Goal: Task Accomplishment & Management: Manage account settings

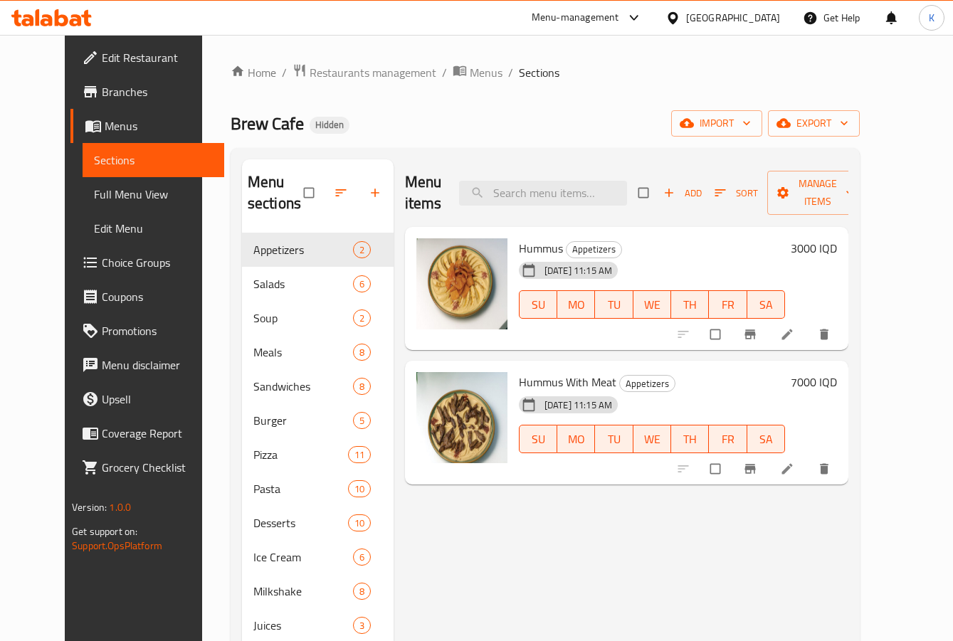
click at [62, 25] on icon at bounding box center [62, 17] width 14 height 17
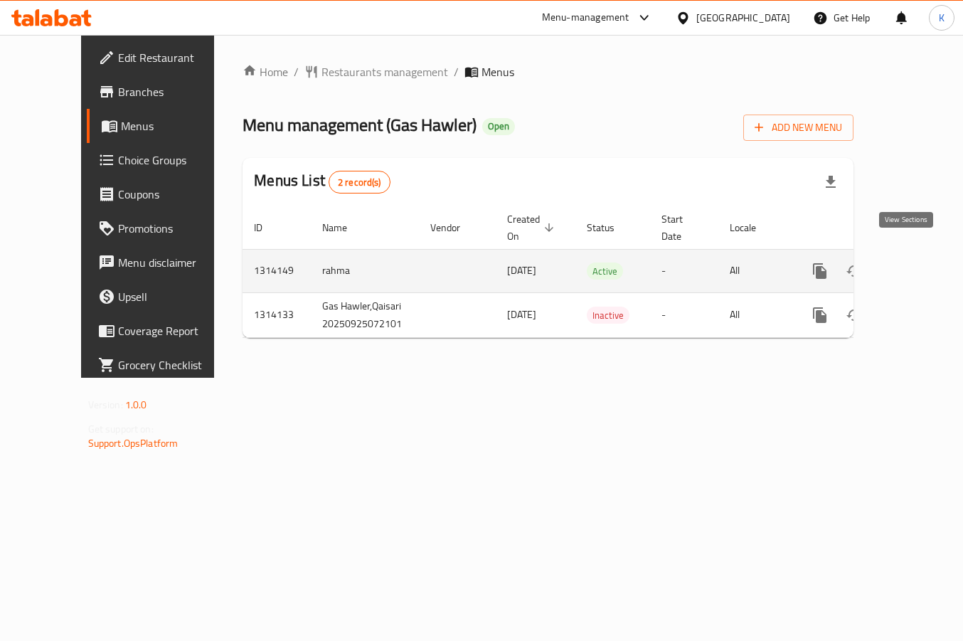
click at [916, 265] on icon "enhanced table" at bounding box center [922, 271] width 13 height 13
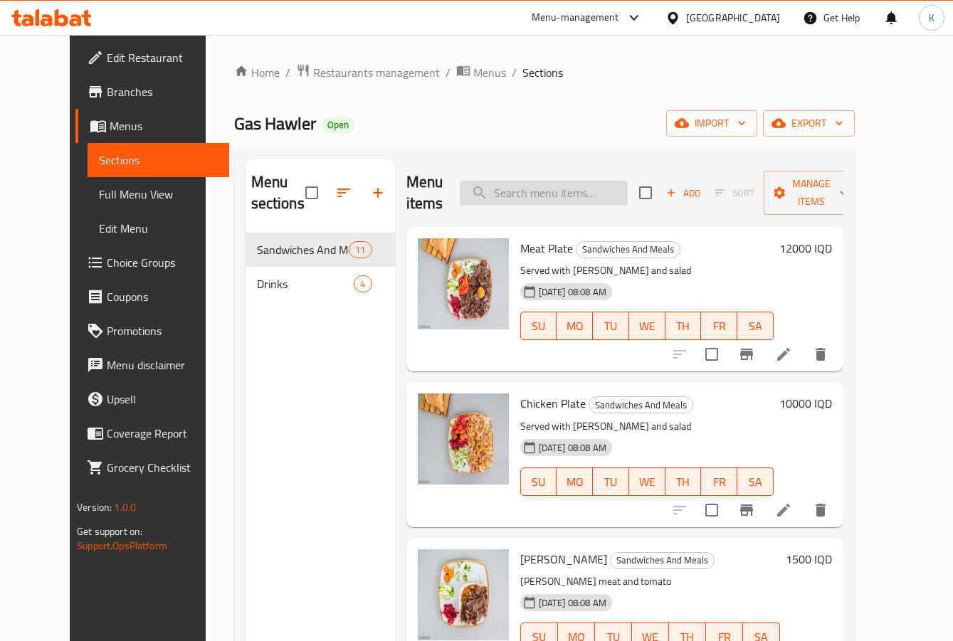
click at [556, 198] on input "search" at bounding box center [544, 193] width 168 height 25
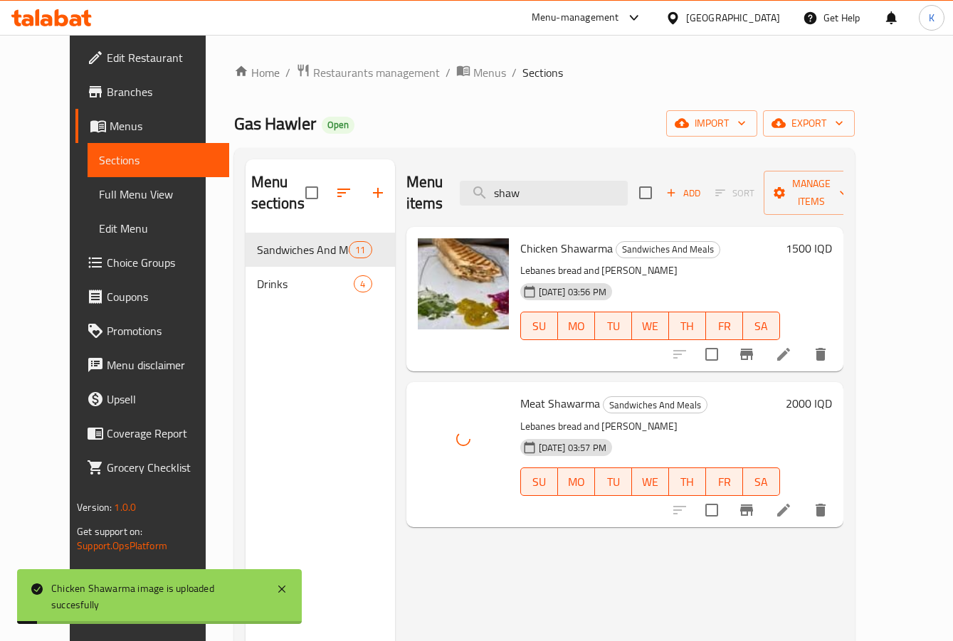
click at [485, 583] on div "Menu items shaw Add Sort Manage items Chicken Shawarma Sandwiches And Meals Leb…" at bounding box center [619, 479] width 448 height 641
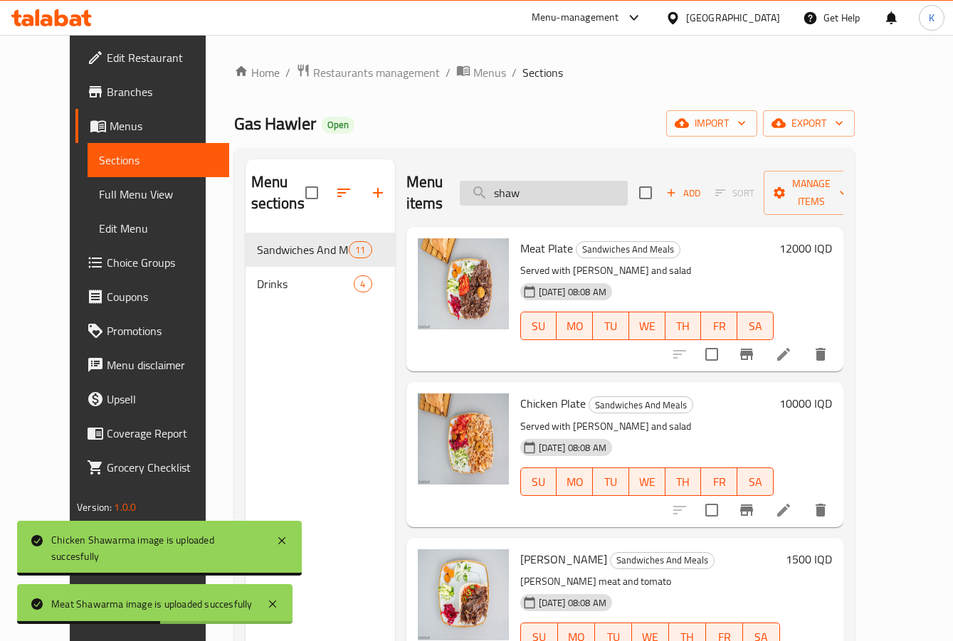
click at [546, 191] on input "shaw" at bounding box center [544, 193] width 168 height 25
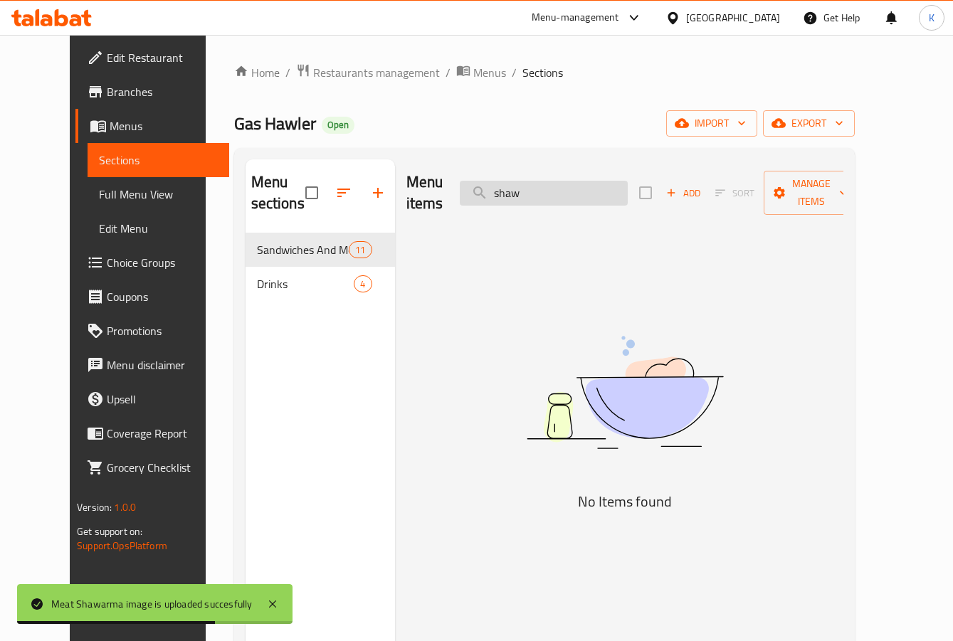
type input "shaw"
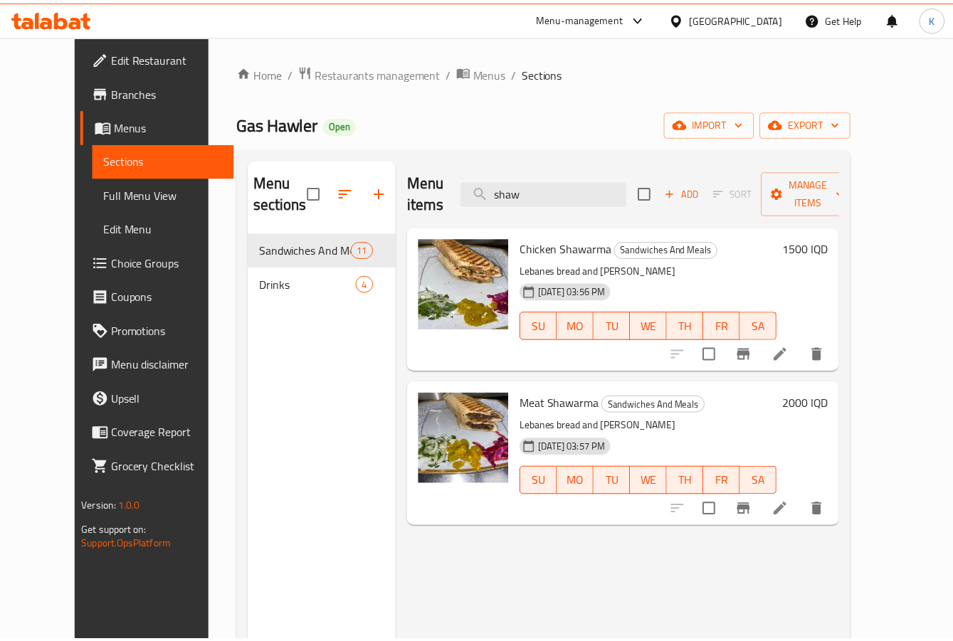
scroll to position [199, 0]
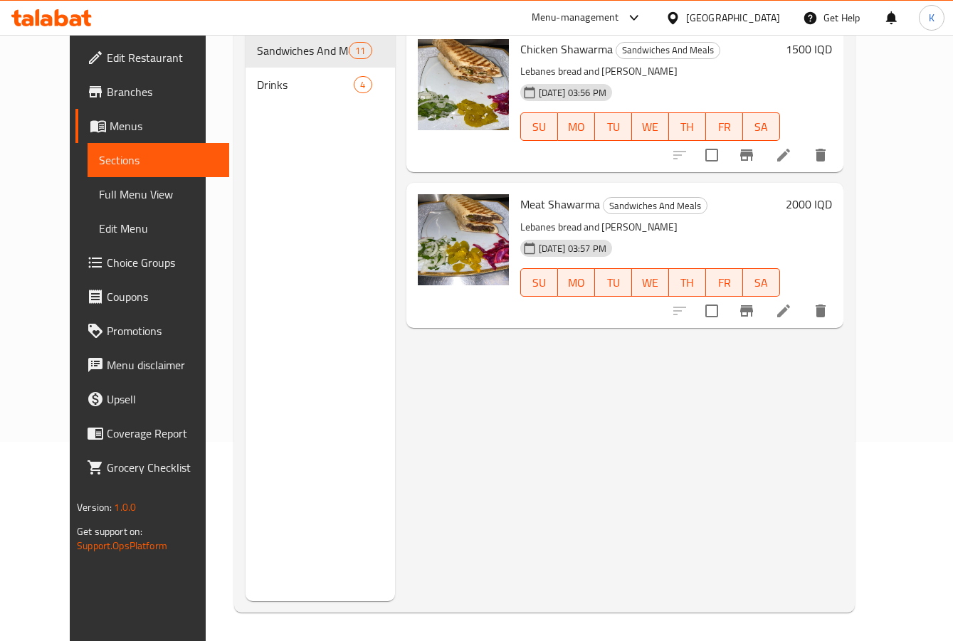
click at [474, 382] on div "Menu items shaw Add Sort Manage items Chicken Shawarma Sandwiches And Meals Leb…" at bounding box center [619, 280] width 448 height 641
click at [763, 17] on div "Iraq" at bounding box center [733, 18] width 94 height 16
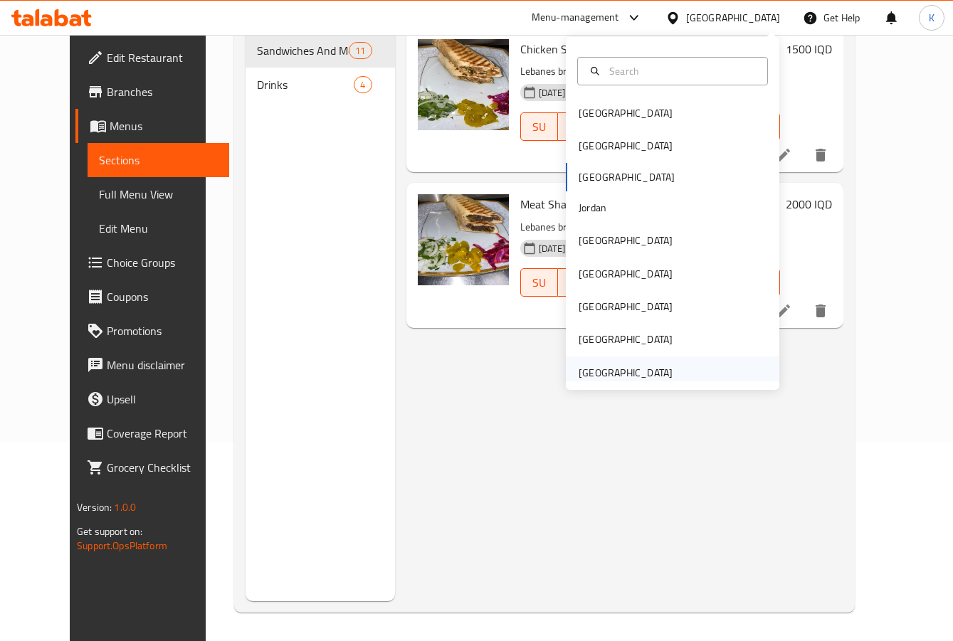
click at [638, 372] on div "[GEOGRAPHIC_DATA]" at bounding box center [625, 373] width 94 height 16
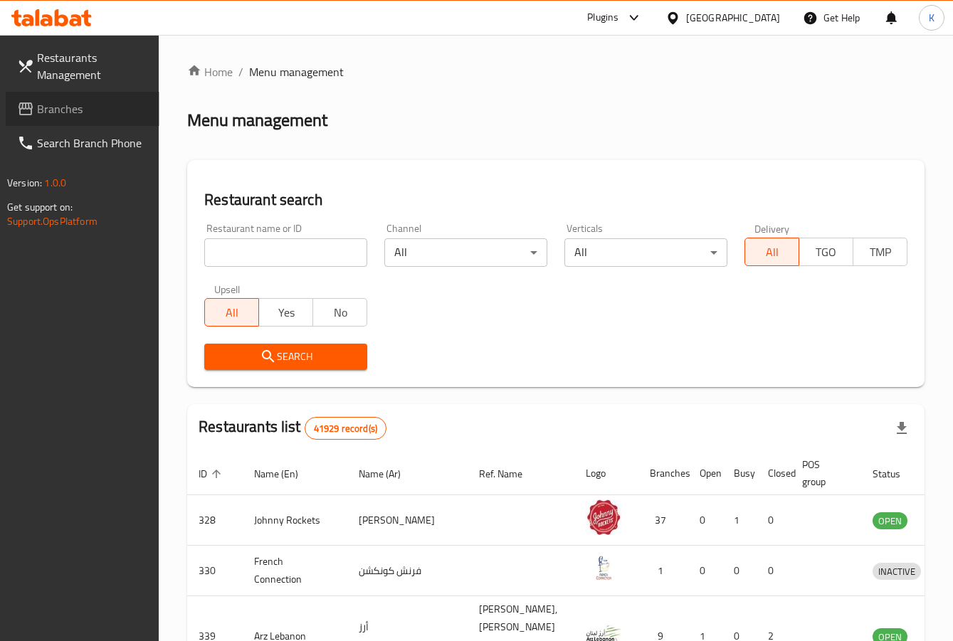
click at [54, 100] on span "Branches" at bounding box center [92, 108] width 111 height 17
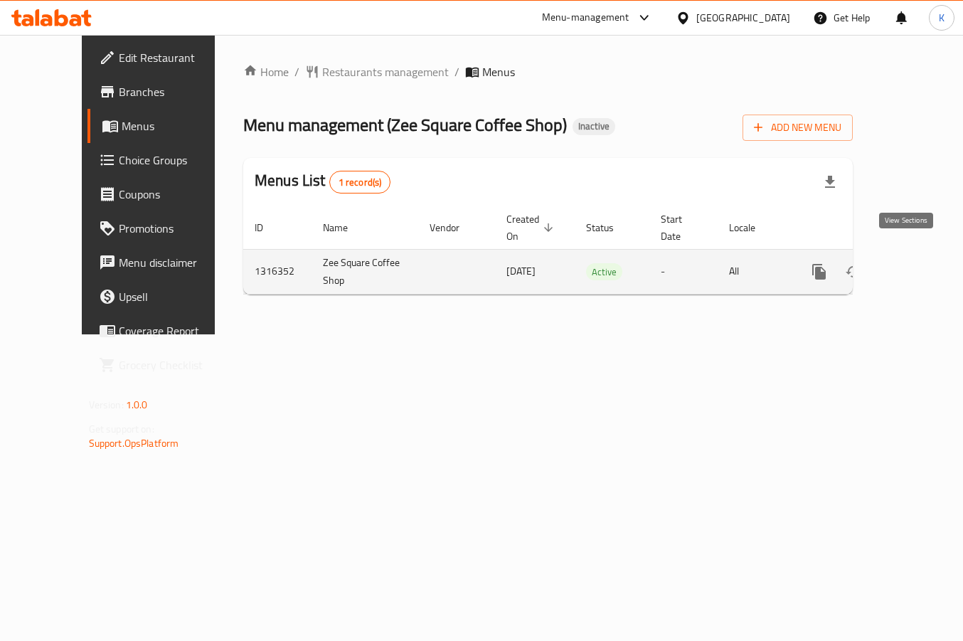
click at [913, 263] on icon "enhanced table" at bounding box center [921, 271] width 17 height 17
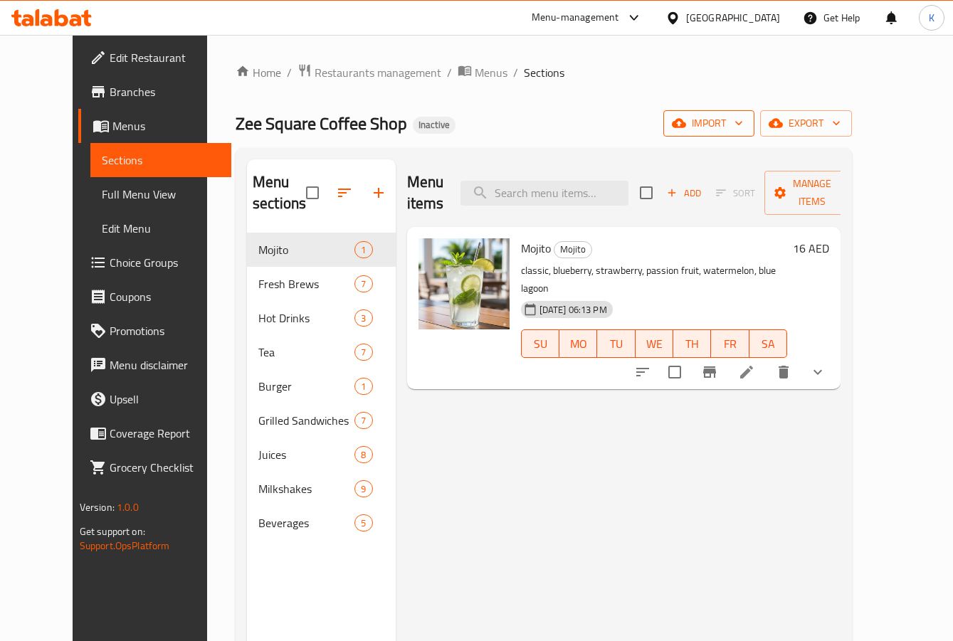
click at [754, 132] on button "import" at bounding box center [708, 123] width 91 height 26
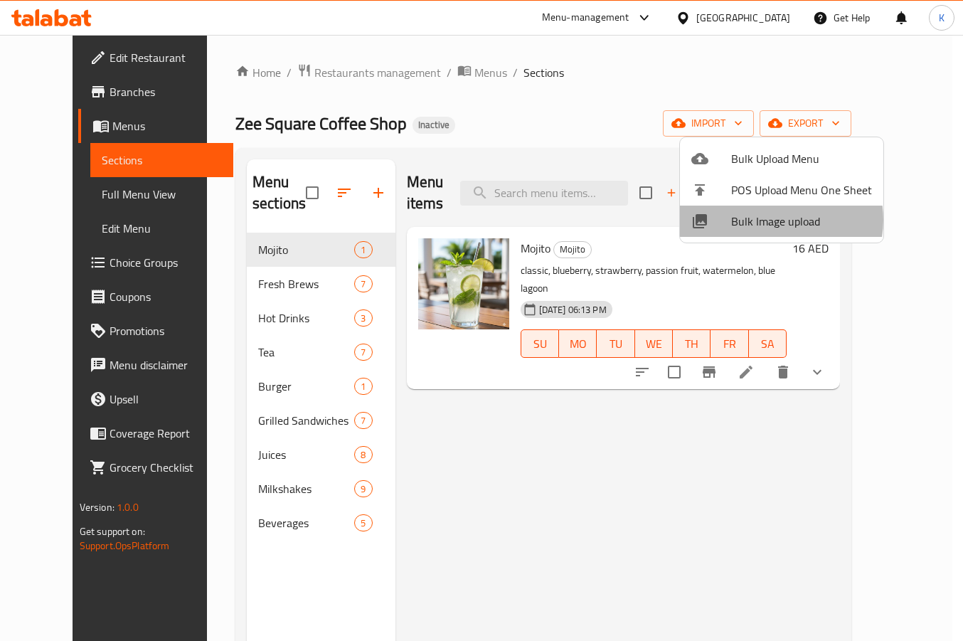
click at [772, 220] on span "Bulk Image upload" at bounding box center [801, 221] width 141 height 17
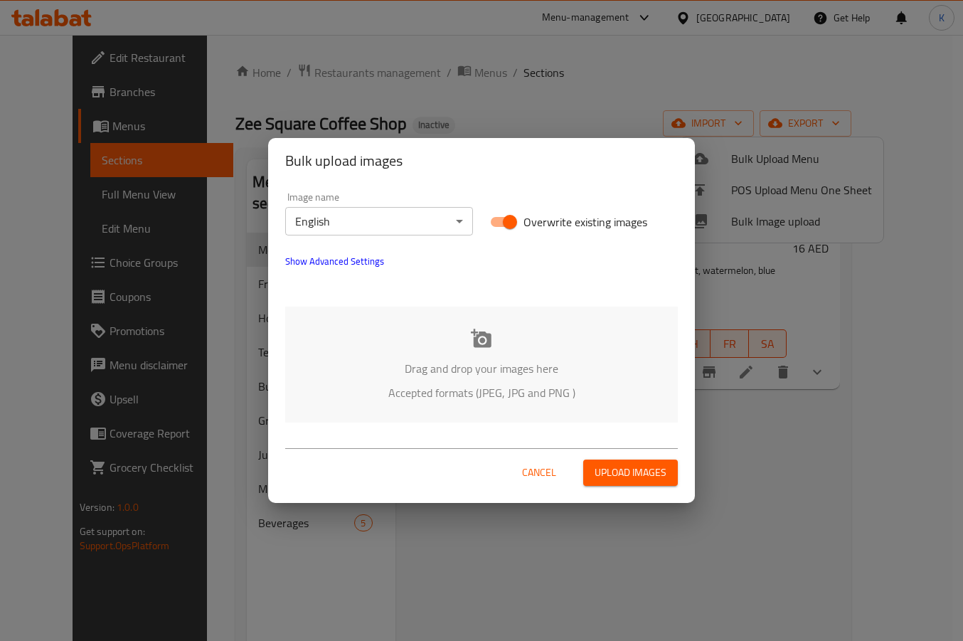
click at [465, 350] on div "Drag and drop your images here Accepted formats (JPEG, JPG and PNG )" at bounding box center [481, 365] width 393 height 116
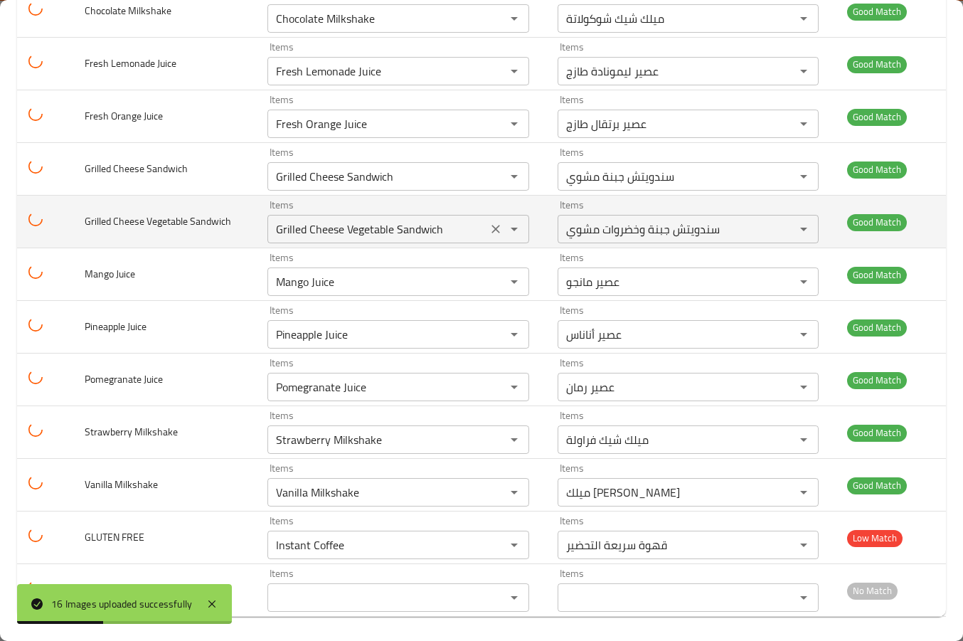
scroll to position [447, 0]
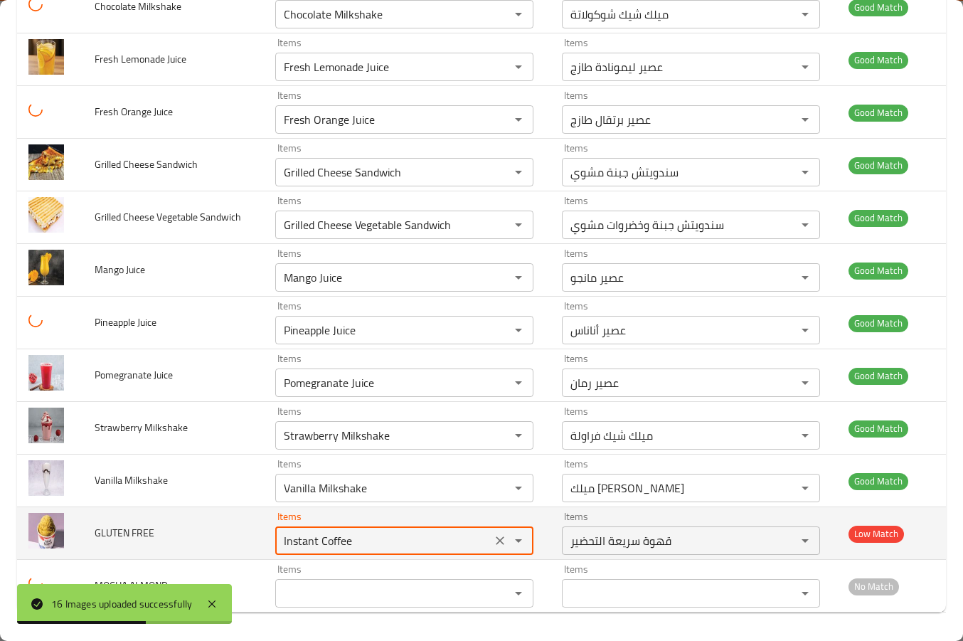
drag, startPoint x: 358, startPoint y: 546, endPoint x: 176, endPoint y: 519, distance: 184.1
click at [176, 519] on tr "GLUTEN FREE Items Instant Coffee Items Items قهوة سريعة التحضير Items Low Match" at bounding box center [481, 533] width 929 height 53
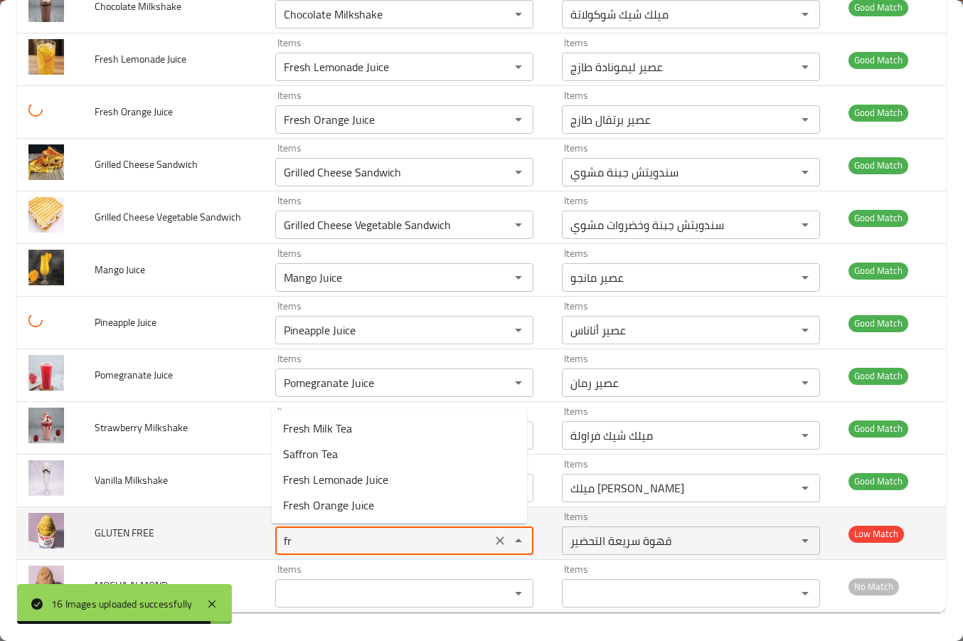
type FREE "f"
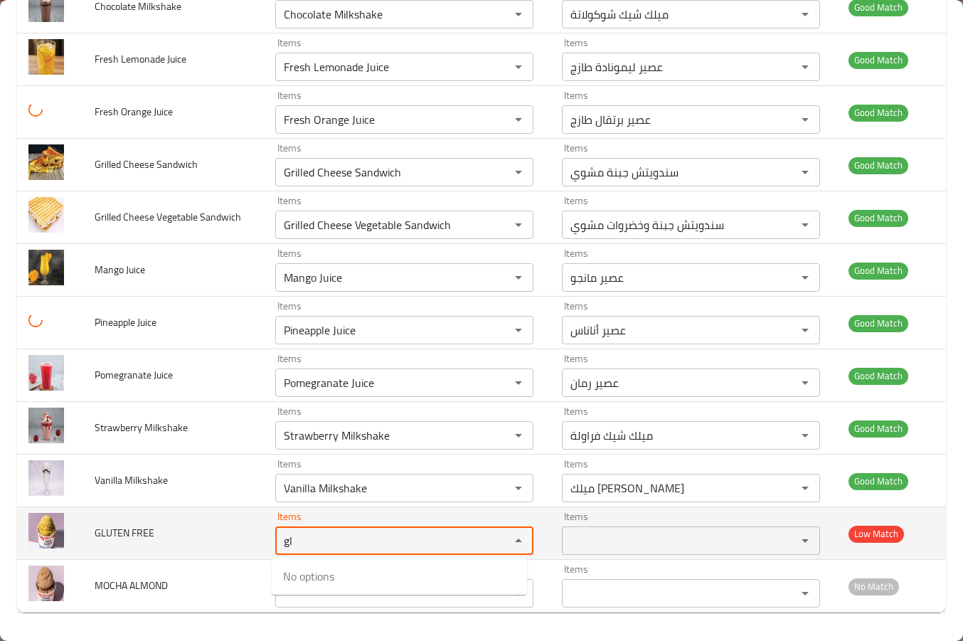
type FREE "g"
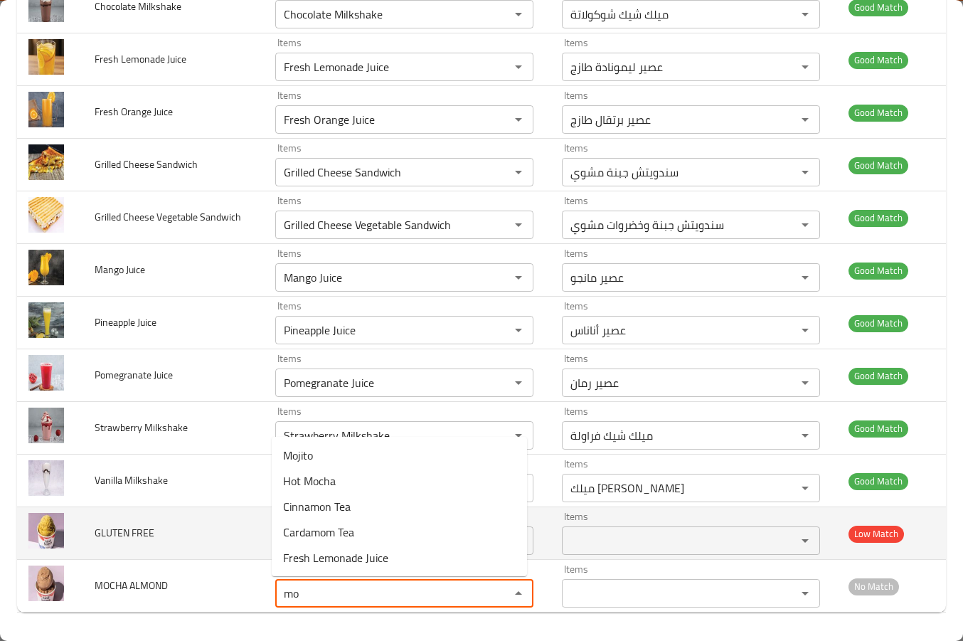
type ALMOND "m"
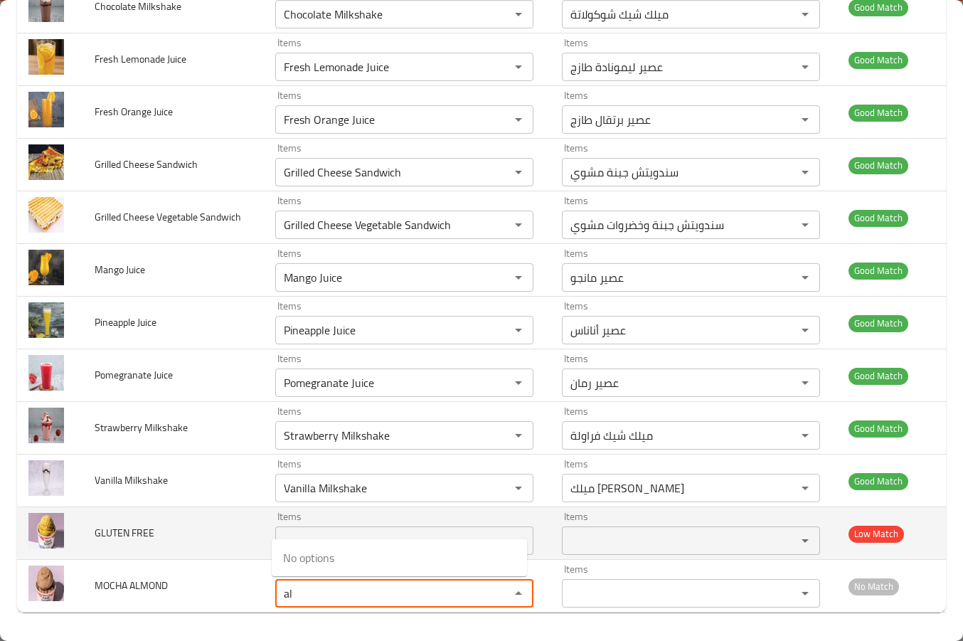
type ALMOND "a"
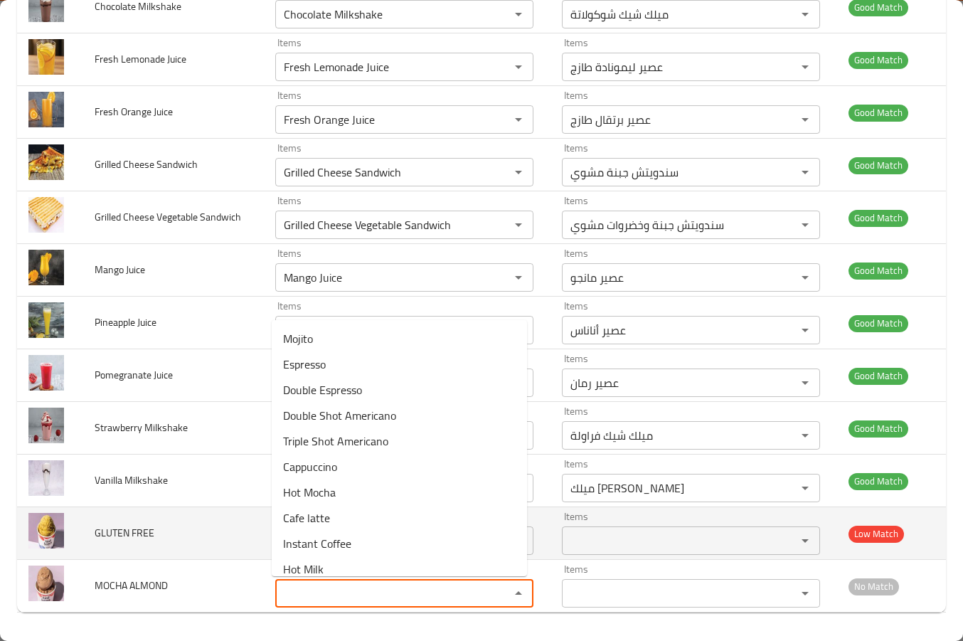
click at [176, 519] on td "GLUTEN FREE" at bounding box center [173, 533] width 181 height 53
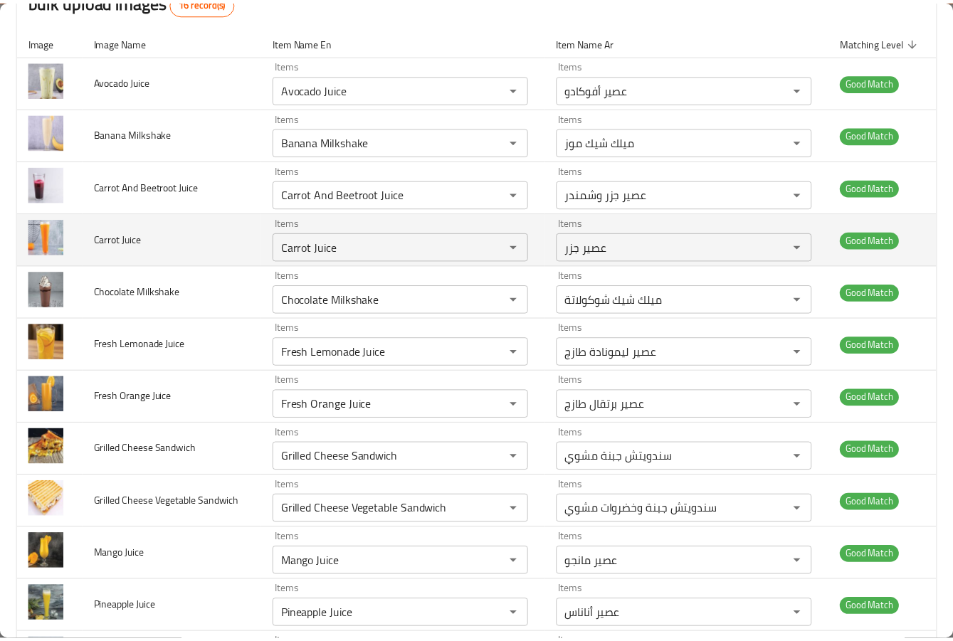
scroll to position [0, 0]
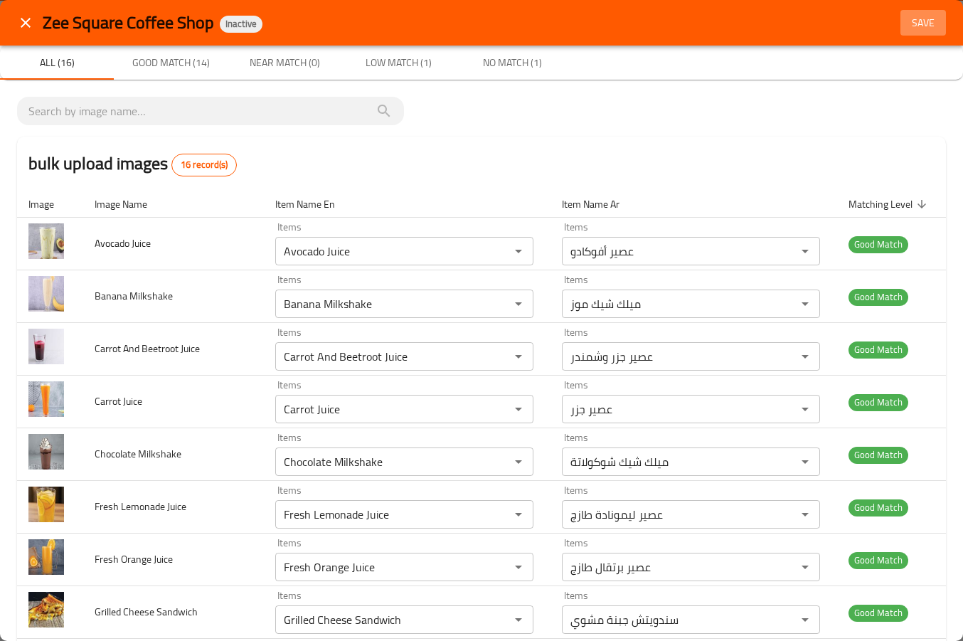
click at [906, 30] on span "Save" at bounding box center [923, 23] width 34 height 18
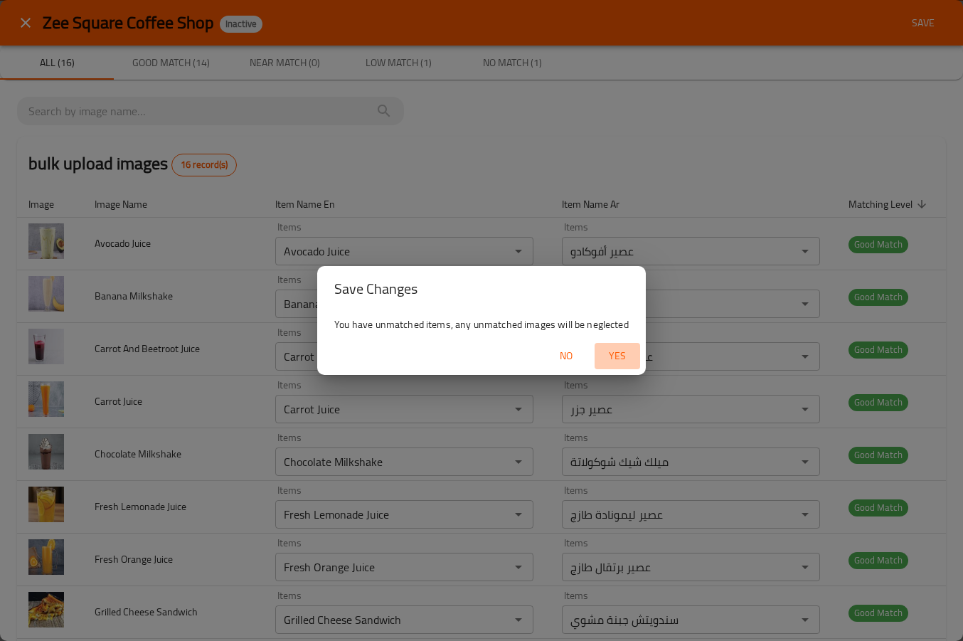
click at [627, 357] on span "Yes" at bounding box center [617, 356] width 34 height 18
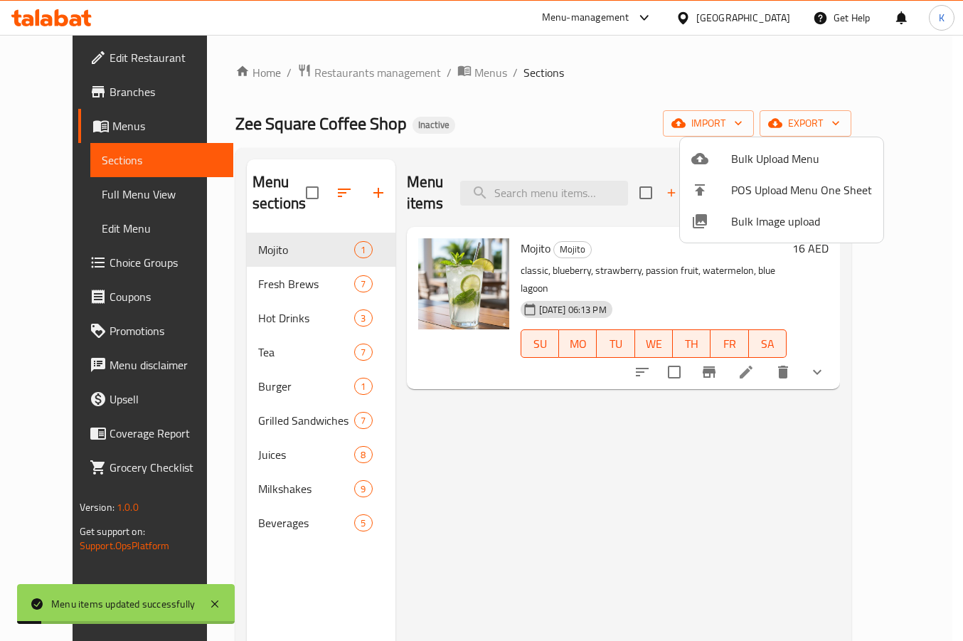
click at [481, 446] on div at bounding box center [481, 320] width 963 height 641
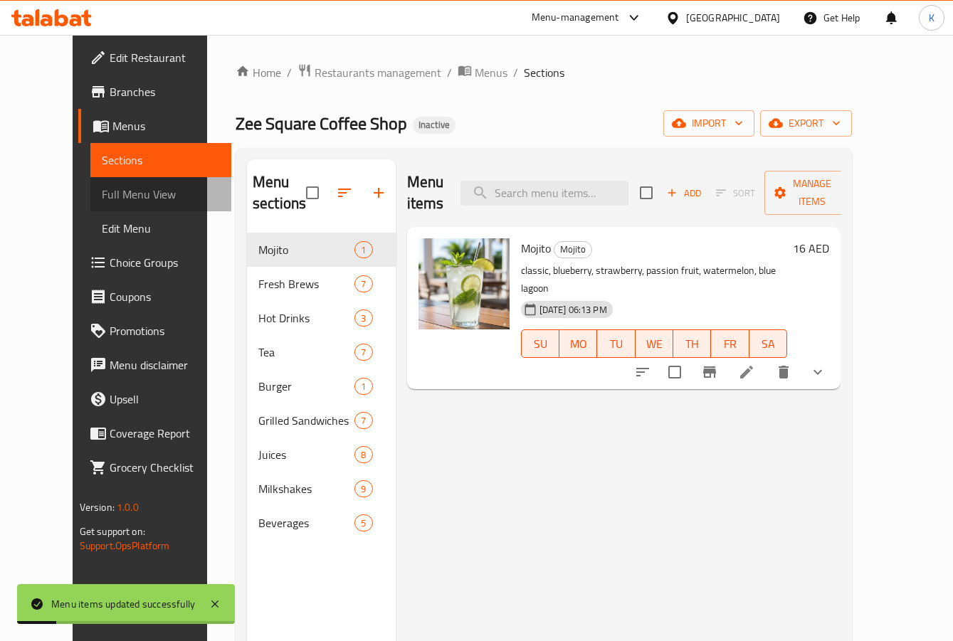
click at [102, 198] on span "Full Menu View" at bounding box center [161, 194] width 119 height 17
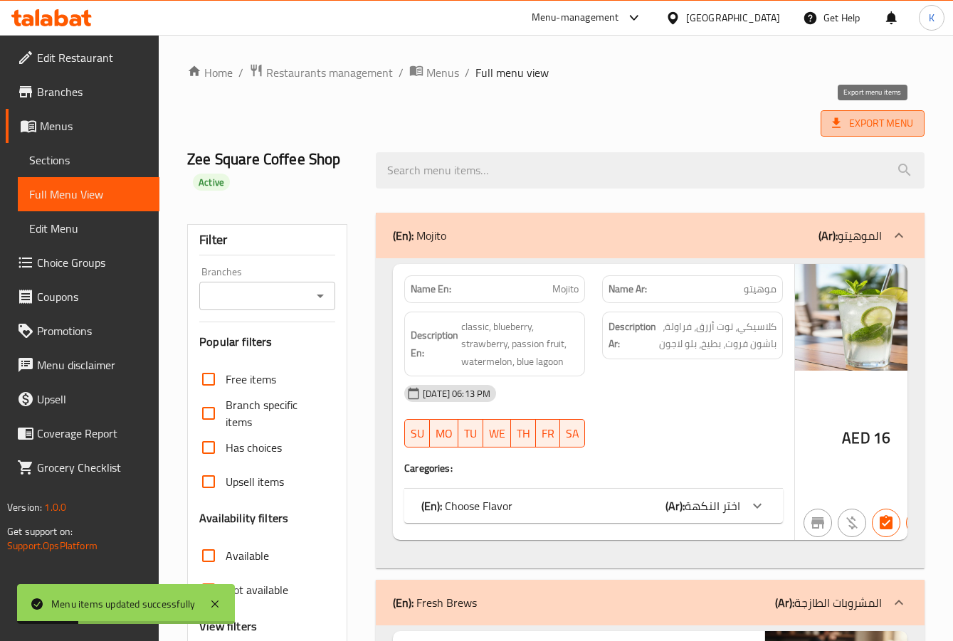
click at [882, 130] on span "Export Menu" at bounding box center [872, 124] width 81 height 18
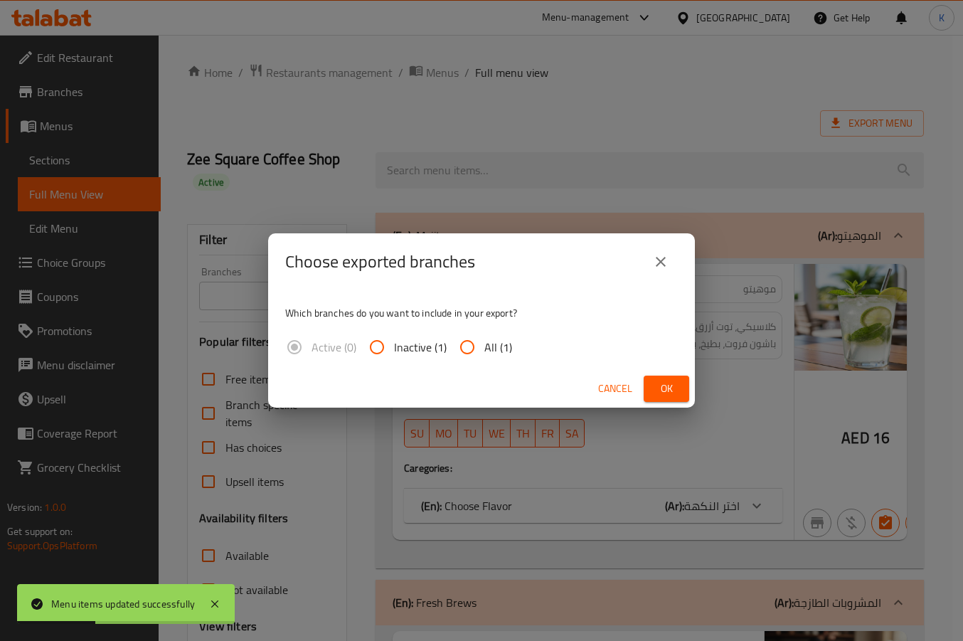
click at [461, 335] on input "All (1)" at bounding box center [467, 347] width 34 height 34
radio input "true"
click at [657, 381] on span "Ok" at bounding box center [666, 389] width 23 height 18
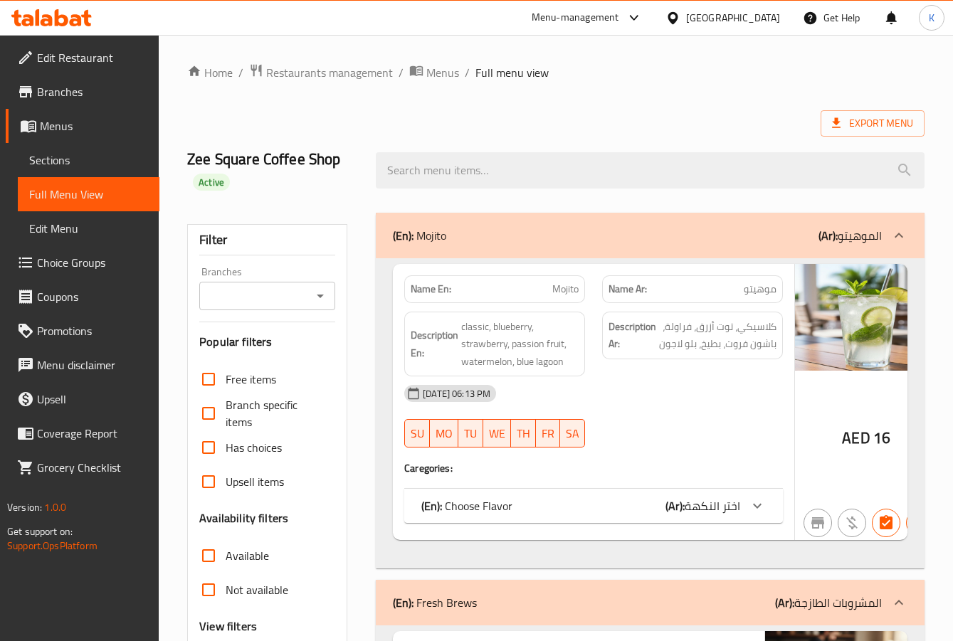
click at [37, 11] on icon at bounding box center [38, 17] width 4 height 16
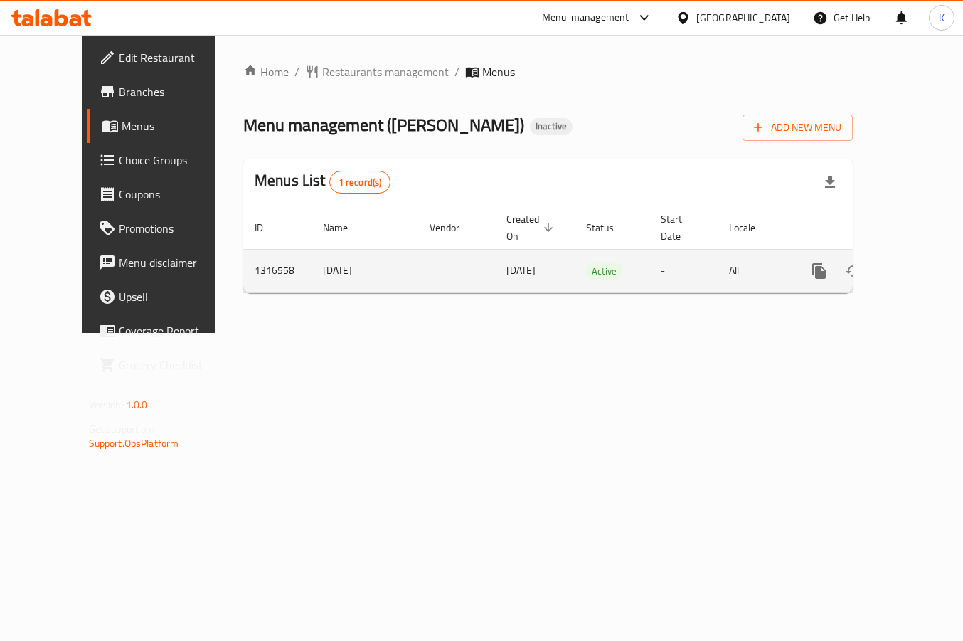
click at [913, 262] on icon "enhanced table" at bounding box center [921, 270] width 17 height 17
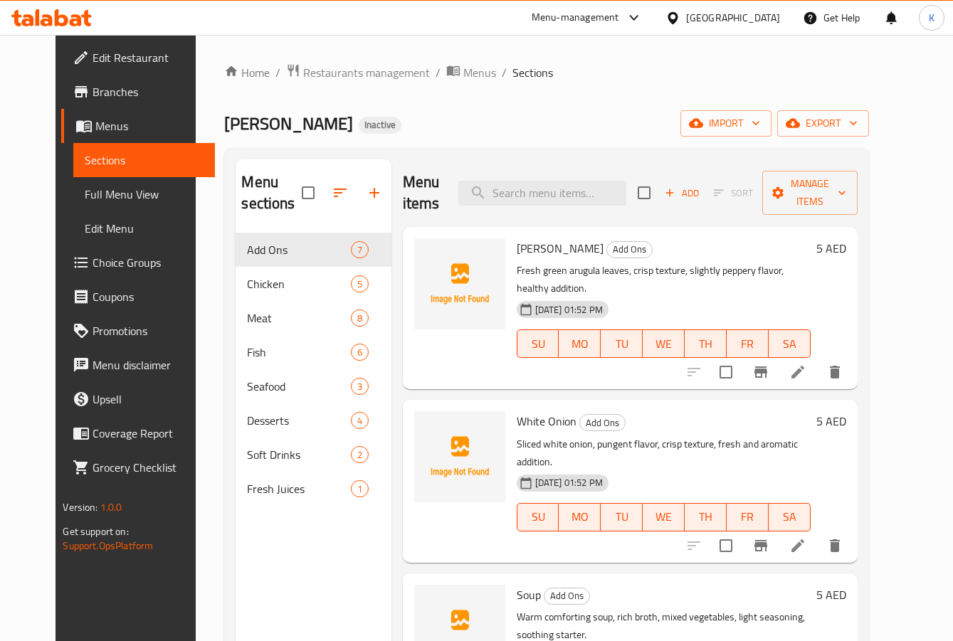
click at [791, 137] on div "Home / Restaurants management / Menus / Sections Mathgoot Haratna Inactive impo…" at bounding box center [546, 437] width 644 height 748
click at [760, 130] on span "import" at bounding box center [725, 124] width 68 height 18
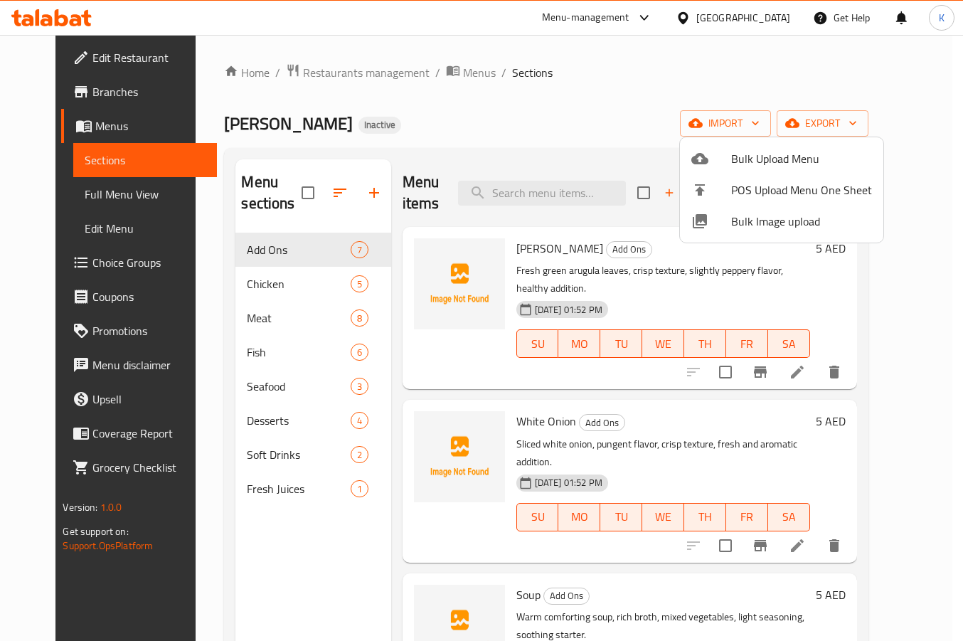
click at [768, 222] on span "Bulk Image upload" at bounding box center [801, 221] width 141 height 17
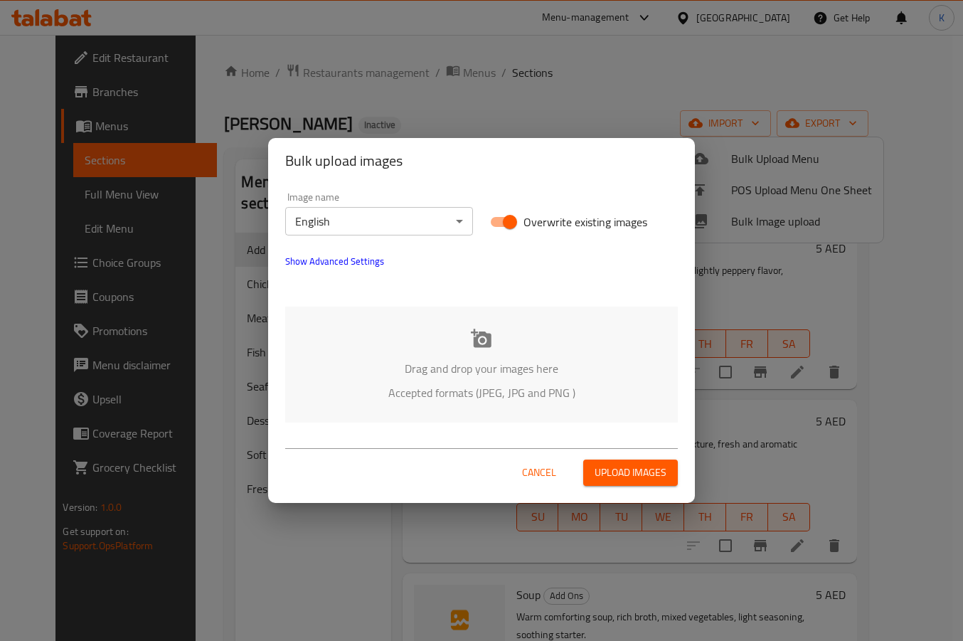
click at [451, 303] on div "Image name English ​ Overwrite existing images Show Advanced Settings Drag and …" at bounding box center [481, 308] width 427 height 248
click at [499, 350] on div "Drag and drop your images here Accepted formats (JPEG, JPG and PNG )" at bounding box center [481, 365] width 393 height 116
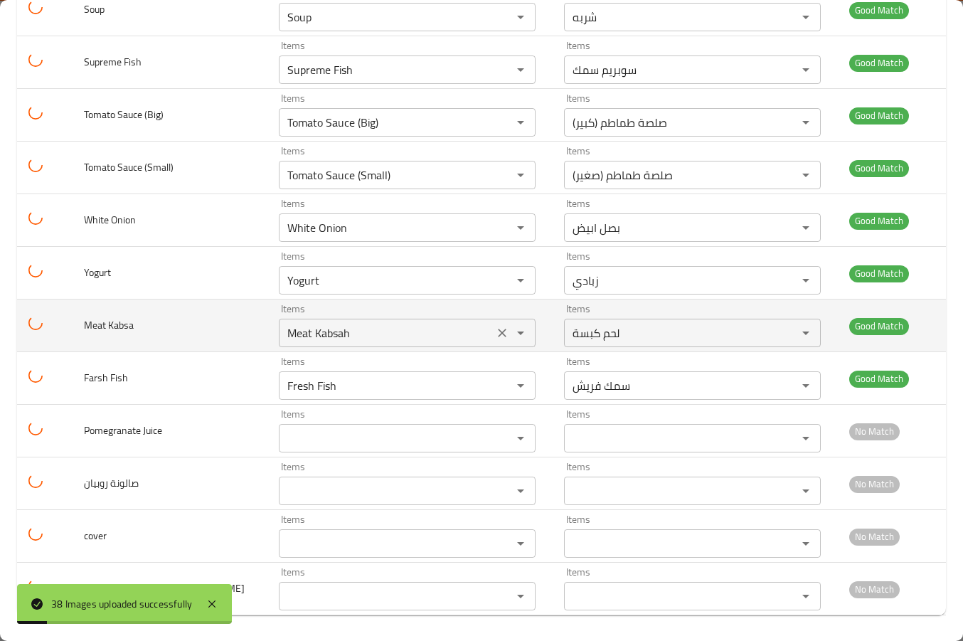
scroll to position [1606, 0]
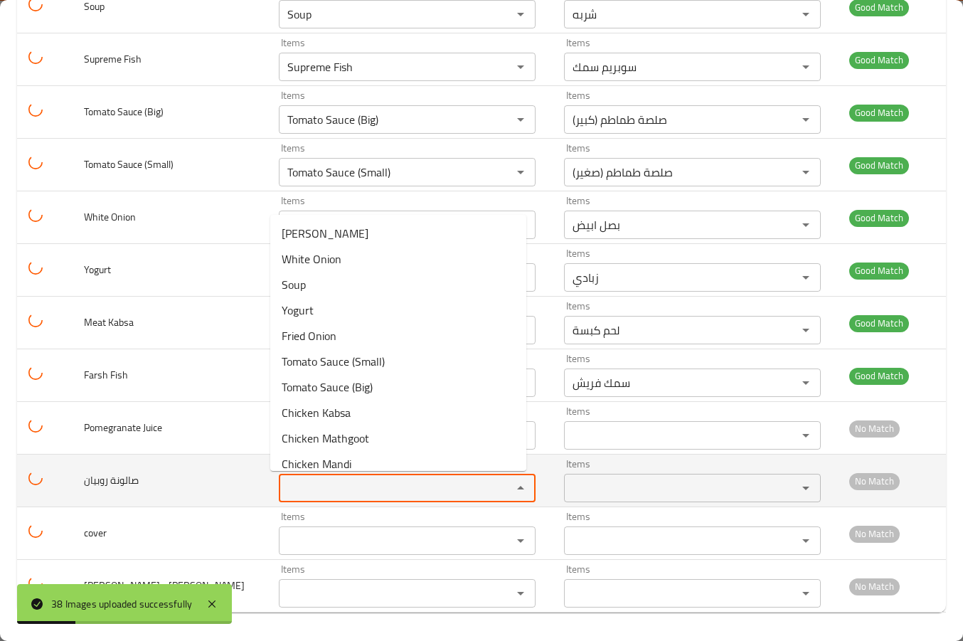
click at [307, 496] on روبيان "Items" at bounding box center [386, 488] width 206 height 20
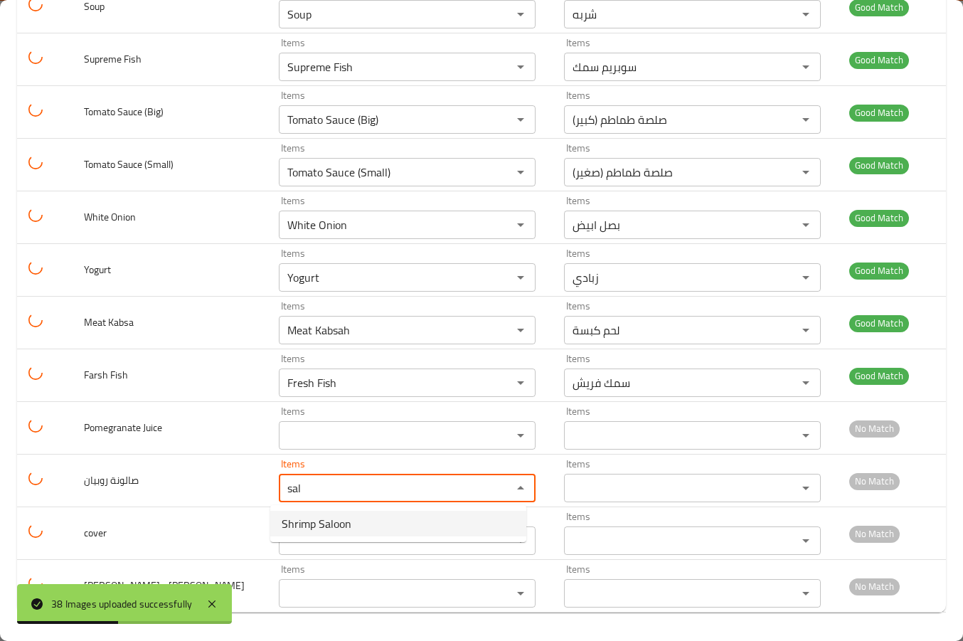
click at [317, 519] on span "Shrimp Saloon" at bounding box center [317, 523] width 70 height 17
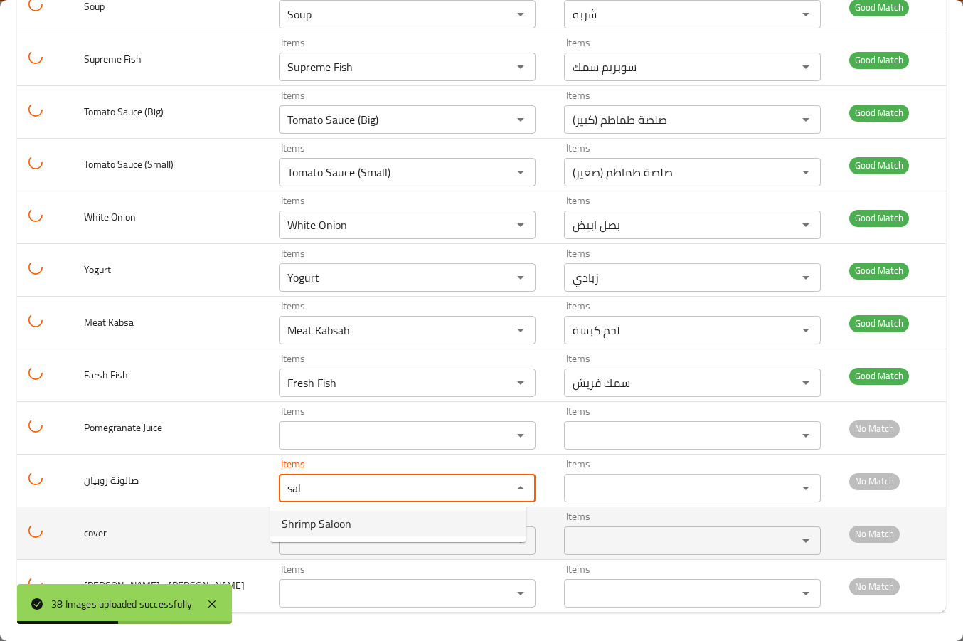
type روبيان "Shrimp Saloon"
type روبيان-ar "صالون روبيان"
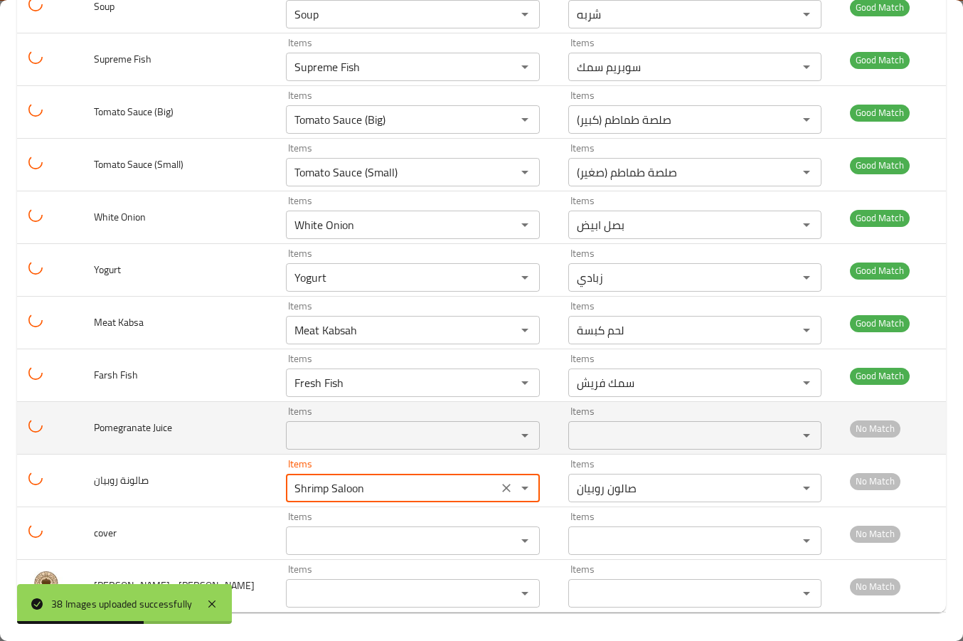
type روبيان "Shrimp Saloon"
click at [307, 430] on Juice "Items" at bounding box center [391, 435] width 203 height 20
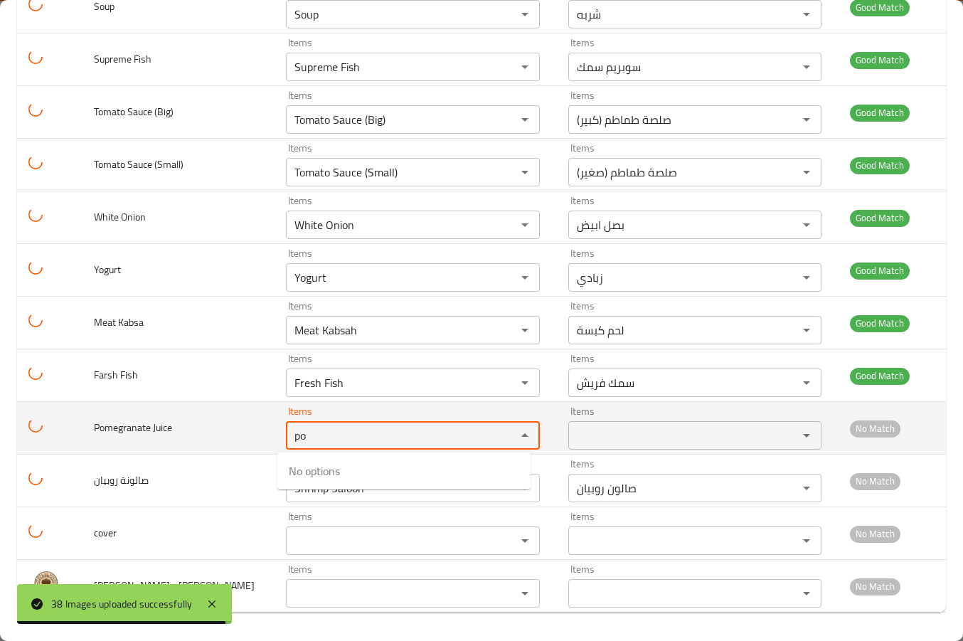
type Juice "p"
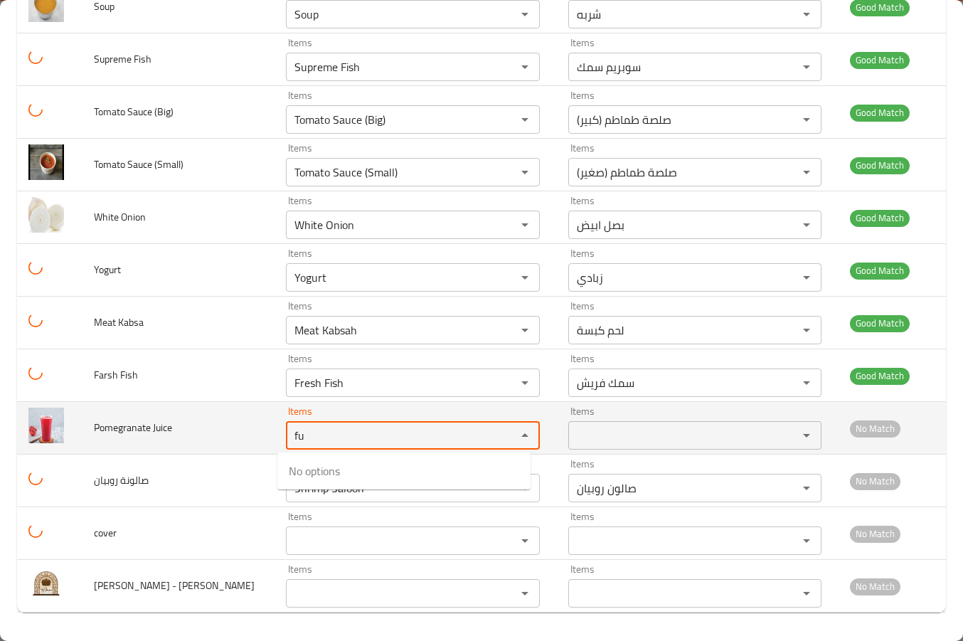
type Juice "f"
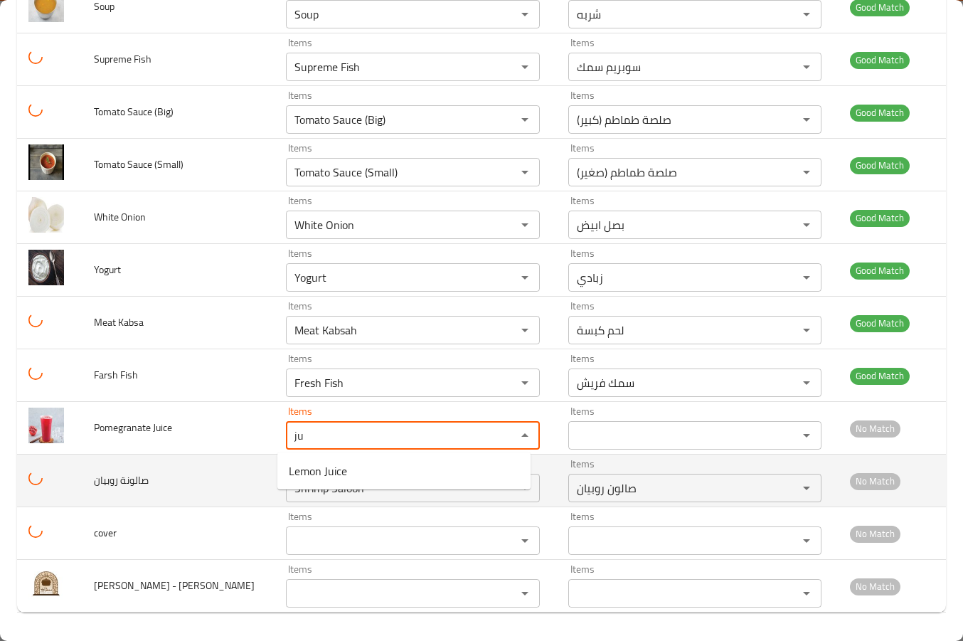
type Juice "ju"
click at [137, 479] on span "صالونة روبيان" at bounding box center [121, 480] width 55 height 18
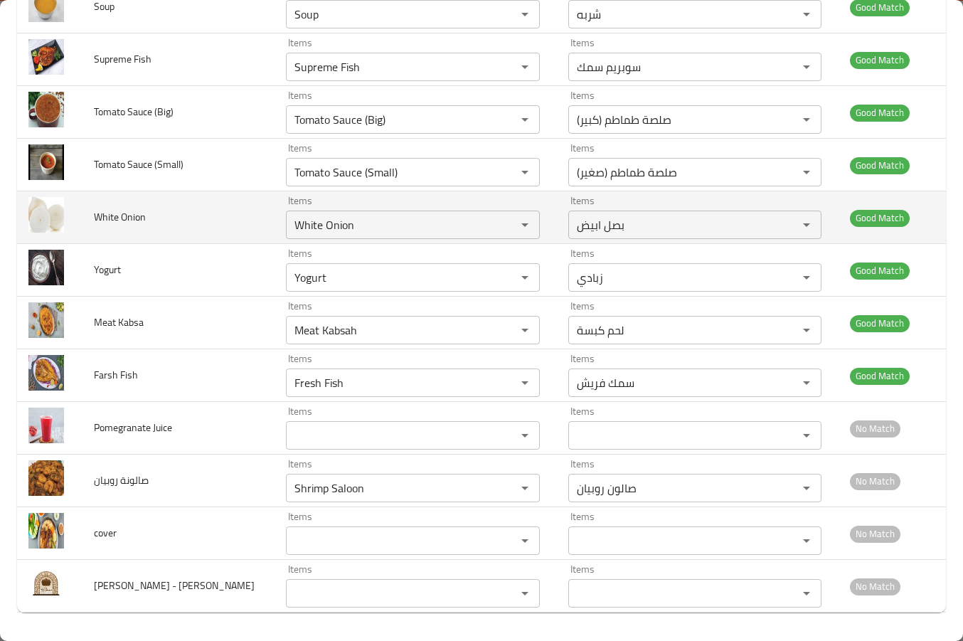
click at [557, 227] on td "Items بصل ابيض Items" at bounding box center [698, 217] width 282 height 53
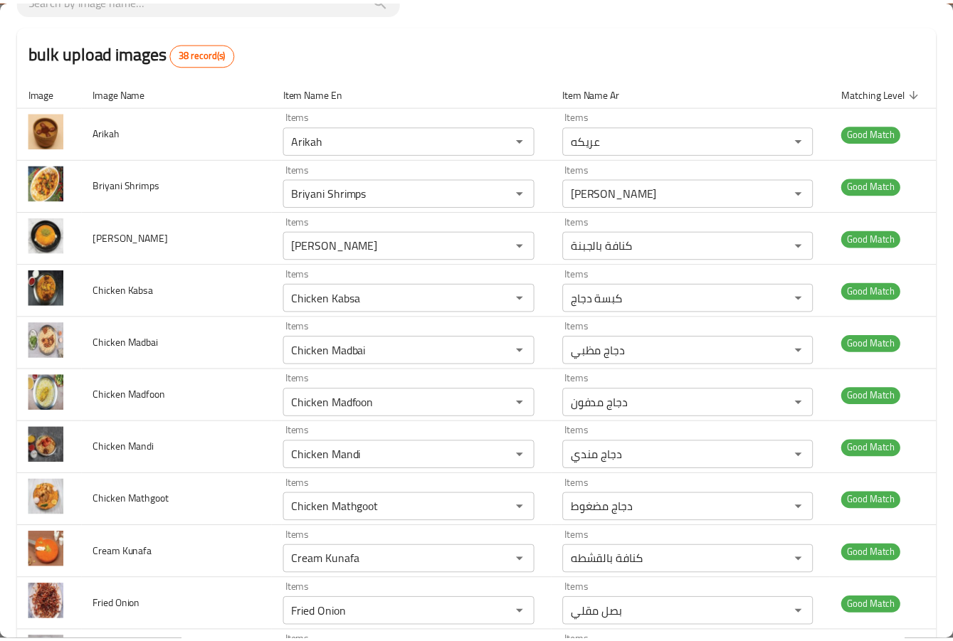
scroll to position [0, 0]
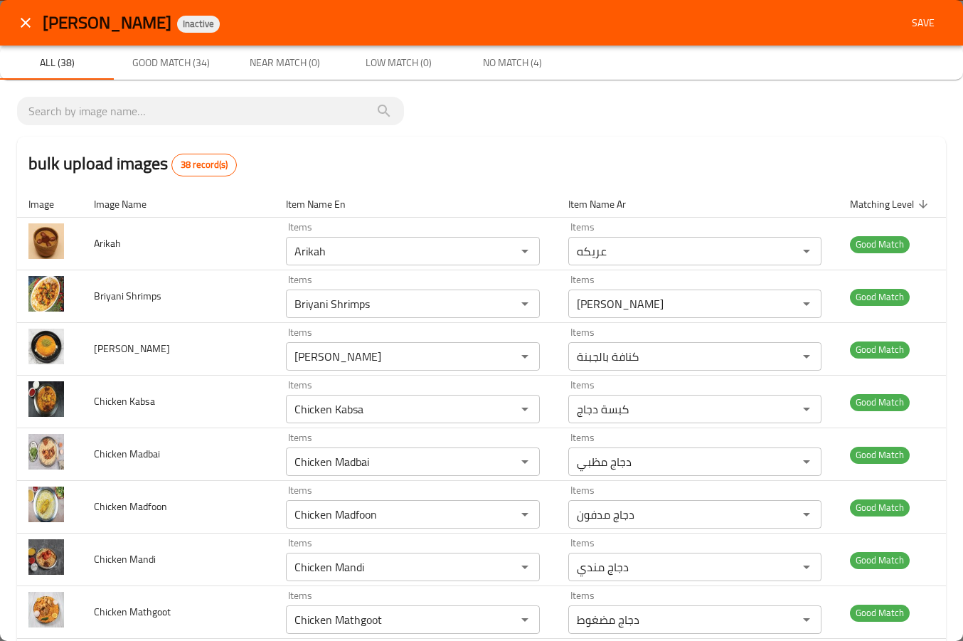
click at [913, 31] on span "Save" at bounding box center [923, 23] width 34 height 18
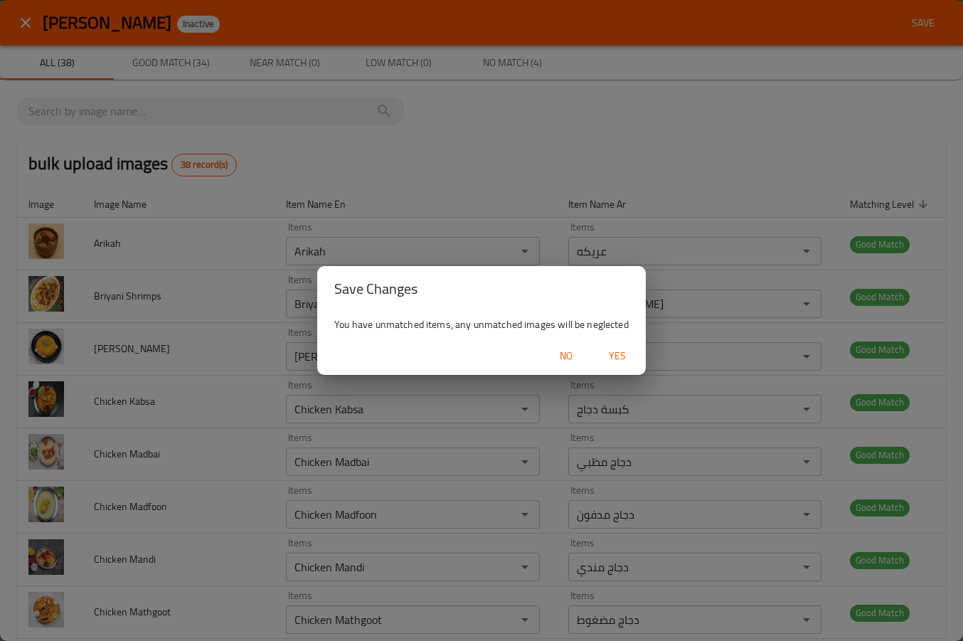
click at [615, 351] on span "Yes" at bounding box center [617, 356] width 34 height 18
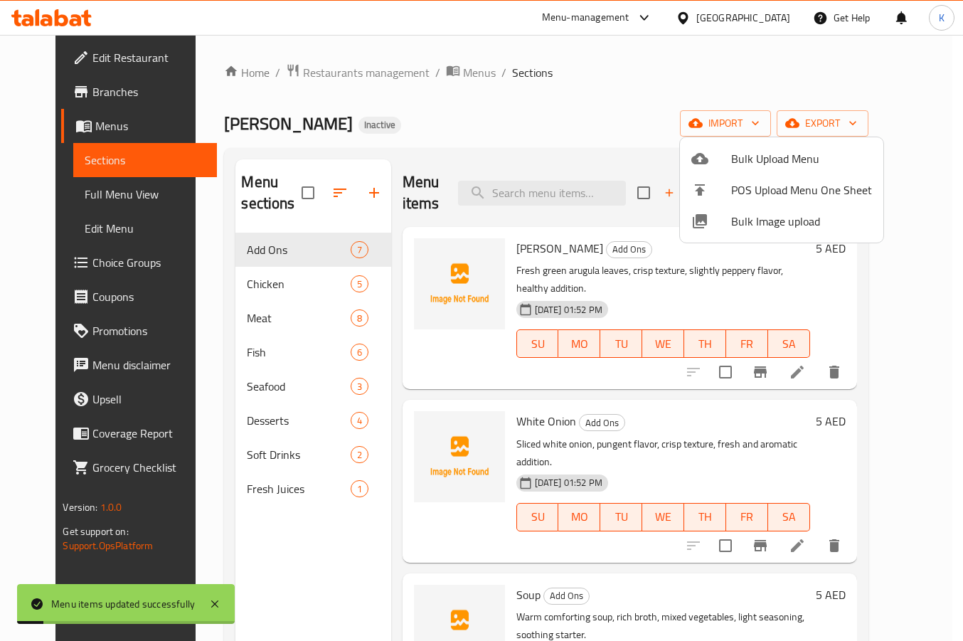
click at [130, 198] on div at bounding box center [481, 320] width 963 height 641
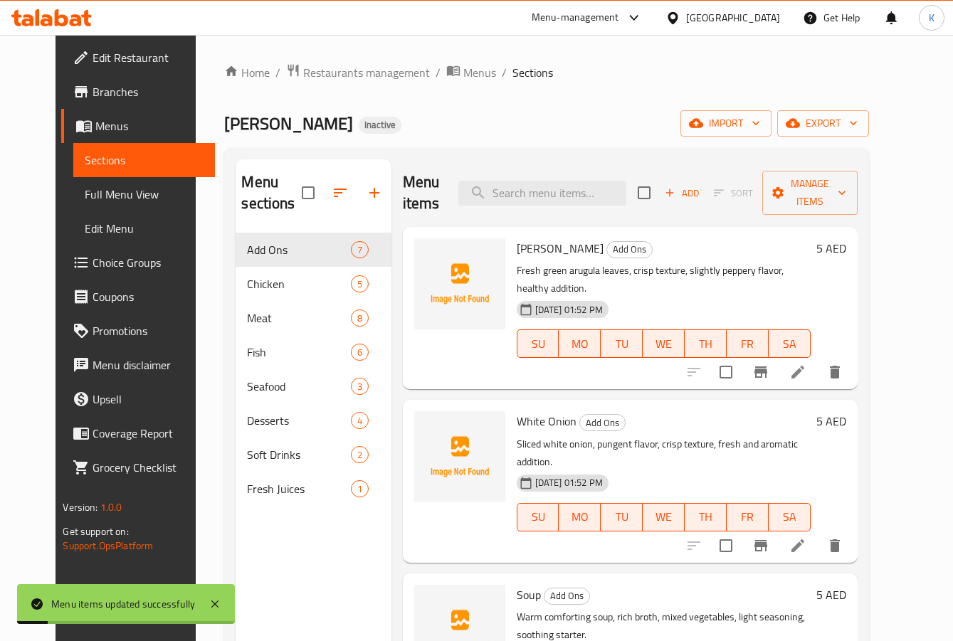
click at [130, 198] on span "Full Menu View" at bounding box center [144, 194] width 119 height 17
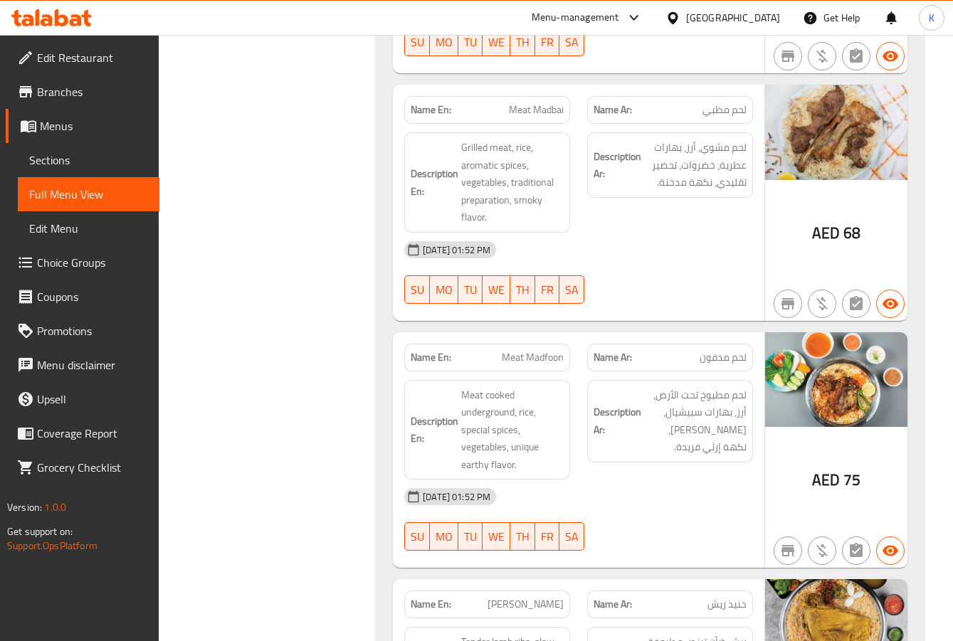
scroll to position [4055, 0]
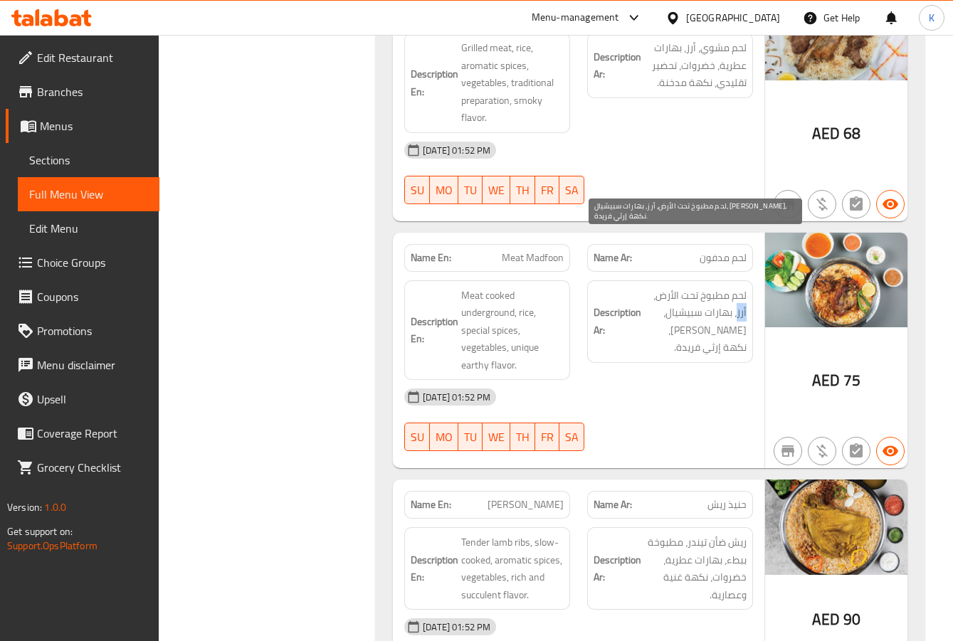
drag, startPoint x: 746, startPoint y: 262, endPoint x: 738, endPoint y: 262, distance: 7.8
click at [738, 287] on span "لحم مطبوخ تحت الأرض، أرز، بهارات سبيشيال، [PERSON_NAME]، نكهة إرثي فريدة." at bounding box center [695, 322] width 102 height 70
copy span "أرز"
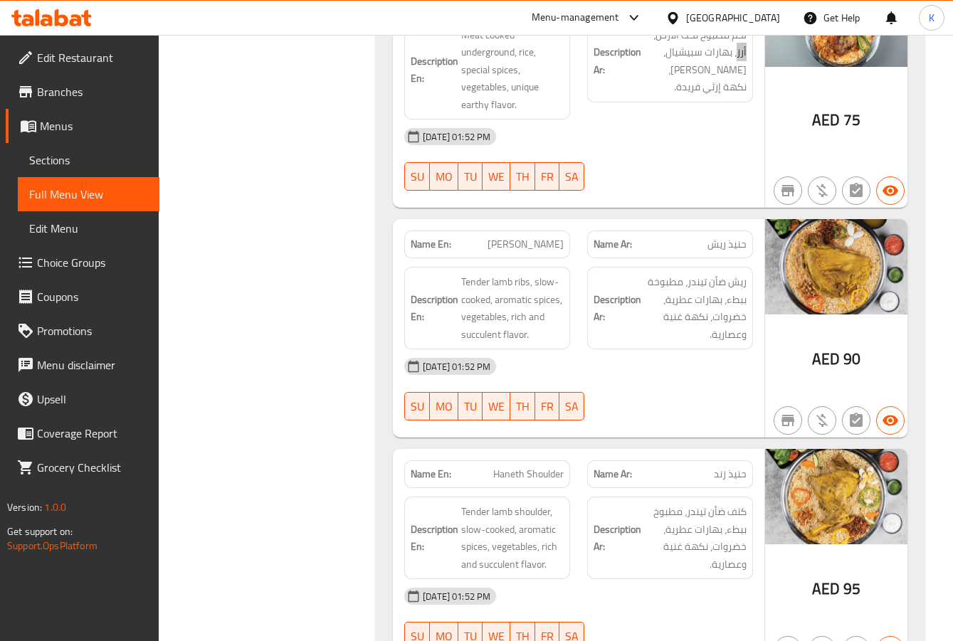
scroll to position [4339, 0]
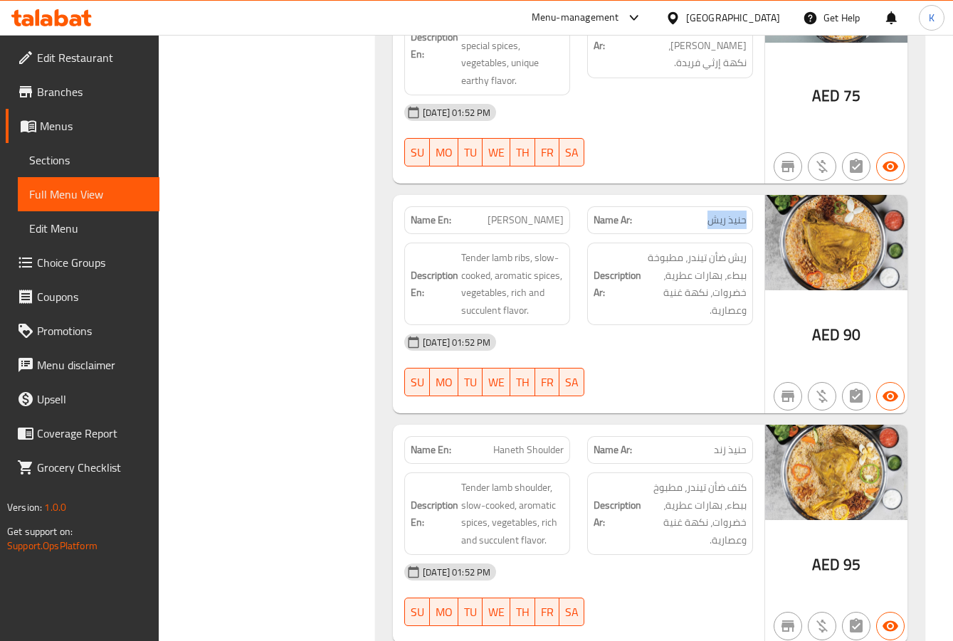
drag, startPoint x: 711, startPoint y: 164, endPoint x: 746, endPoint y: 164, distance: 35.6
click at [746, 206] on div "Name Ar: حنيذ ريش" at bounding box center [670, 220] width 166 height 28
copy span "حنيذ ريش"
click at [295, 295] on div "Filter Branches Branches Popular filters Free items Branch specific items Has c…" at bounding box center [273, 567] width 189 height 9447
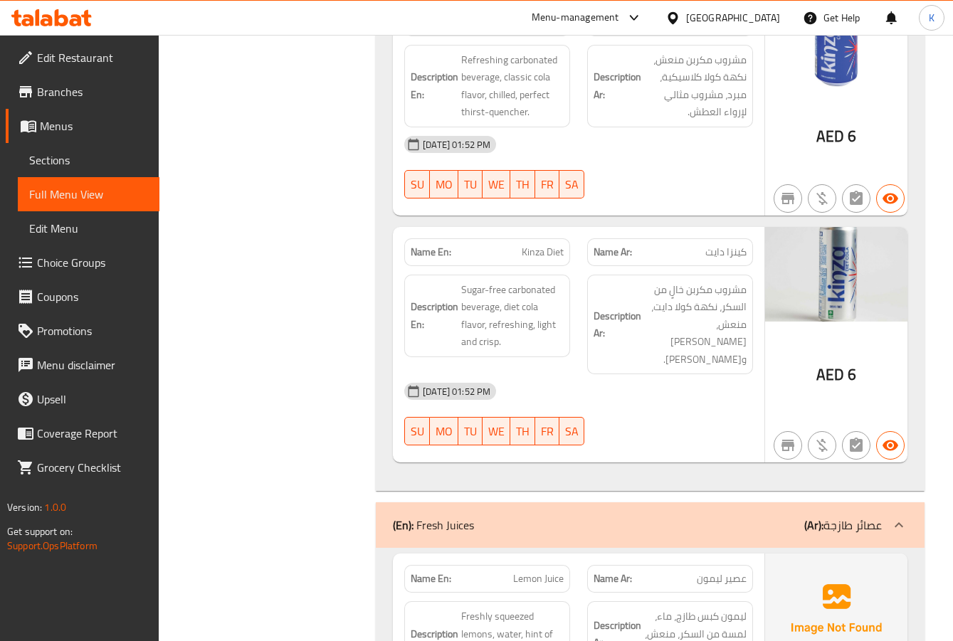
scroll to position [8922, 0]
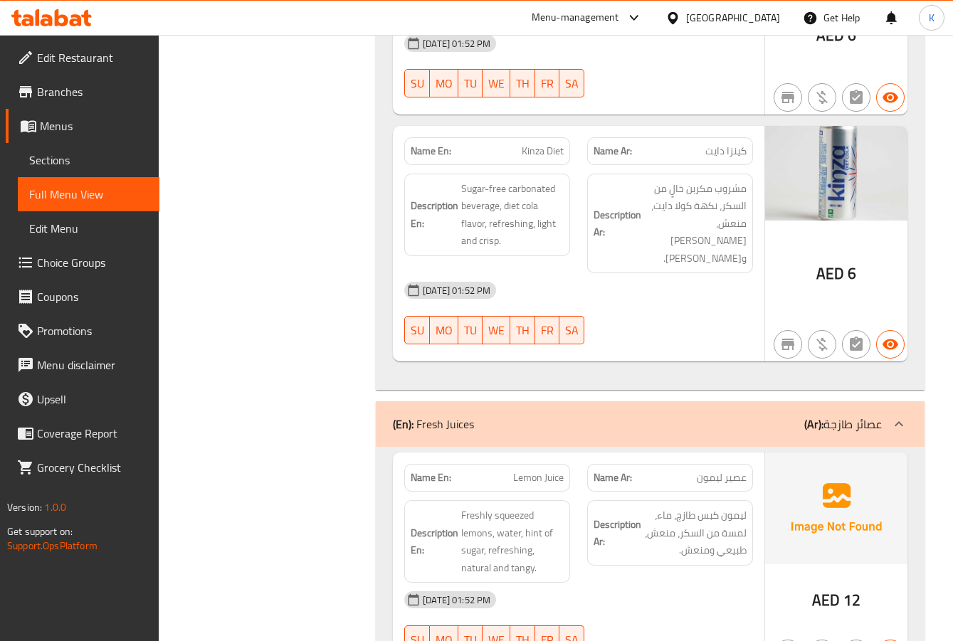
click at [46, 161] on span "Sections" at bounding box center [88, 160] width 119 height 17
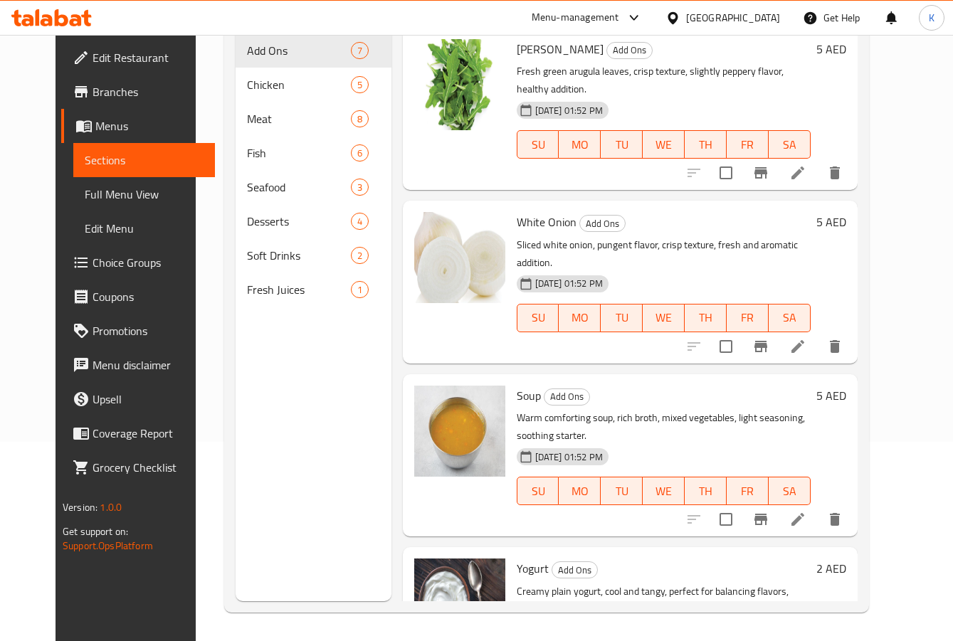
scroll to position [199, 0]
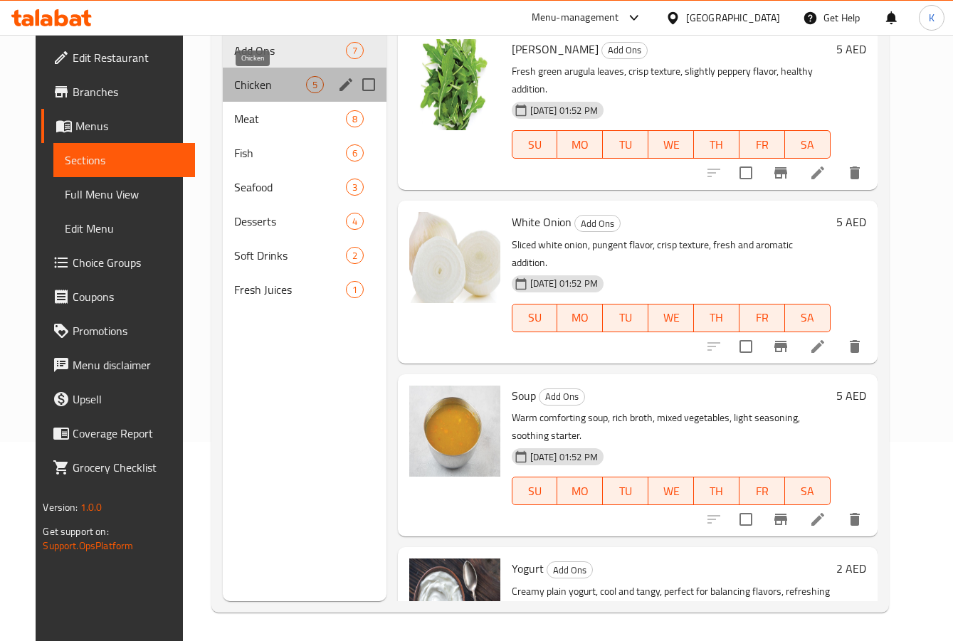
click at [234, 81] on span "Chicken" at bounding box center [270, 84] width 72 height 17
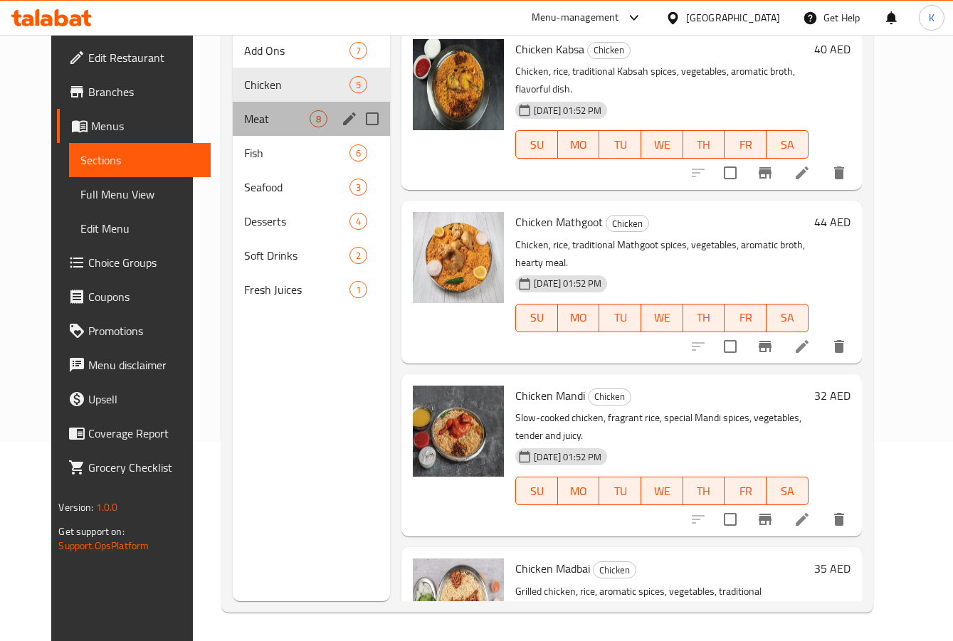
click at [250, 129] on div "Meat 8" at bounding box center [311, 119] width 157 height 34
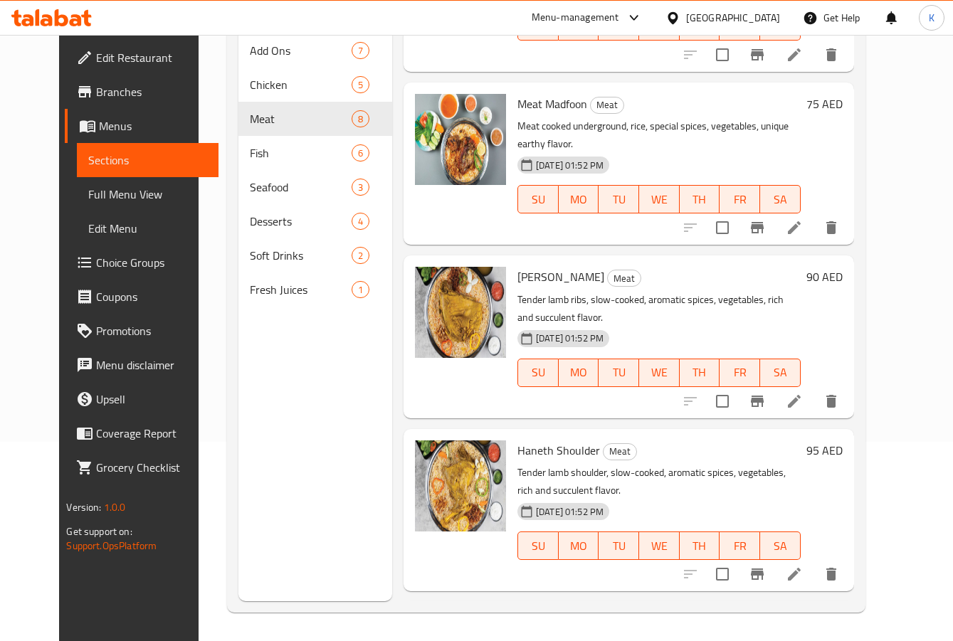
scroll to position [766, 0]
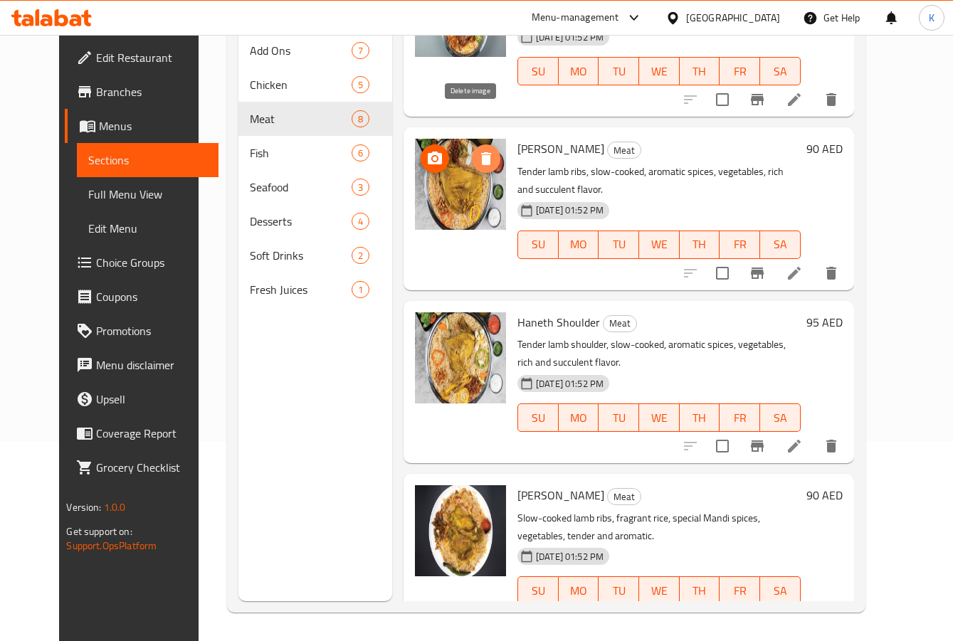
click at [477, 150] on icon "delete image" at bounding box center [485, 158] width 17 height 17
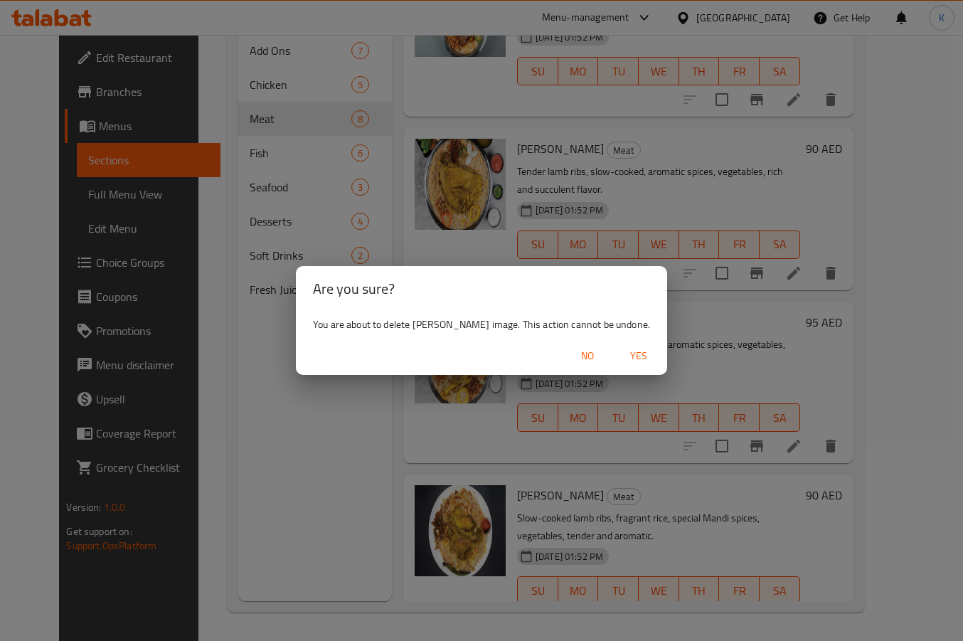
click at [633, 361] on span "Yes" at bounding box center [639, 356] width 34 height 18
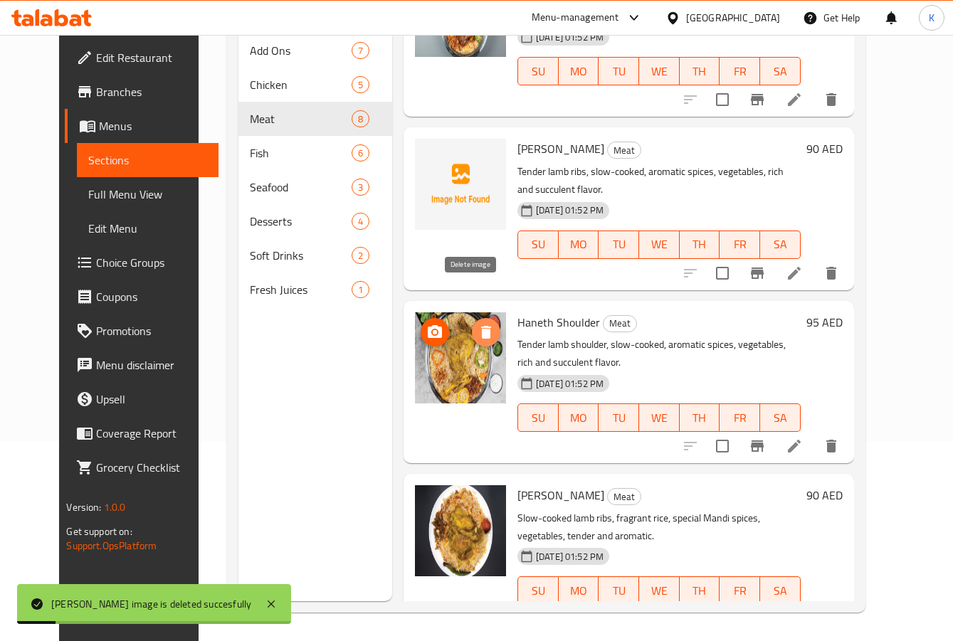
click at [477, 324] on icon "delete image" at bounding box center [485, 332] width 17 height 17
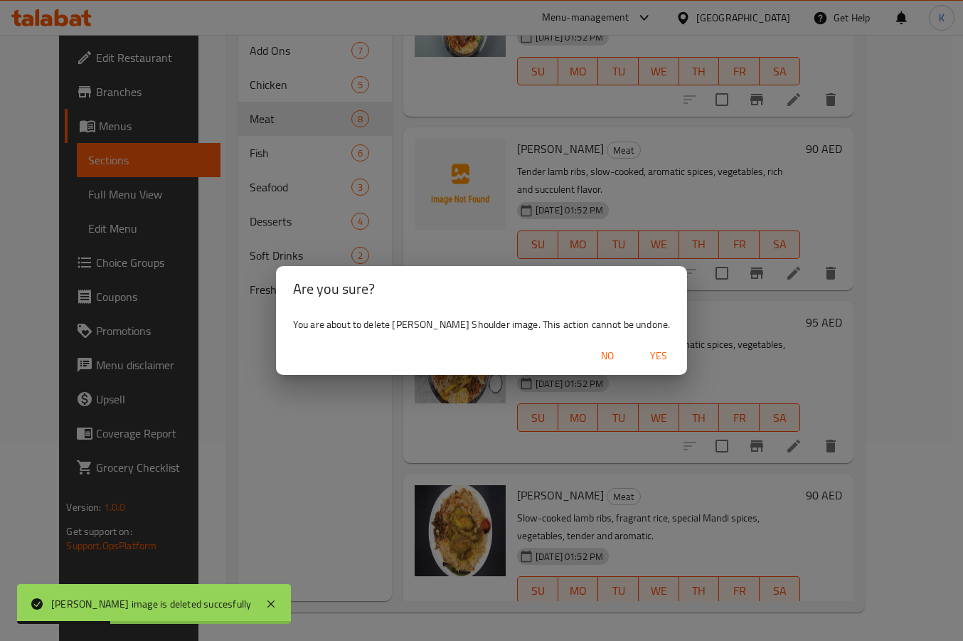
click at [642, 354] on span "Yes" at bounding box center [659, 356] width 34 height 18
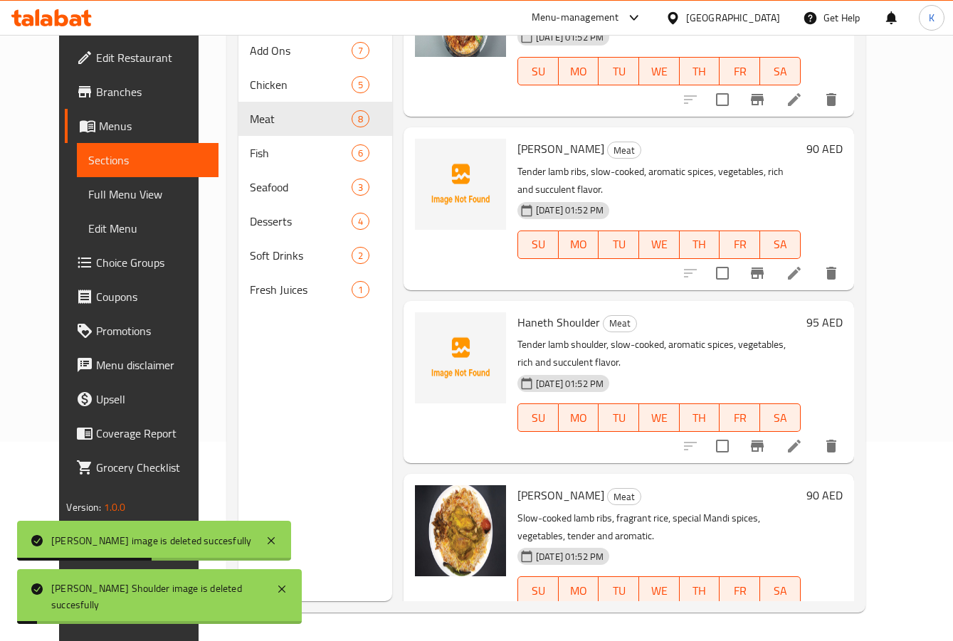
click at [257, 424] on div "Menu sections Add Ons 7 Chicken 5 Meat 8 Fish 6 Seafood 3 Desserts 4 Soft Drink…" at bounding box center [315, 280] width 154 height 641
click at [105, 190] on span "Full Menu View" at bounding box center [147, 194] width 119 height 17
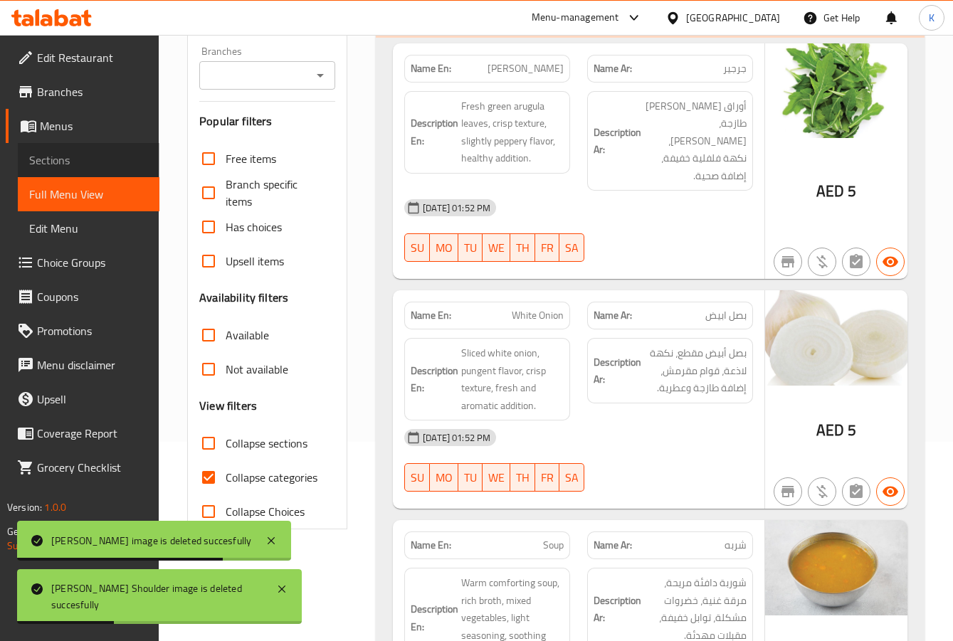
click at [72, 164] on span "Sections" at bounding box center [88, 160] width 119 height 17
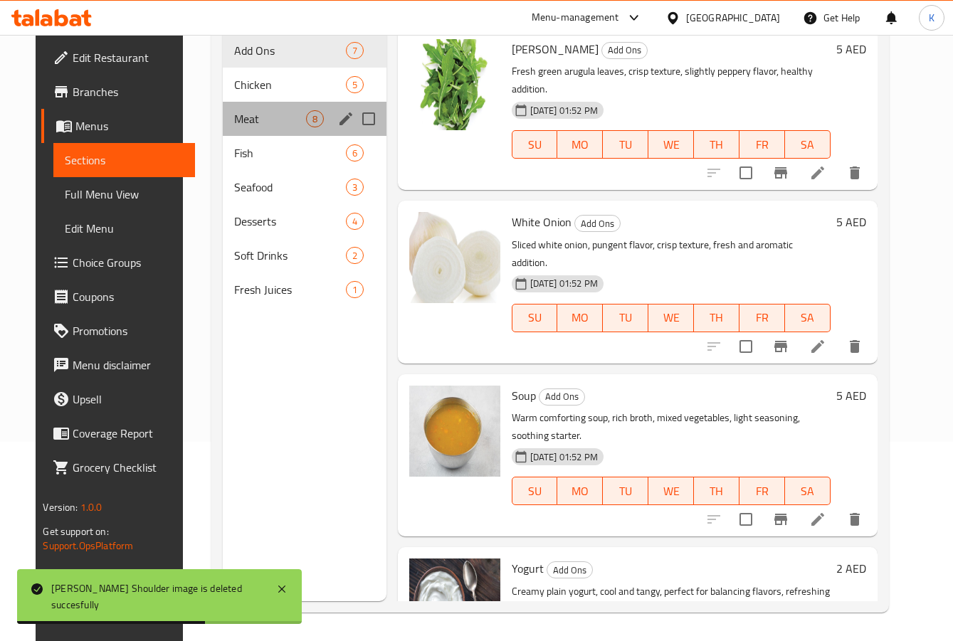
click at [233, 105] on div "Meat 8" at bounding box center [305, 119] width 164 height 34
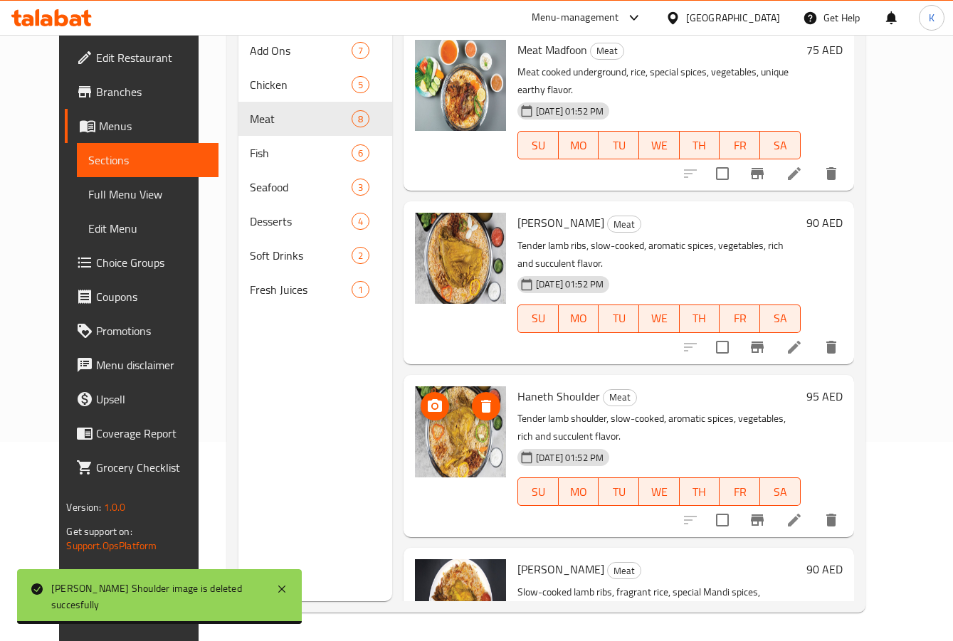
scroll to position [766, 0]
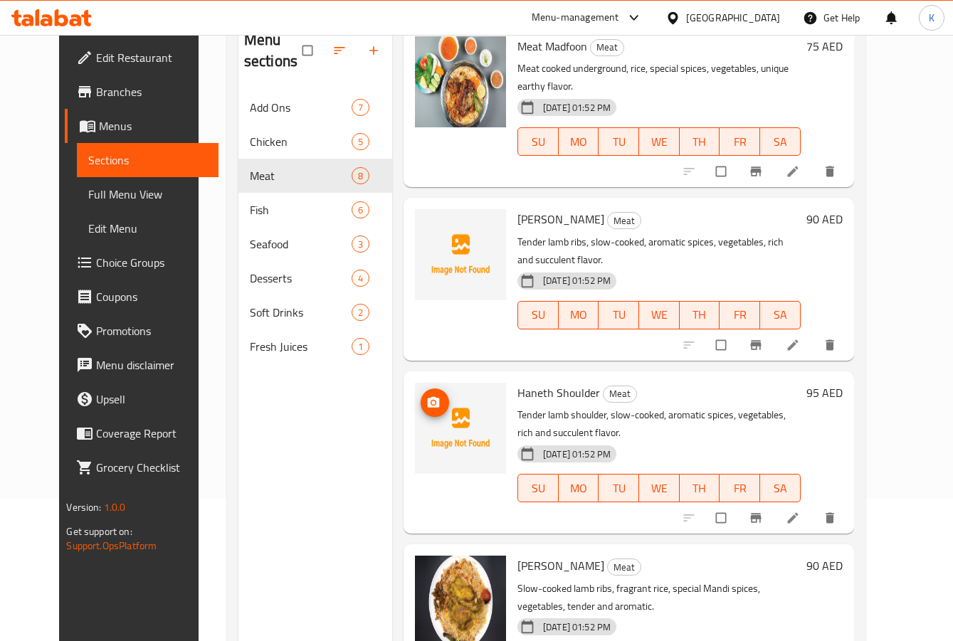
scroll to position [766, 0]
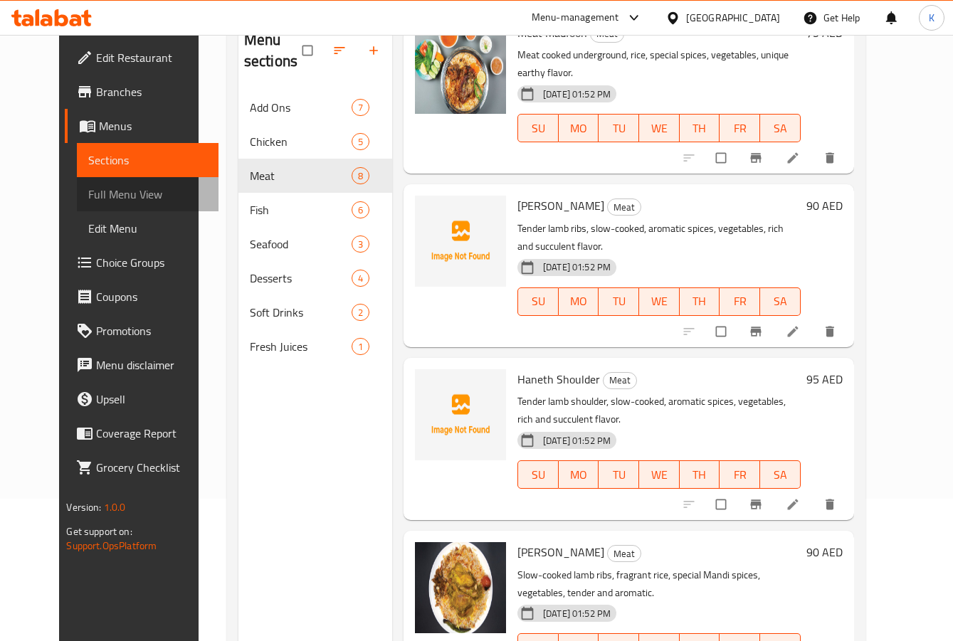
click at [92, 200] on span "Full Menu View" at bounding box center [147, 194] width 119 height 17
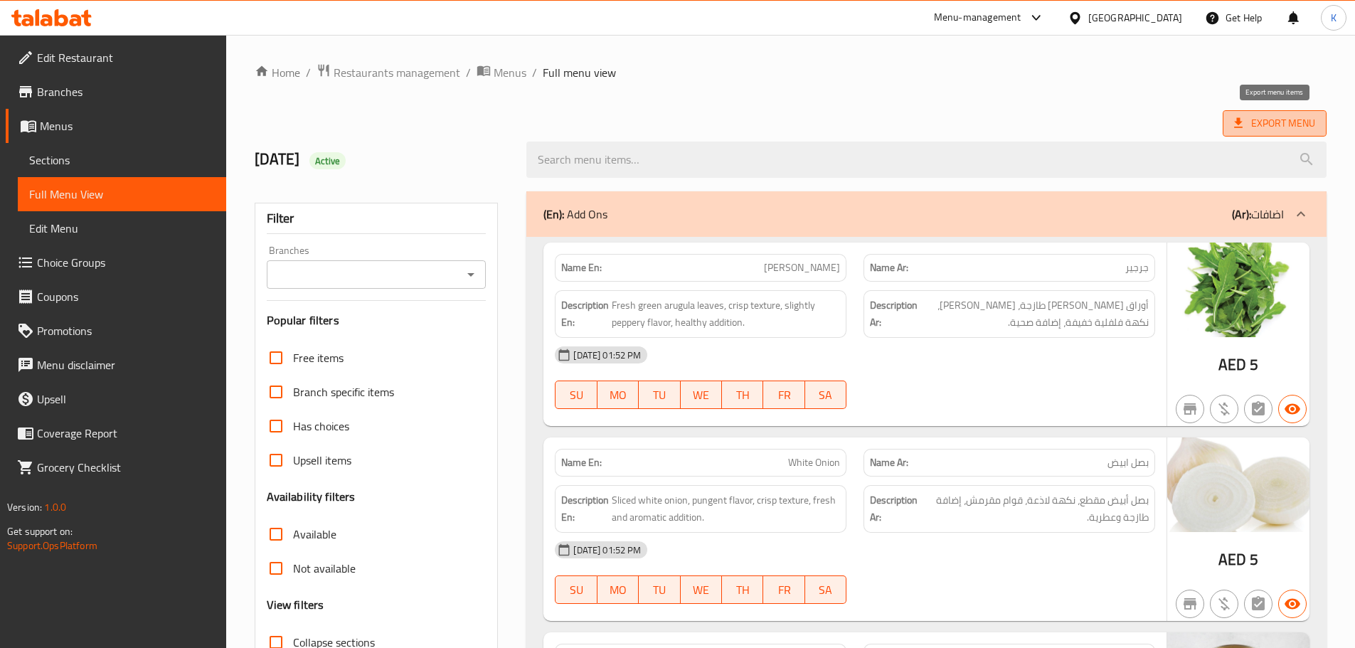
click at [962, 124] on span "Export Menu" at bounding box center [1274, 124] width 81 height 18
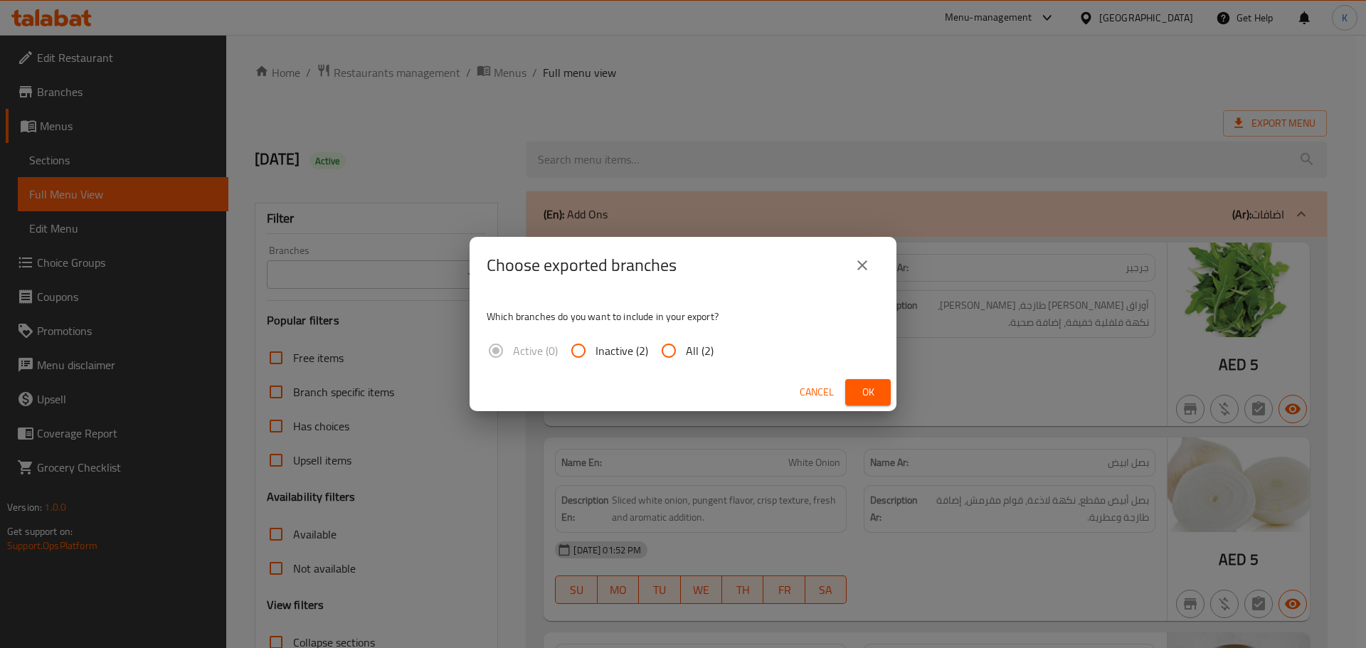
click at [671, 344] on input "All (2)" at bounding box center [669, 351] width 34 height 34
radio input "true"
click at [851, 391] on button "Ok" at bounding box center [868, 392] width 46 height 26
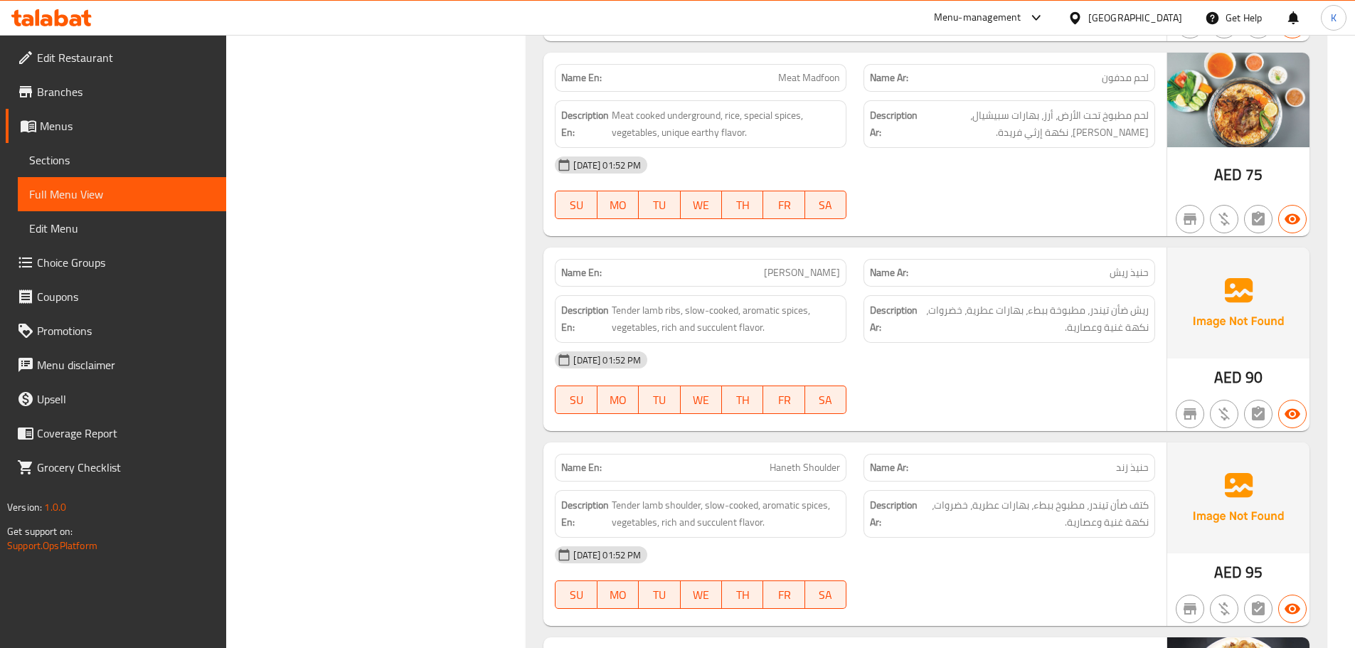
scroll to position [3557, 0]
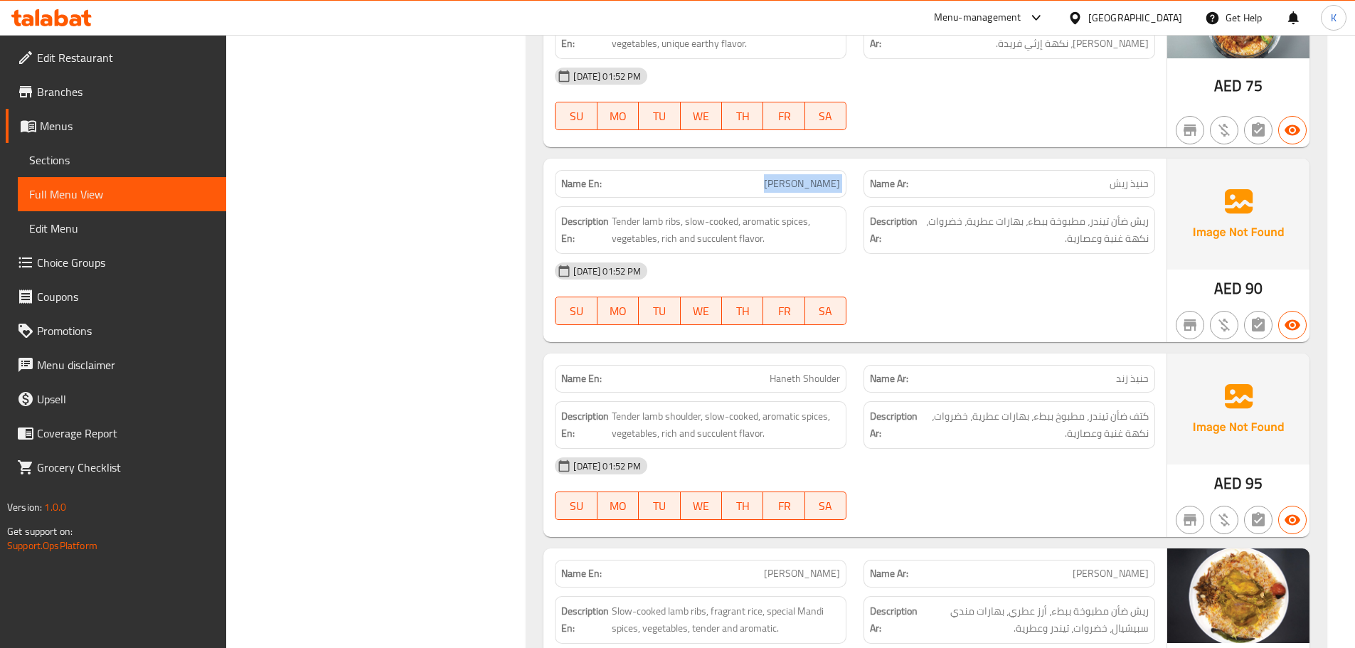
drag, startPoint x: 760, startPoint y: 182, endPoint x: 872, endPoint y: 189, distance: 111.9
click at [872, 189] on div "Name En: Haneth Ribs Name Ar: حنيذ ريش" at bounding box center [854, 183] width 617 height 45
copy span "Haneth Ribs"
drag, startPoint x: 795, startPoint y: 382, endPoint x: 841, endPoint y: 378, distance: 45.7
click at [841, 378] on div "Name En: Haneth Shoulder" at bounding box center [701, 379] width 292 height 28
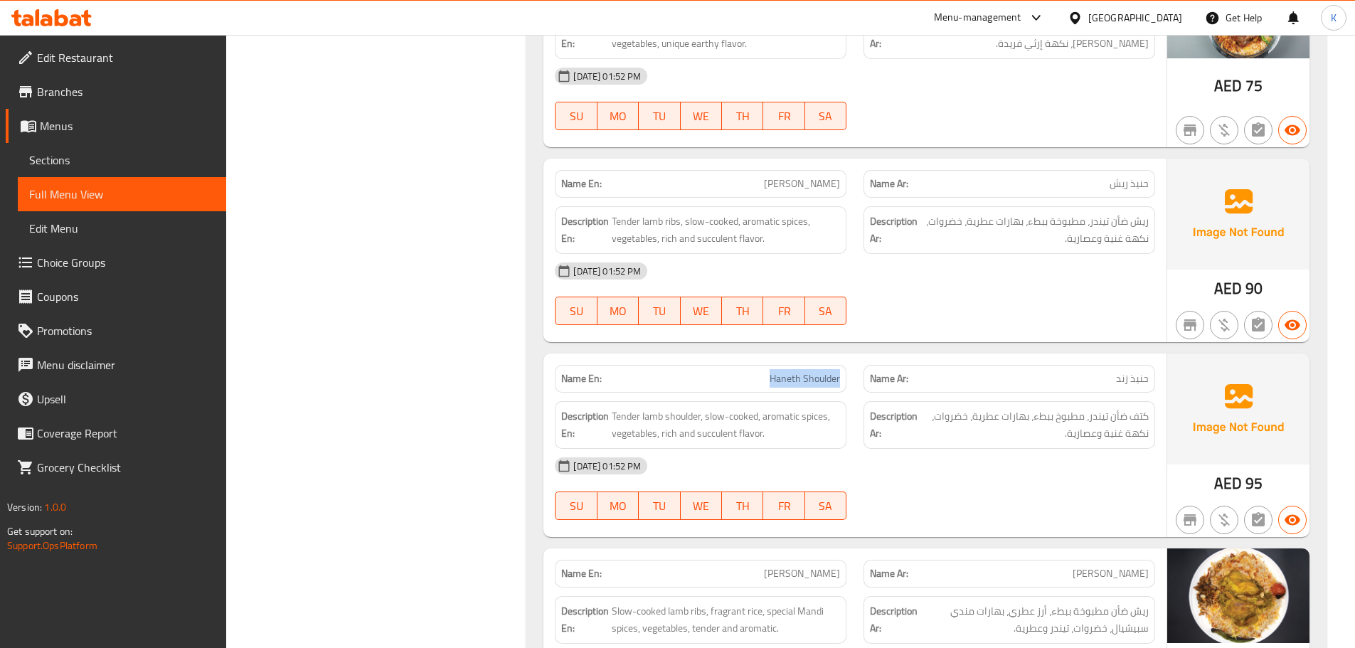
copy span "Haneth Shoulder"
click at [43, 27] on div at bounding box center [51, 18] width 103 height 28
click at [46, 19] on icon at bounding box center [47, 20] width 12 height 12
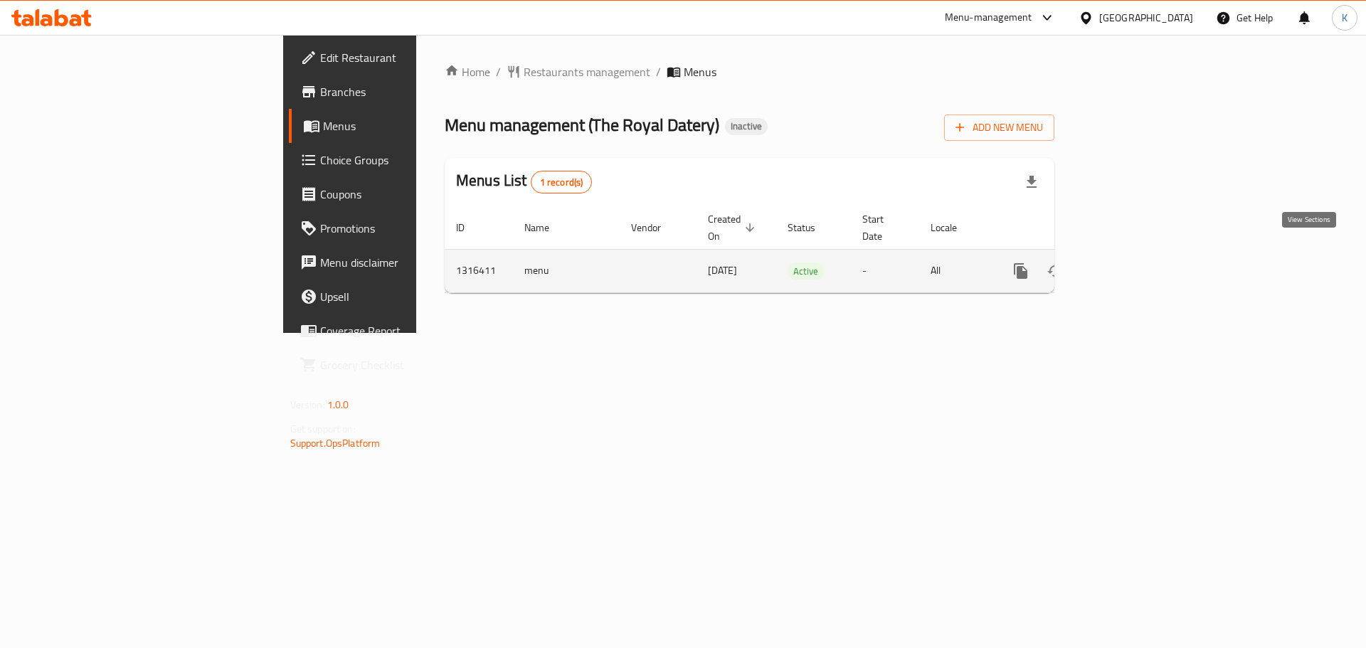
click at [1132, 262] on icon "enhanced table" at bounding box center [1123, 270] width 17 height 17
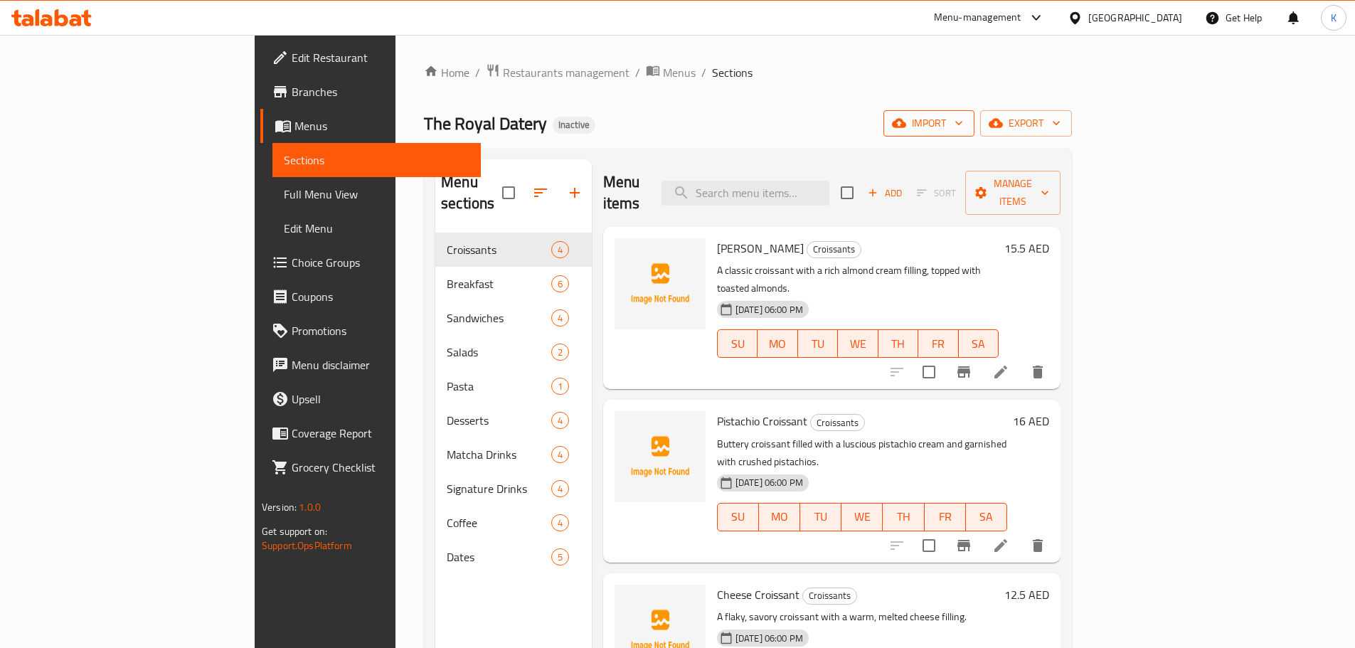
click at [906, 127] on icon "button" at bounding box center [899, 123] width 14 height 9
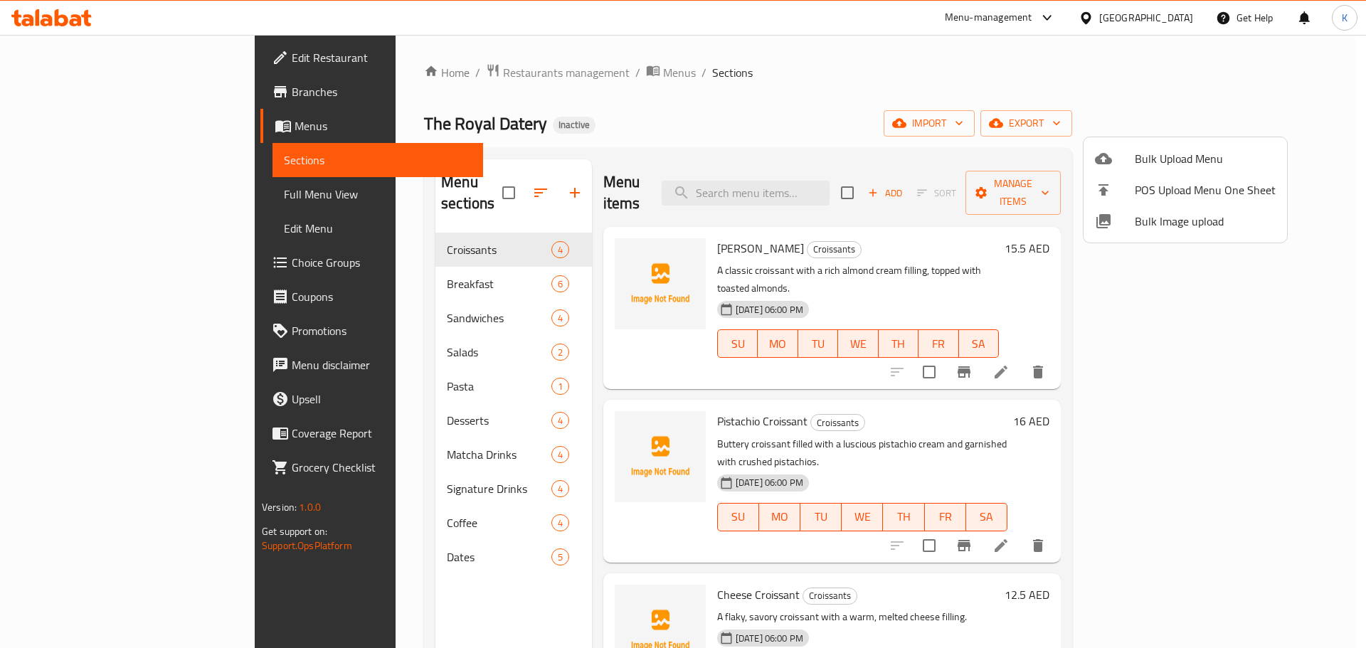
click at [1157, 219] on span "Bulk Image upload" at bounding box center [1205, 221] width 141 height 17
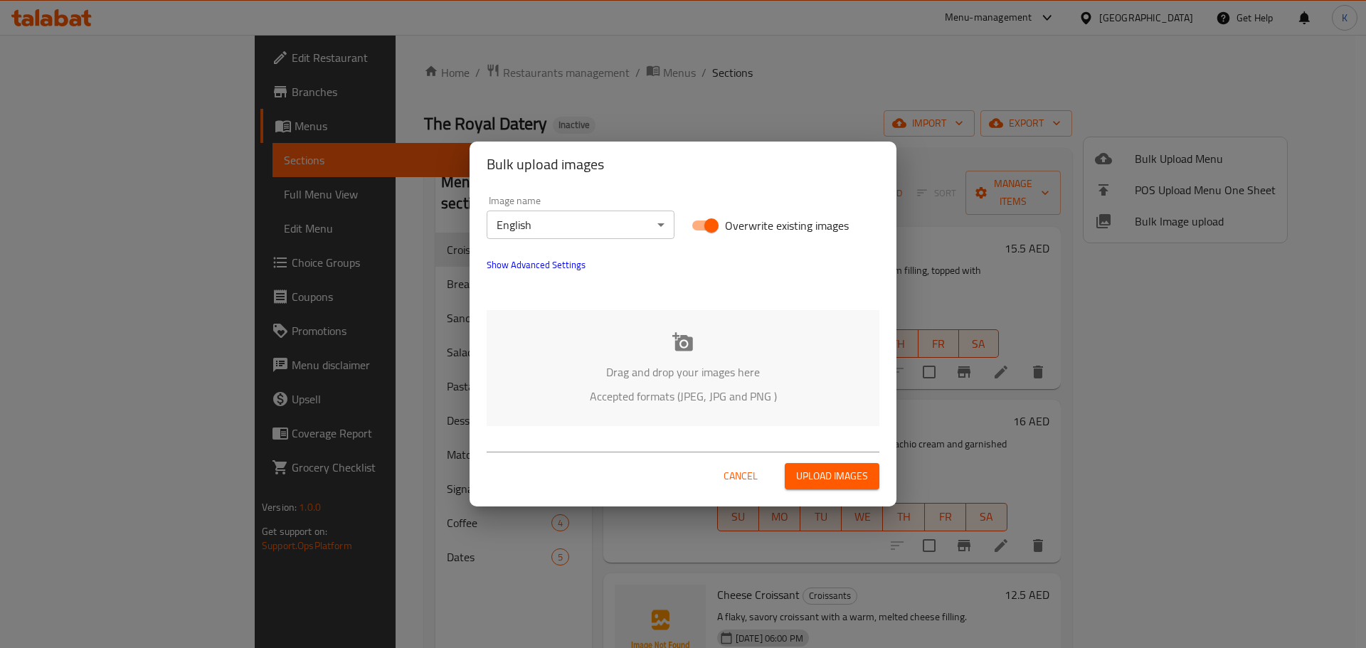
click at [662, 365] on p "Drag and drop your images here" at bounding box center [683, 372] width 350 height 17
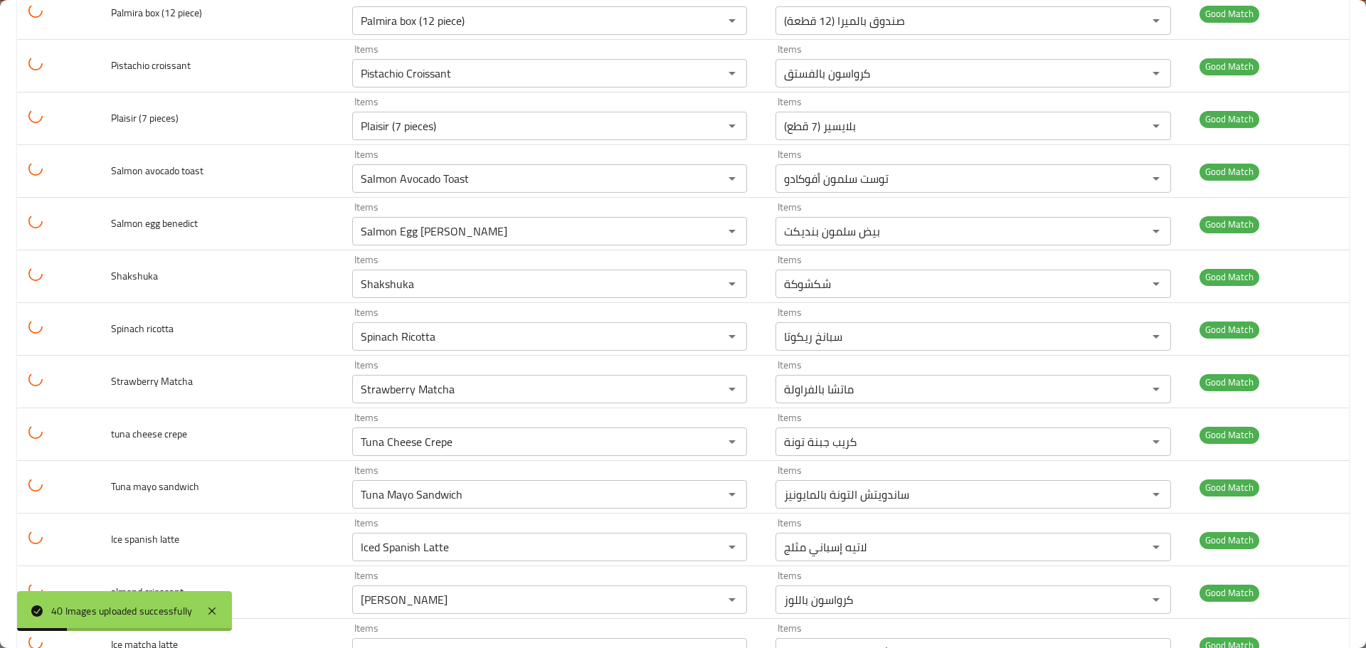
scroll to position [1704, 0]
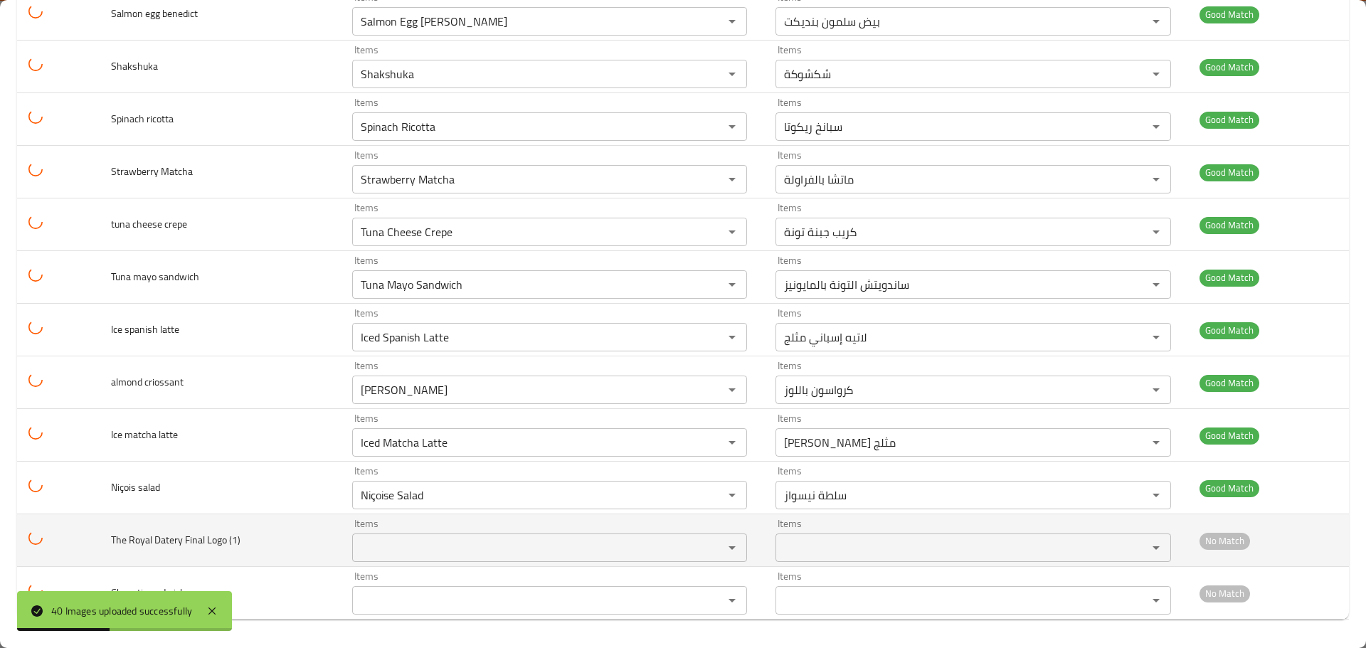
click at [257, 556] on td "The Royal Datery Final Logo (1)" at bounding box center [220, 540] width 241 height 53
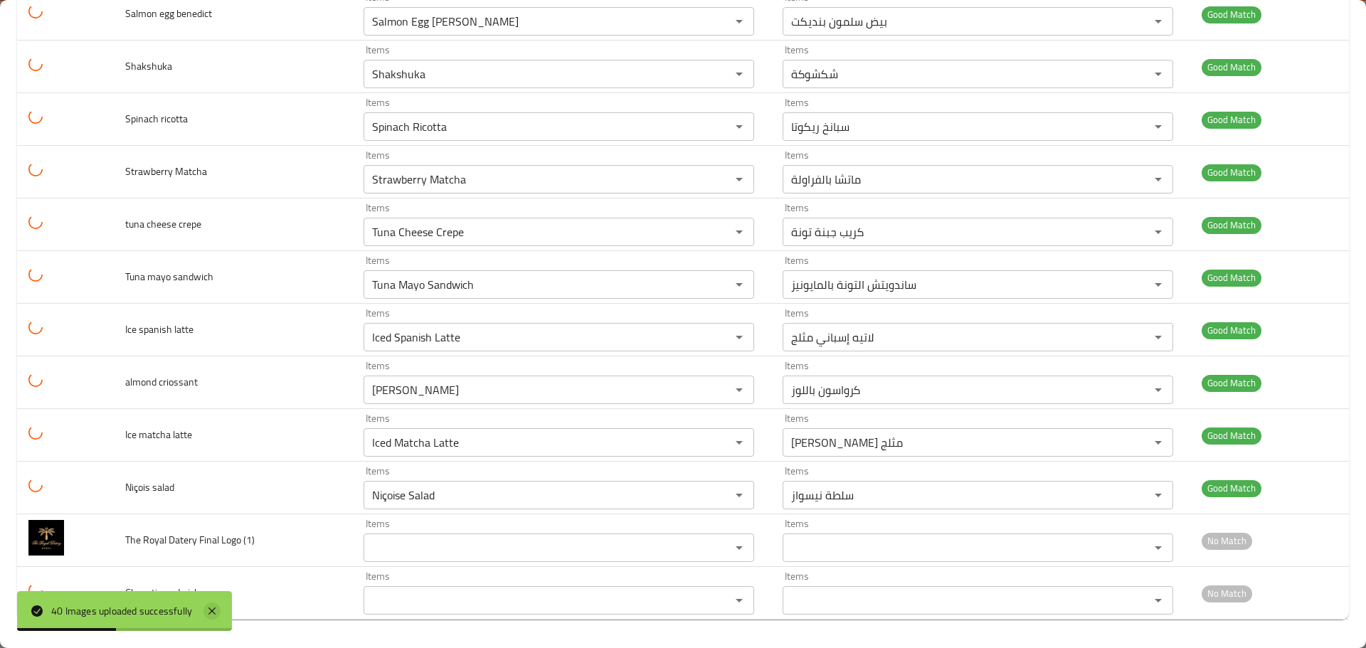
click at [215, 617] on icon at bounding box center [211, 611] width 17 height 17
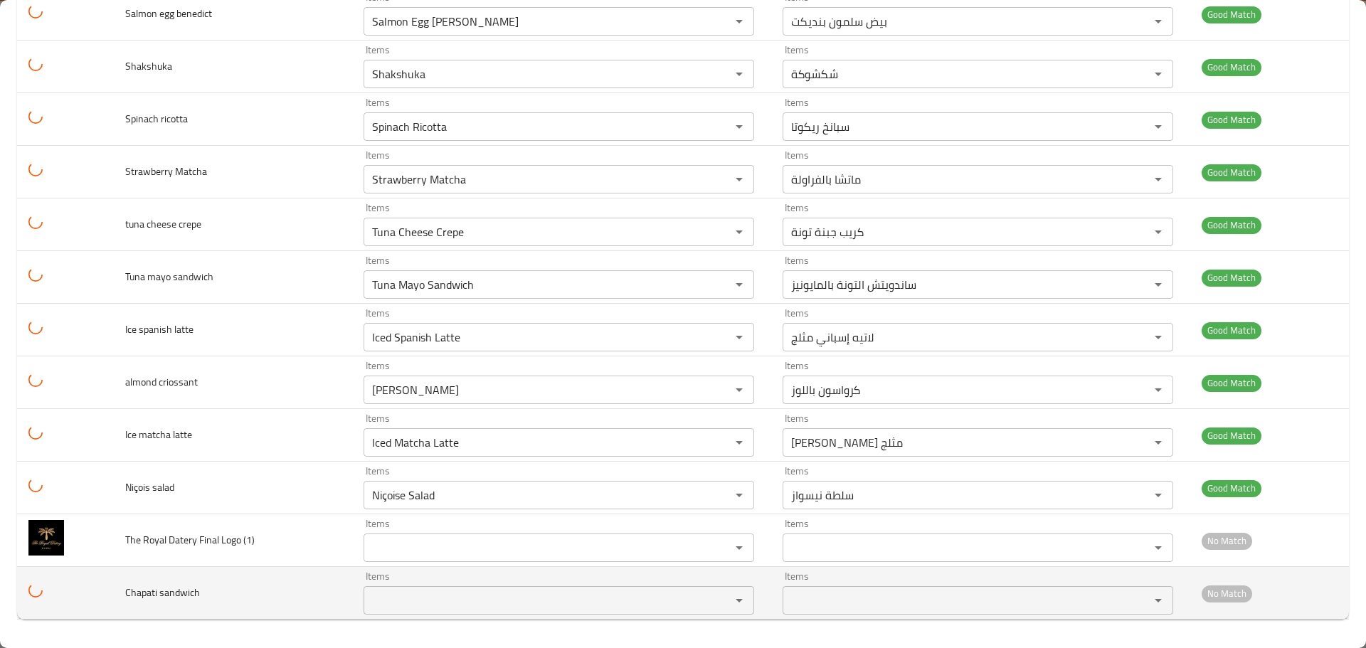
click at [379, 593] on sandwich "Items" at bounding box center [538, 600] width 340 height 20
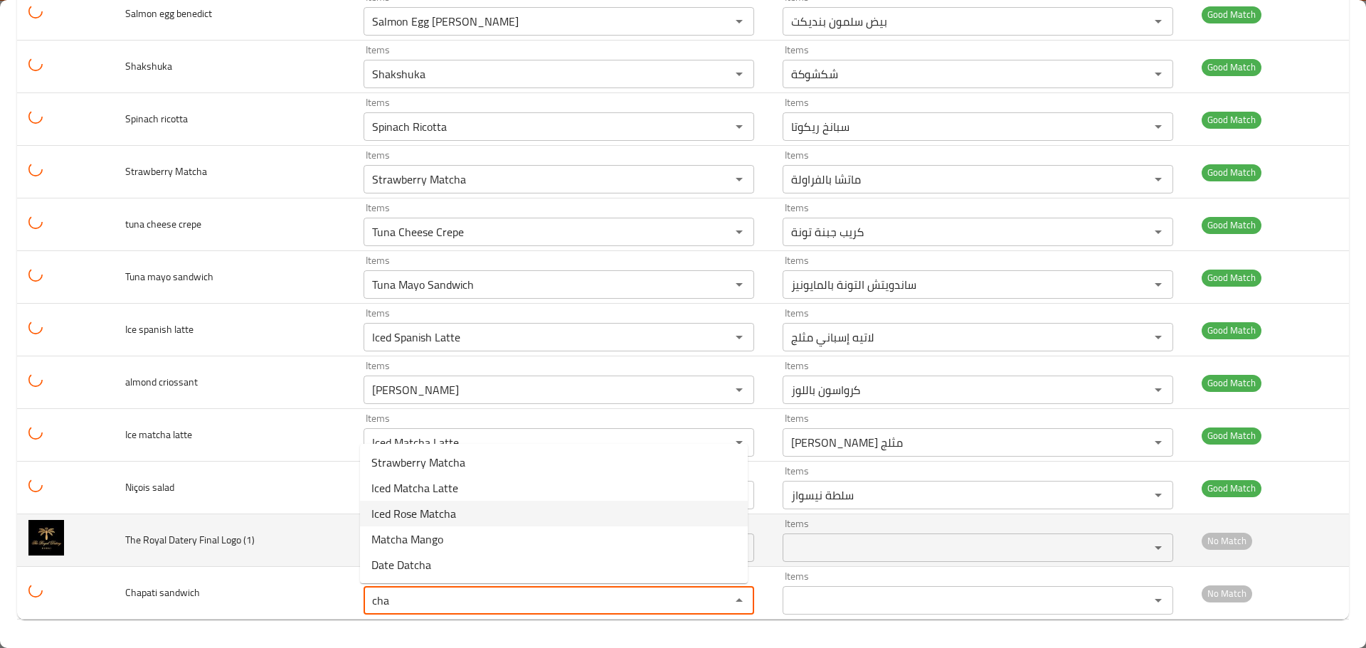
drag, startPoint x: 408, startPoint y: 595, endPoint x: 215, endPoint y: 564, distance: 195.9
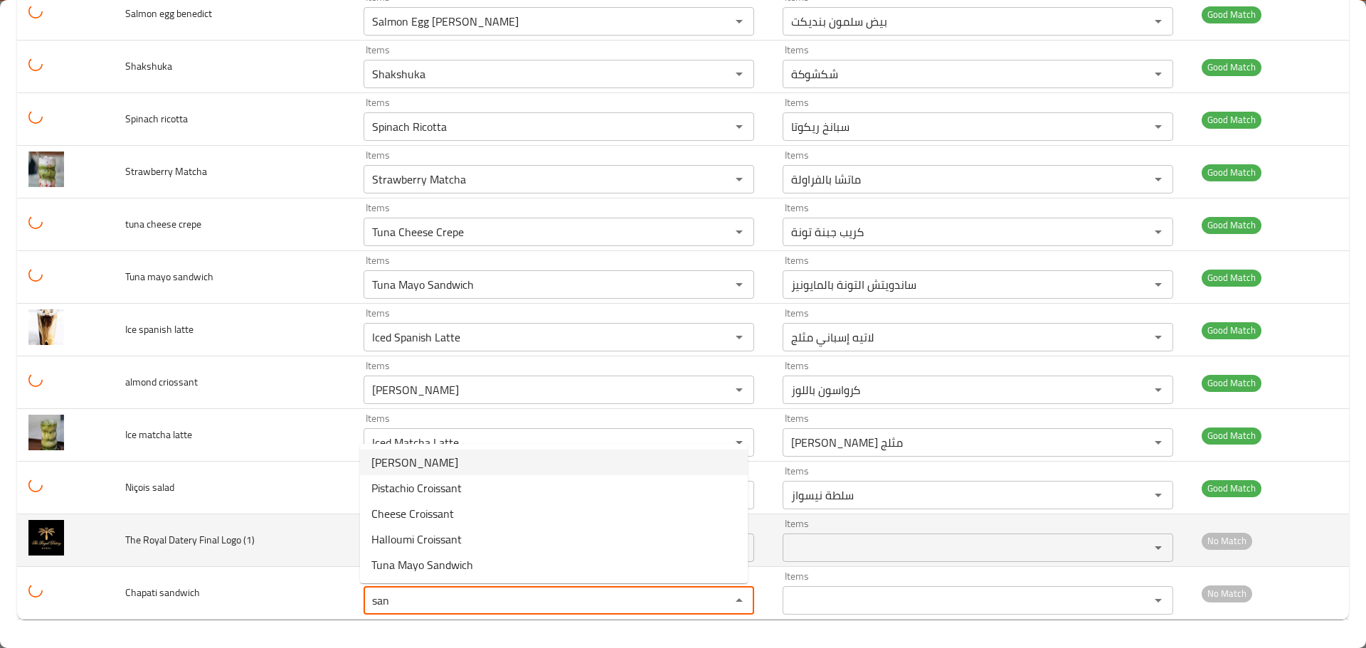
type sandwich "san"
click at [297, 564] on td "The Royal Datery Final Logo (1)" at bounding box center [233, 540] width 238 height 53
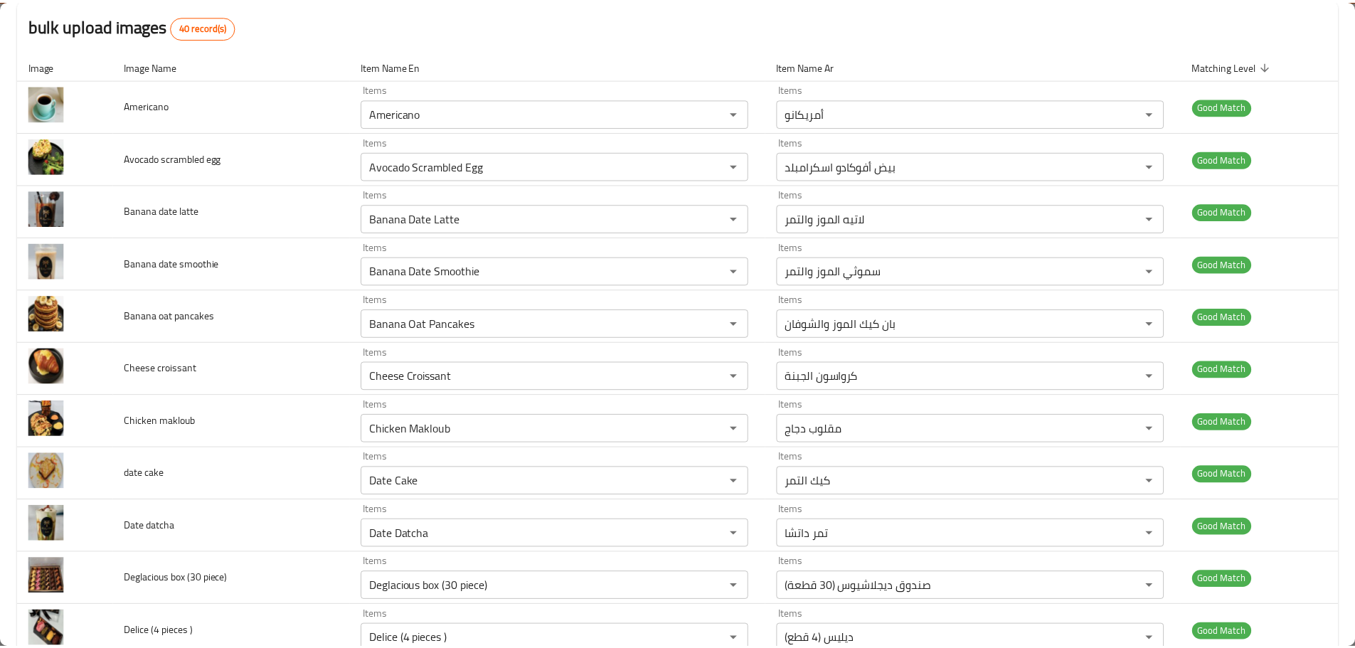
scroll to position [0, 0]
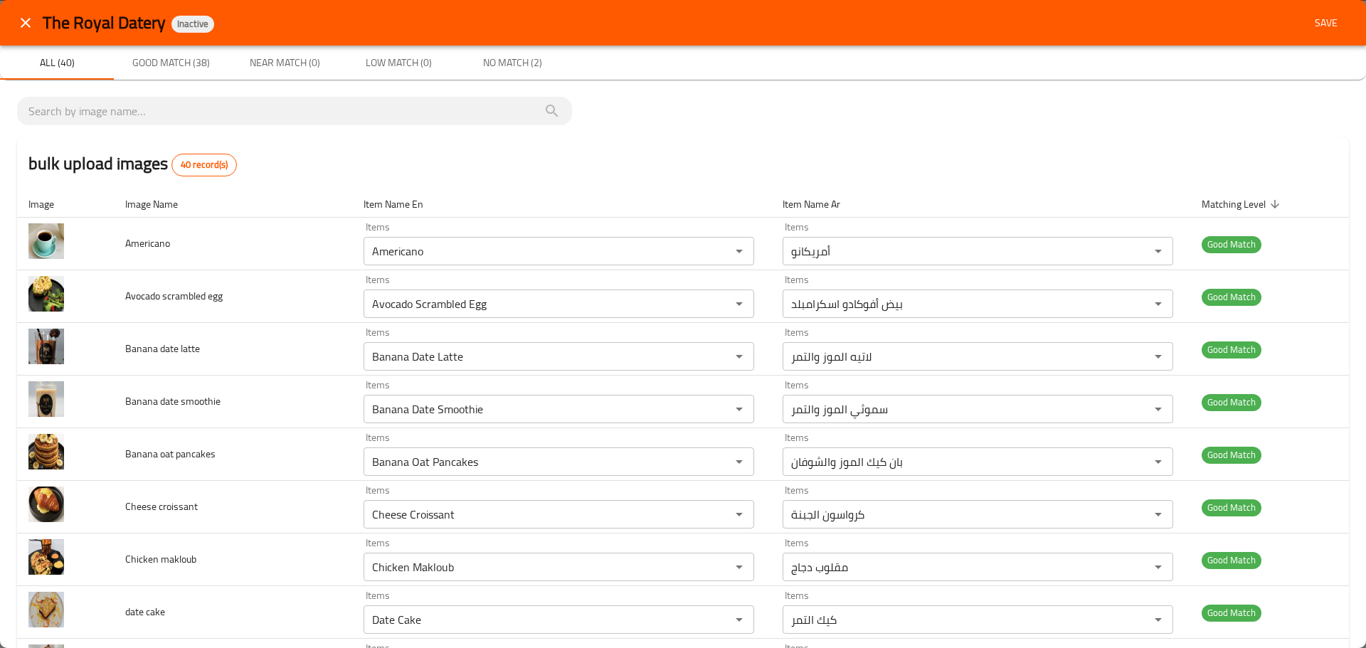
click at [1322, 18] on span "Save" at bounding box center [1326, 23] width 34 height 18
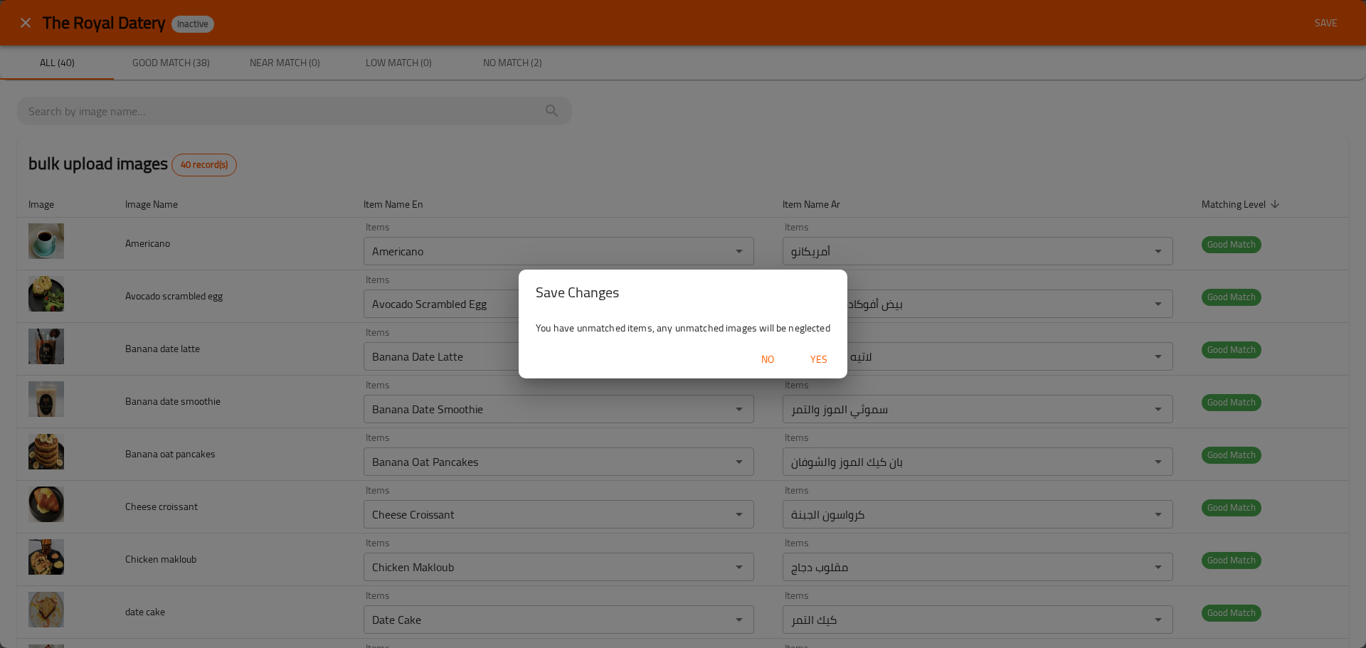
click at [810, 356] on span "Yes" at bounding box center [819, 360] width 34 height 18
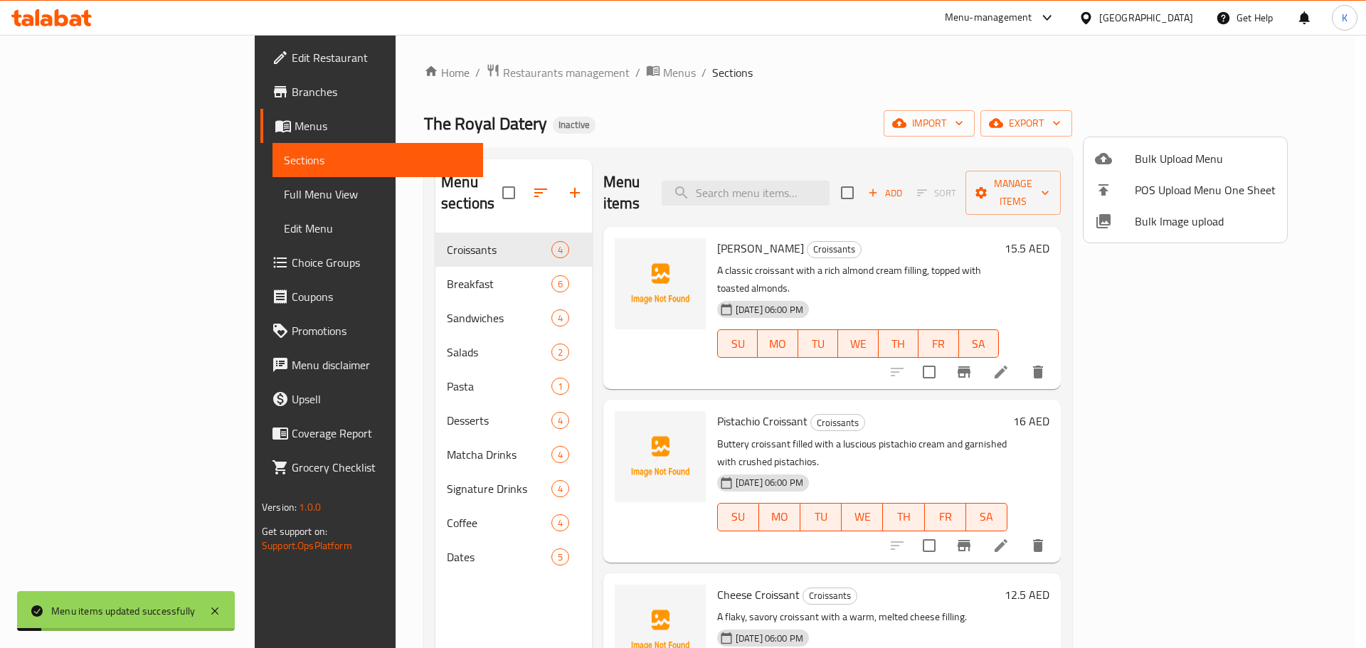
click at [146, 190] on div at bounding box center [683, 324] width 1366 height 648
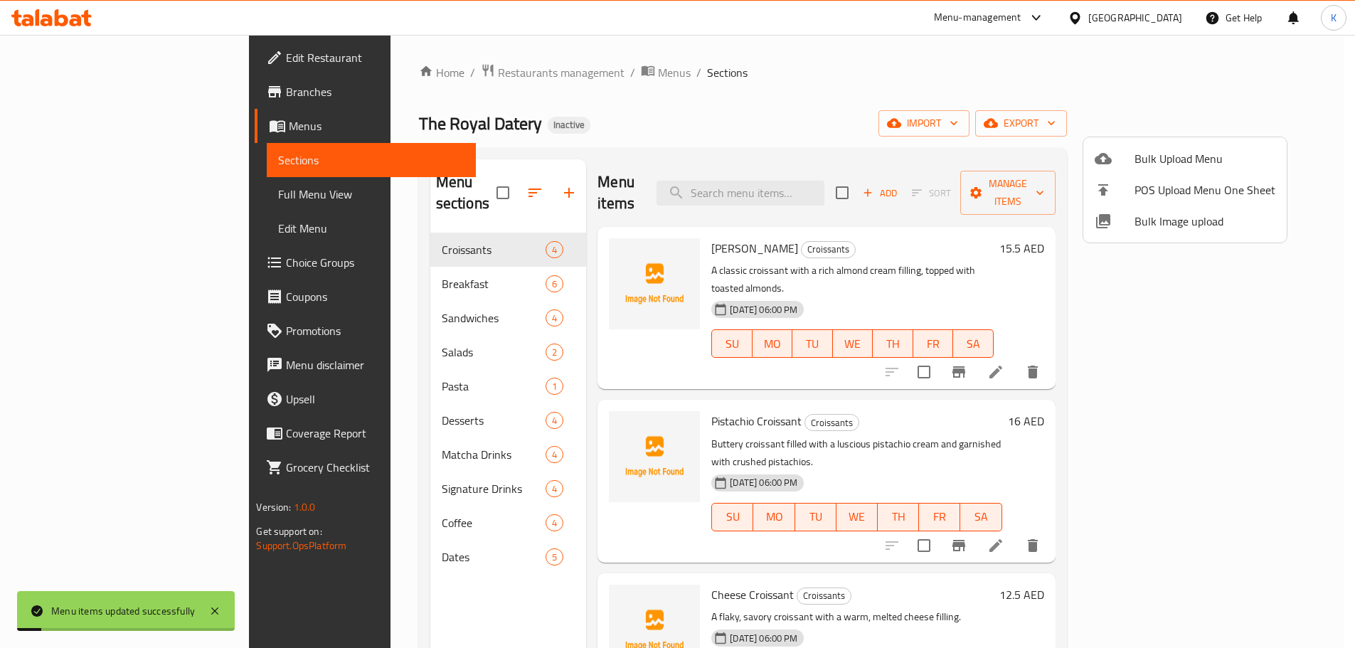
click at [278, 189] on span "Full Menu View" at bounding box center [371, 194] width 186 height 17
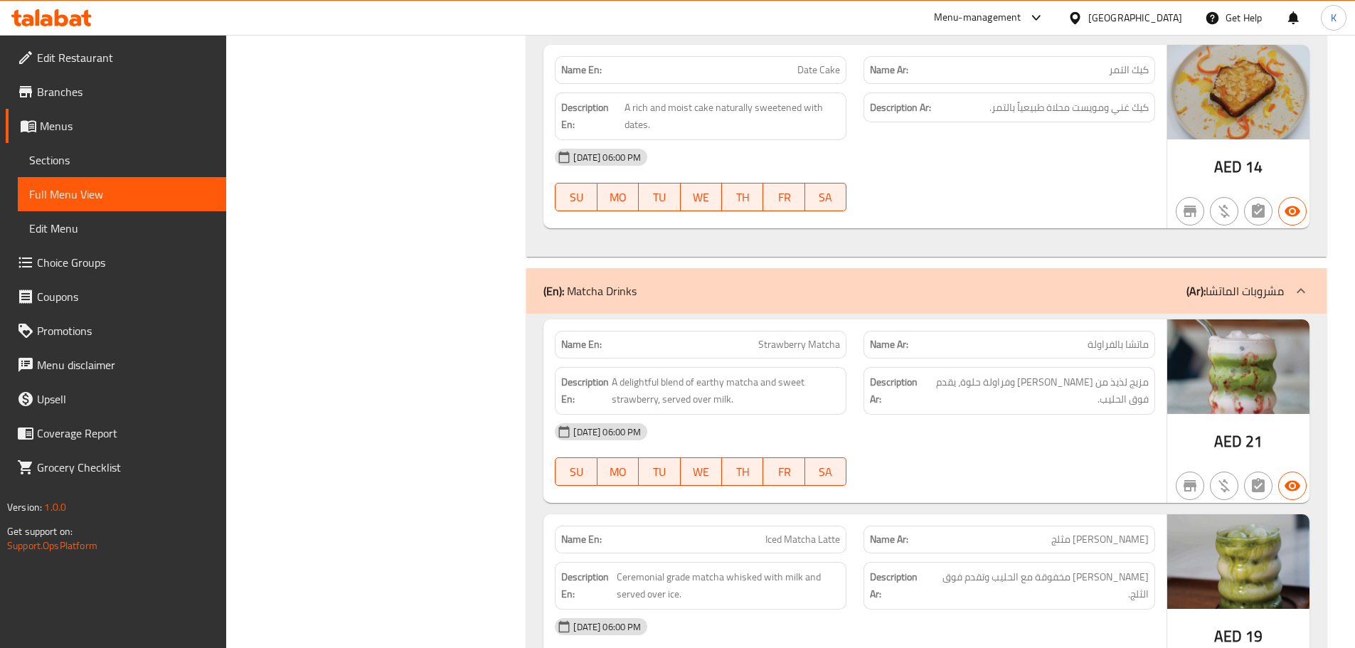
scroll to position [4563, 0]
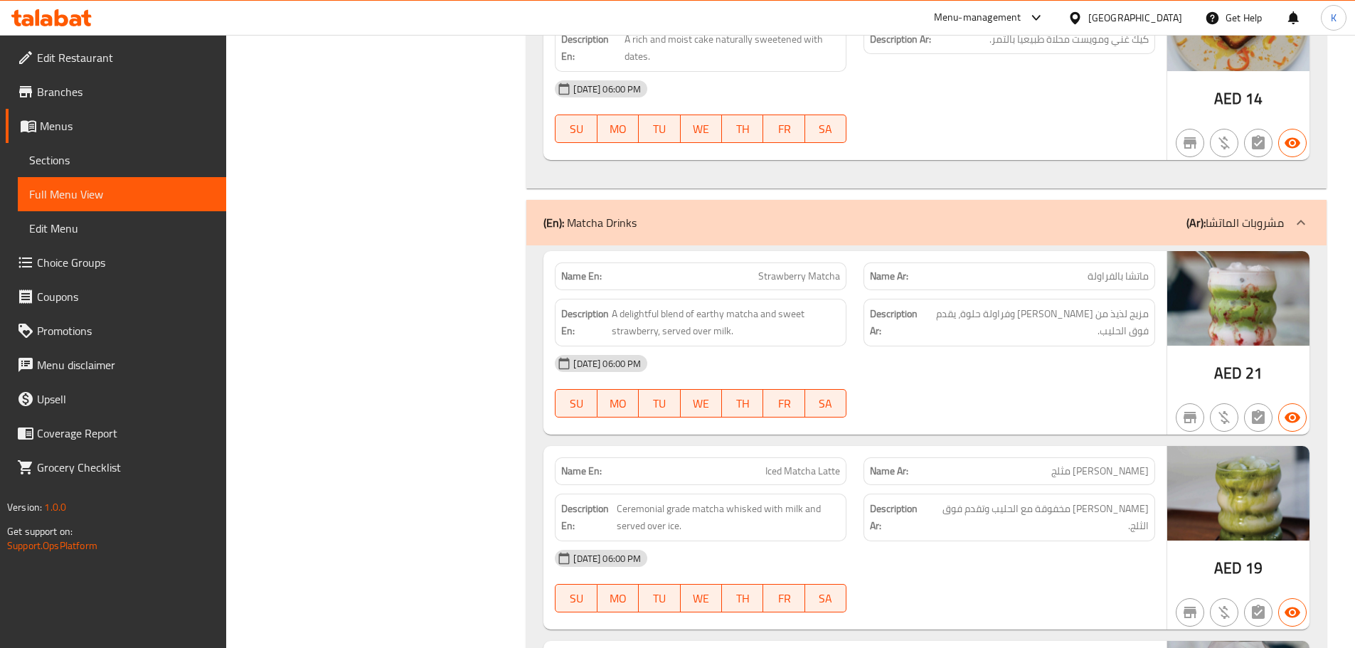
click at [55, 133] on span "Menus" at bounding box center [127, 125] width 175 height 17
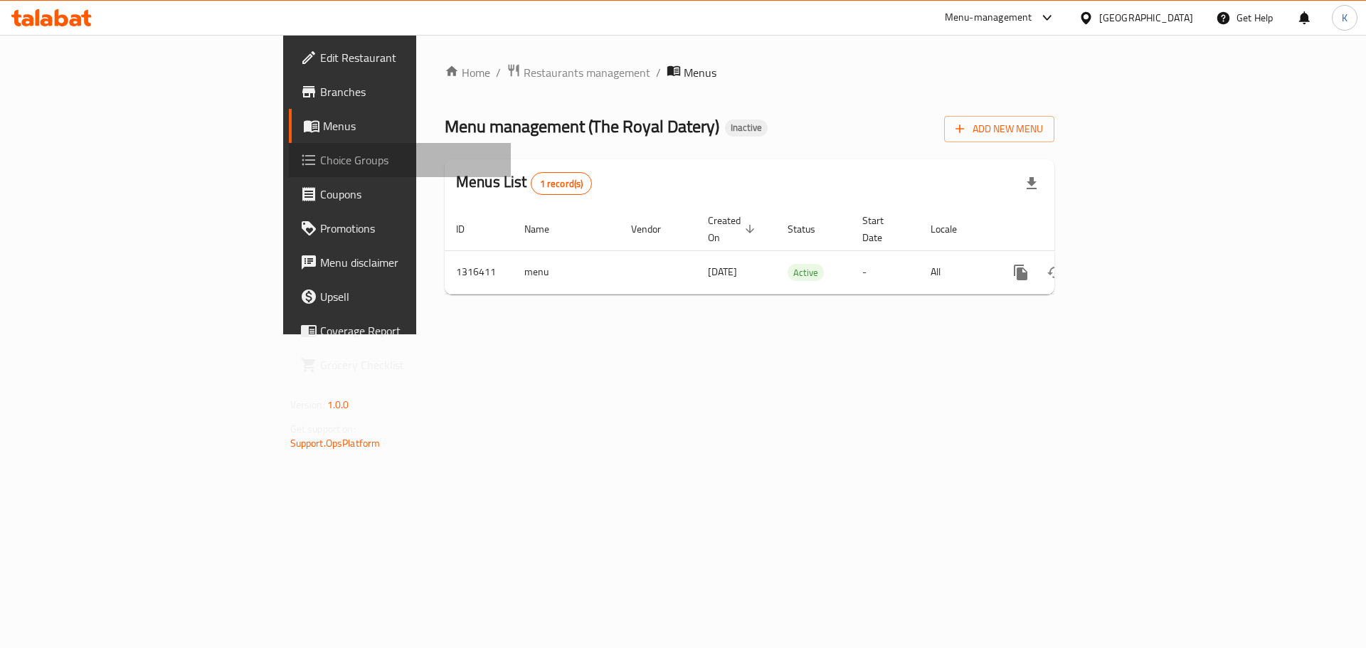
click at [320, 162] on span "Choice Groups" at bounding box center [410, 160] width 180 height 17
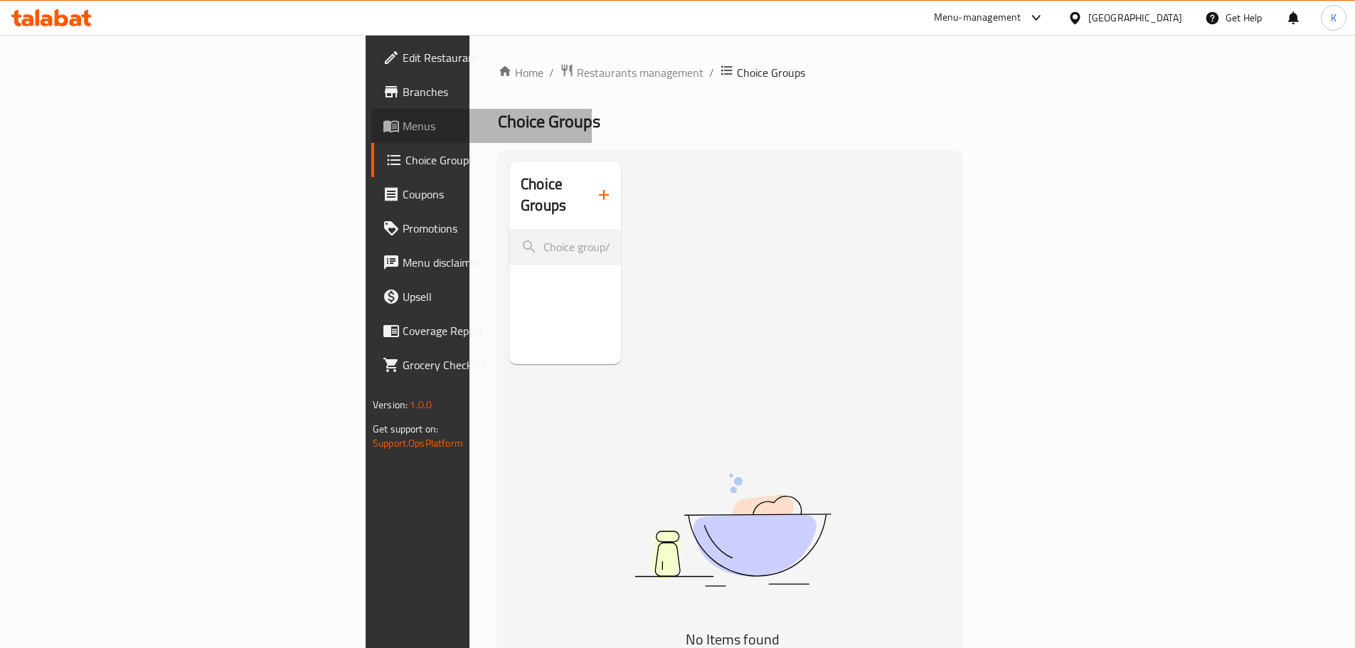
click at [403, 131] on span "Menus" at bounding box center [492, 125] width 178 height 17
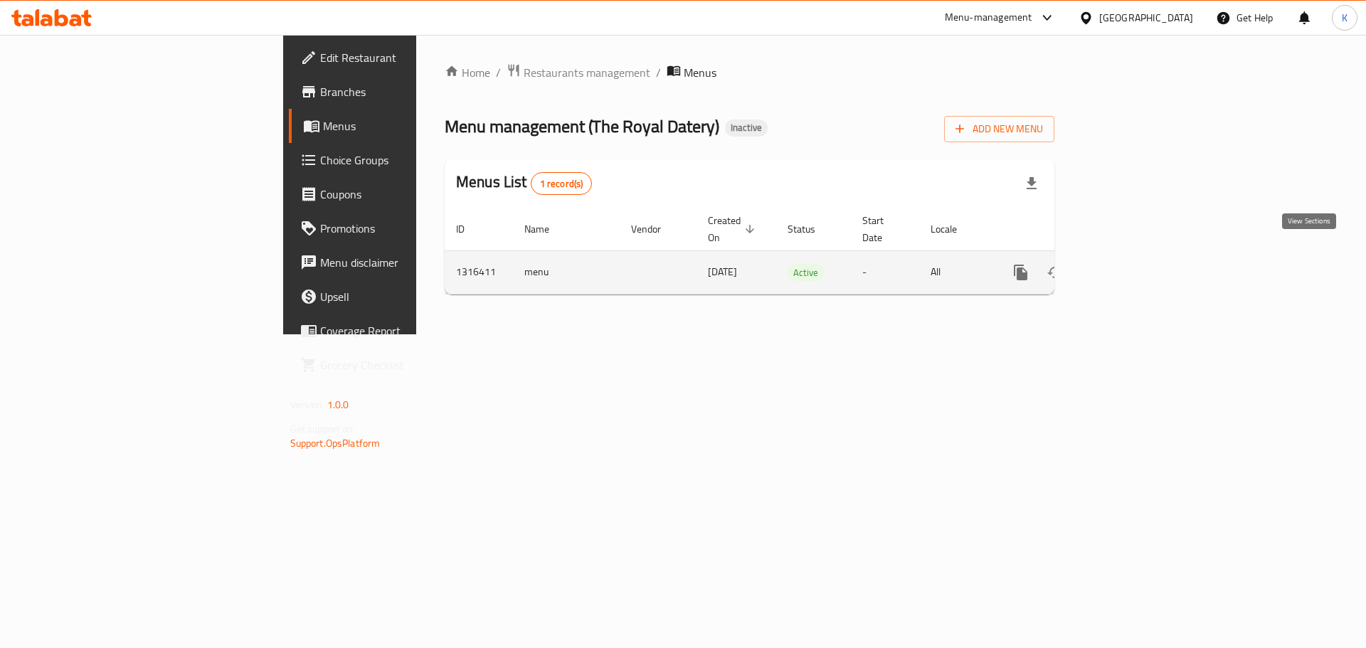
click at [1132, 264] on icon "enhanced table" at bounding box center [1123, 272] width 17 height 17
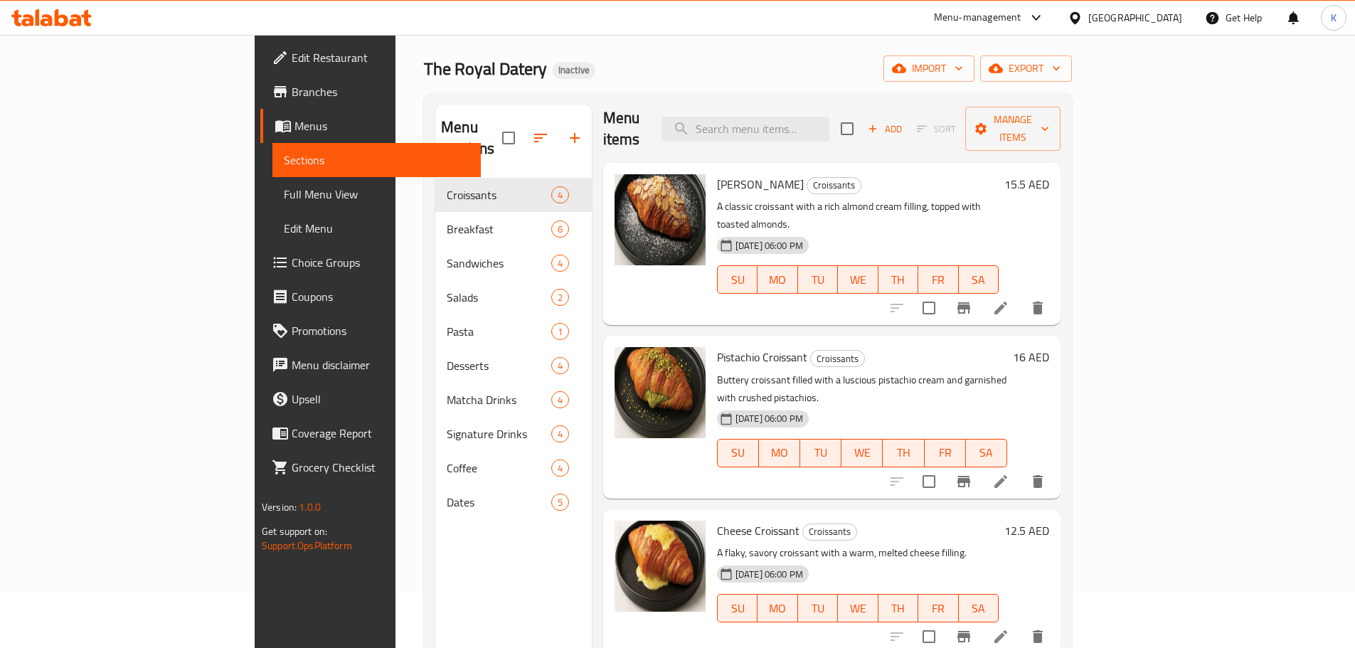
scroll to position [199, 0]
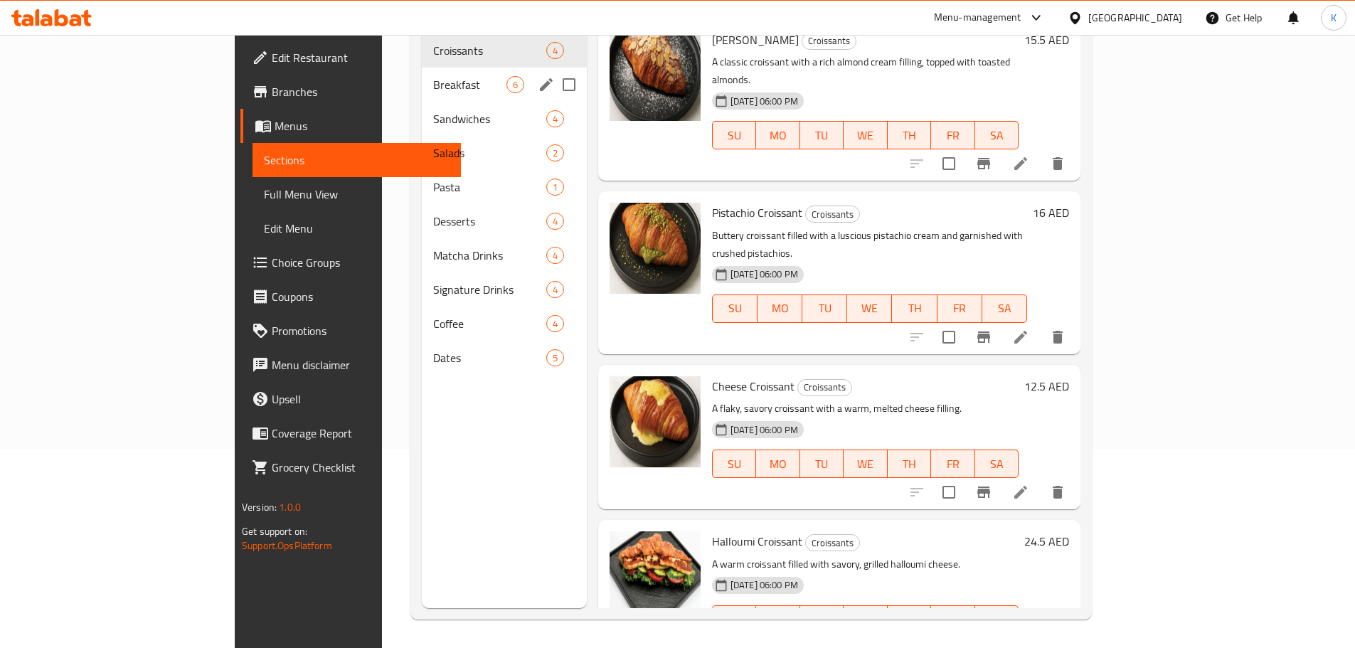
click at [433, 76] on span "Breakfast" at bounding box center [469, 84] width 73 height 17
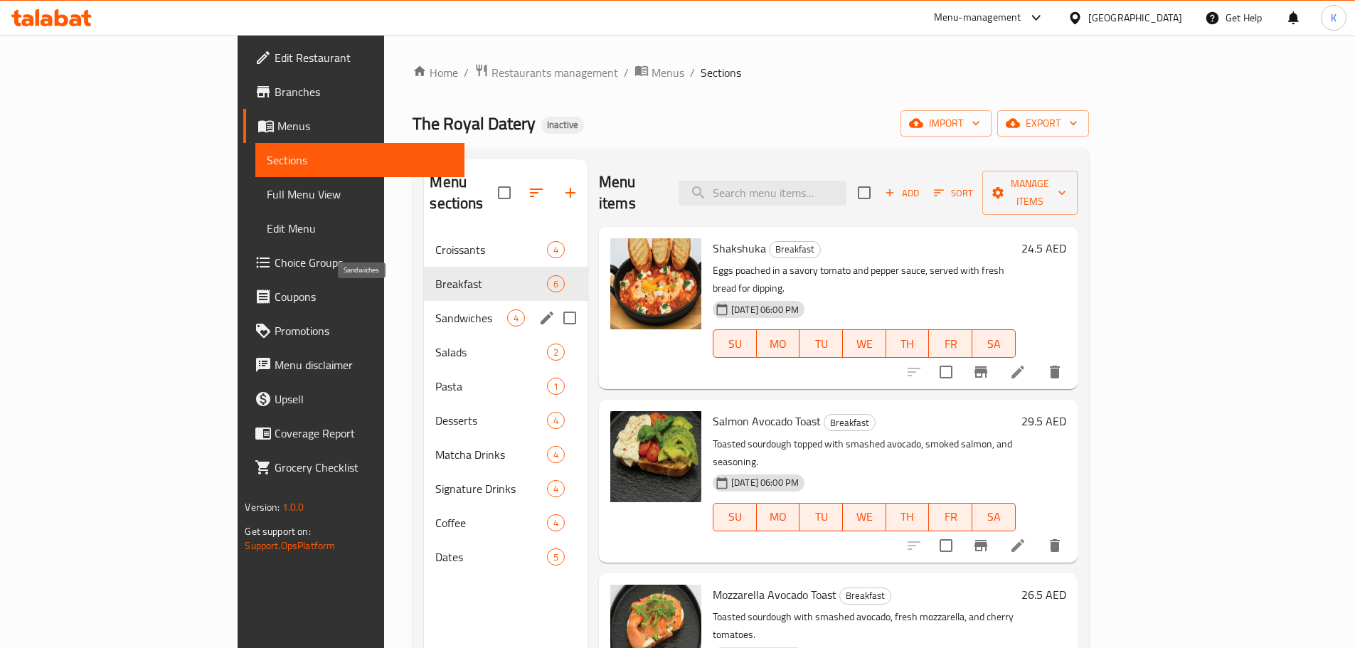
click at [435, 309] on span "Sandwiches" at bounding box center [470, 317] width 71 height 17
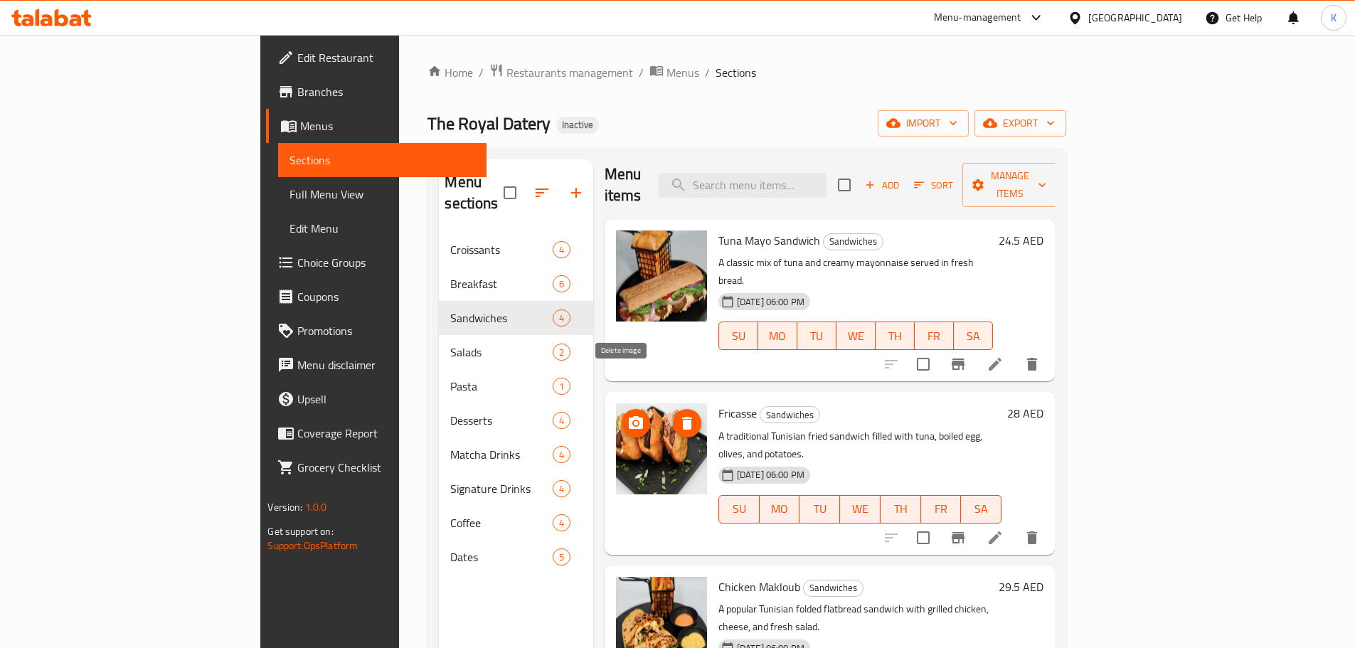
scroll to position [9, 0]
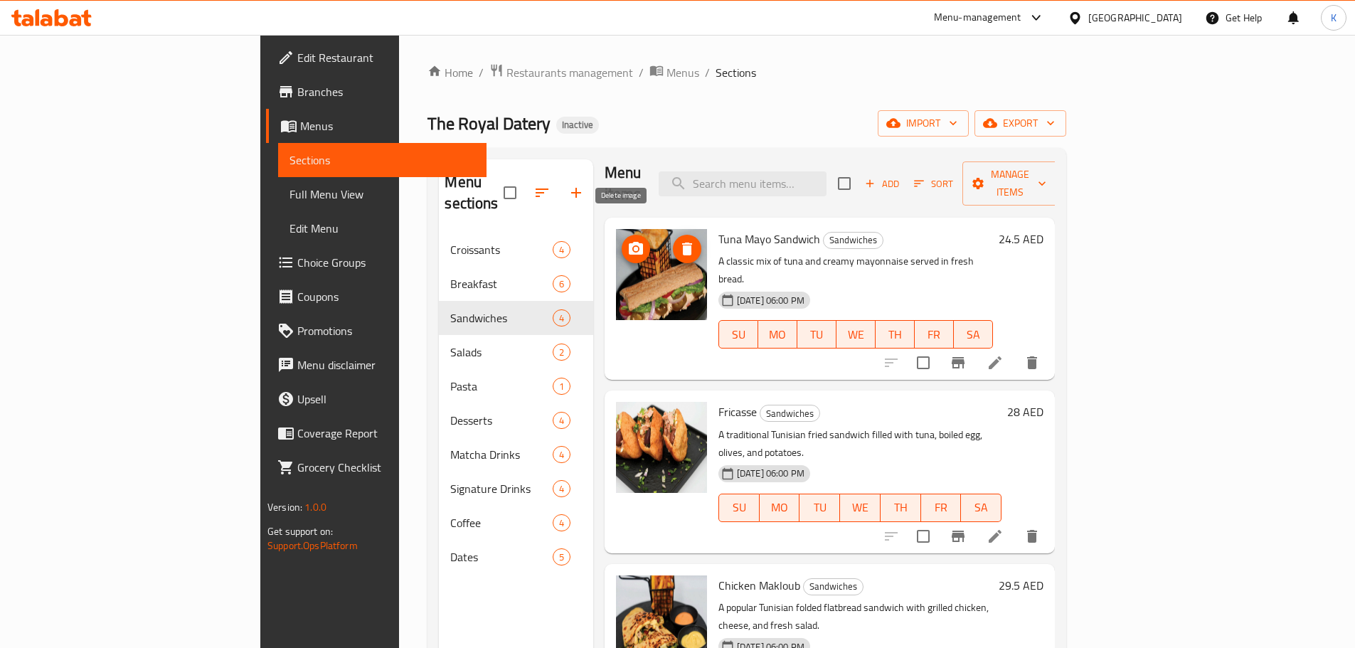
click at [679, 240] on icon "delete image" at bounding box center [687, 248] width 17 height 17
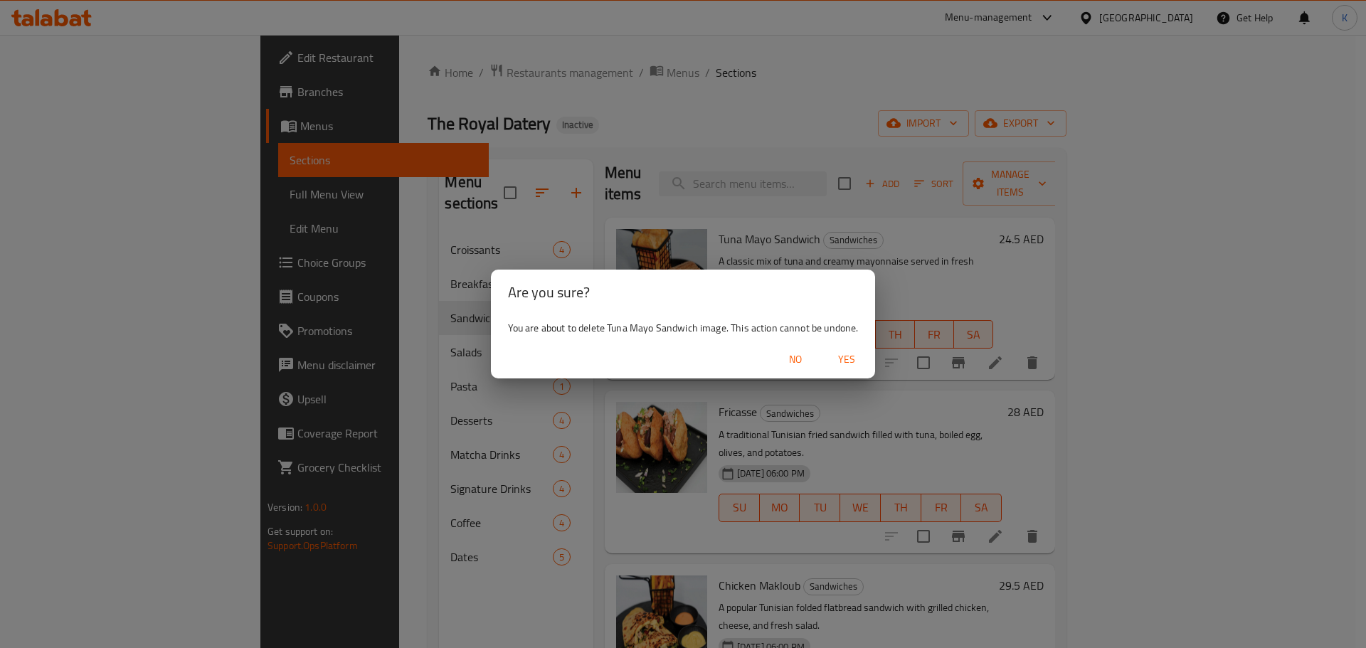
click at [840, 359] on span "Yes" at bounding box center [846, 360] width 34 height 18
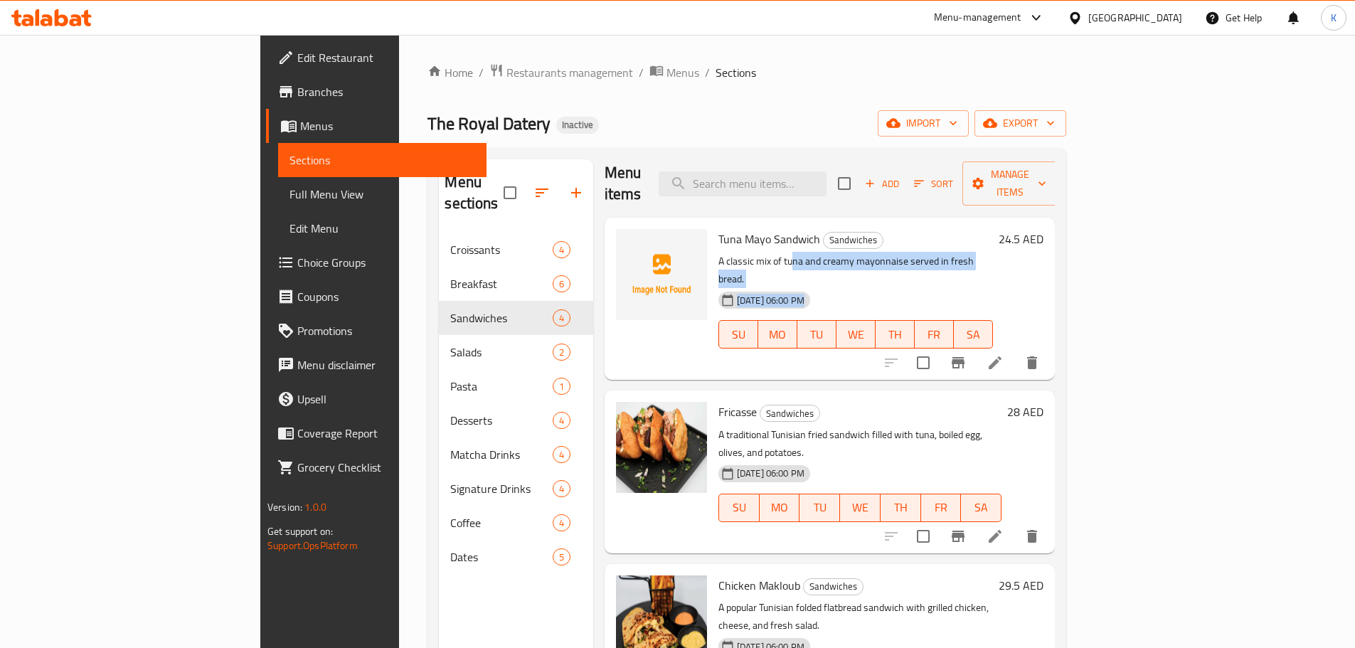
drag, startPoint x: 728, startPoint y: 245, endPoint x: 886, endPoint y: 255, distance: 158.2
click at [886, 255] on div "Tuna Mayo Sandwich Sandwiches A classic mix of tuna and creamy mayonnaise serve…" at bounding box center [856, 298] width 286 height 151
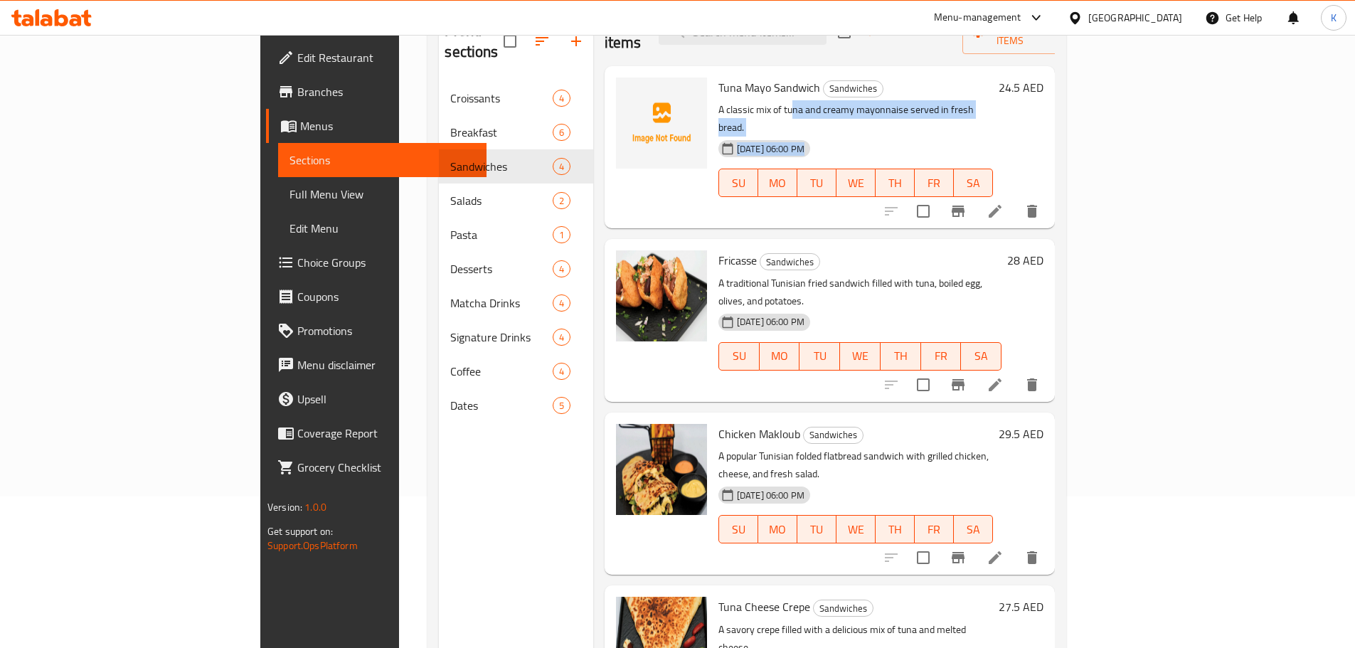
scroll to position [199, 0]
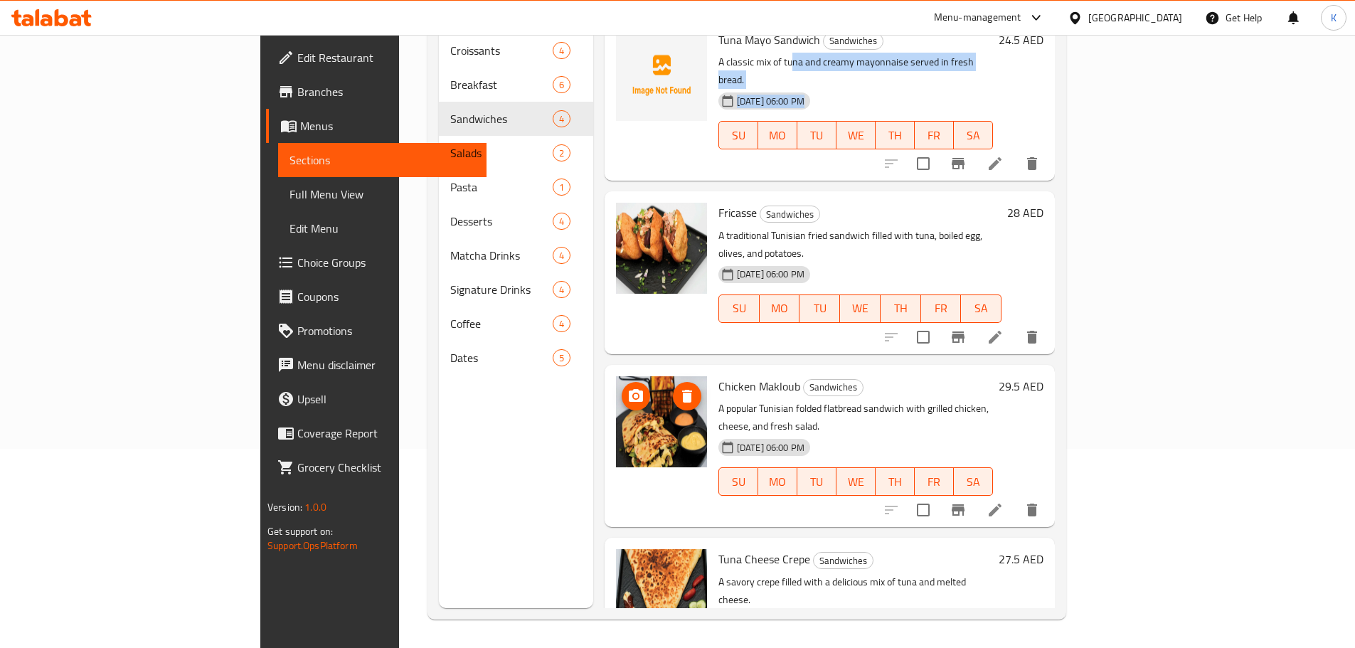
click at [682, 390] on icon "delete image" at bounding box center [687, 396] width 10 height 13
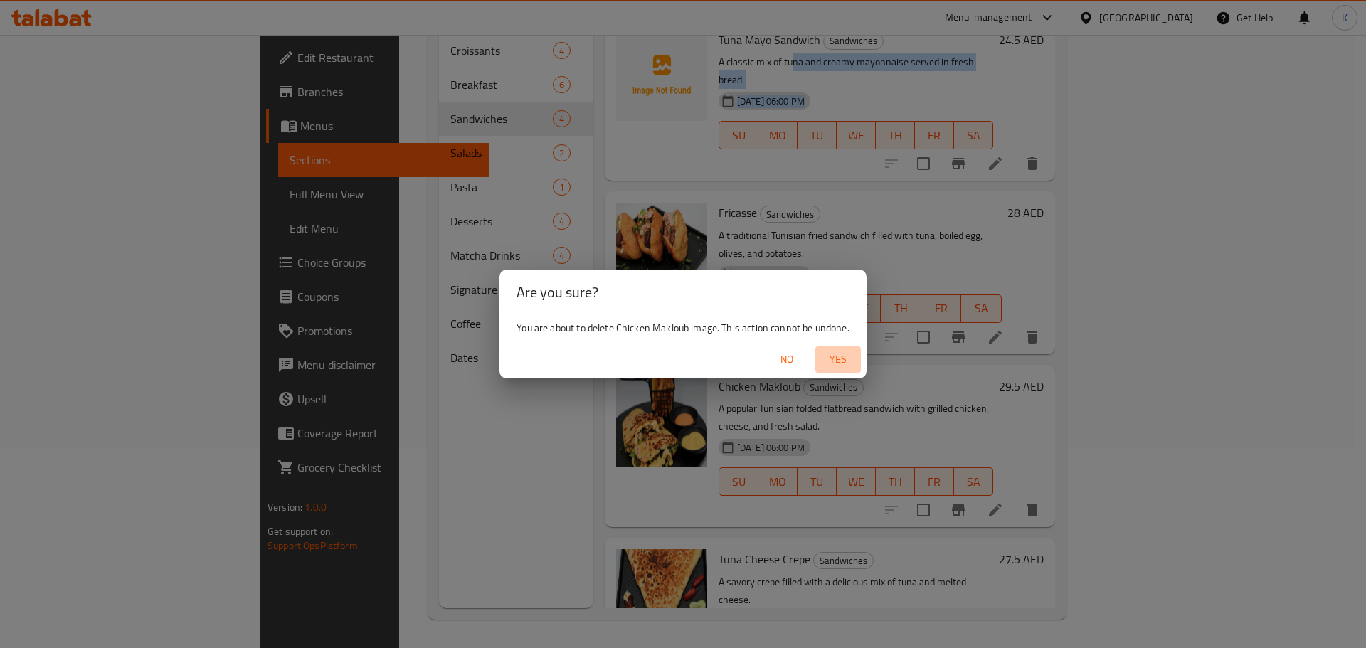
click at [839, 359] on span "Yes" at bounding box center [838, 360] width 34 height 18
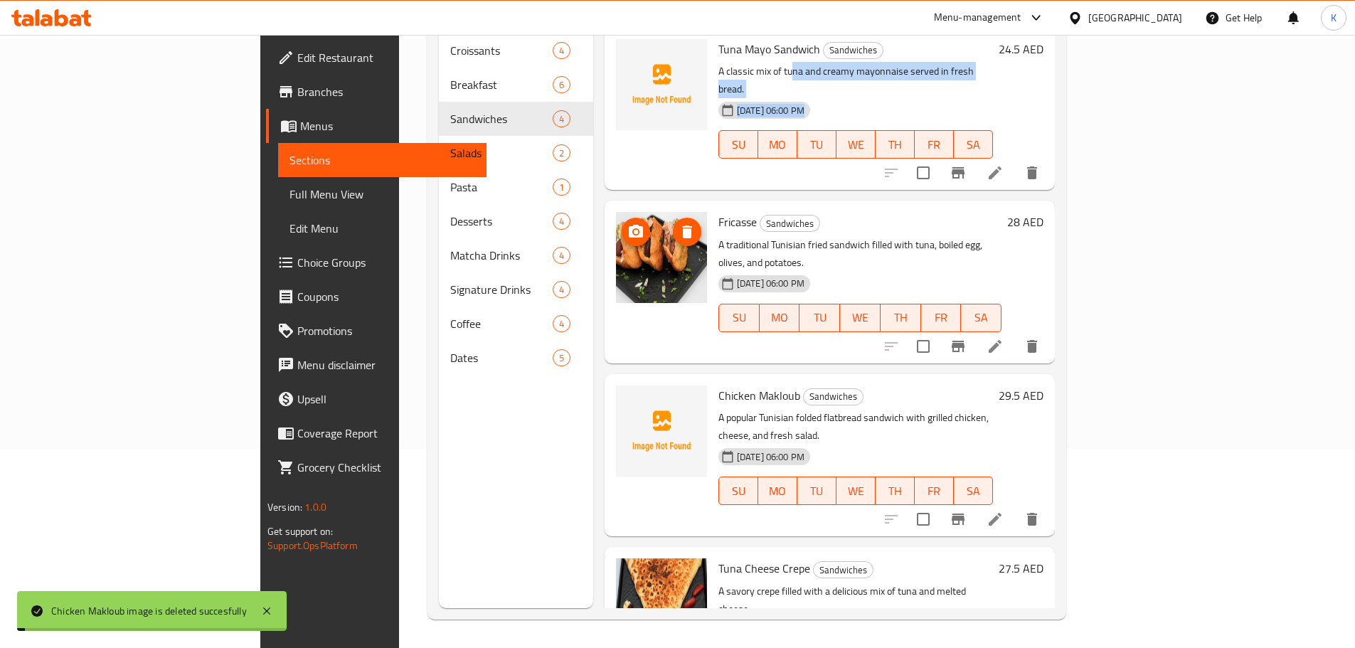
scroll to position [0, 0]
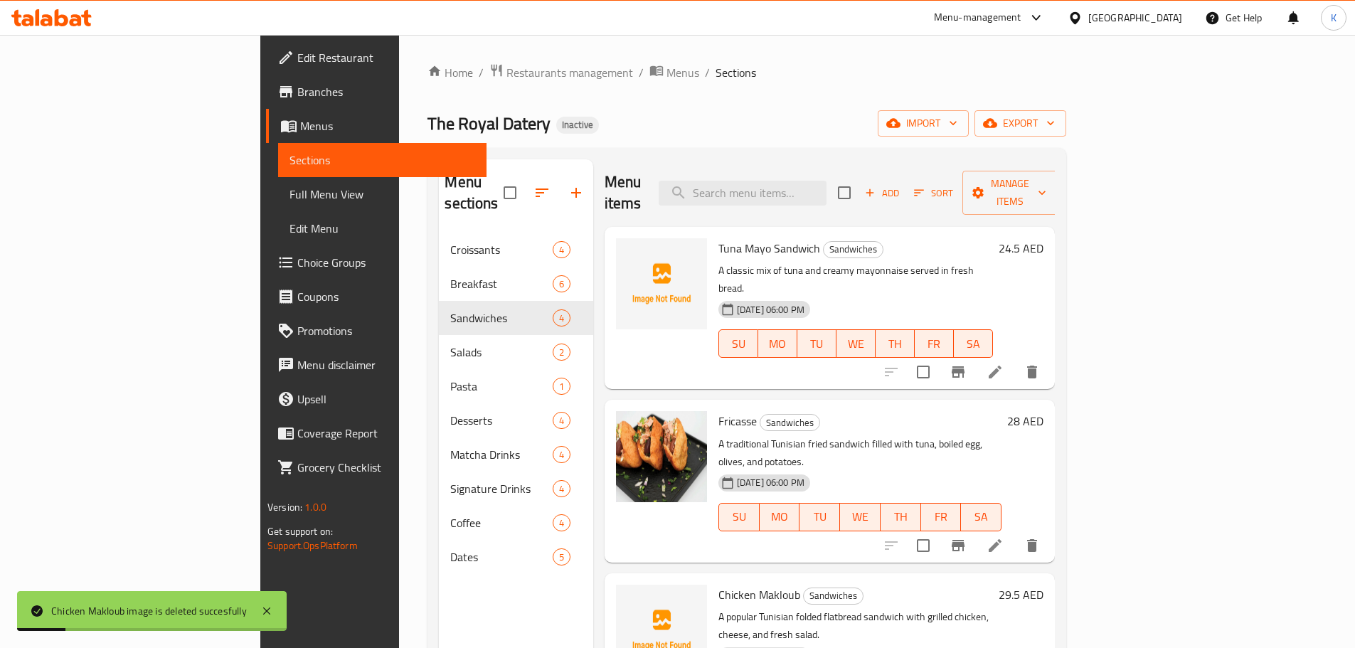
click at [718, 238] on span "Tuna Mayo Sandwich" at bounding box center [769, 248] width 102 height 21
copy h6 "Tuna Mayo Sandwich"
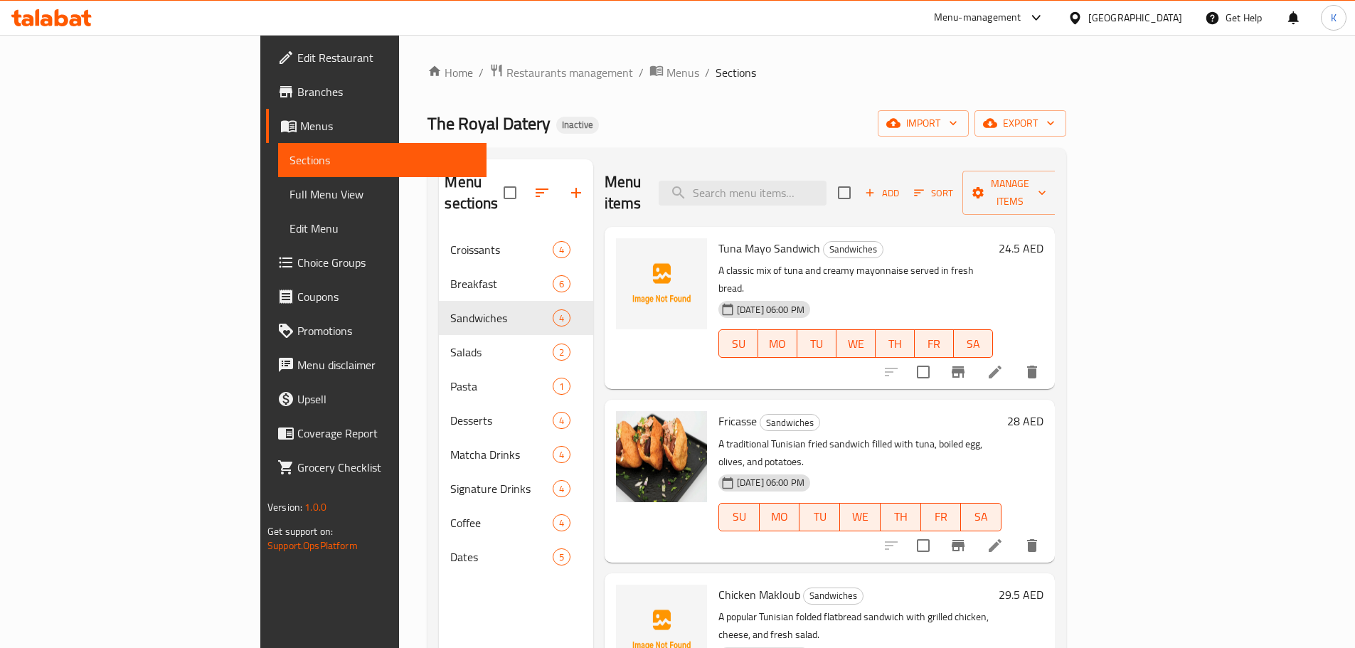
click at [718, 584] on span "Chicken Makloub" at bounding box center [759, 594] width 82 height 21
copy h6 "Chicken Makloub"
click at [795, 95] on div "Home / Restaurants management / Menus / Sections The Royal Datery Inactive impo…" at bounding box center [747, 440] width 639 height 755
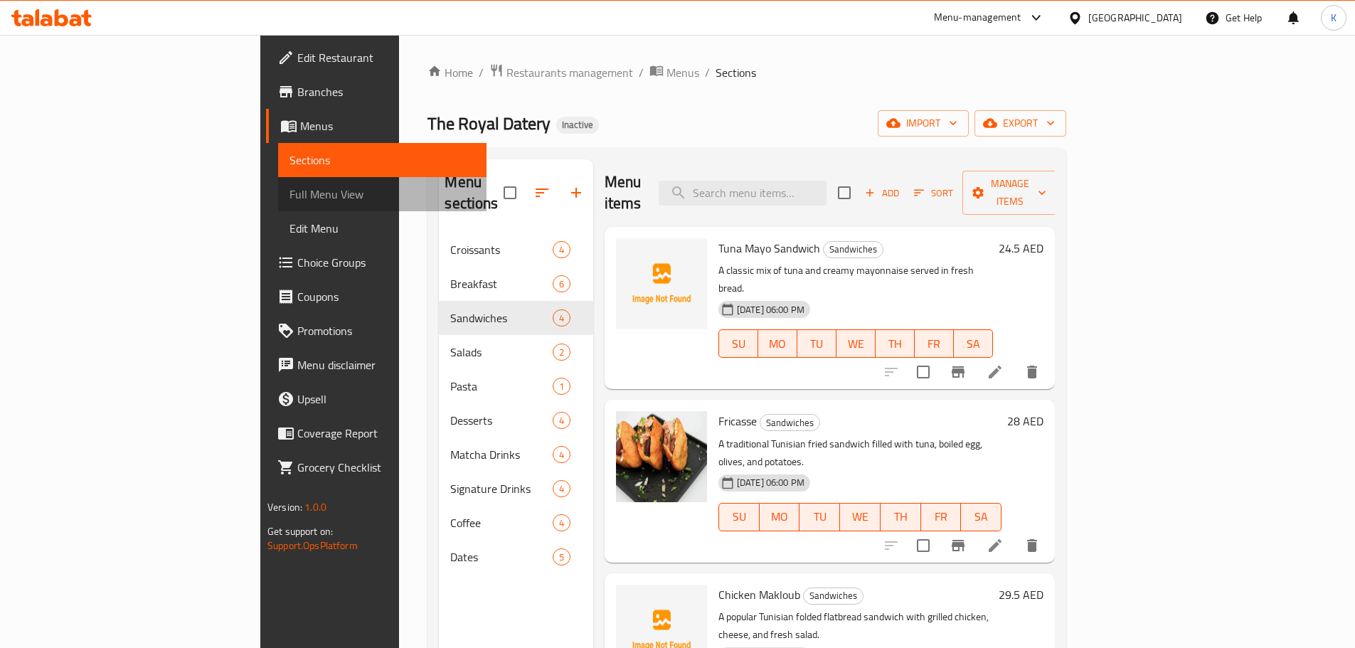
click at [290, 193] on span "Full Menu View" at bounding box center [383, 194] width 186 height 17
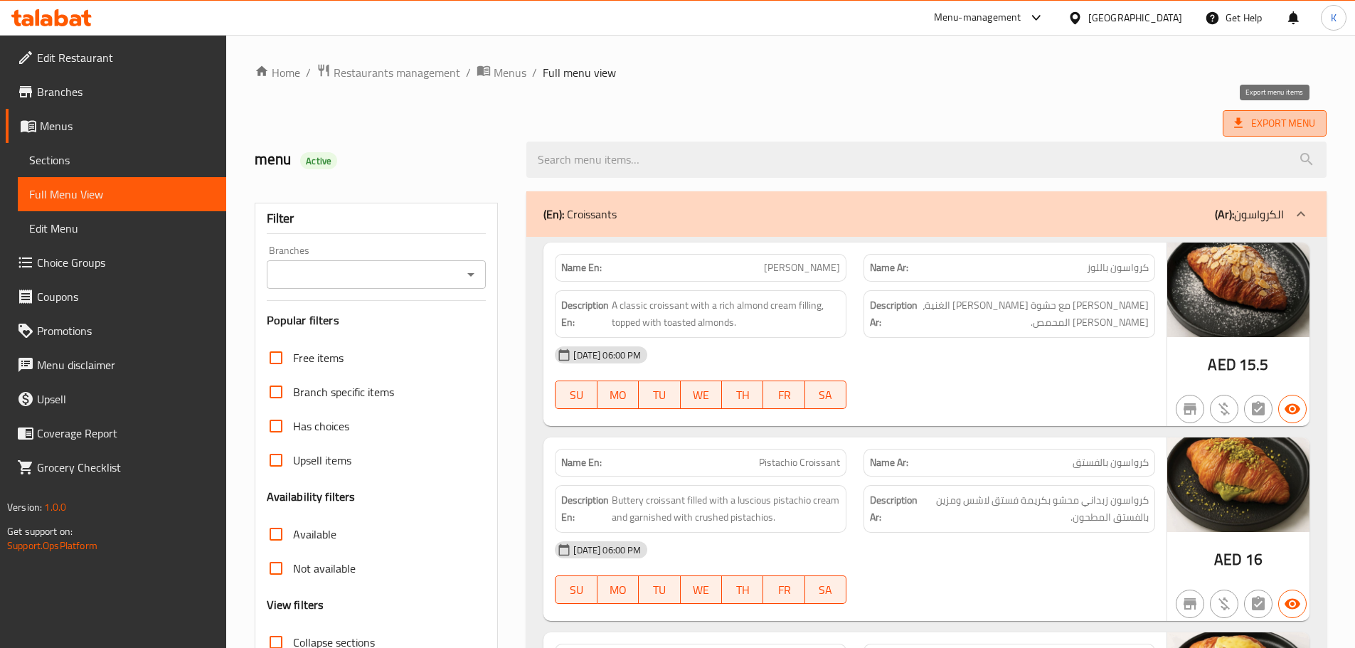
click at [1241, 126] on icon at bounding box center [1238, 123] width 14 height 14
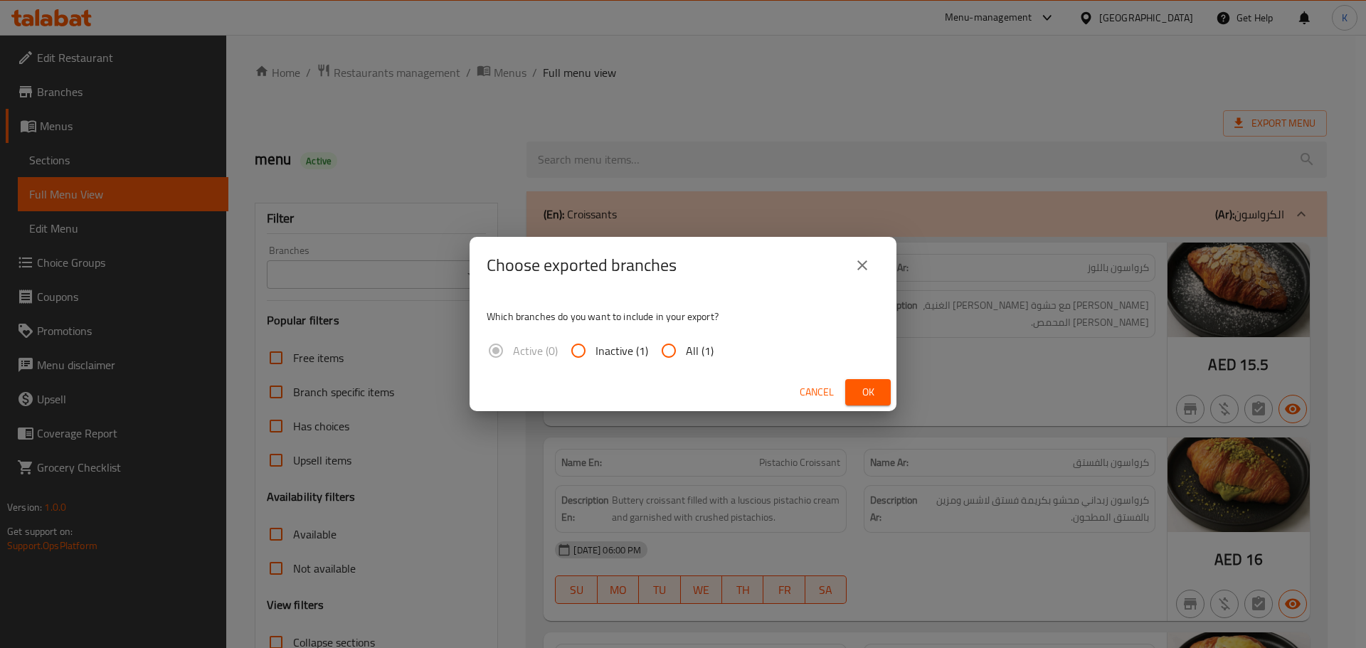
click at [686, 354] on span "All (1)" at bounding box center [700, 350] width 28 height 17
click at [685, 354] on input "All (1)" at bounding box center [669, 351] width 34 height 34
radio input "true"
click at [871, 396] on span "Ok" at bounding box center [867, 392] width 23 height 18
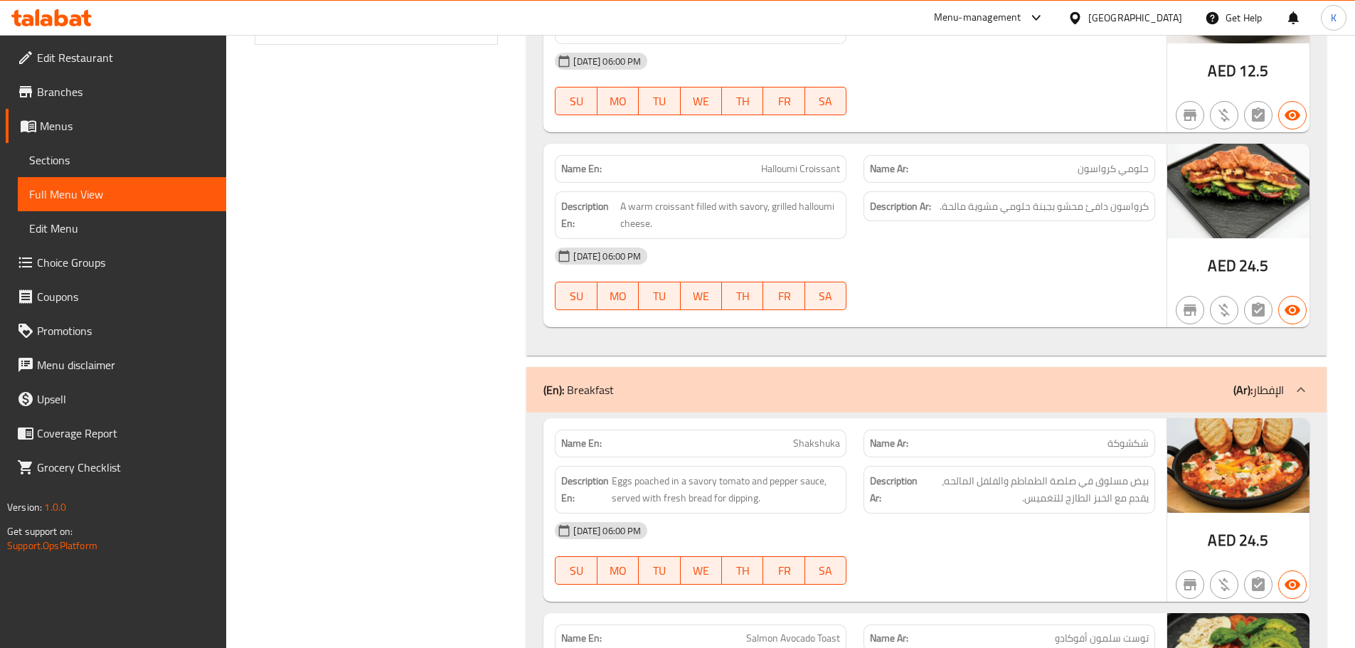
scroll to position [925, 0]
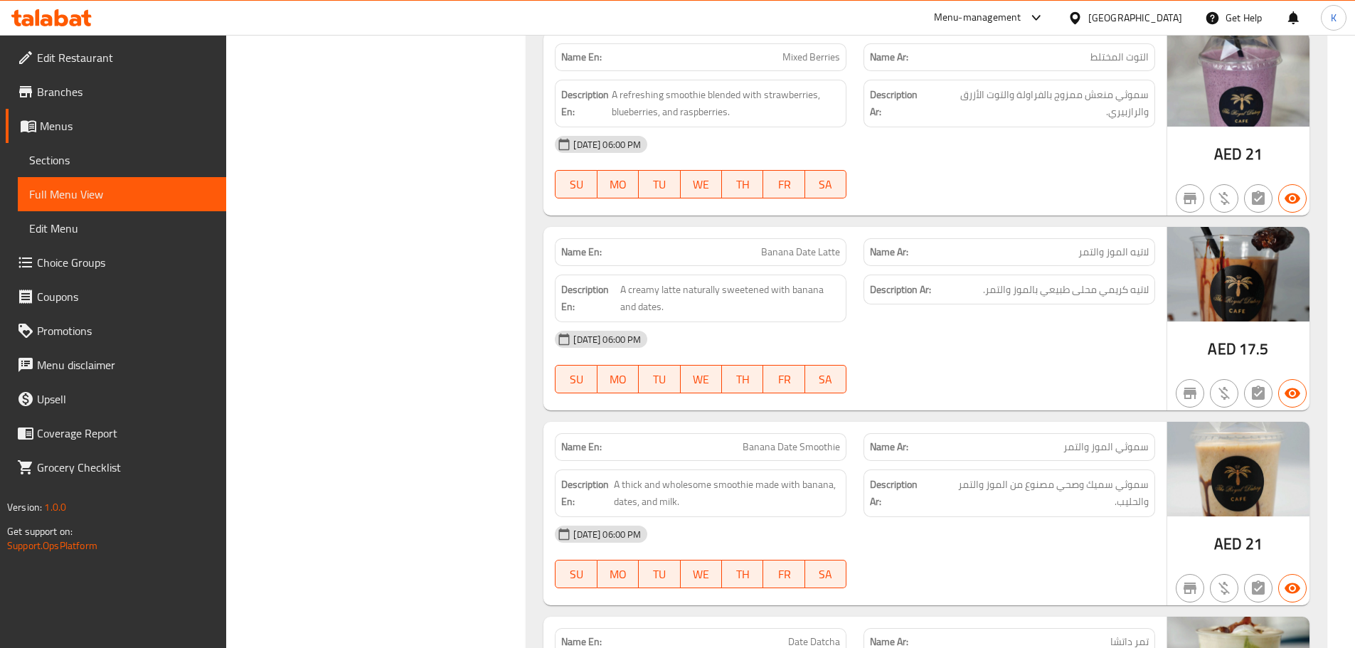
scroll to position [5691, 0]
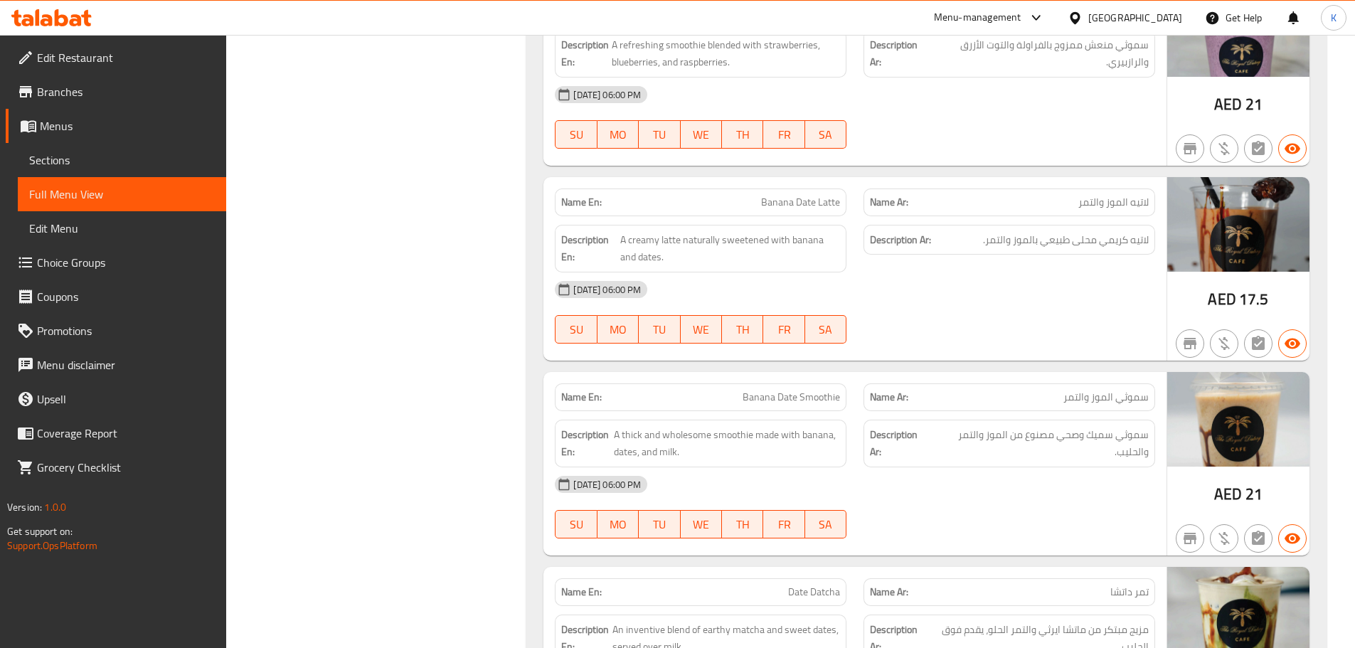
click at [40, 19] on icon at bounding box center [51, 17] width 80 height 17
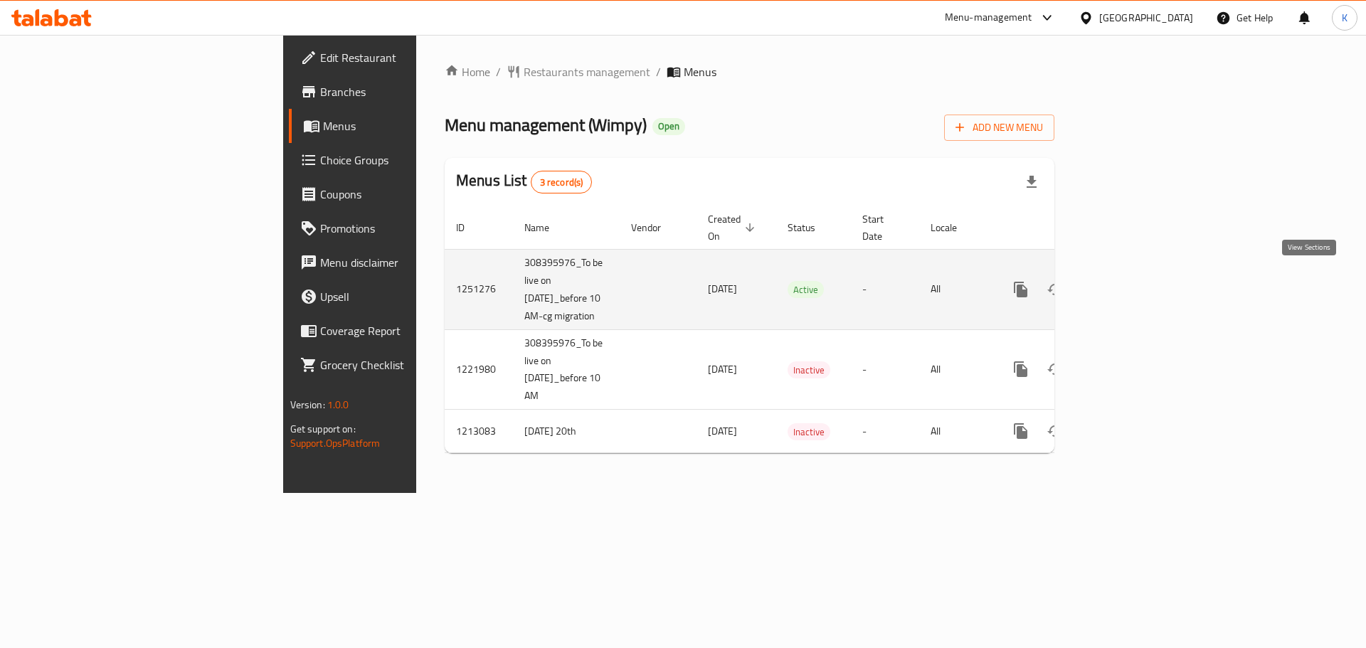
click at [1132, 281] on icon "enhanced table" at bounding box center [1123, 289] width 17 height 17
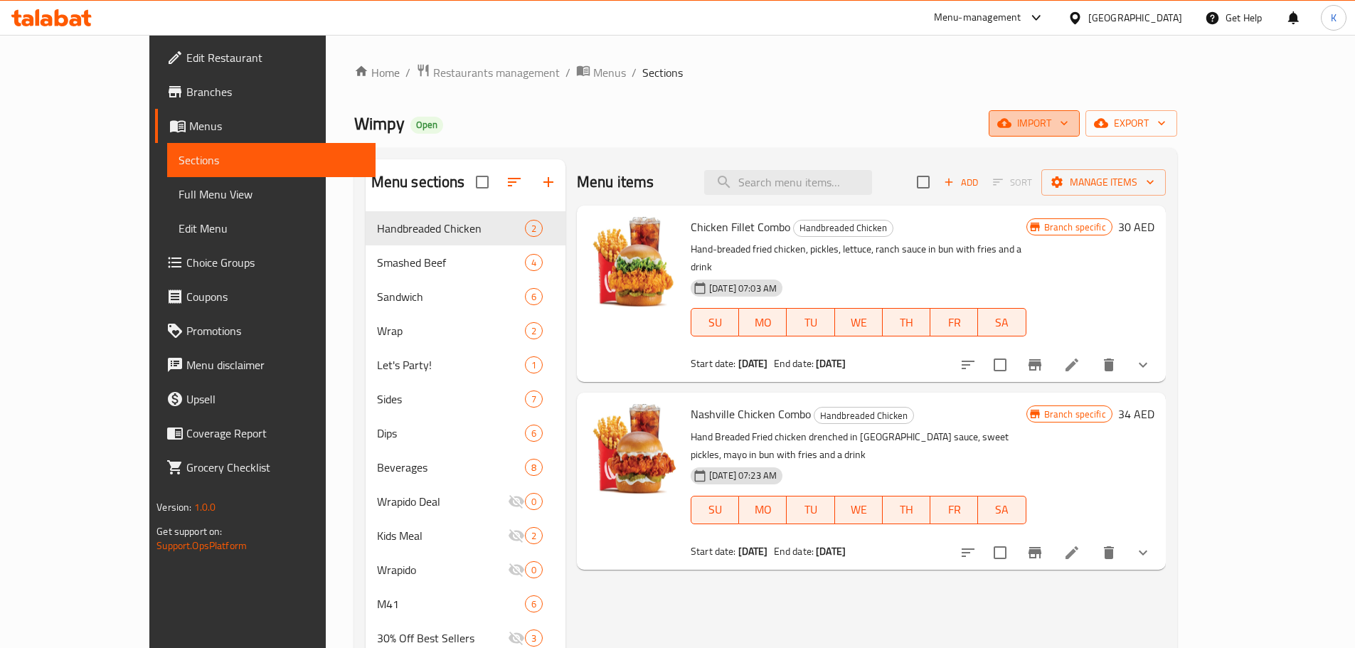
click at [1068, 127] on span "import" at bounding box center [1034, 124] width 68 height 18
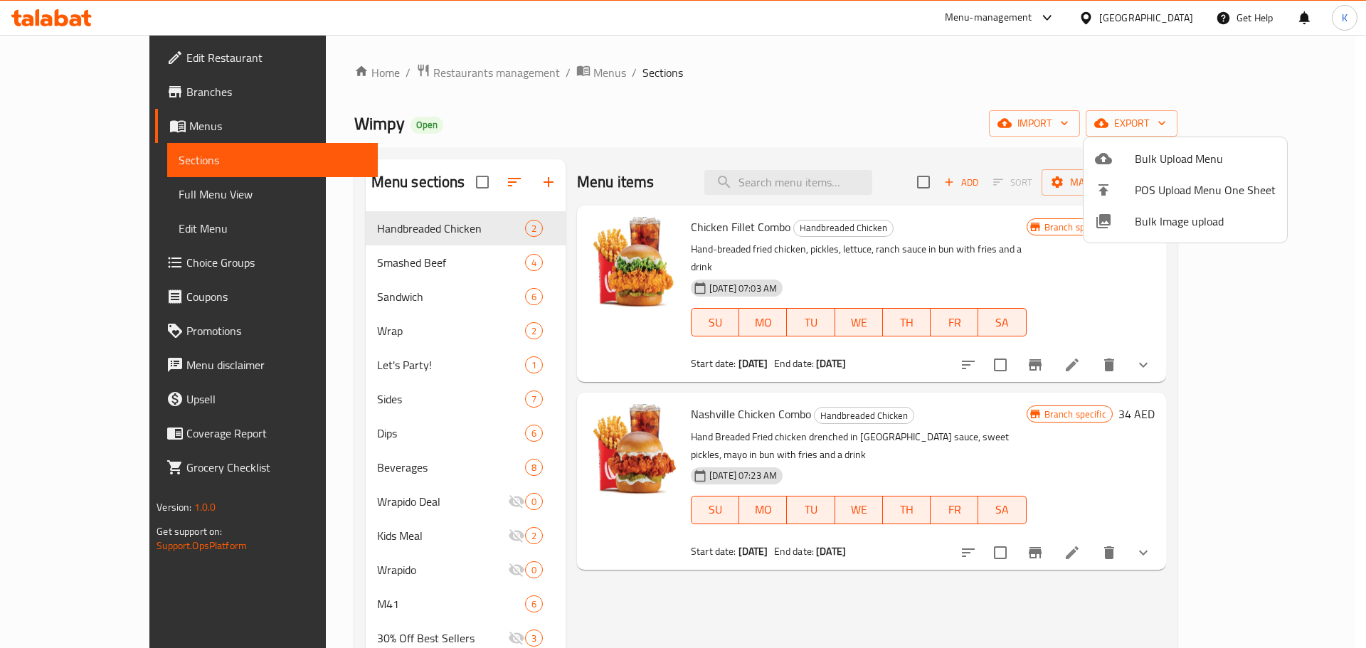
click at [1155, 223] on span "Bulk Image upload" at bounding box center [1205, 221] width 141 height 17
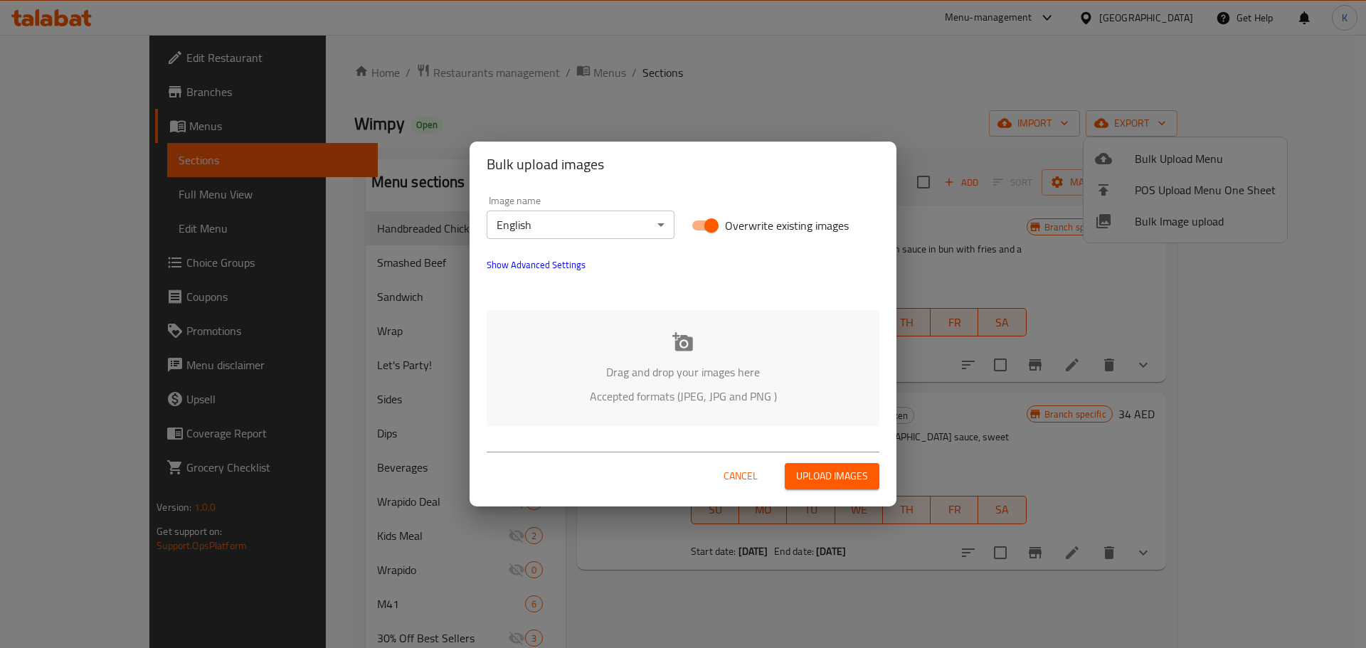
click at [782, 356] on div "Drag and drop your images here Accepted formats (JPEG, JPG and PNG )" at bounding box center [683, 368] width 393 height 116
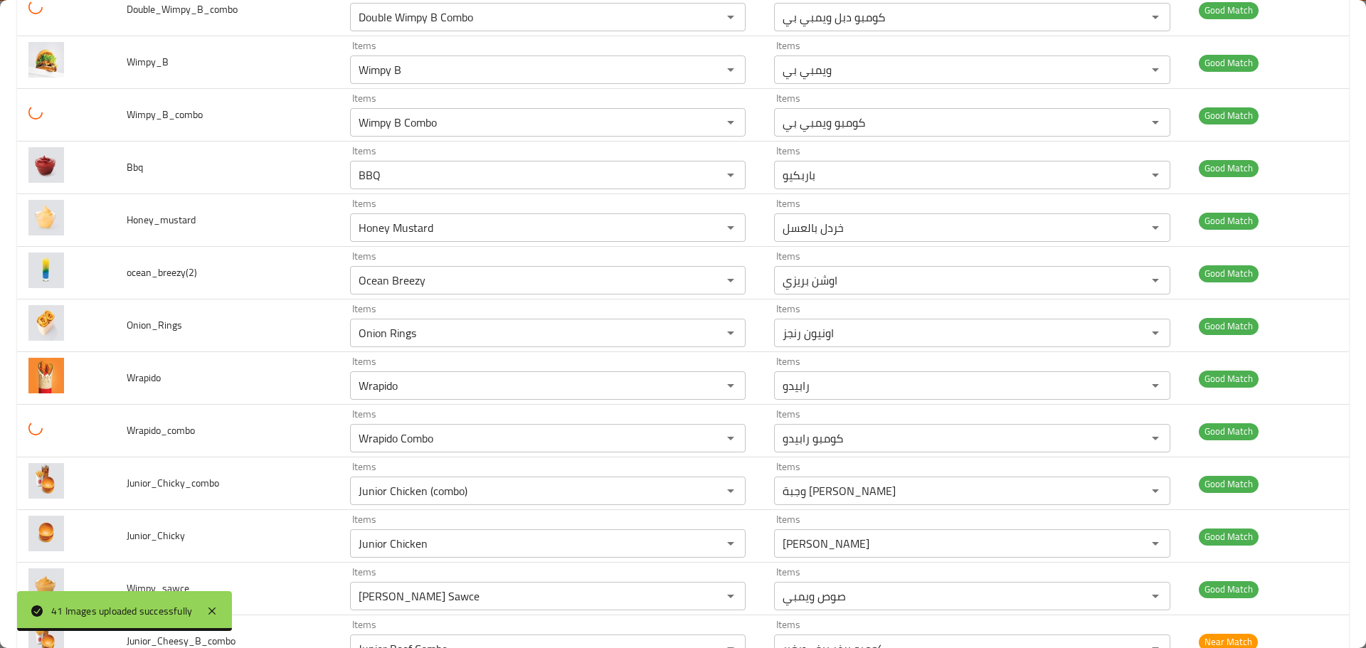
scroll to position [974, 0]
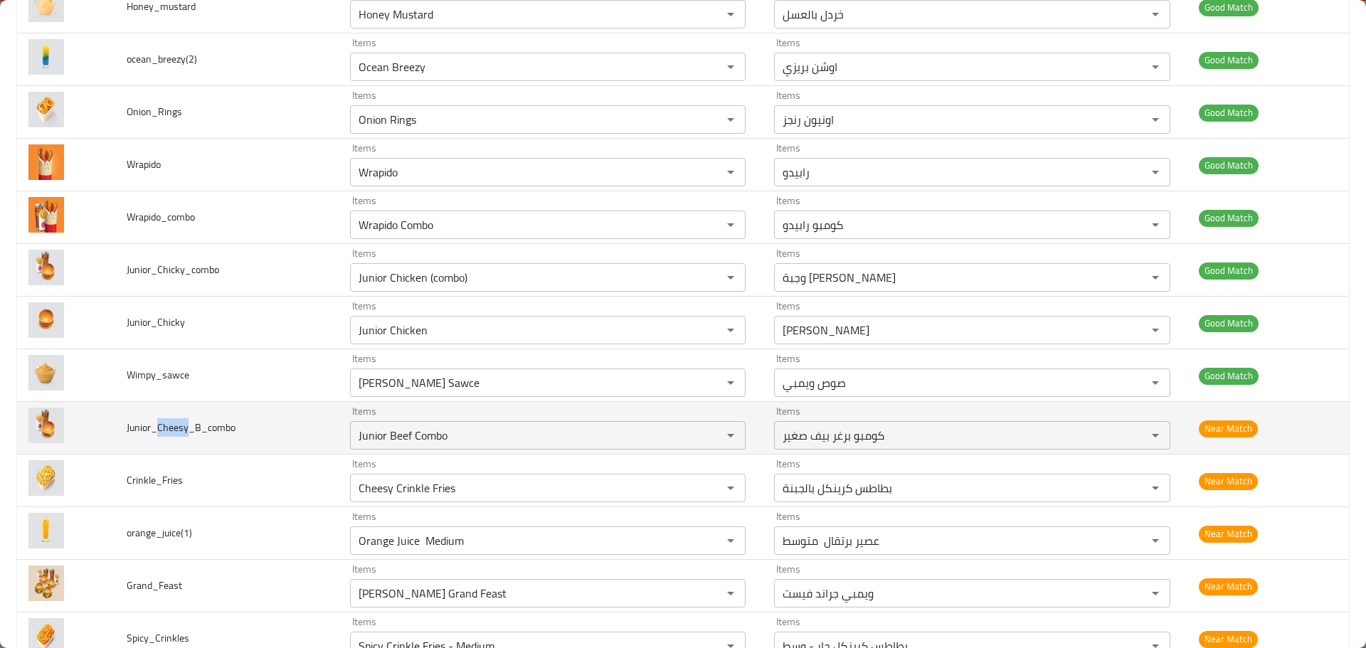
drag, startPoint x: 186, startPoint y: 426, endPoint x: 154, endPoint y: 423, distance: 32.8
click at [154, 423] on span "Junior_Cheesy_B_combo" at bounding box center [181, 427] width 109 height 18
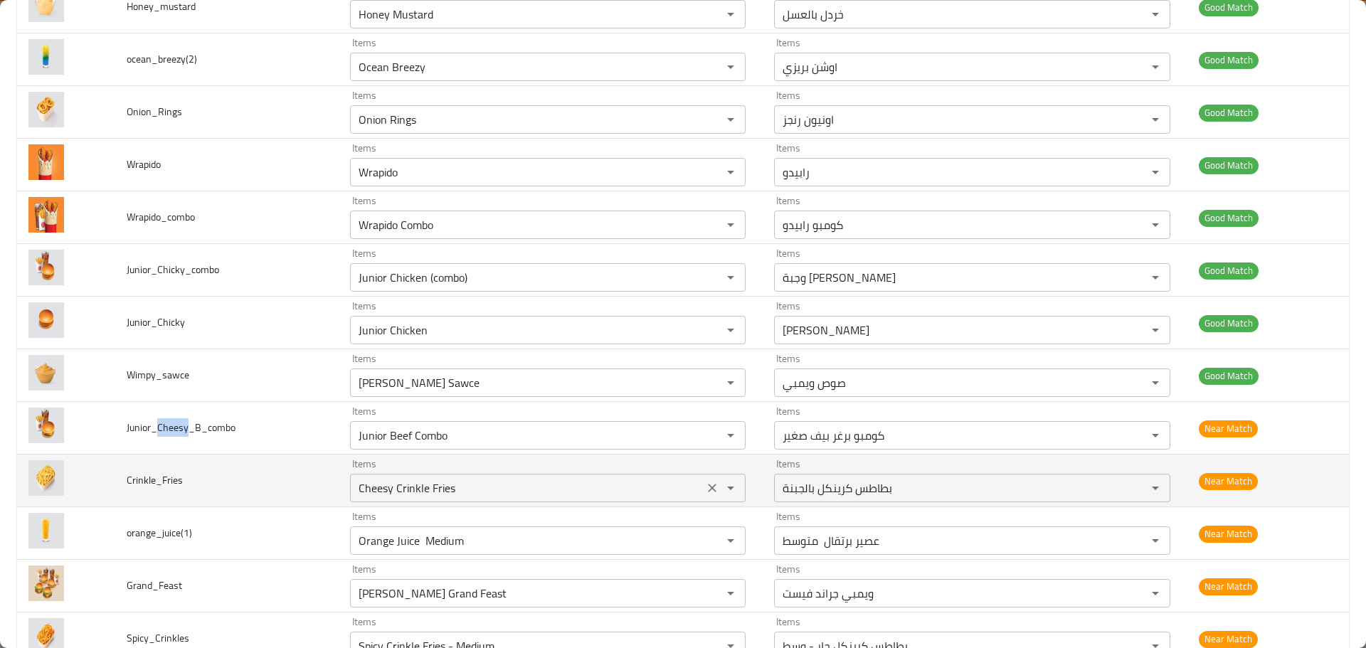
copy span "Cheesy"
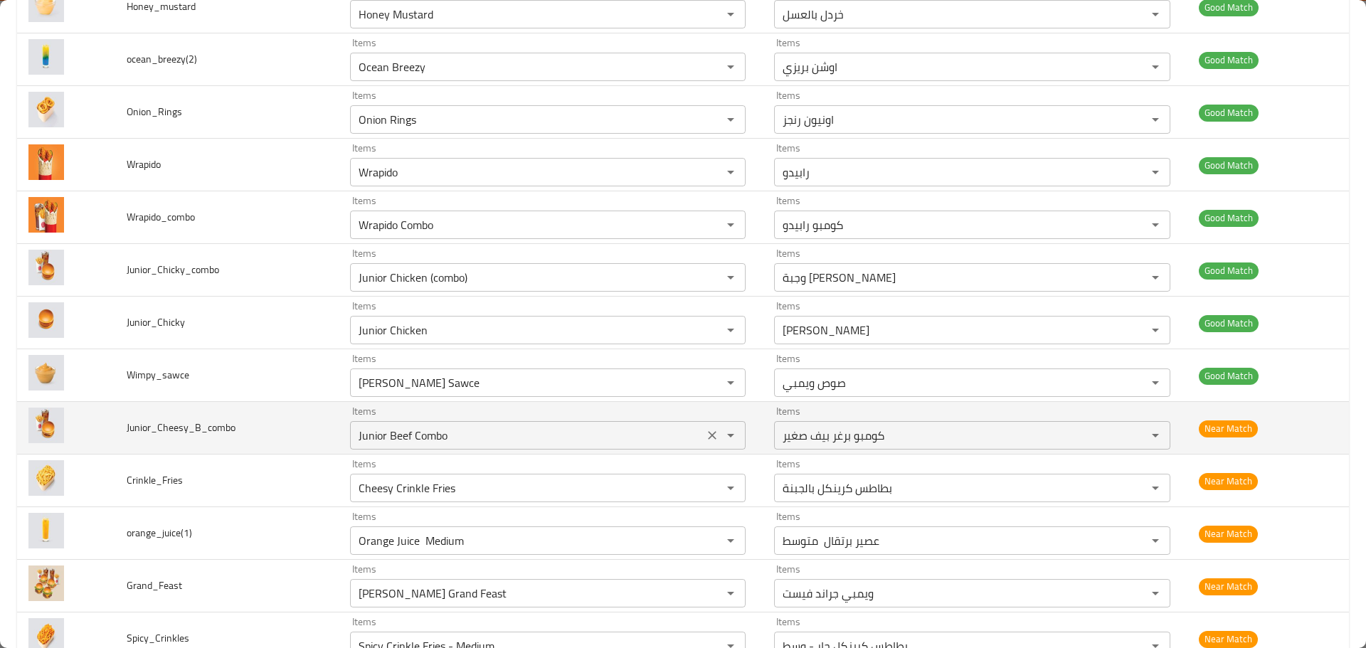
click at [420, 437] on input "Junior Beef Combo" at bounding box center [527, 435] width 346 height 20
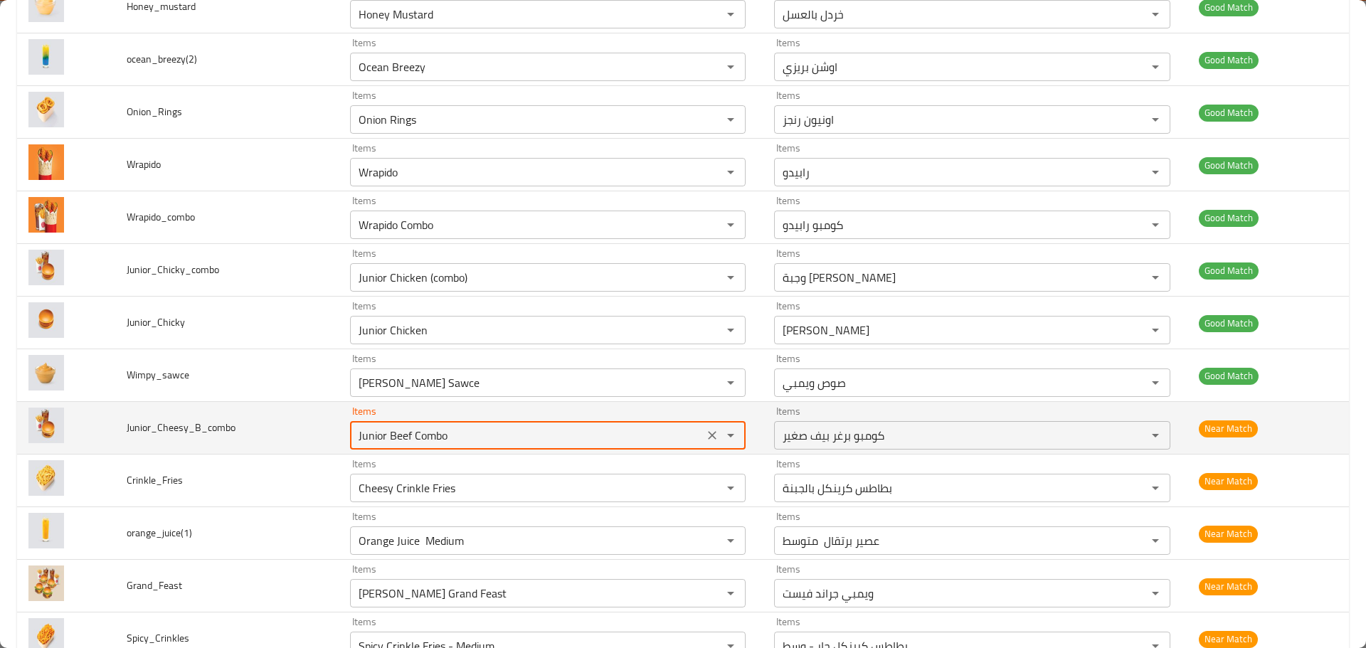
paste input "Cheesy"
type input "Cheesy"
click at [706, 436] on icon "Clear" at bounding box center [712, 435] width 14 height 14
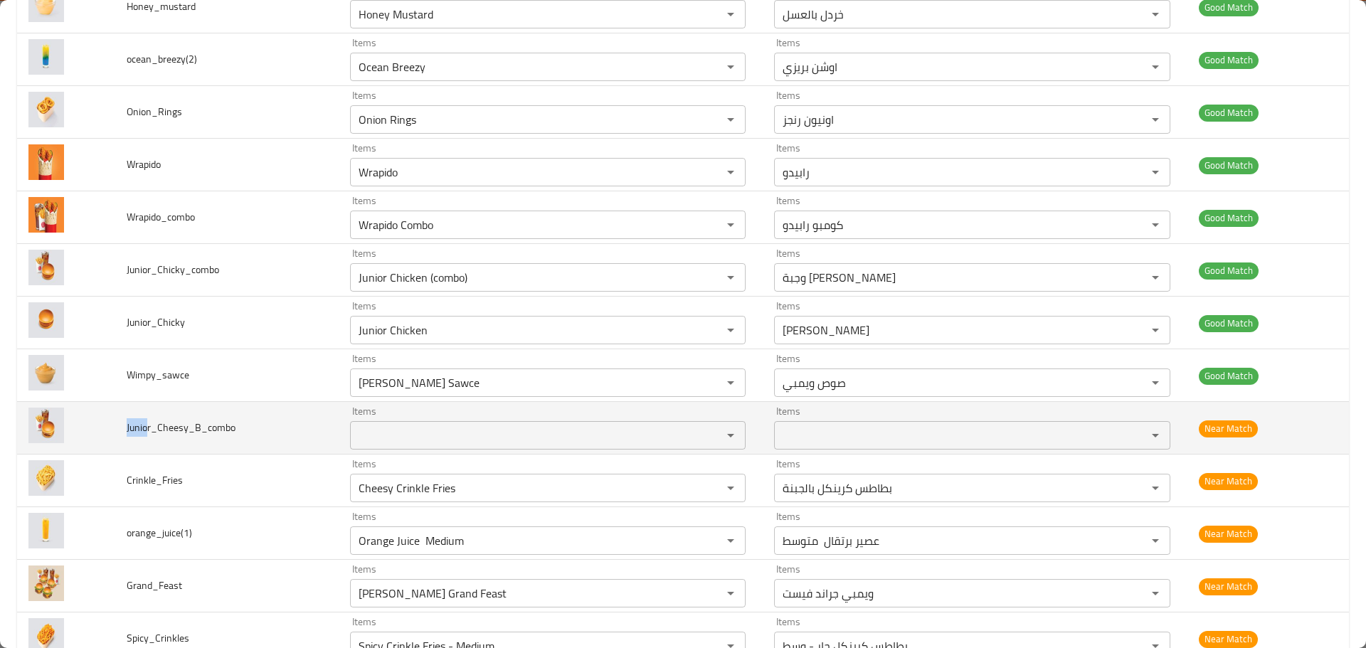
drag, startPoint x: 144, startPoint y: 431, endPoint x: 123, endPoint y: 425, distance: 22.1
click at [123, 425] on td "Junior_Cheesy_B_combo" at bounding box center [226, 428] width 223 height 53
copy span "Junio"
click at [418, 438] on input "Items" at bounding box center [527, 435] width 346 height 20
paste input "Junio"
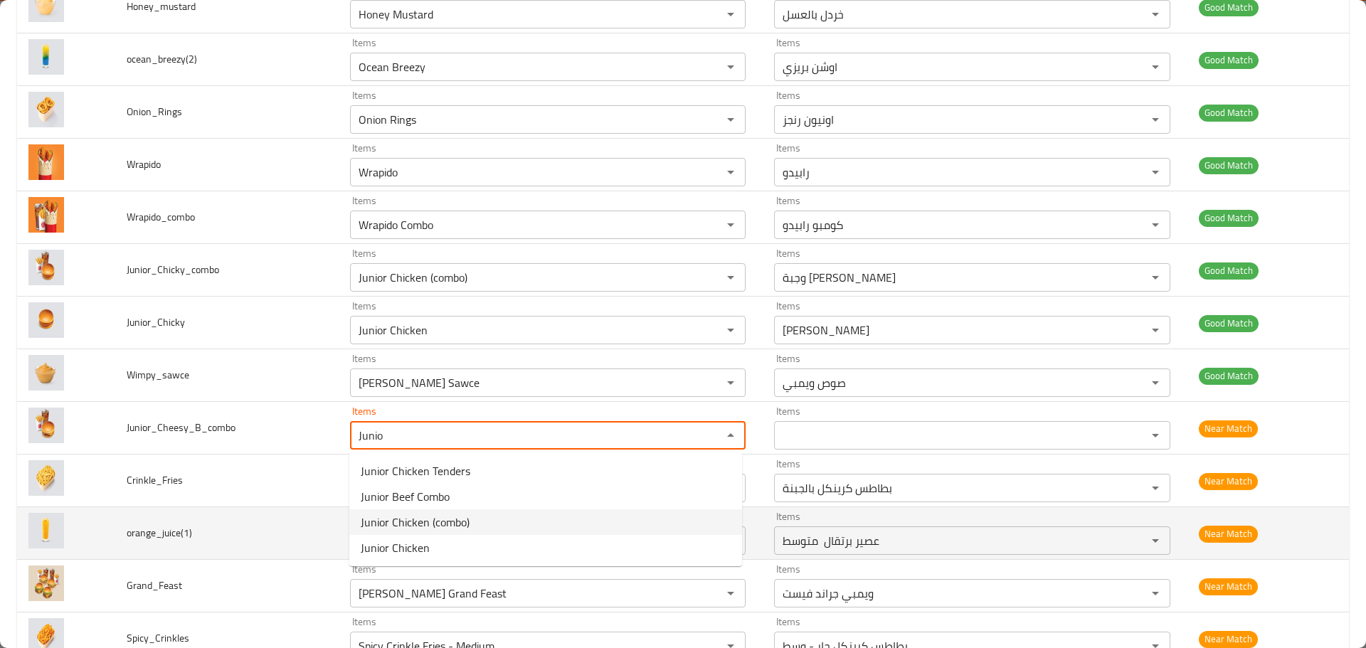
type input "Junio"
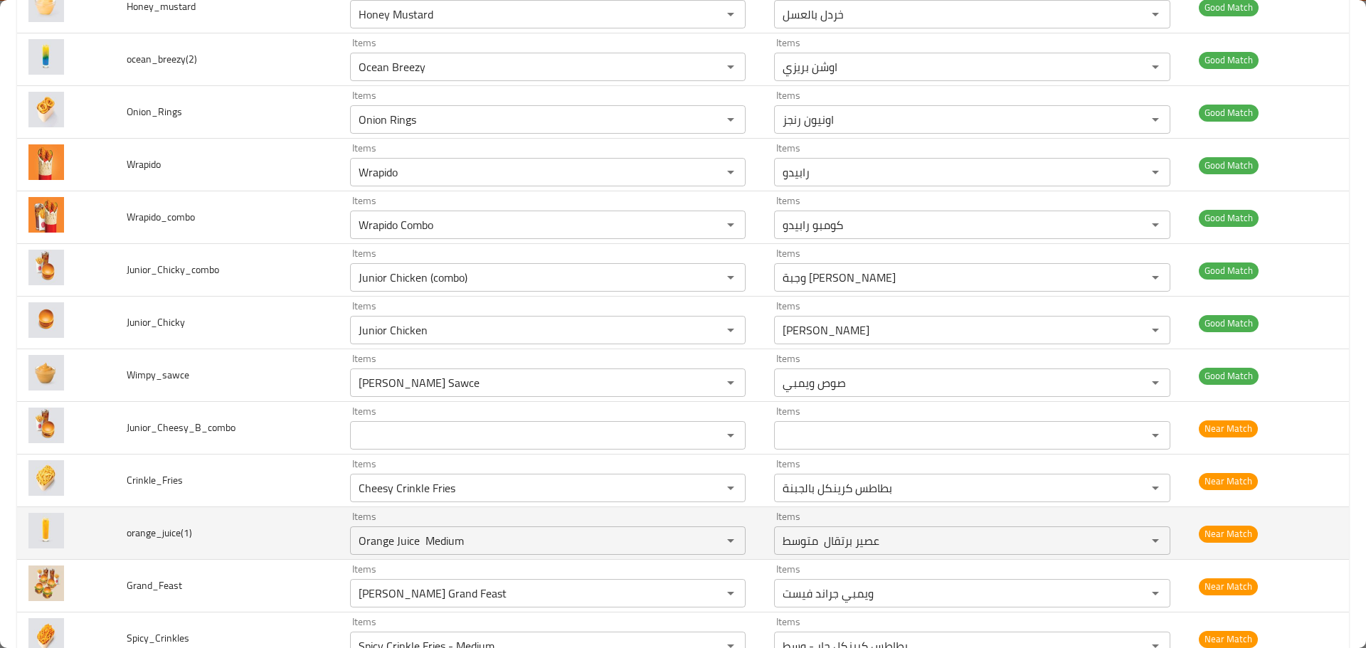
click at [312, 519] on td "orange_juice(1)" at bounding box center [226, 533] width 223 height 53
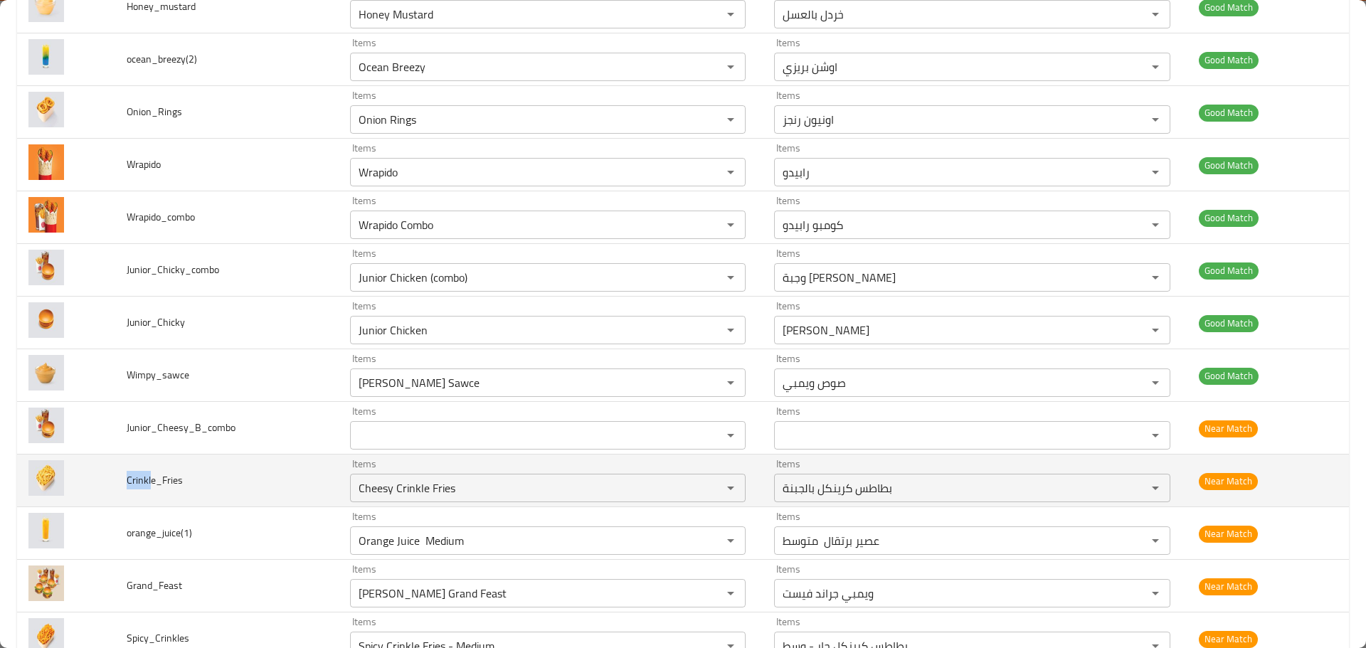
drag, startPoint x: 149, startPoint y: 479, endPoint x: 117, endPoint y: 475, distance: 33.0
click at [117, 475] on td "Crinkle_Fries" at bounding box center [226, 481] width 223 height 53
copy span "Crinkl"
click at [388, 482] on input "Cheesy Crinkle Fries" at bounding box center [527, 488] width 346 height 20
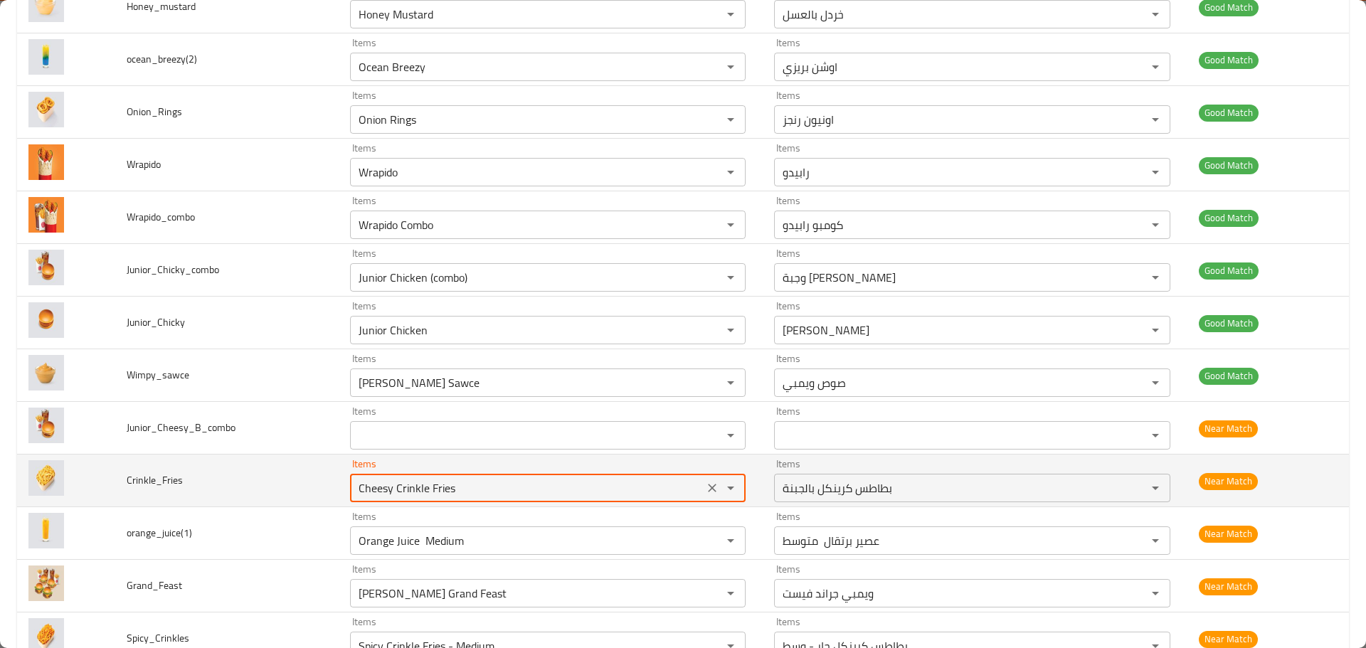
paste input "rinkl"
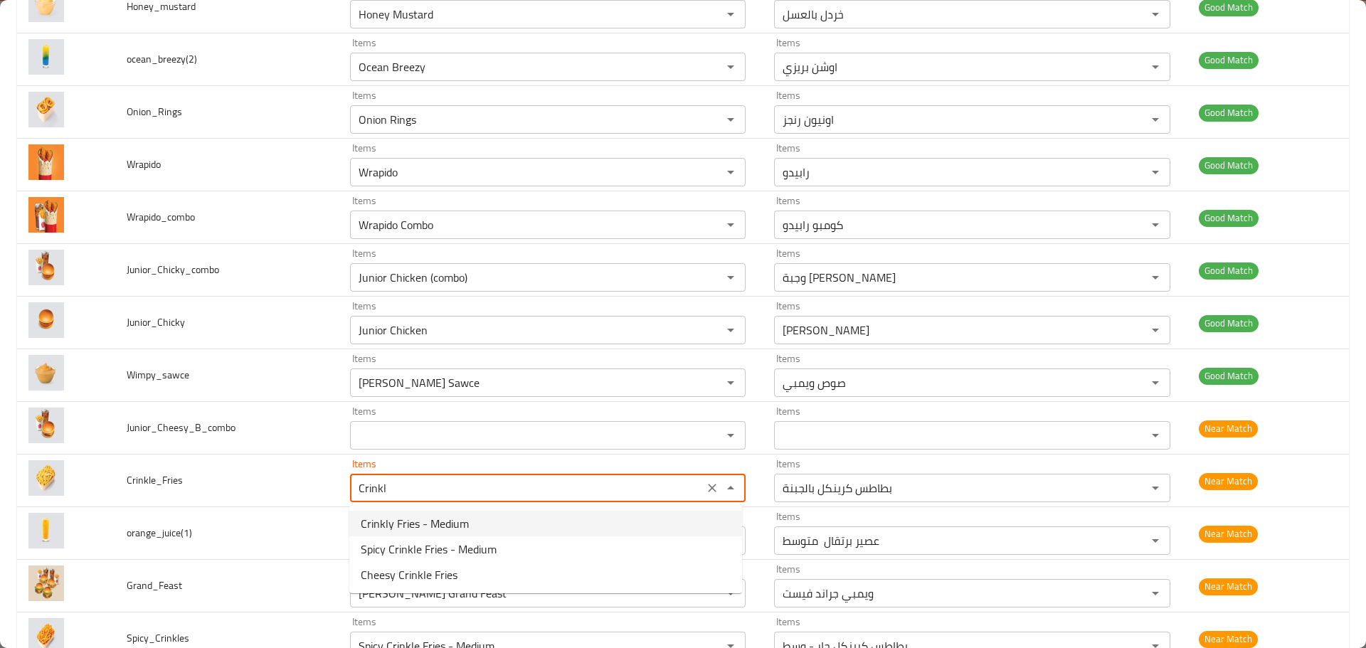
click at [438, 526] on span "Crinkly Fries - Medium" at bounding box center [415, 523] width 108 height 17
type input "Crinkly Fries - Medium"
type input "بطاطس كرينكلي وسط"
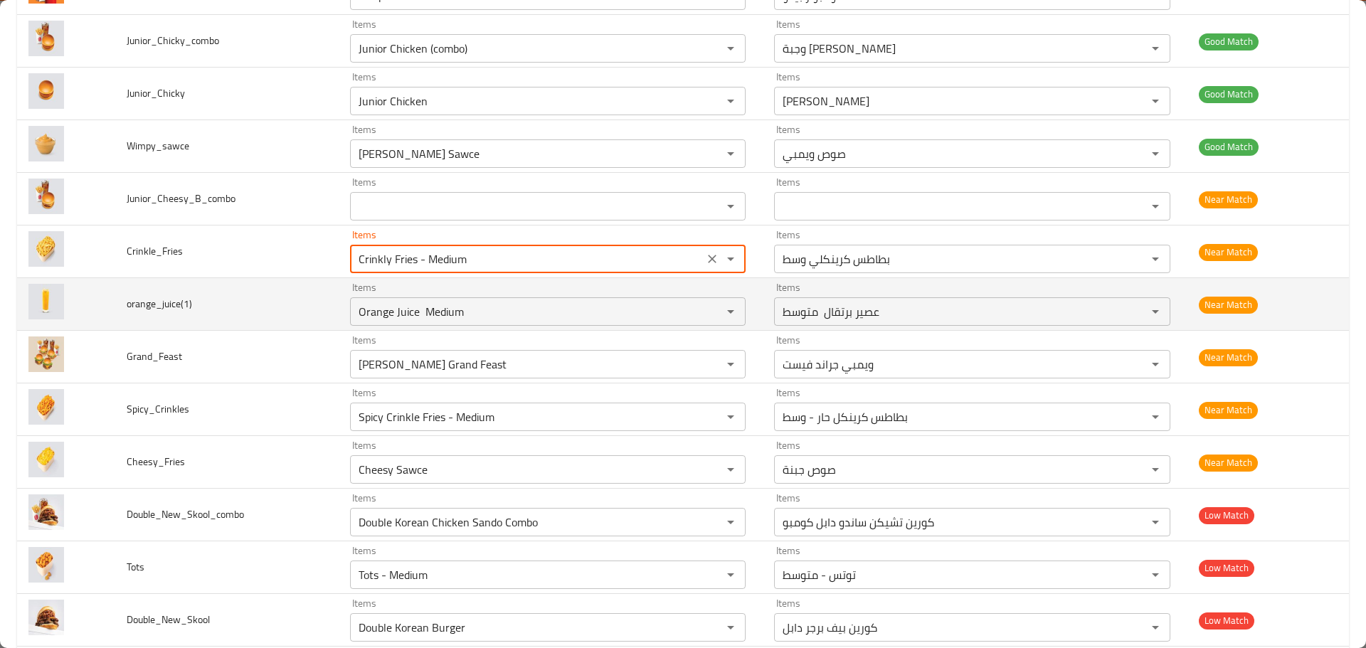
scroll to position [1258, 0]
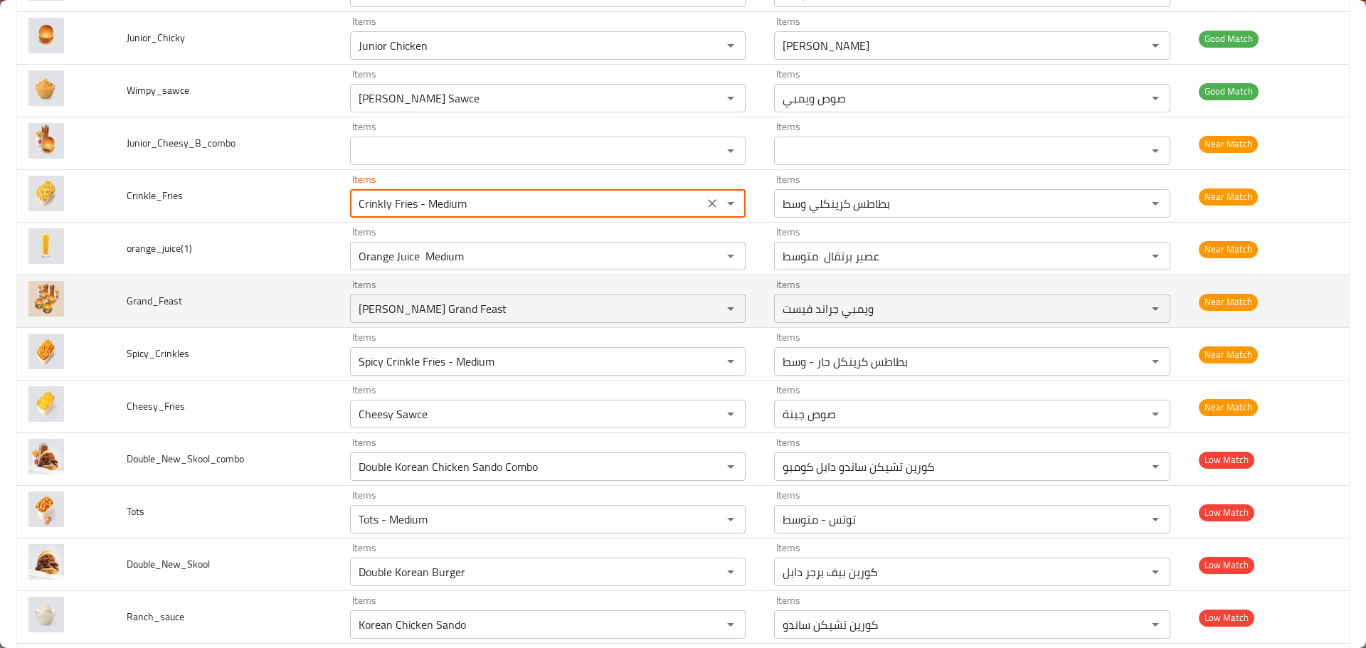
type input "Crinkly Fries - Medium"
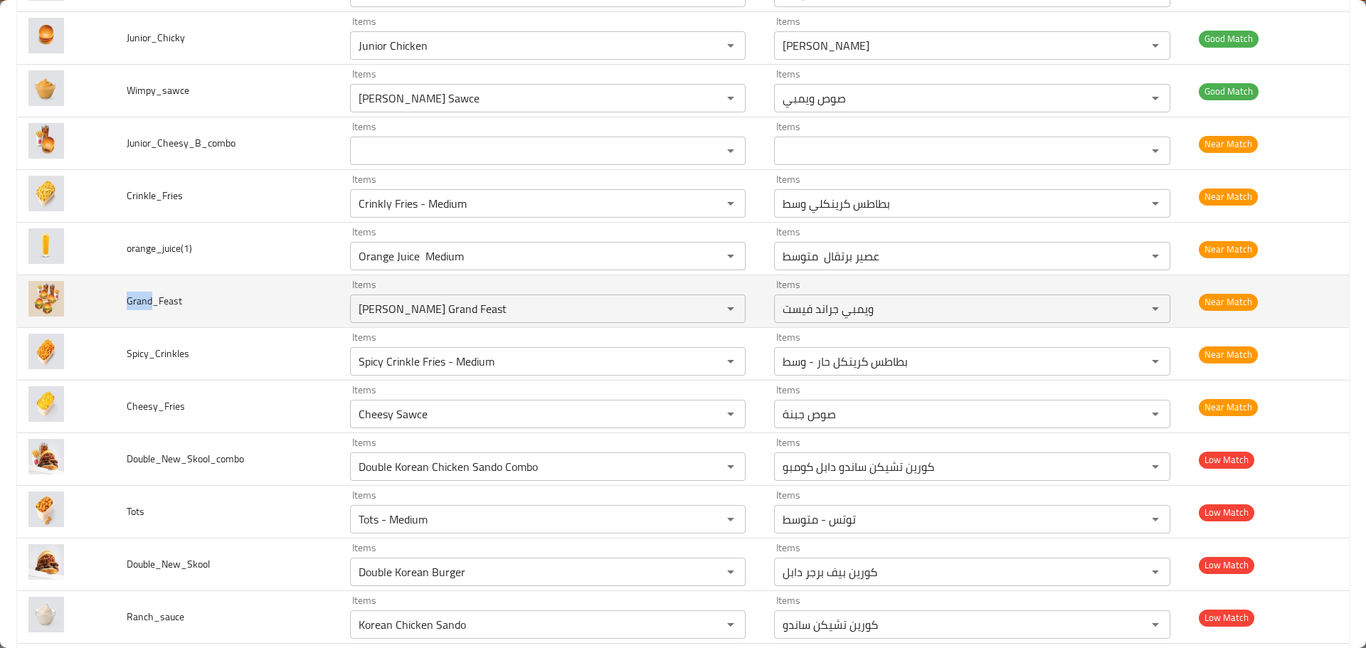
drag, startPoint x: 149, startPoint y: 293, endPoint x: 123, endPoint y: 301, distance: 27.5
click at [123, 301] on td "Grand_Feast" at bounding box center [226, 301] width 223 height 53
copy span "Grand"
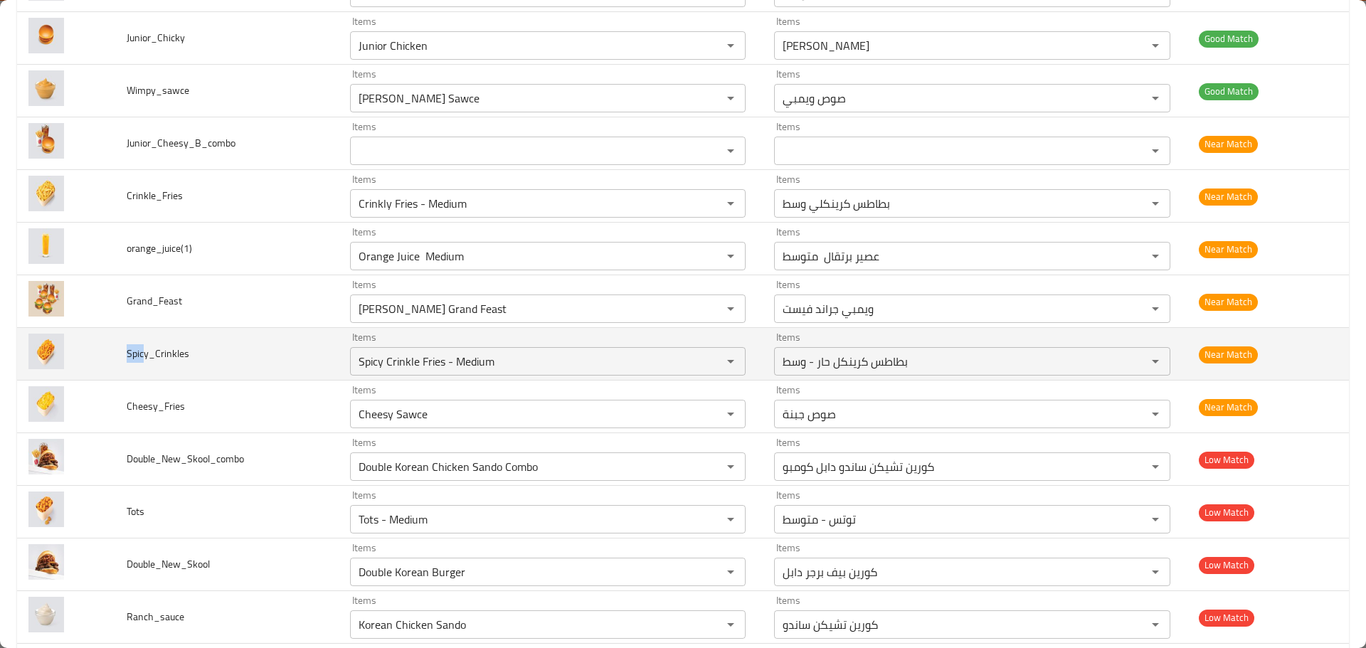
drag, startPoint x: 144, startPoint y: 353, endPoint x: 127, endPoint y: 353, distance: 16.4
click at [127, 353] on span "Spicy_Crinkles" at bounding box center [158, 353] width 63 height 18
copy span "Spic"
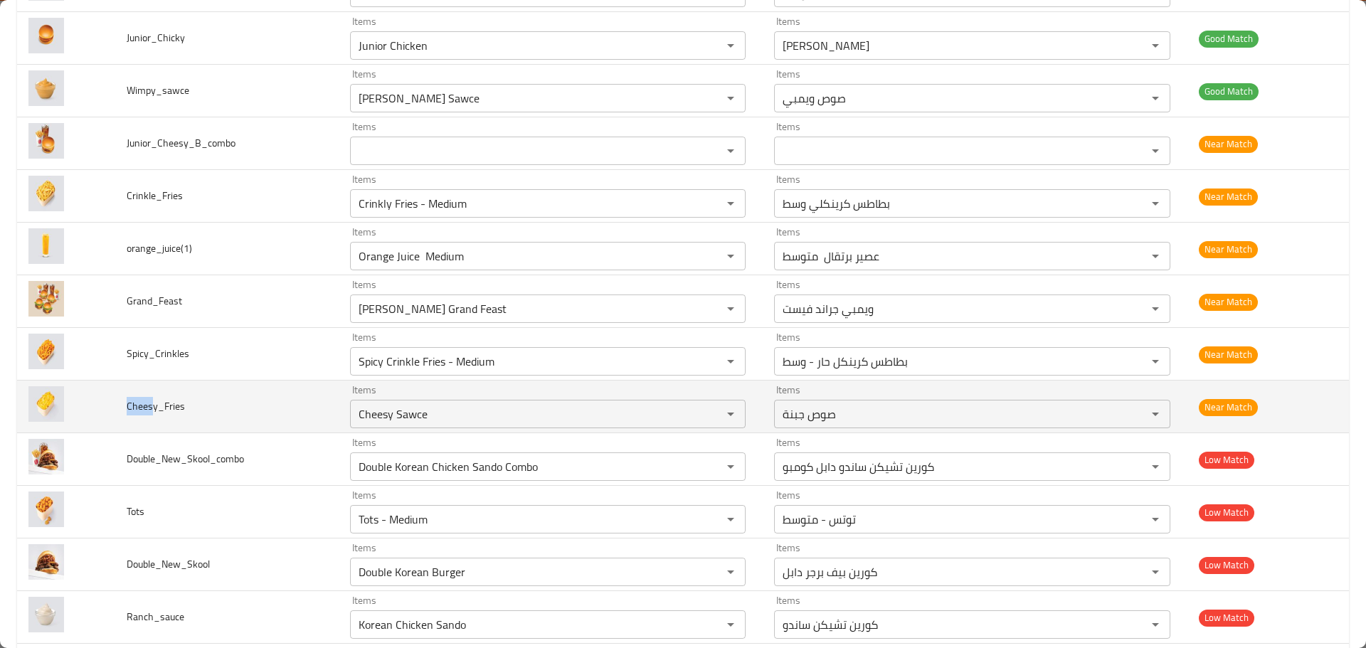
drag, startPoint x: 150, startPoint y: 400, endPoint x: 124, endPoint y: 406, distance: 26.2
click at [124, 406] on td "Cheesy_Fries" at bounding box center [226, 407] width 223 height 53
copy span "Chees"
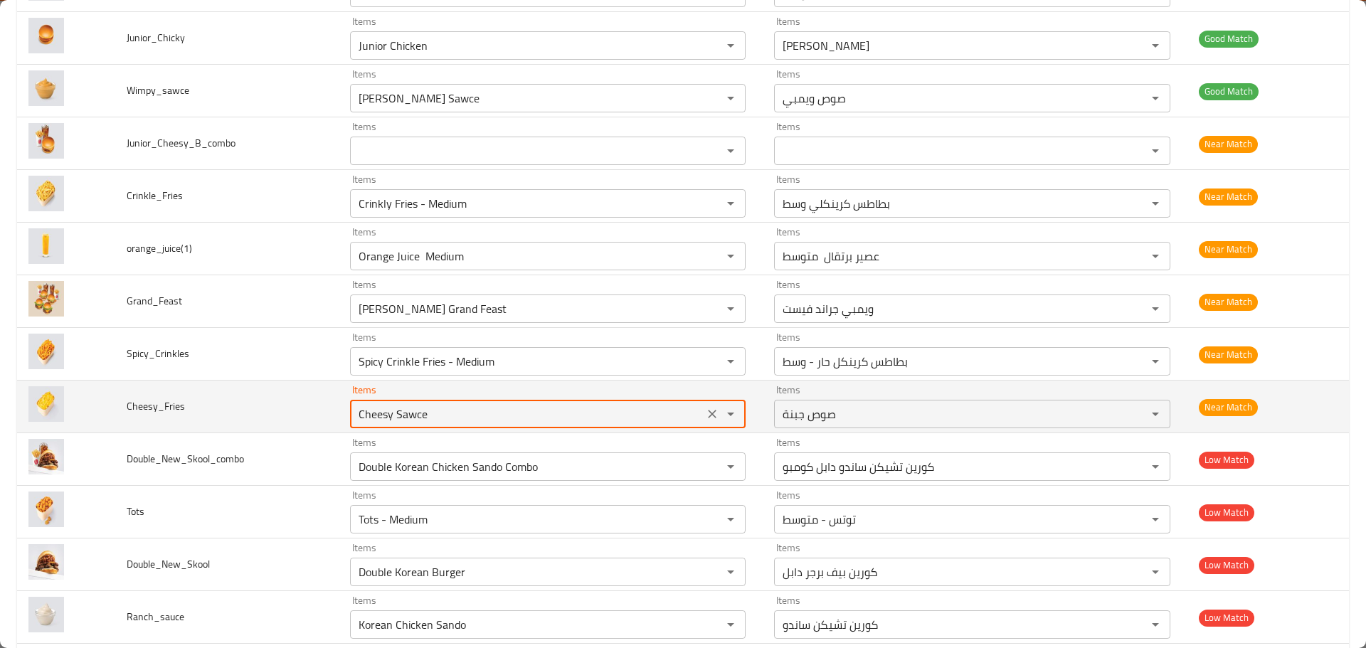
click at [387, 415] on input "Cheesy Sawce" at bounding box center [527, 414] width 346 height 20
paste input "enhanced table"
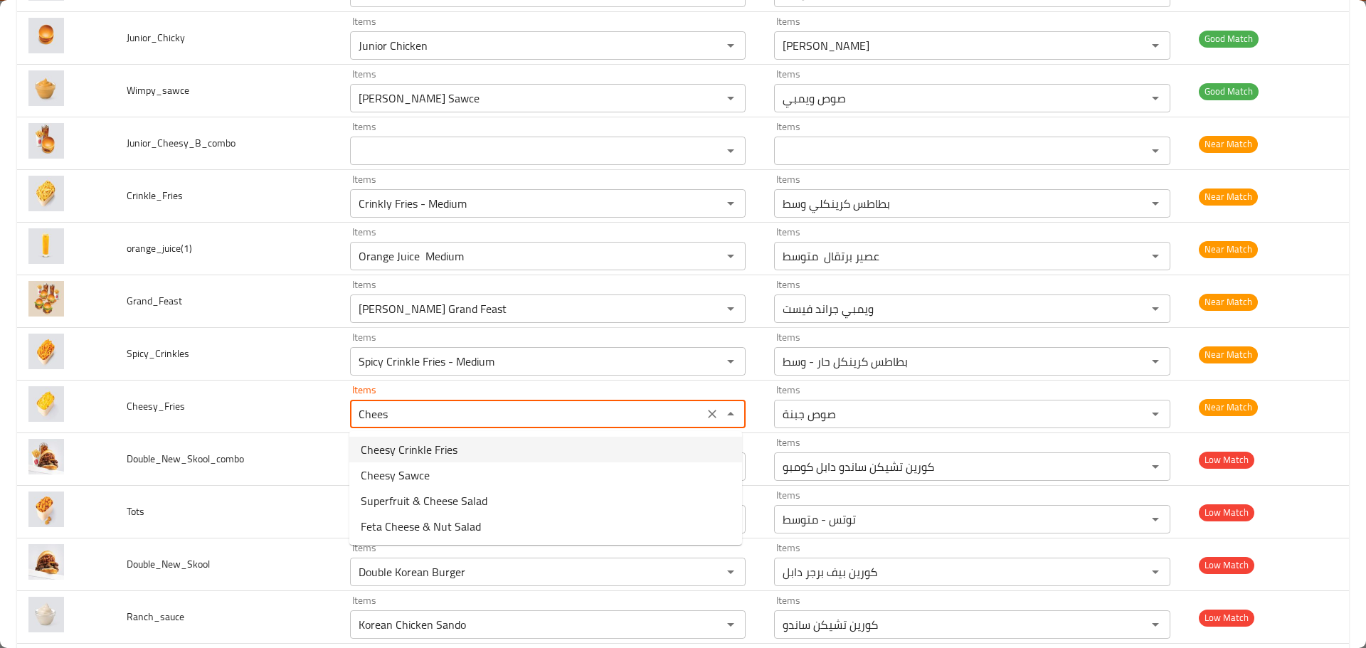
click at [441, 452] on span "Cheesy Crinkle Fries" at bounding box center [409, 449] width 97 height 17
type input "Cheesy Crinkle Fries"
type input "بطاطس كرينكل بالجبنة"
type input "Cheesy Crinkle Fries"
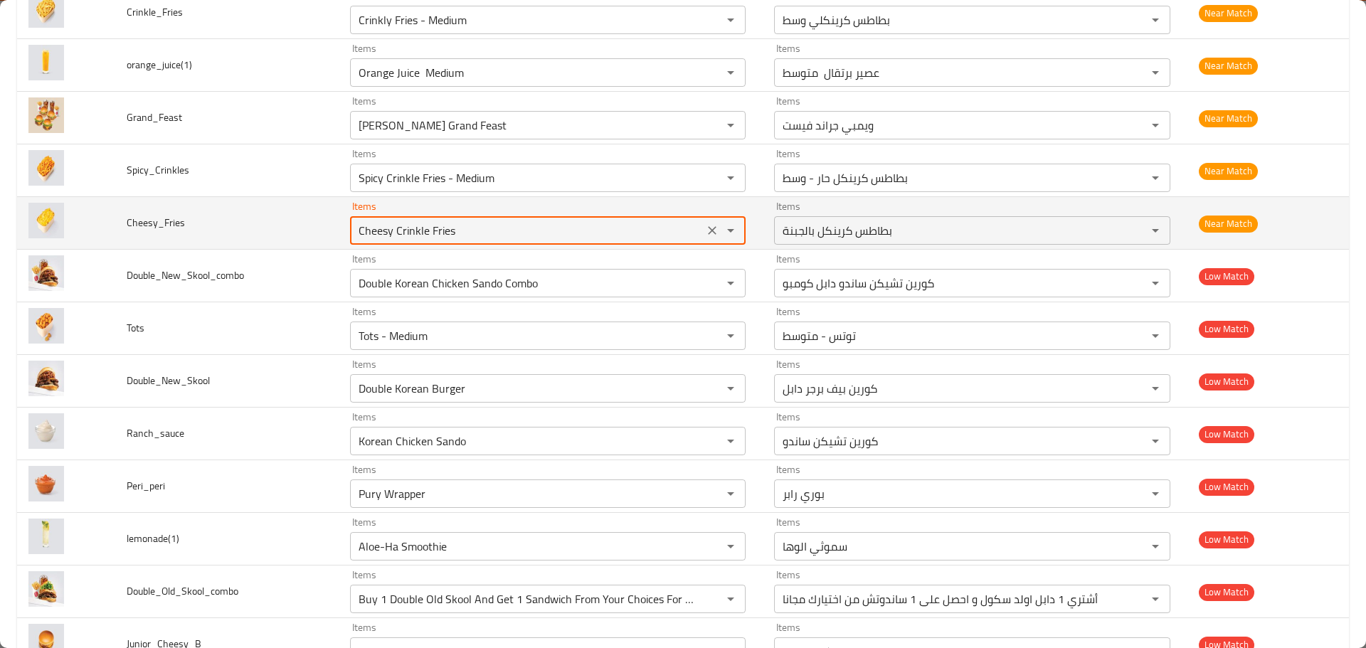
scroll to position [1472, 0]
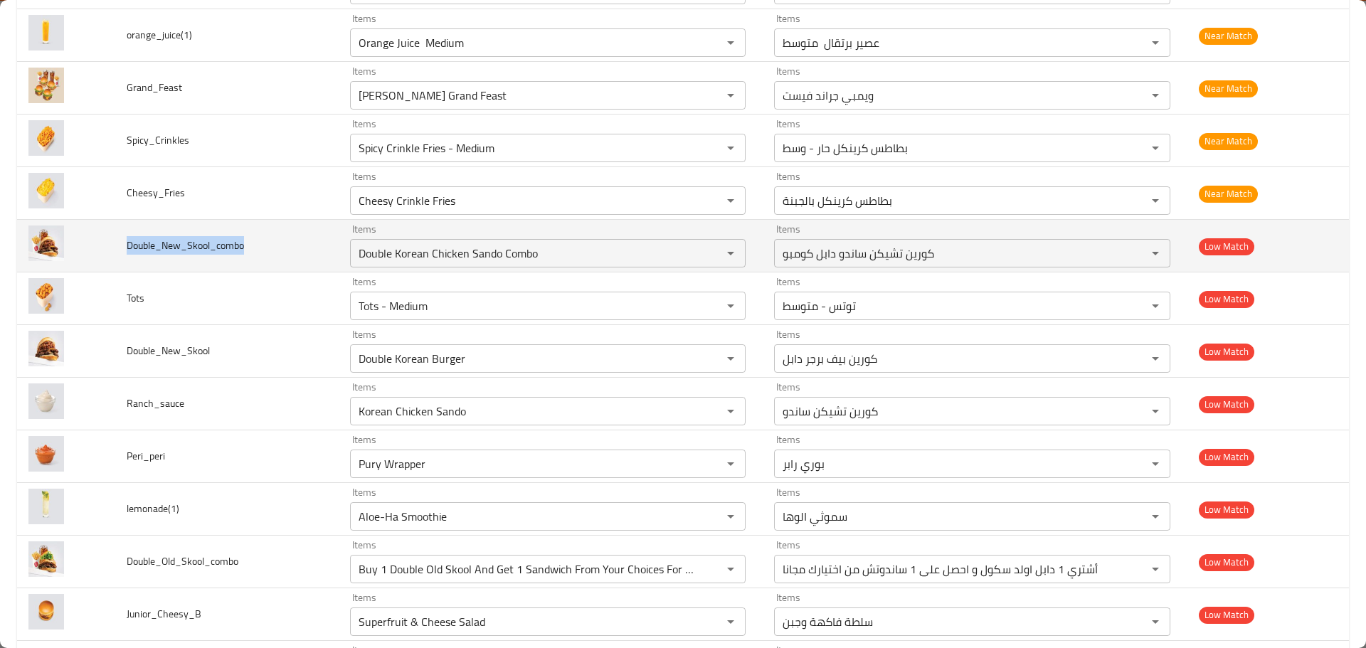
drag, startPoint x: 114, startPoint y: 249, endPoint x: 262, endPoint y: 251, distance: 148.0
click at [262, 251] on td "Double_New_Skool_combo" at bounding box center [226, 246] width 223 height 53
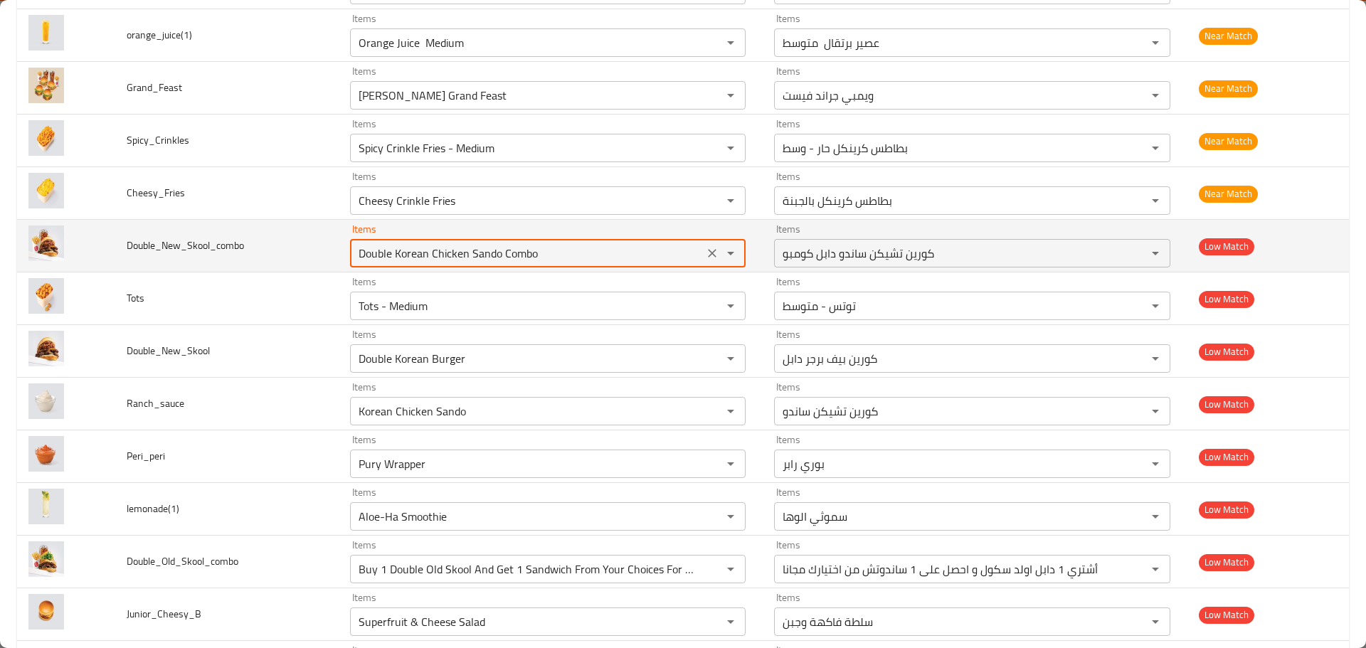
click at [388, 248] on input "Double Korean Chicken Sando Combo" at bounding box center [527, 253] width 346 height 20
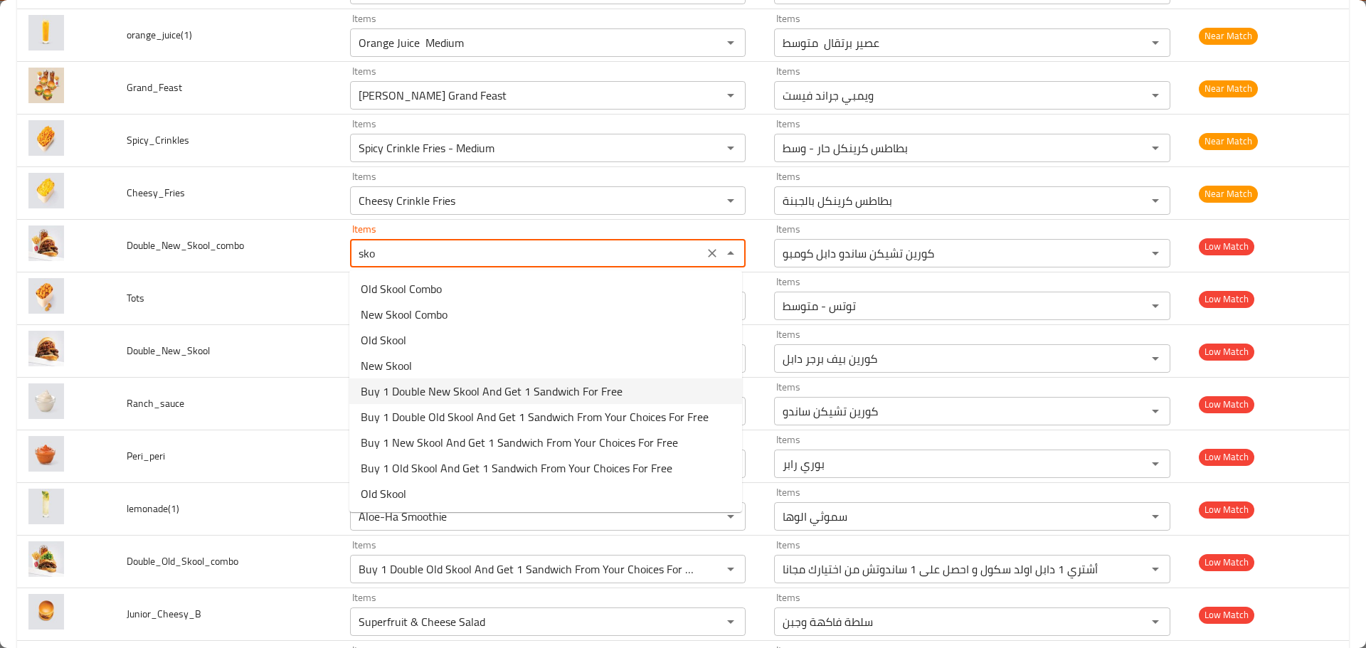
click at [445, 396] on span "Buy 1 Double New Skool And Get 1 Sandwich For Free" at bounding box center [492, 391] width 262 height 17
type input "Buy 1 Double New Skool And Get 1 Sandwich For Free"
type input "أشتري 1 دابل نيو سكول و احصل على 1 ساندوتش من اختيارك مجانا"
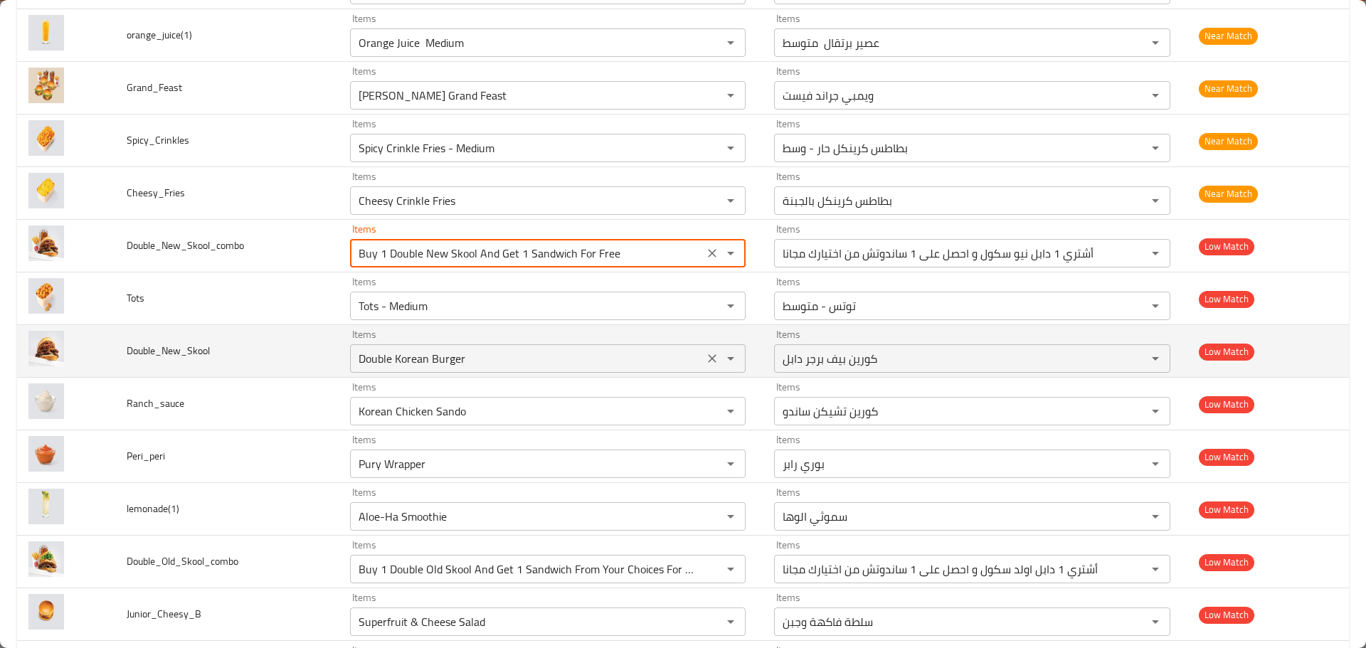
type input "Buy 1 Double New Skool And Get 1 Sandwich For Free"
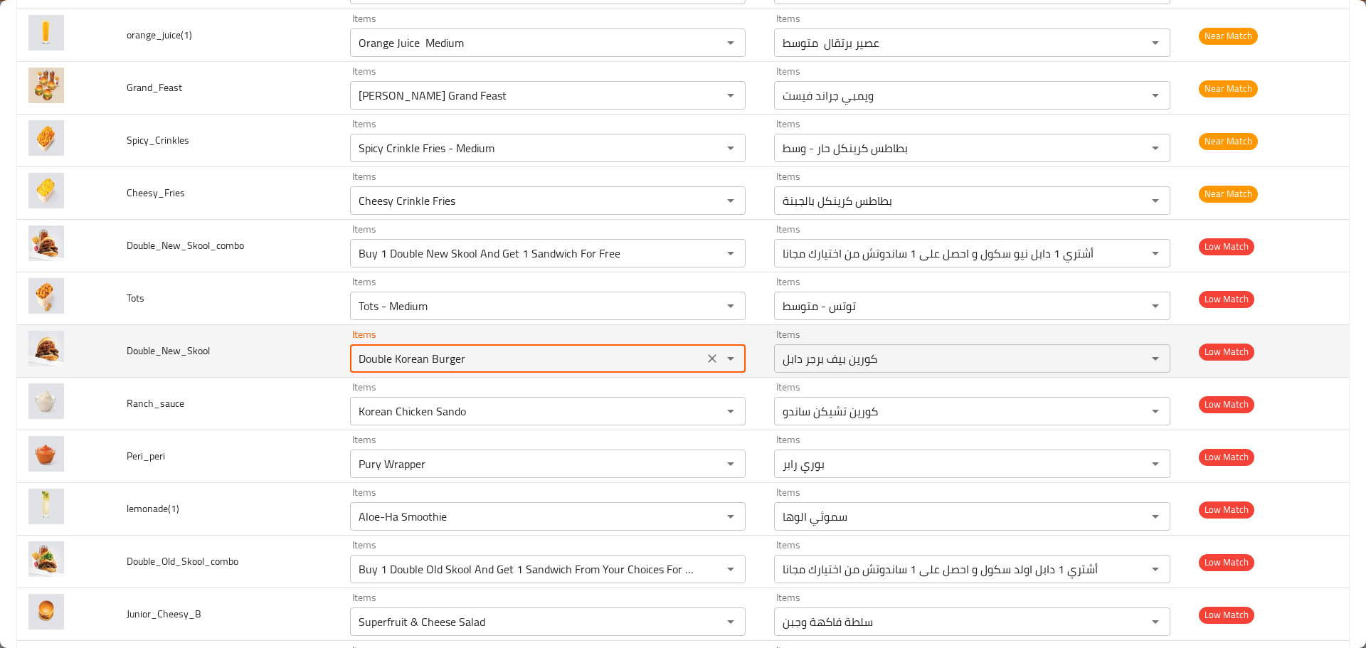
drag, startPoint x: 492, startPoint y: 364, endPoint x: 340, endPoint y: 352, distance: 152.0
click at [340, 352] on td "Items Double Korean Burger Items" at bounding box center [551, 351] width 425 height 53
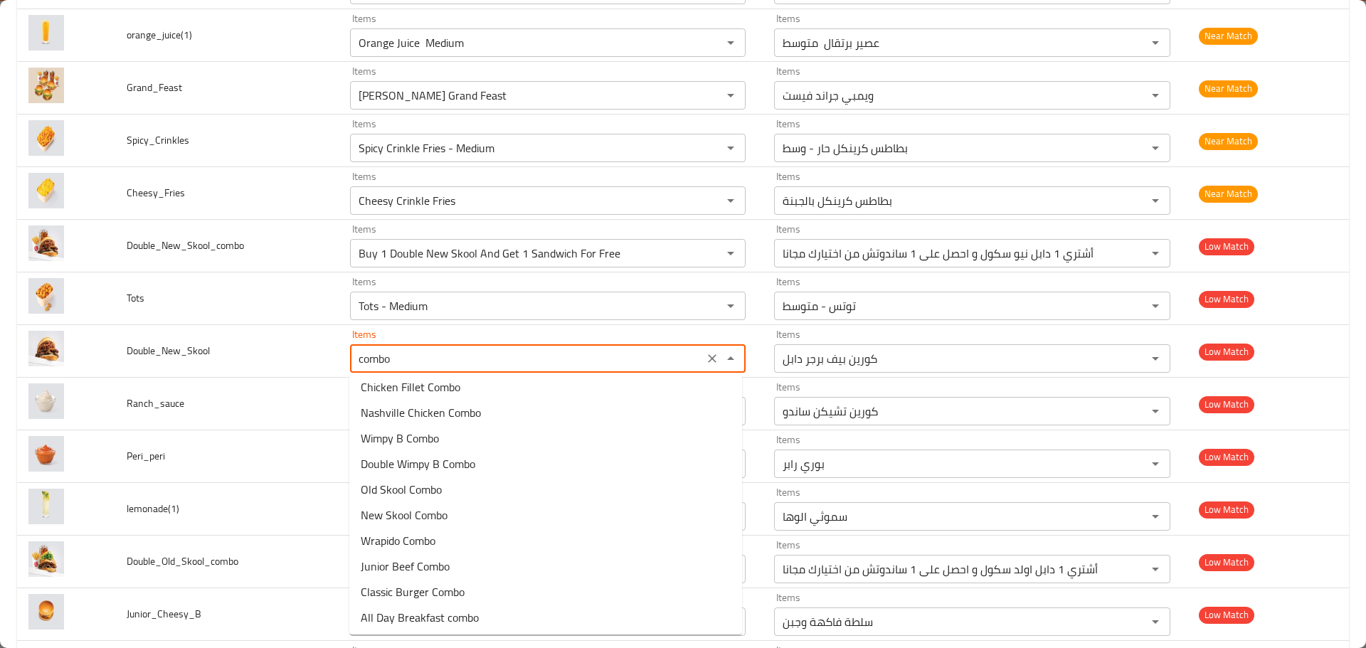
scroll to position [0, 0]
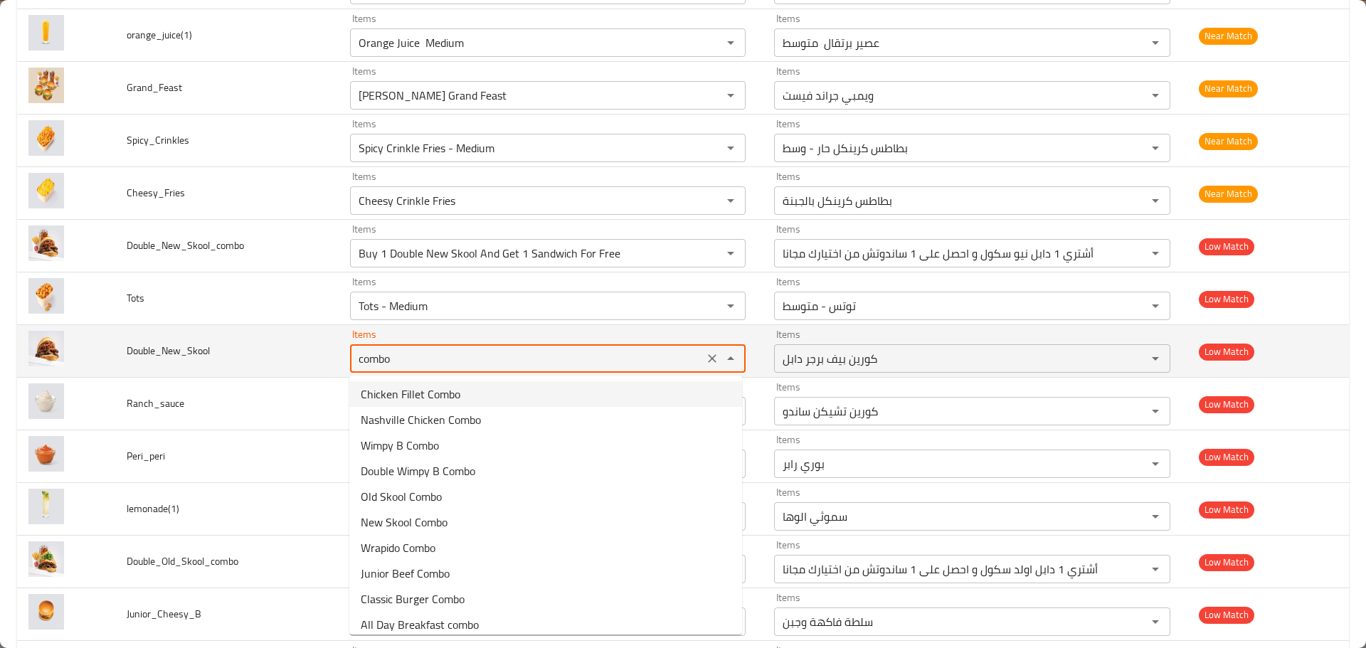
drag, startPoint x: 391, startPoint y: 359, endPoint x: 359, endPoint y: 359, distance: 32.7
click at [360, 359] on input "combo" at bounding box center [527, 359] width 346 height 20
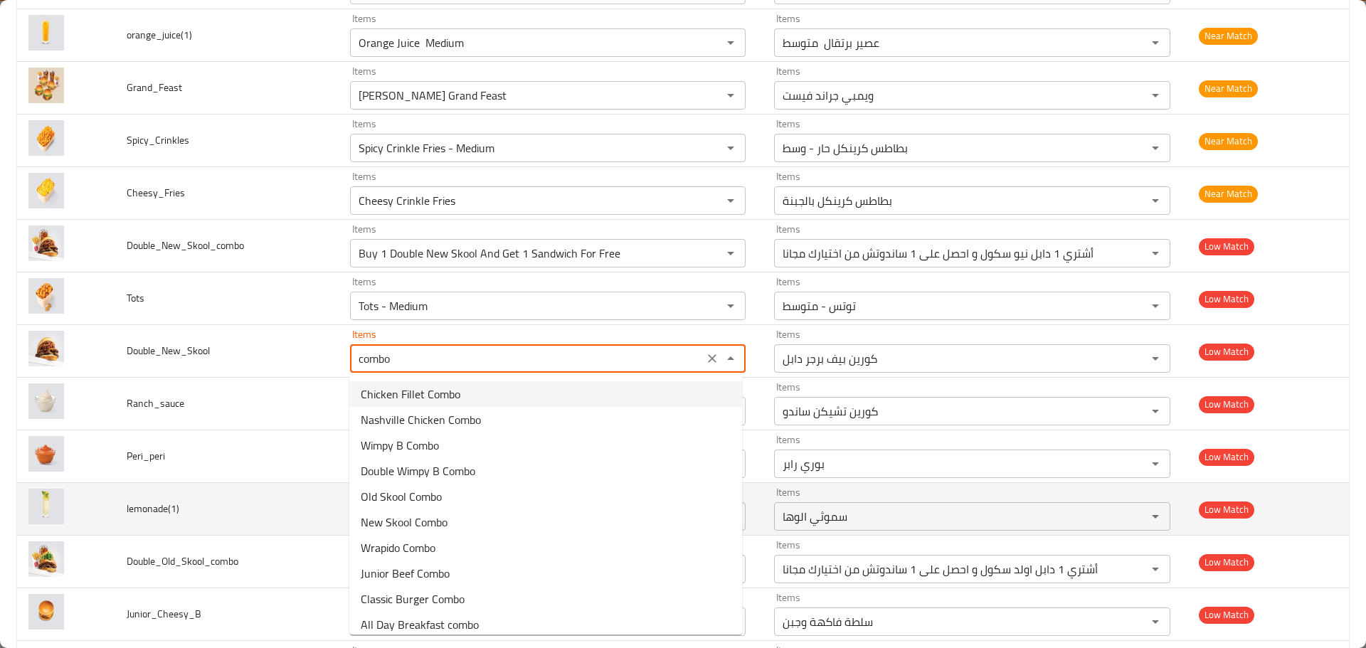
drag, startPoint x: 361, startPoint y: 361, endPoint x: 497, endPoint y: 507, distance: 199.3
click at [497, 507] on li "Old Skool Combo" at bounding box center [545, 497] width 393 height 26
type input "Old Skool Combo"
type input "كومبو أولد سكول"
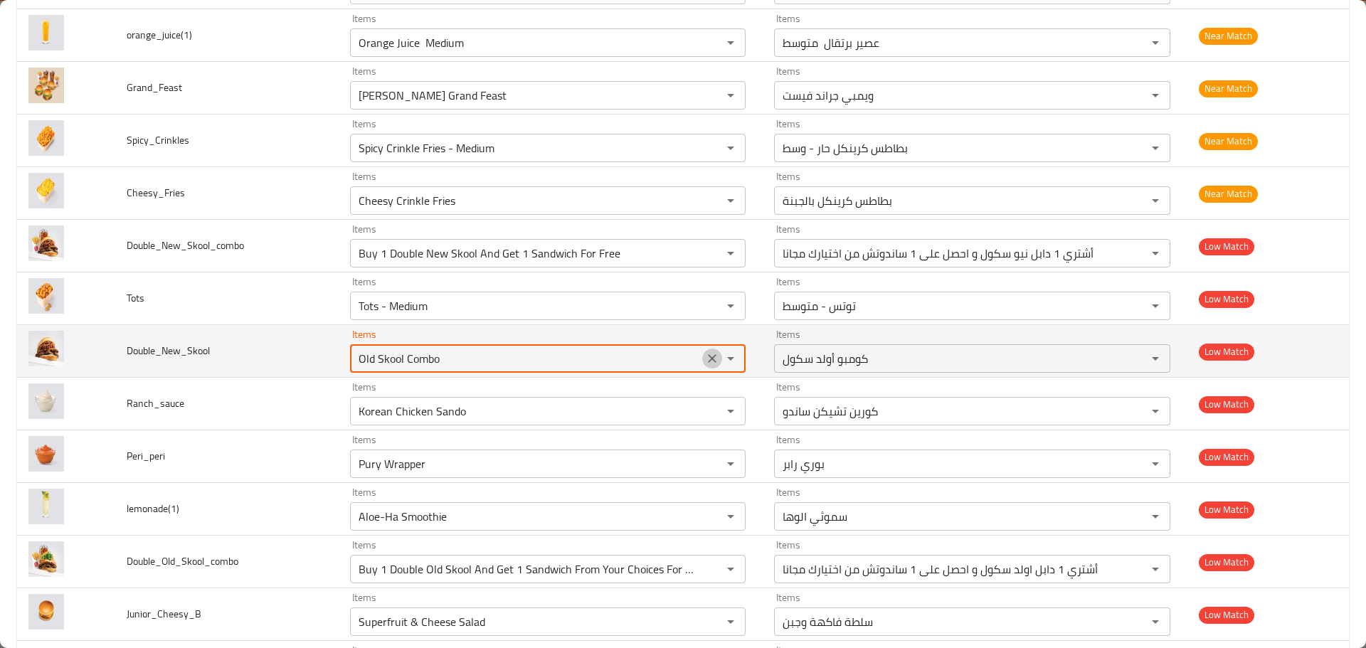
click at [709, 354] on icon "Clear" at bounding box center [712, 358] width 14 height 14
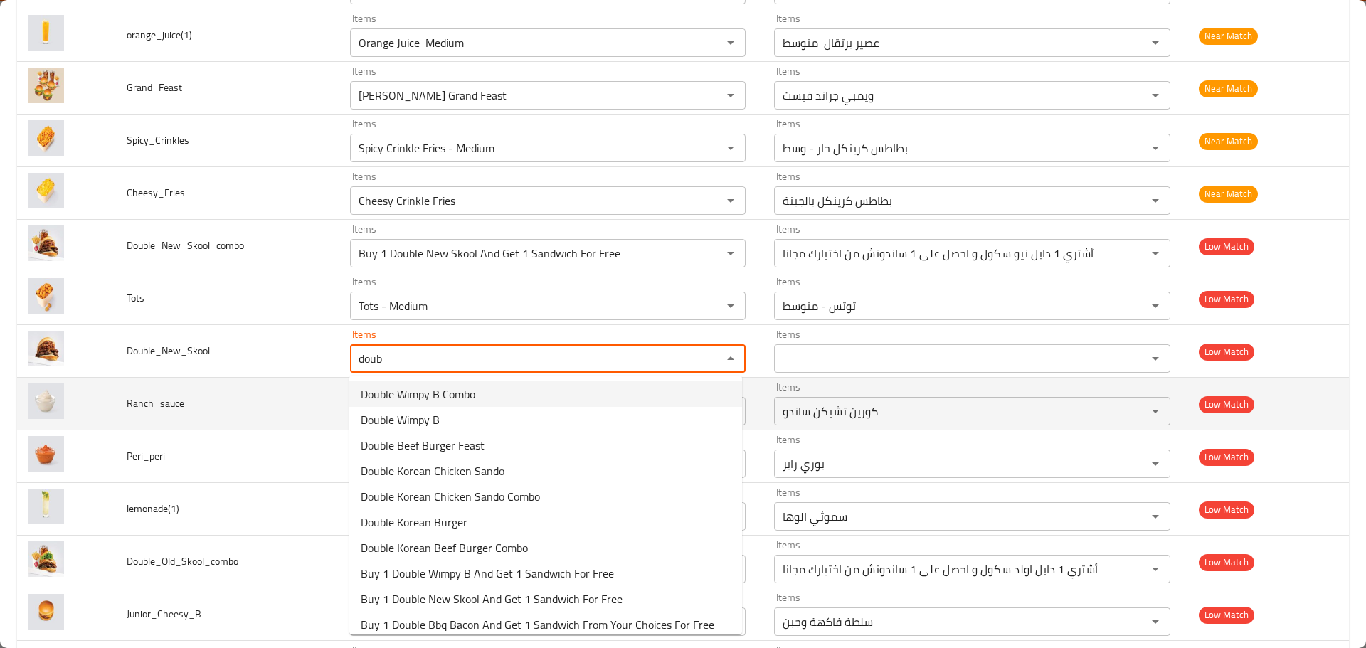
type input "doub"
click at [283, 399] on td "Ranch_sauce" at bounding box center [226, 404] width 223 height 53
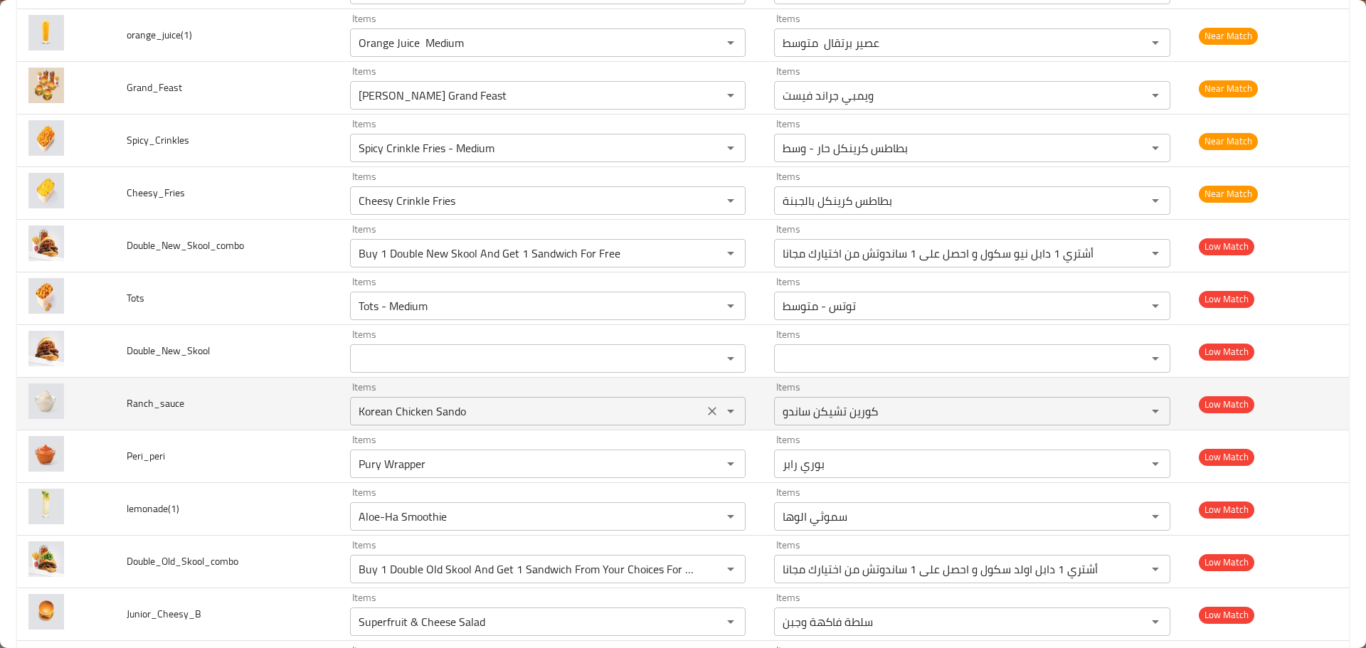
click at [381, 413] on input "Korean Chicken Sando" at bounding box center [527, 411] width 346 height 20
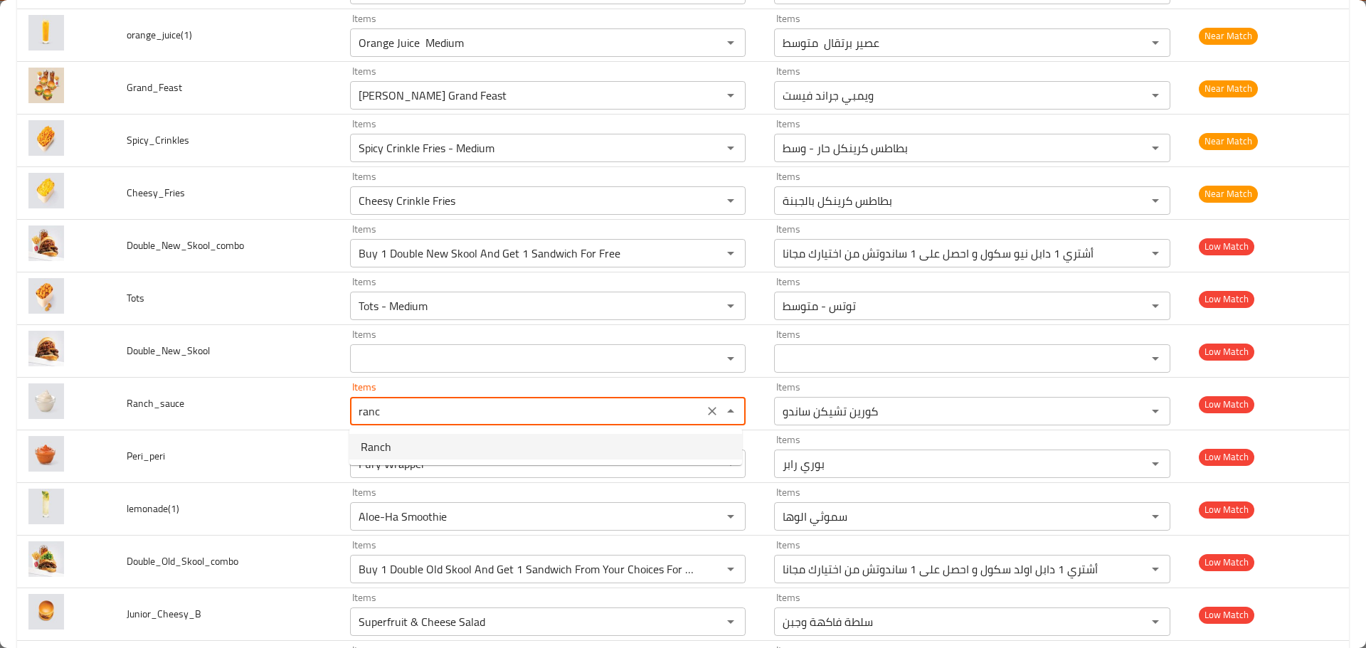
click at [377, 449] on span "Ranch" at bounding box center [376, 446] width 31 height 17
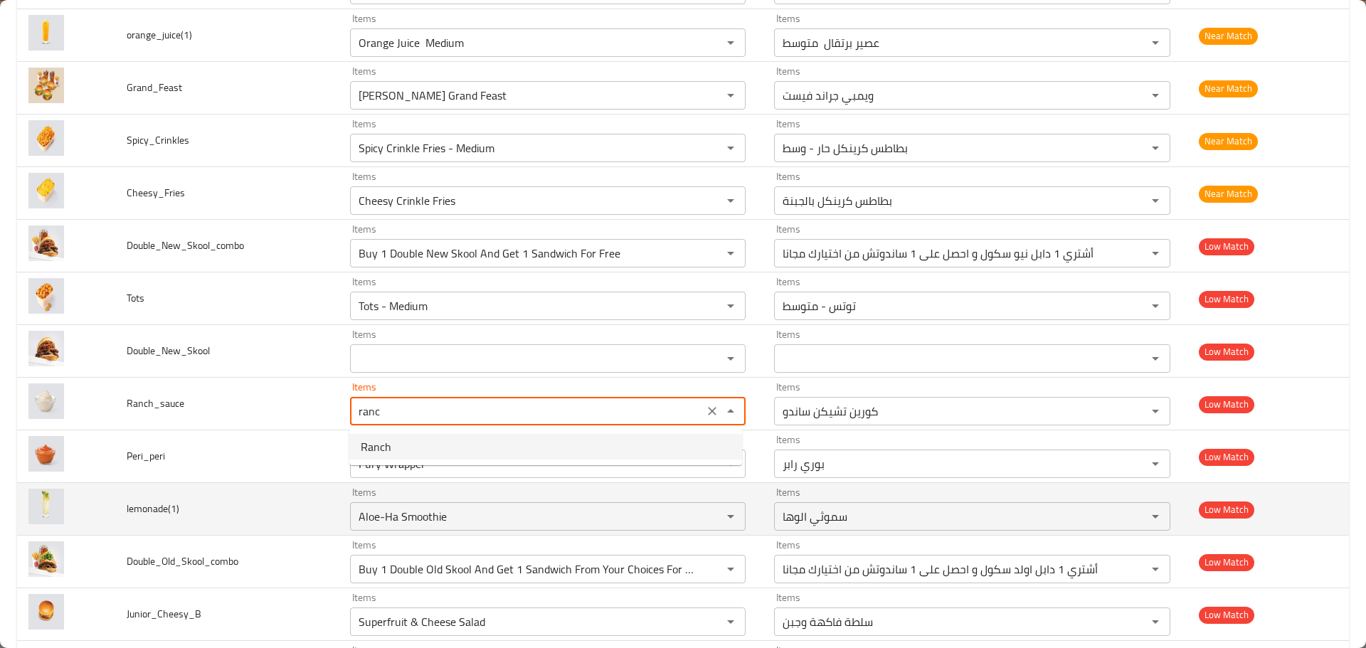
type input "Ranch"
type input "رانش"
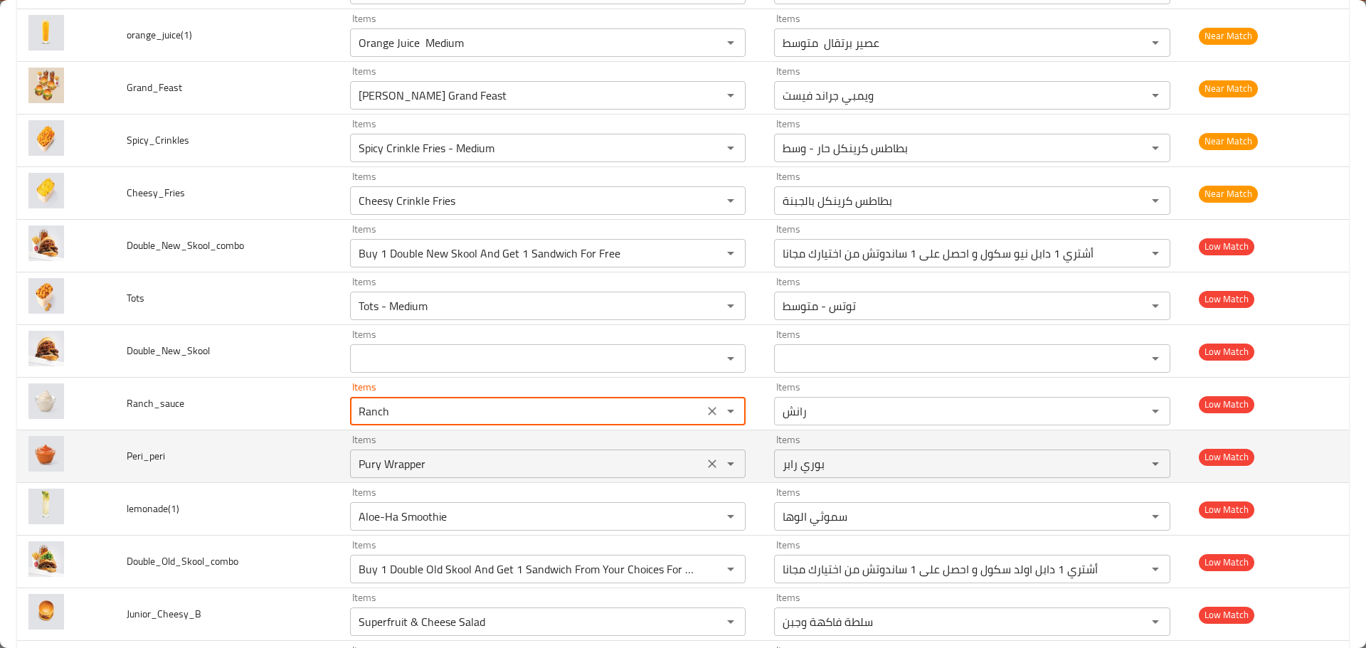
type input "Ranch"
click at [409, 462] on input "Pury Wrapper" at bounding box center [527, 464] width 346 height 20
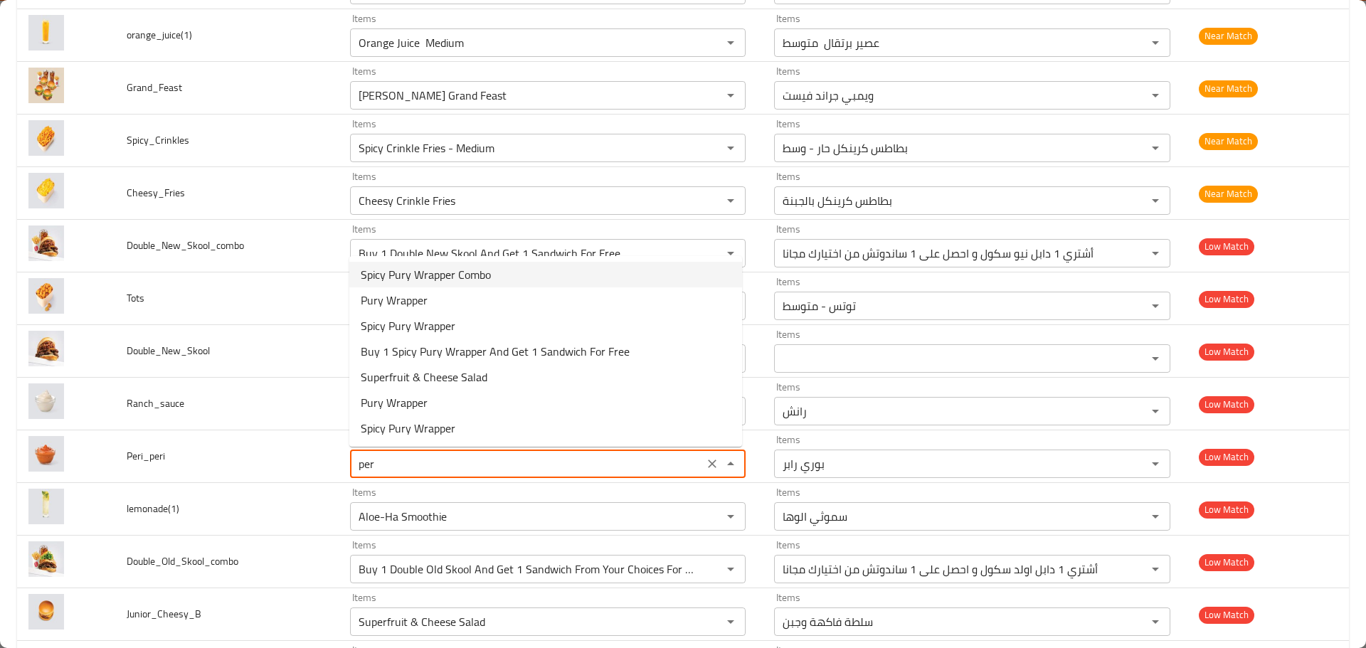
type input "peri"
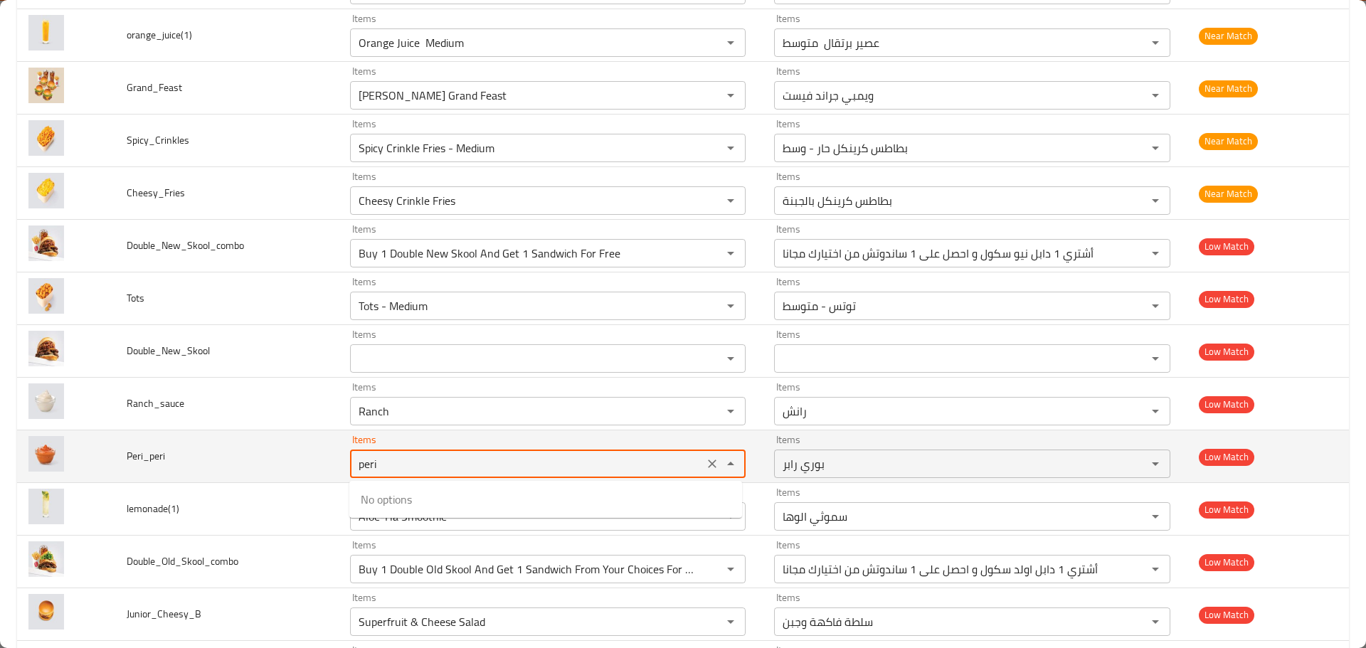
click at [707, 468] on icon "Clear" at bounding box center [712, 464] width 14 height 14
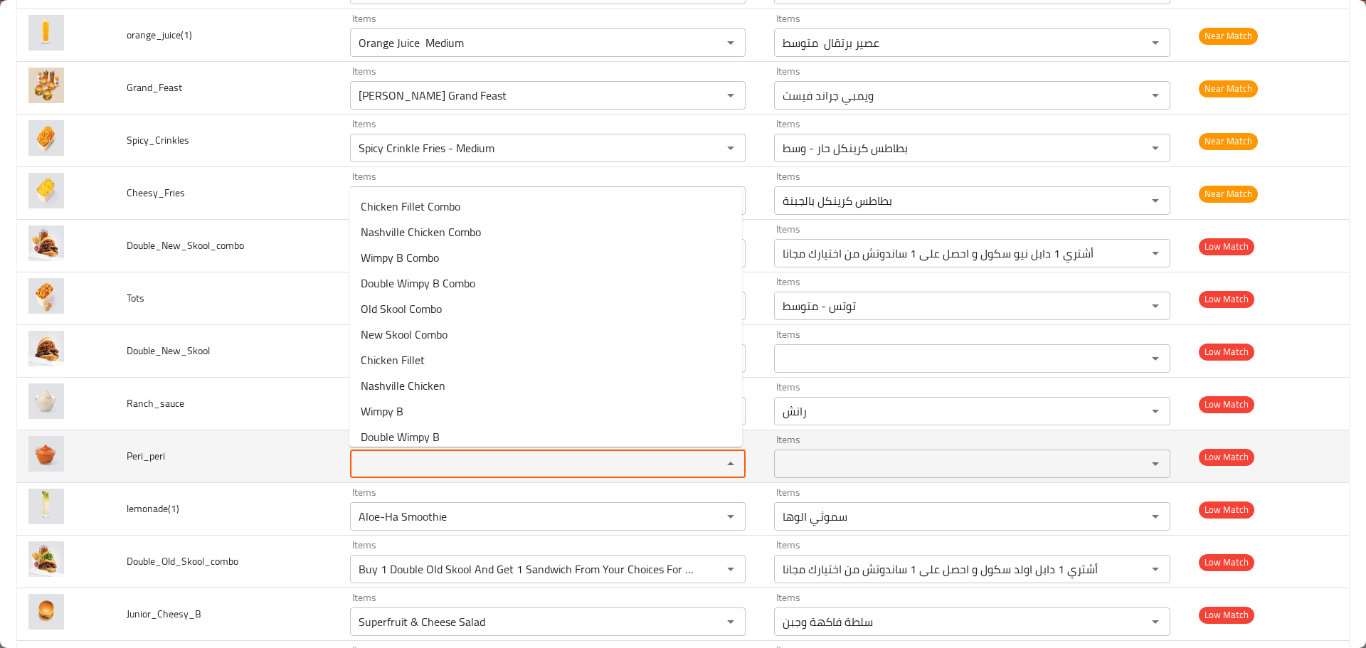
drag, startPoint x: 309, startPoint y: 482, endPoint x: 187, endPoint y: 465, distance: 122.9
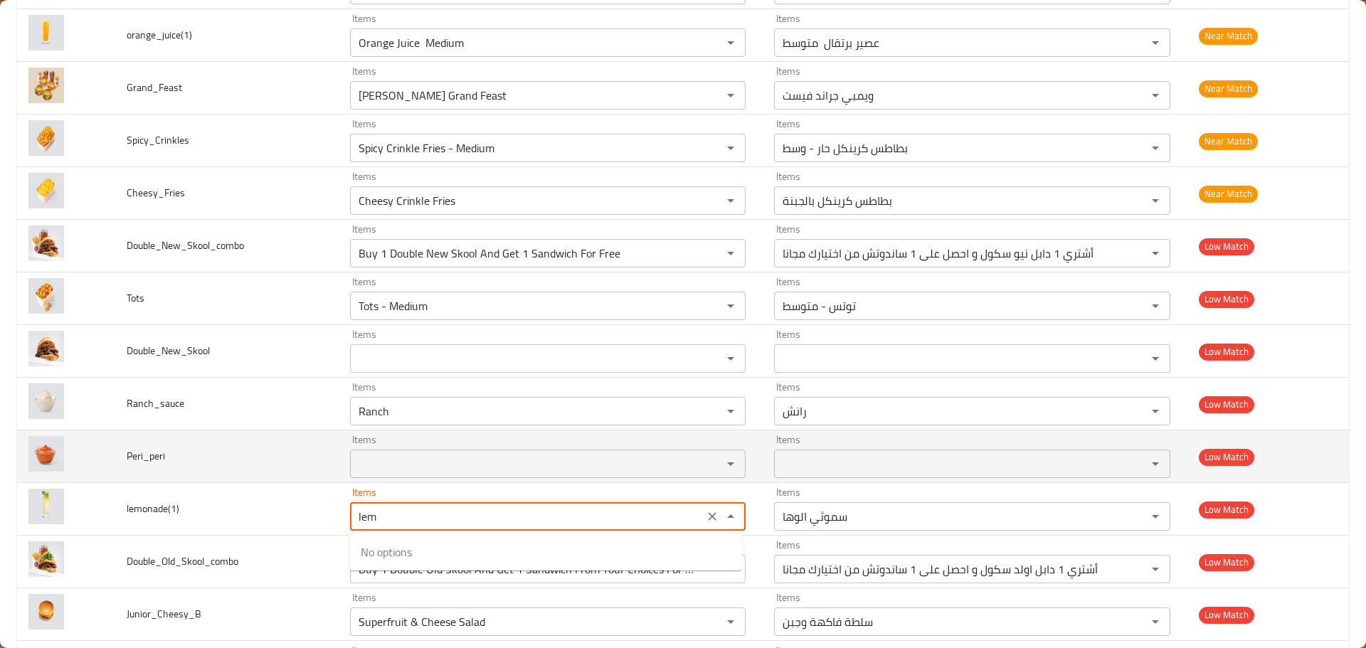
type input "lemo"
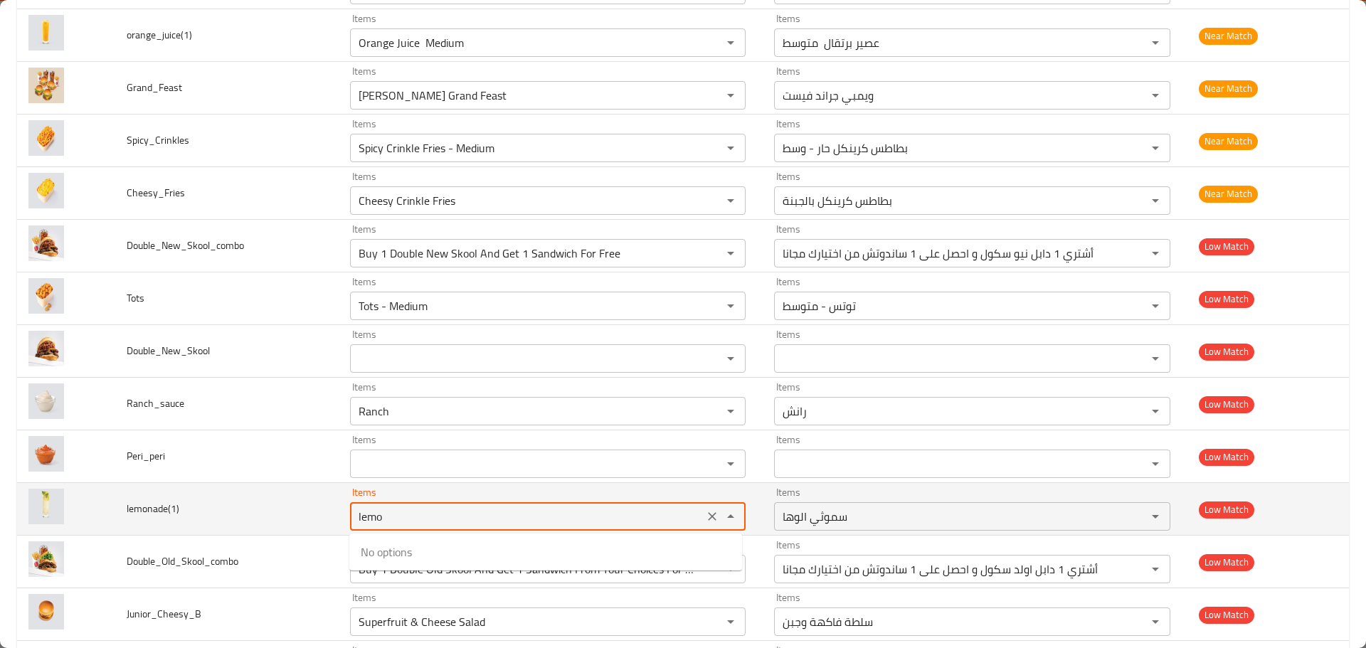
click at [707, 520] on icon "Clear" at bounding box center [712, 516] width 14 height 14
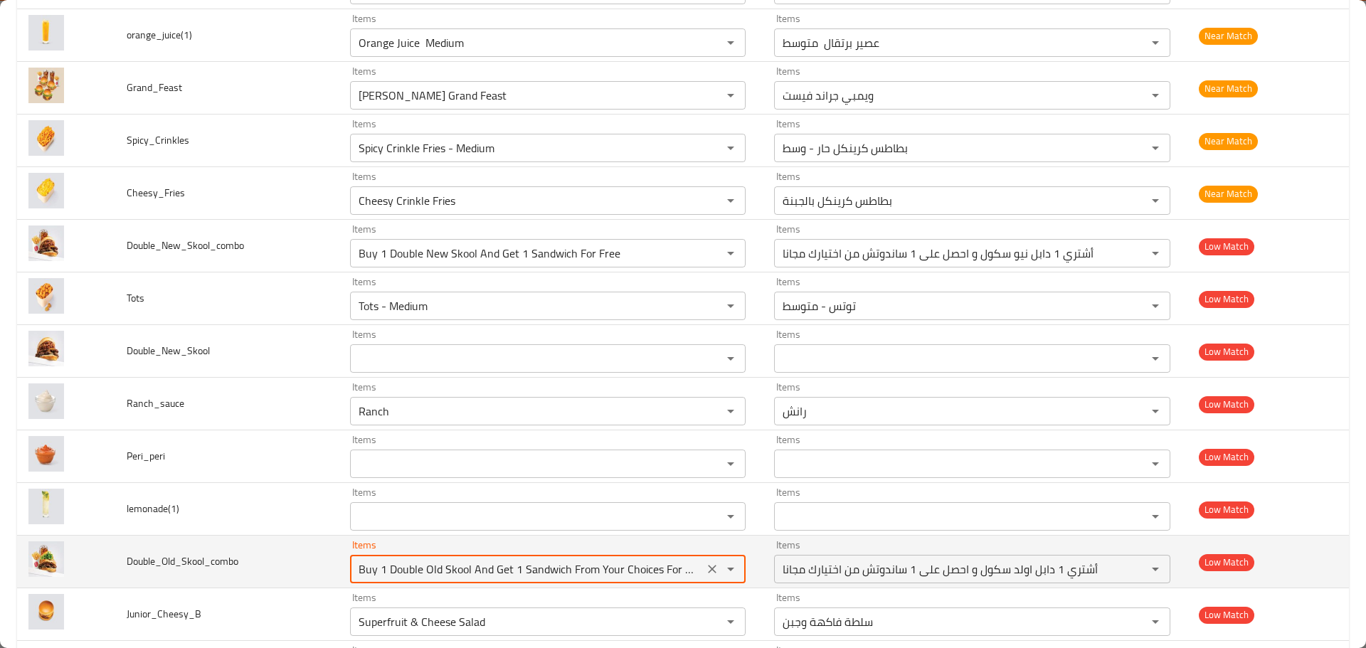
click at [437, 575] on input "Buy 1 Double Old Skool And Get 1 Sandwich From Your Choices For Free" at bounding box center [527, 569] width 346 height 20
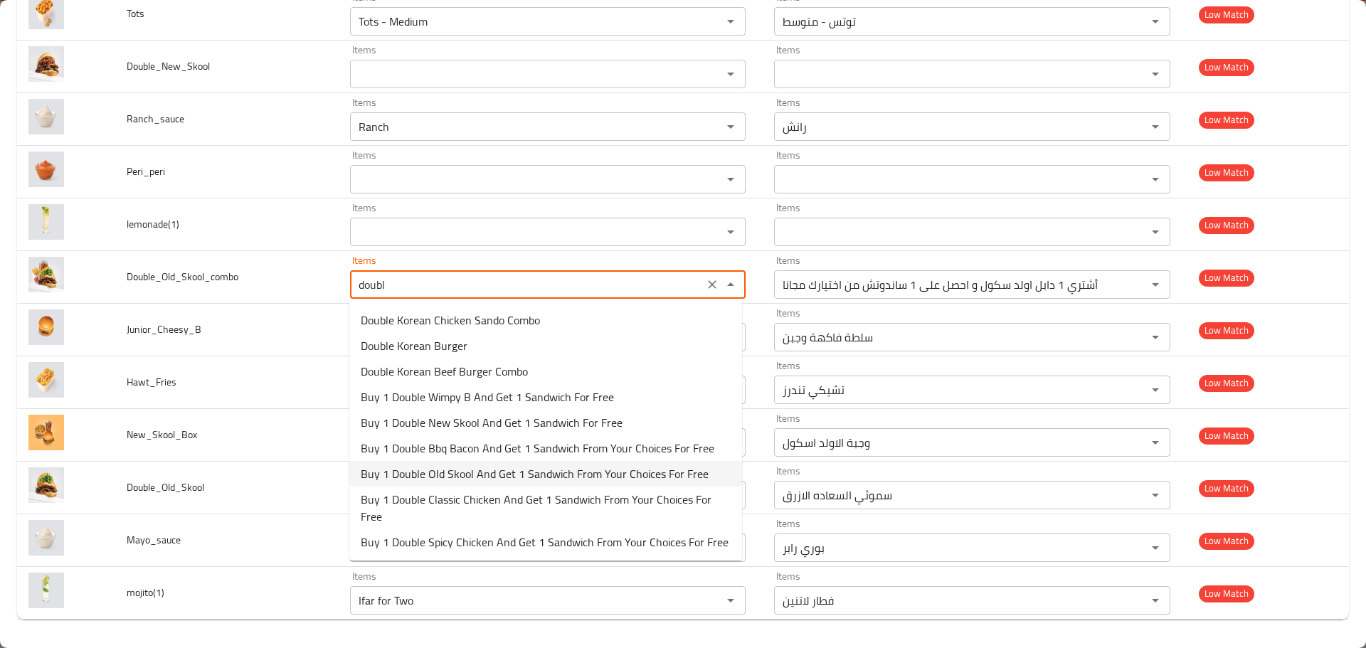
scroll to position [120, 0]
click at [502, 465] on span "Buy 1 Double Old Skool And Get 1 Sandwich From Your Choices For Free" at bounding box center [535, 473] width 348 height 17
type input "Buy 1 Double Old Skool And Get 1 Sandwich From Your Choices For Free"
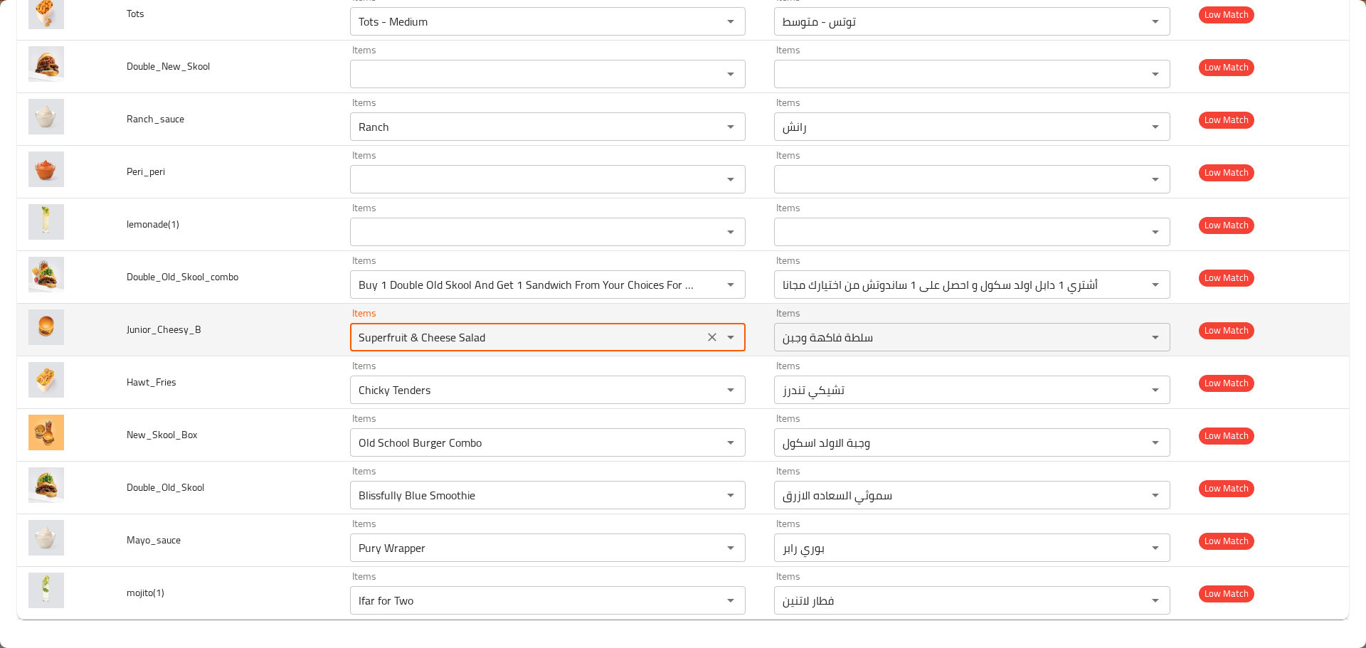
click at [452, 345] on input "Superfruit & Cheese Salad" at bounding box center [527, 337] width 346 height 20
type input "jun"
click at [710, 331] on icon "Clear" at bounding box center [712, 337] width 14 height 14
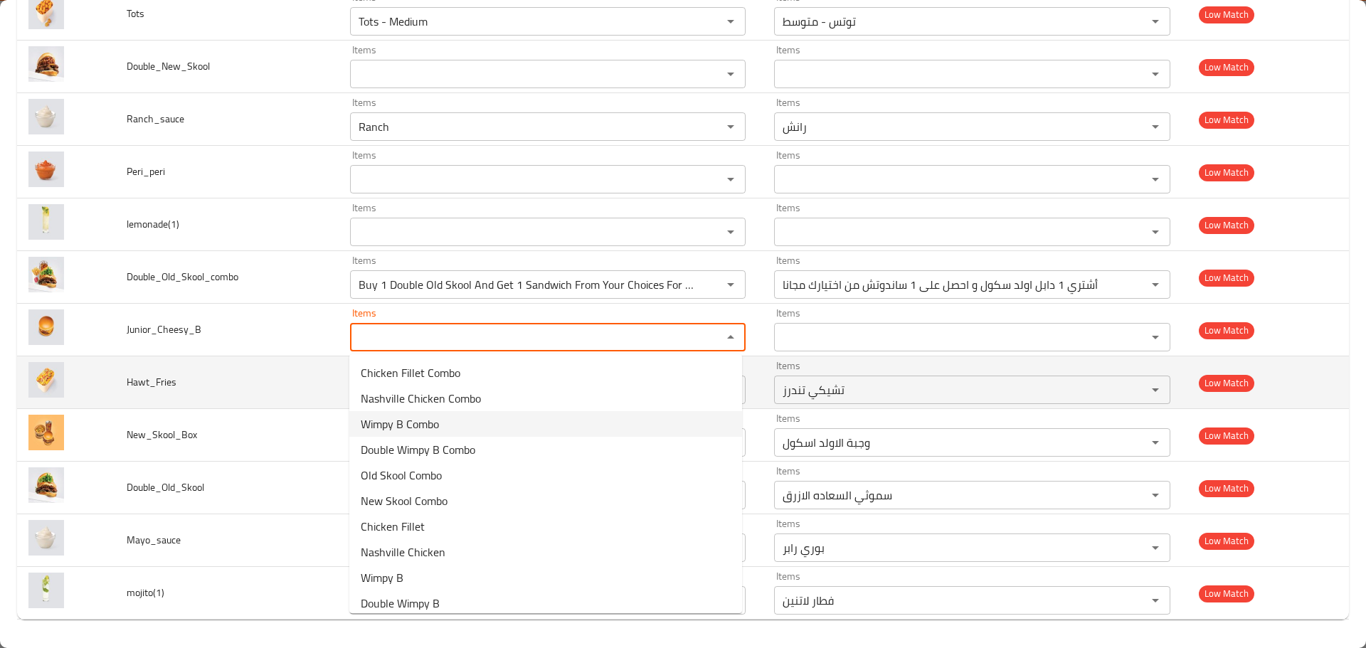
click at [209, 400] on td "Hawt_Fries" at bounding box center [226, 382] width 223 height 53
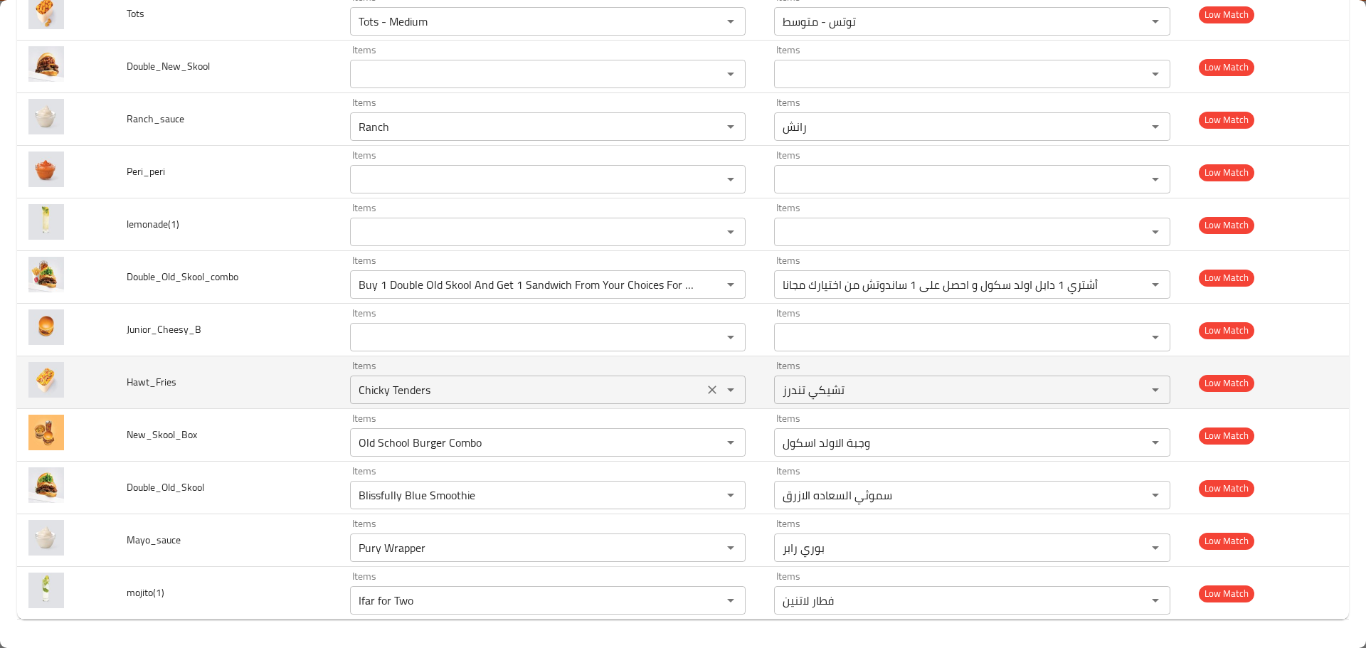
click at [378, 394] on input "Chicky Tenders" at bounding box center [527, 390] width 346 height 20
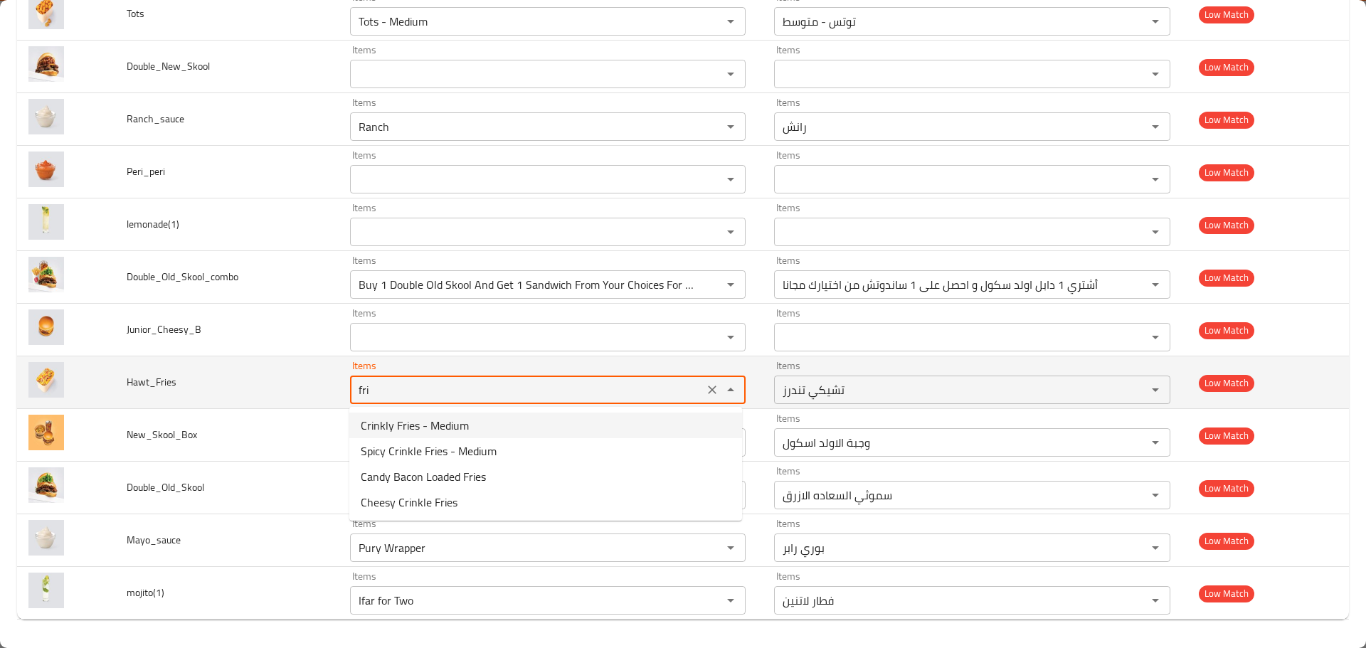
drag, startPoint x: 384, startPoint y: 392, endPoint x: 302, endPoint y: 369, distance: 85.6
click at [304, 367] on tr "Hawt_Fries Items fri Items Items تشيكي تندرز Items Low Match" at bounding box center [683, 382] width 1332 height 53
type input "haw"
click at [706, 386] on icon "Clear" at bounding box center [712, 390] width 14 height 14
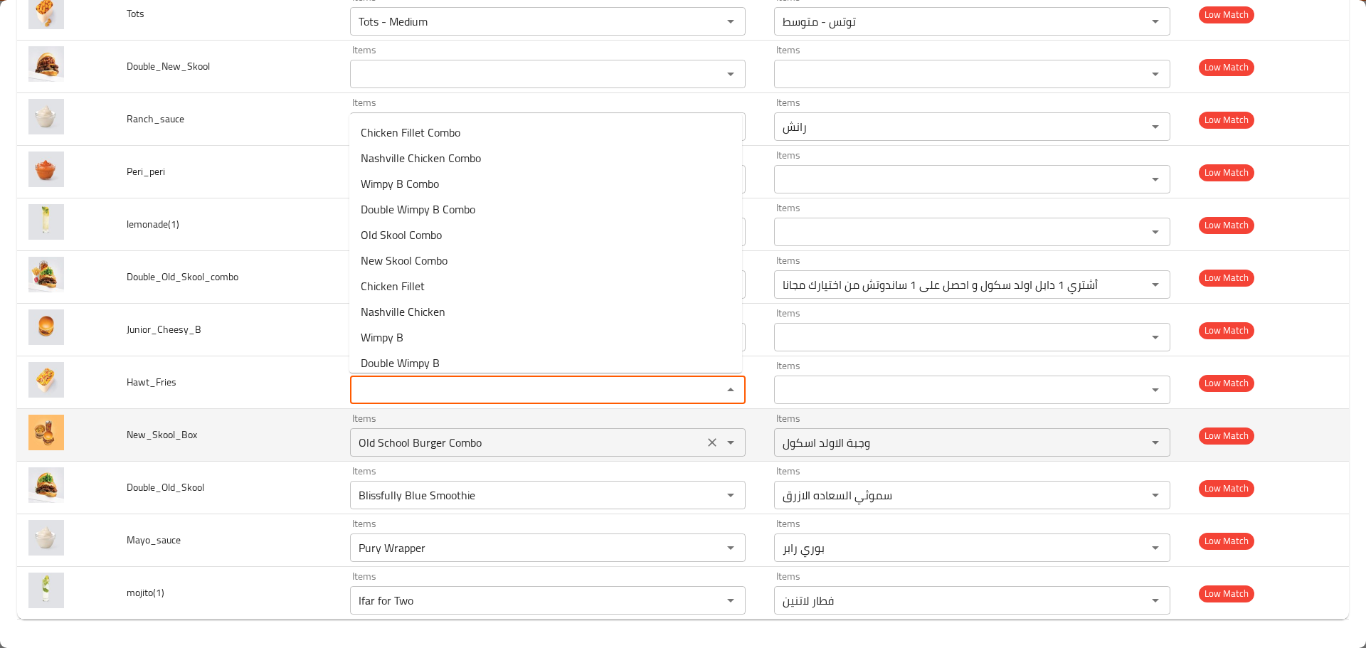
click at [423, 445] on input "Old School Burger Combo" at bounding box center [527, 443] width 346 height 20
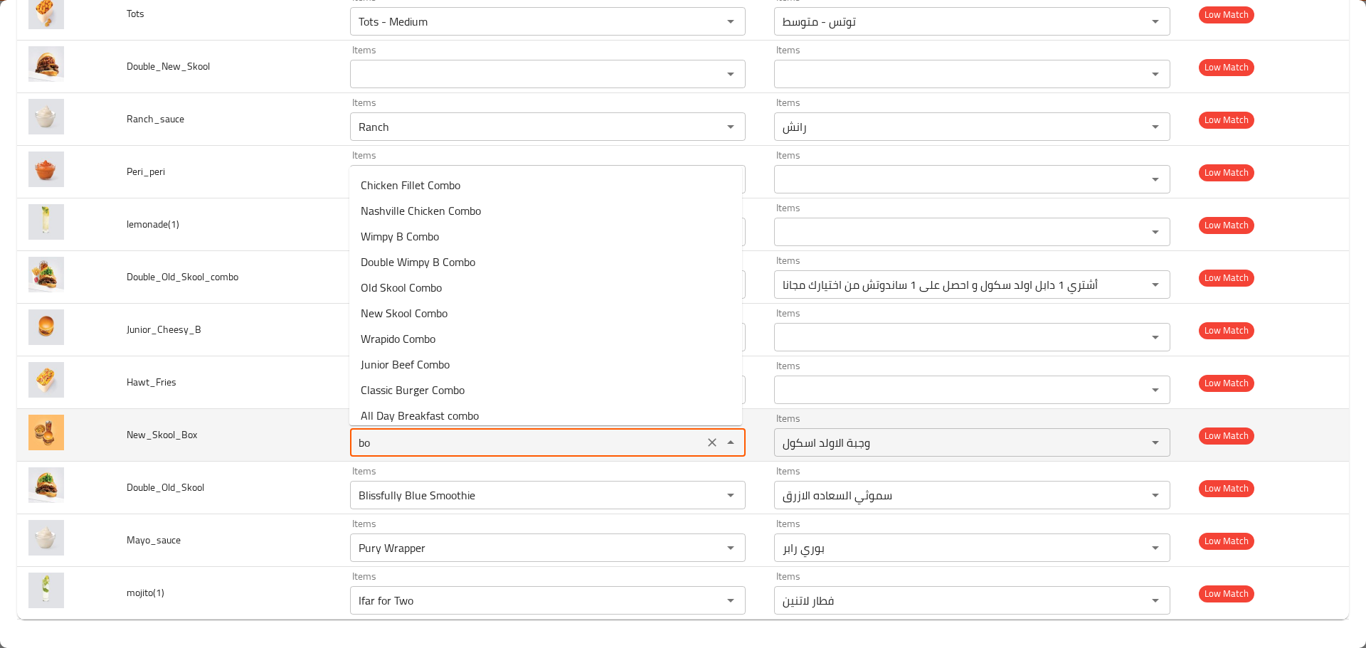
type input "box"
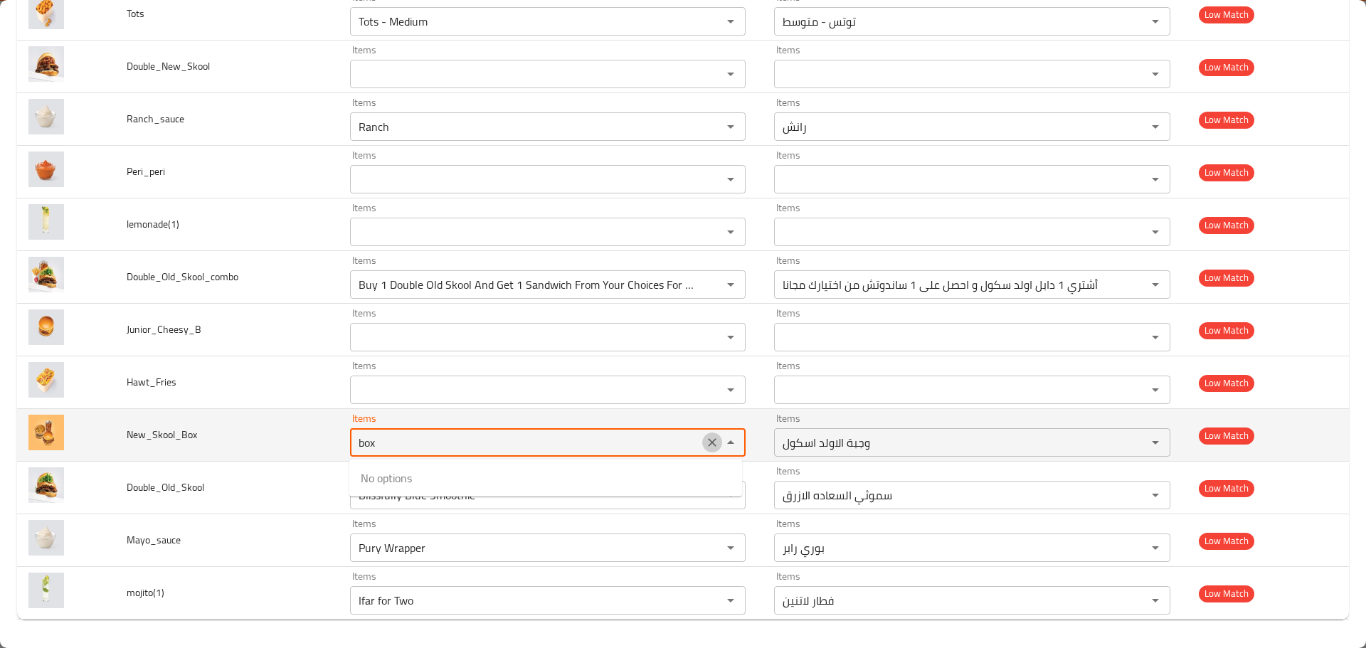
click at [709, 441] on icon "Clear" at bounding box center [712, 442] width 14 height 14
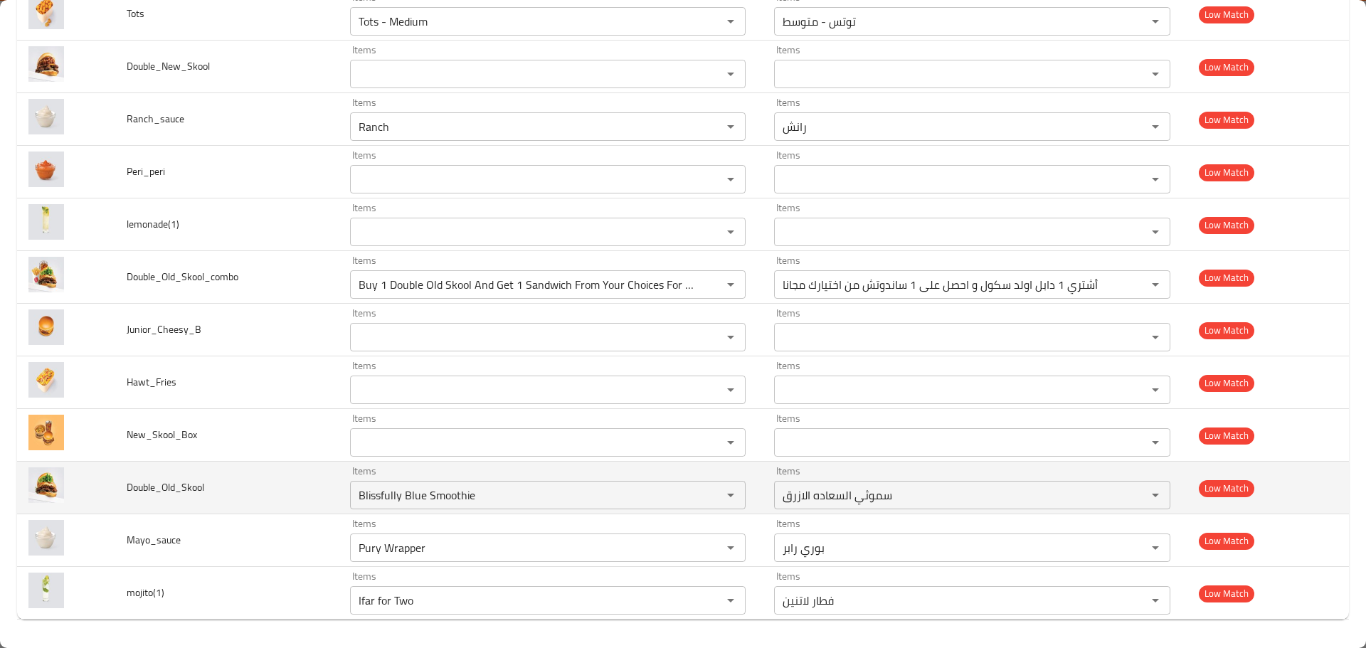
click at [272, 482] on td "Double_Old_Skool" at bounding box center [226, 488] width 223 height 53
click at [388, 499] on input "Blissfully Blue Smoothie" at bounding box center [527, 495] width 346 height 20
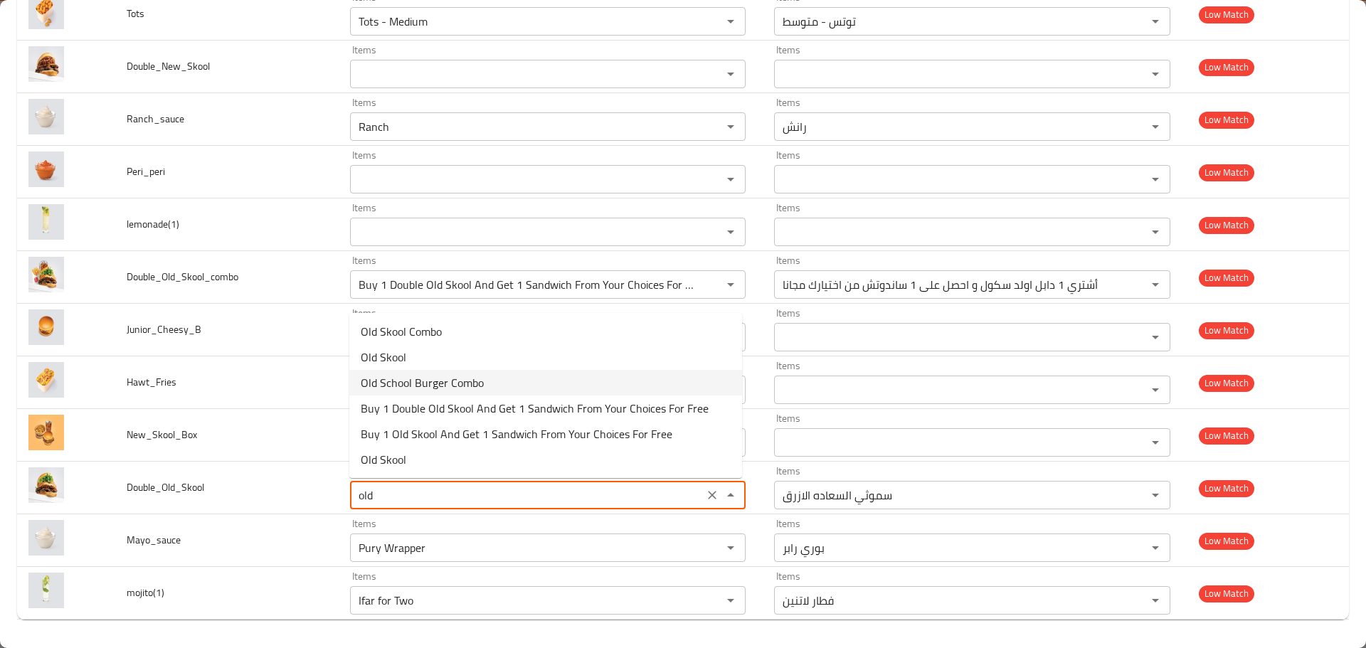
click at [440, 388] on span "Old School Burger Combo" at bounding box center [422, 382] width 123 height 17
type input "Old School Burger Combo"
type input "وجبة الاولد اسكول"
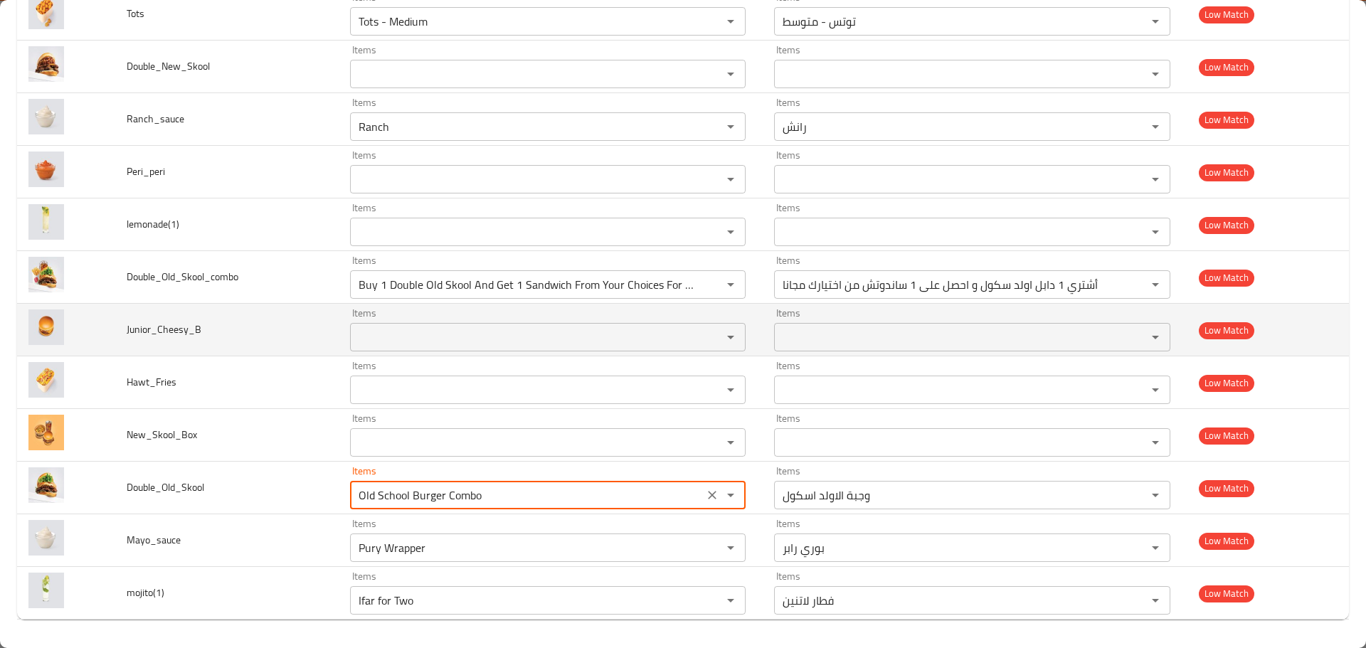
scroll to position [1685, 0]
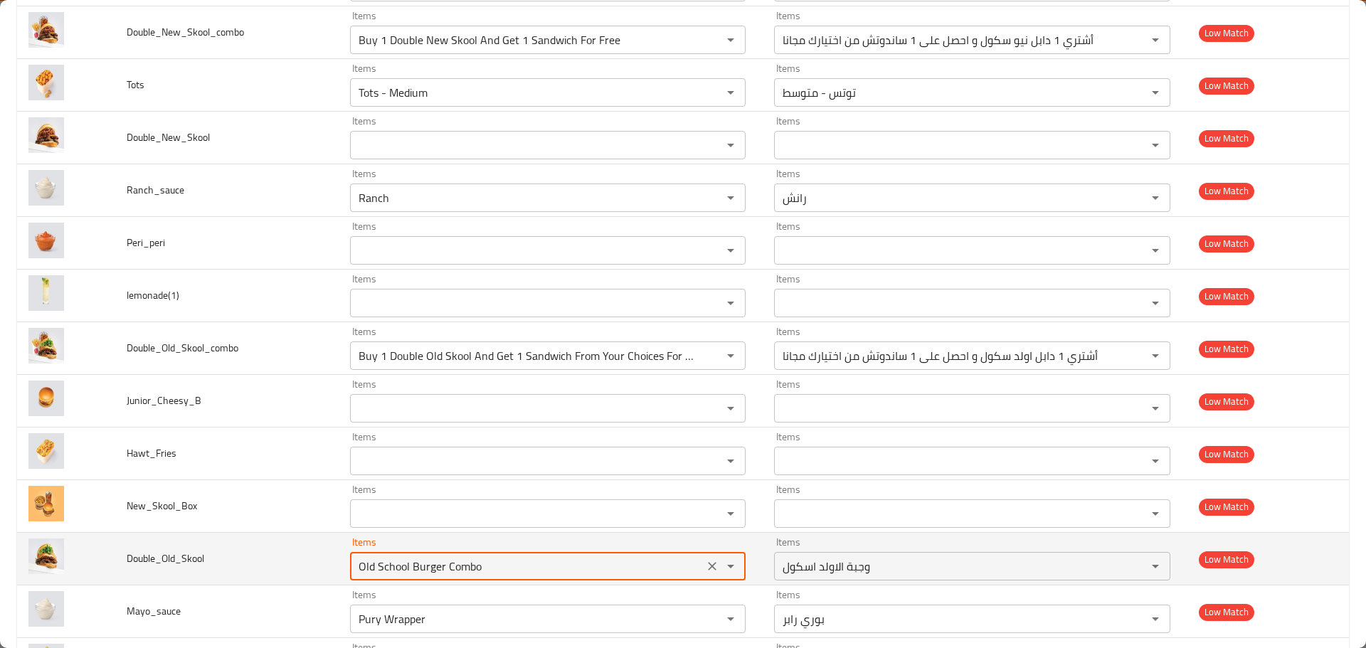
click at [706, 573] on icon "Clear" at bounding box center [712, 566] width 14 height 14
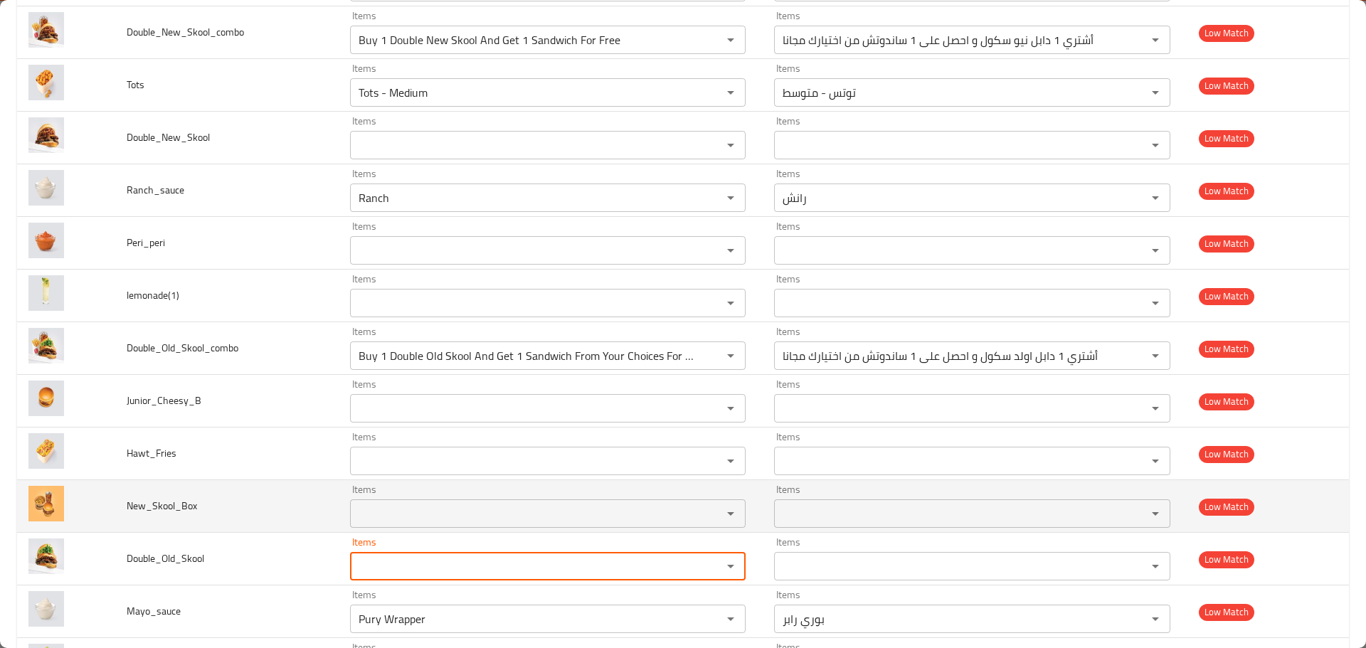
scroll to position [1756, 0]
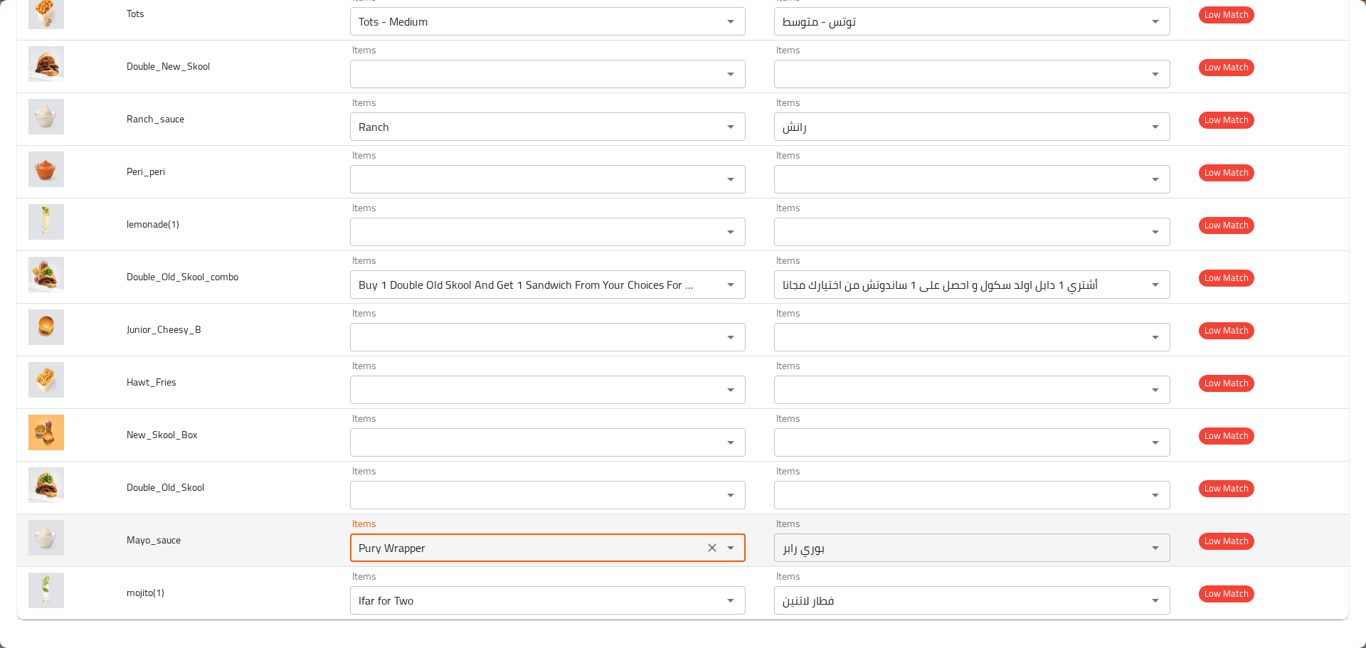
drag, startPoint x: 429, startPoint y: 544, endPoint x: 345, endPoint y: 538, distance: 84.2
click at [347, 538] on td "Items Pury Wrapper Items" at bounding box center [551, 540] width 425 height 53
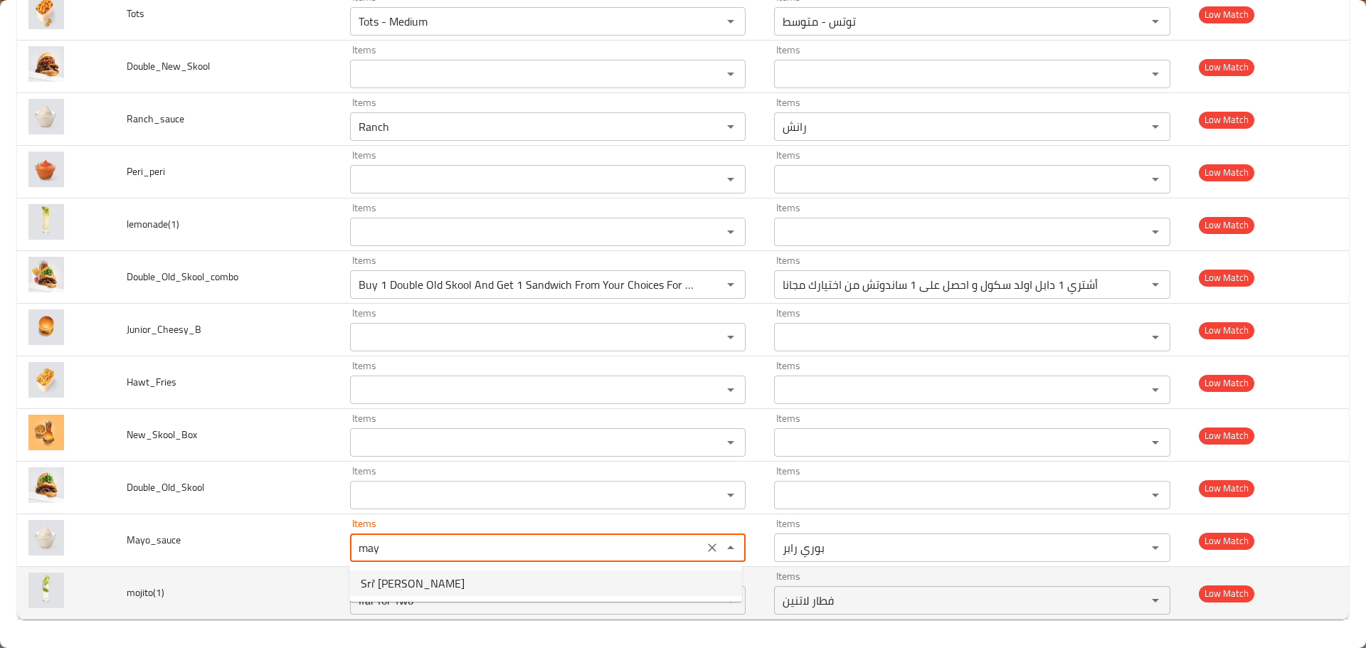
type input "Pury Wrapper"
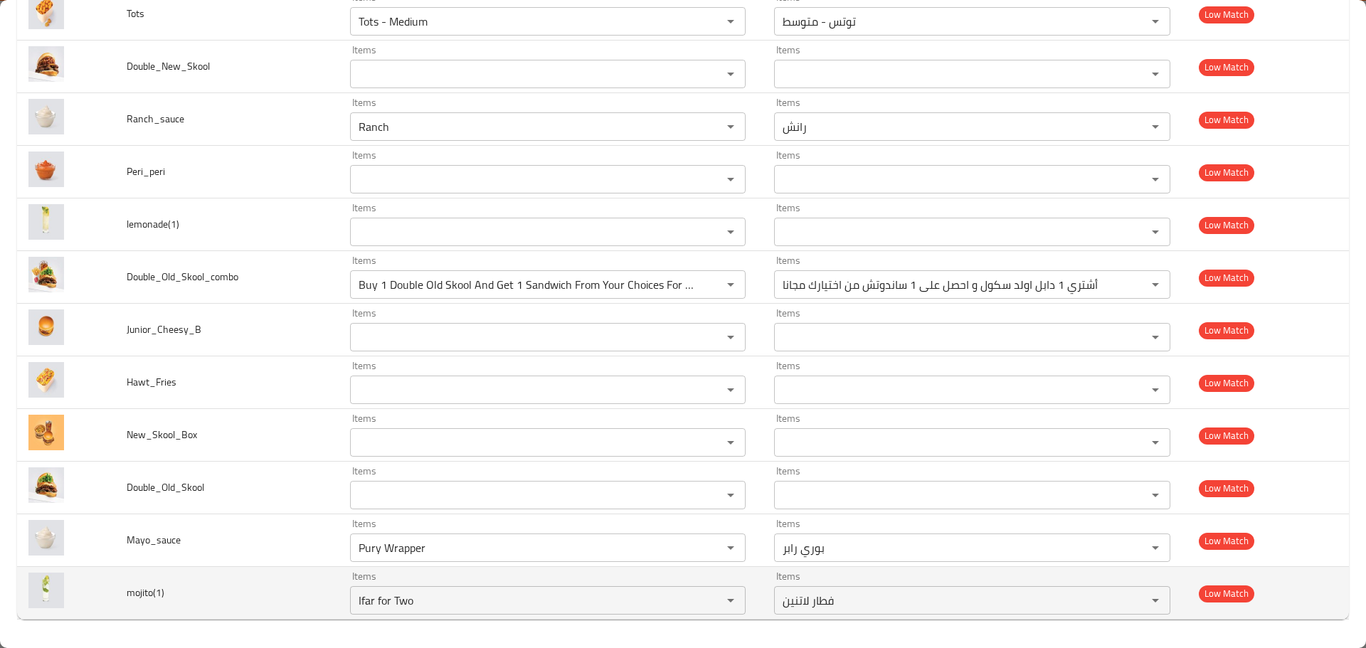
click at [304, 579] on td "mojito(1)" at bounding box center [226, 593] width 223 height 53
drag, startPoint x: 469, startPoint y: 602, endPoint x: 327, endPoint y: 585, distance: 142.6
click at [327, 585] on tr "mojito(1) Items Ifar for Two Items Items فطار لاتنين Items Low Match" at bounding box center [683, 593] width 1332 height 53
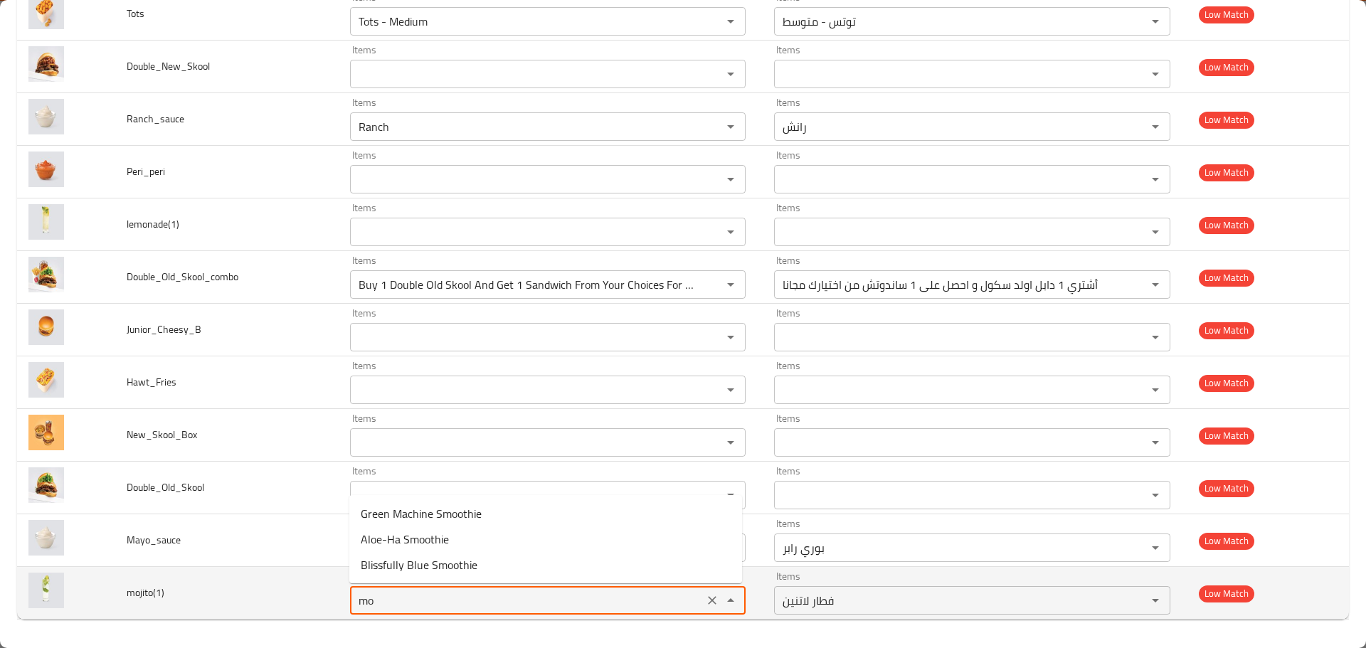
type input "moj"
click at [707, 598] on icon "Clear" at bounding box center [712, 600] width 14 height 14
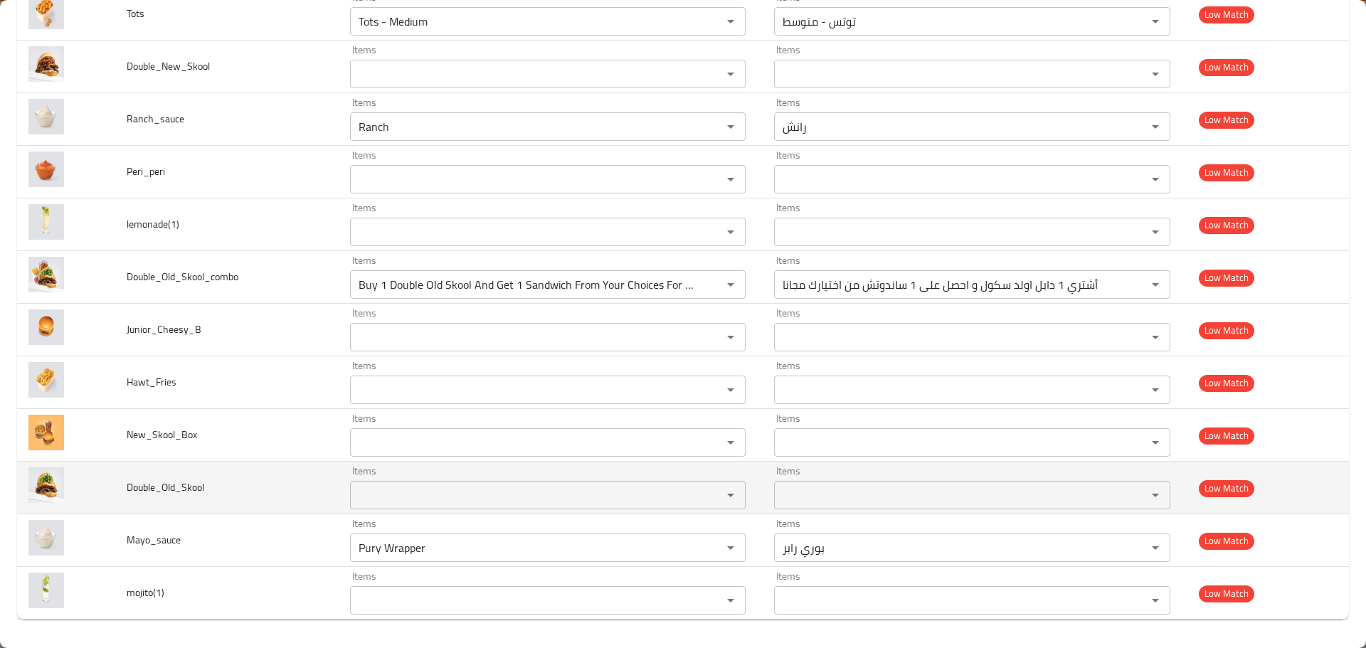
click at [228, 506] on td "Double_Old_Skool" at bounding box center [226, 488] width 223 height 53
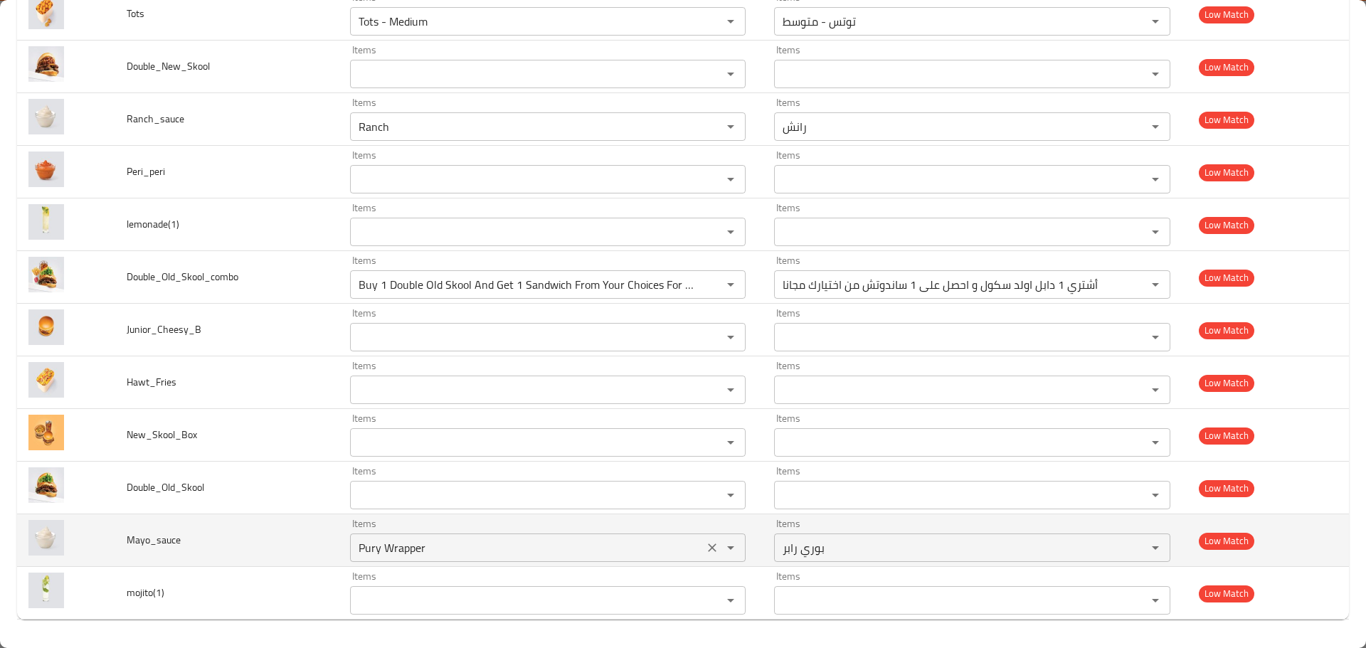
click at [711, 543] on icon "Clear" at bounding box center [712, 548] width 14 height 14
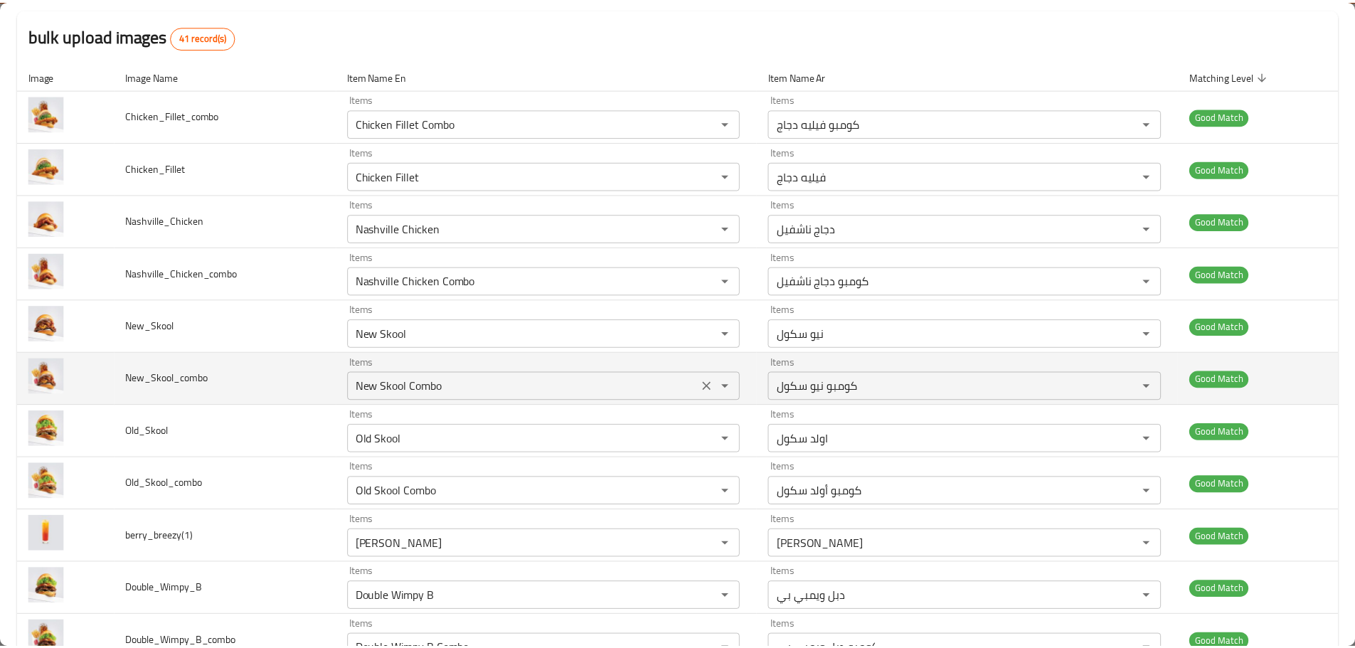
scroll to position [0, 0]
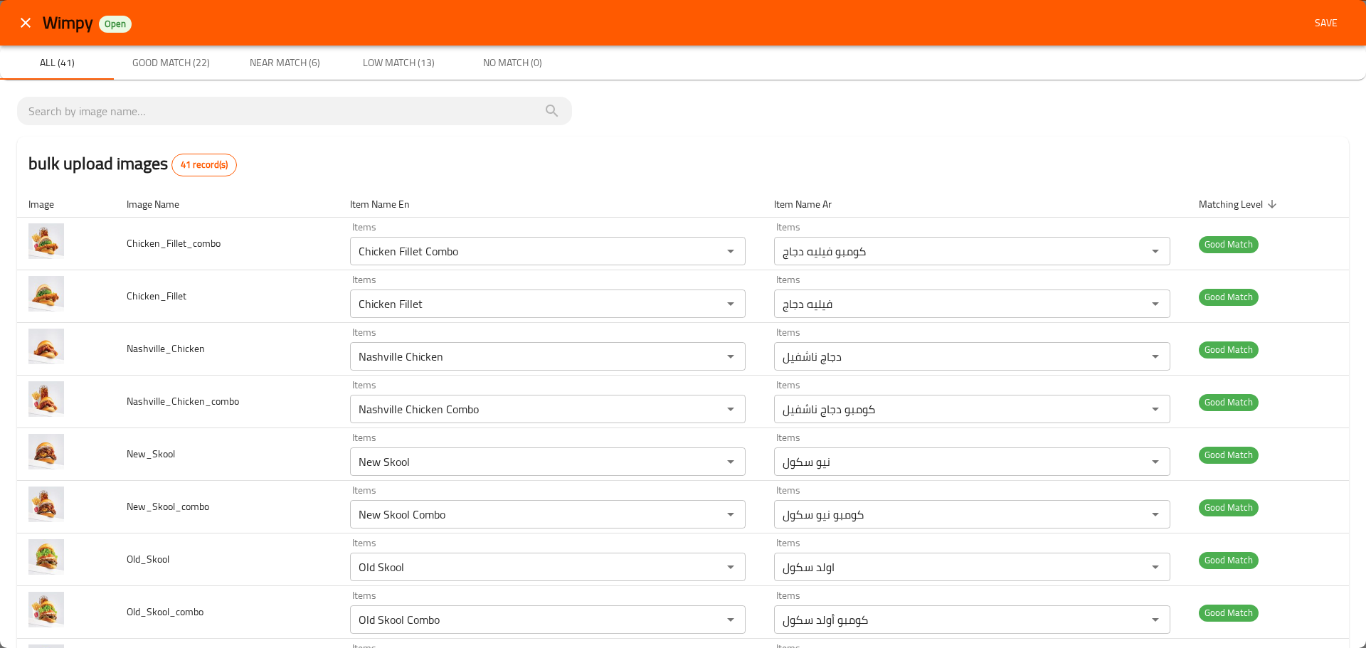
click at [1314, 30] on span "Save" at bounding box center [1326, 23] width 34 height 18
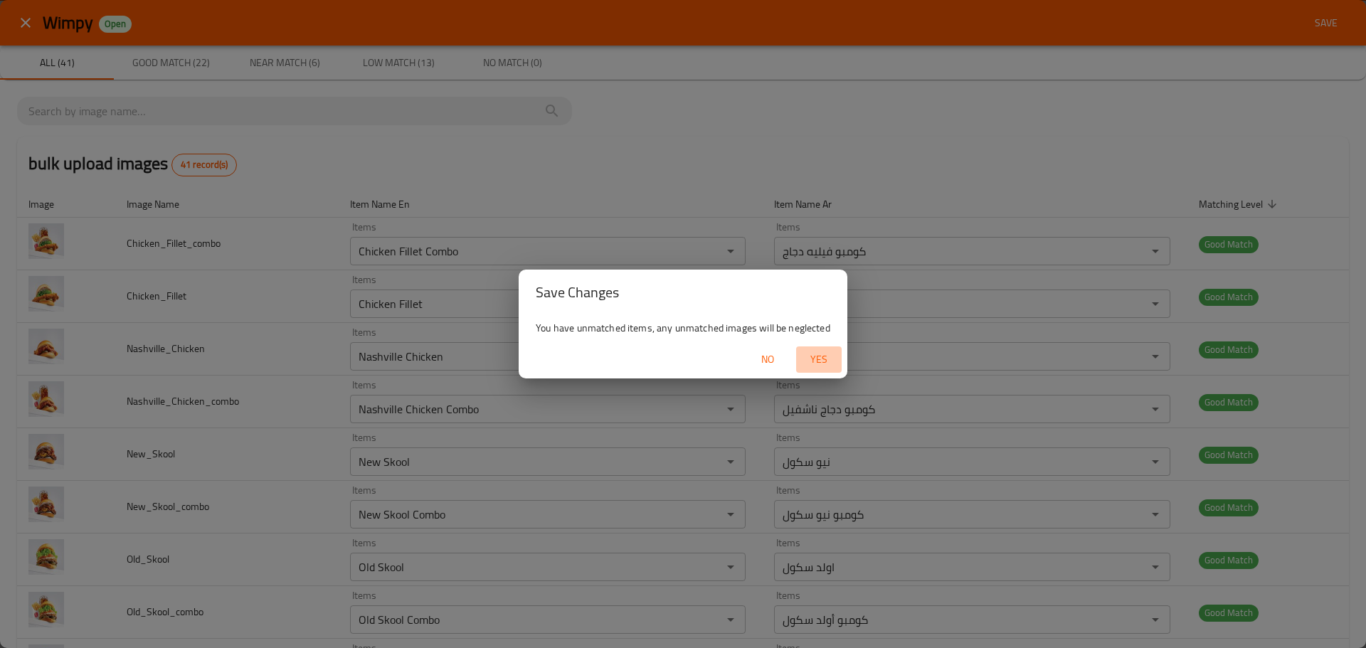
click at [812, 356] on span "Yes" at bounding box center [819, 360] width 34 height 18
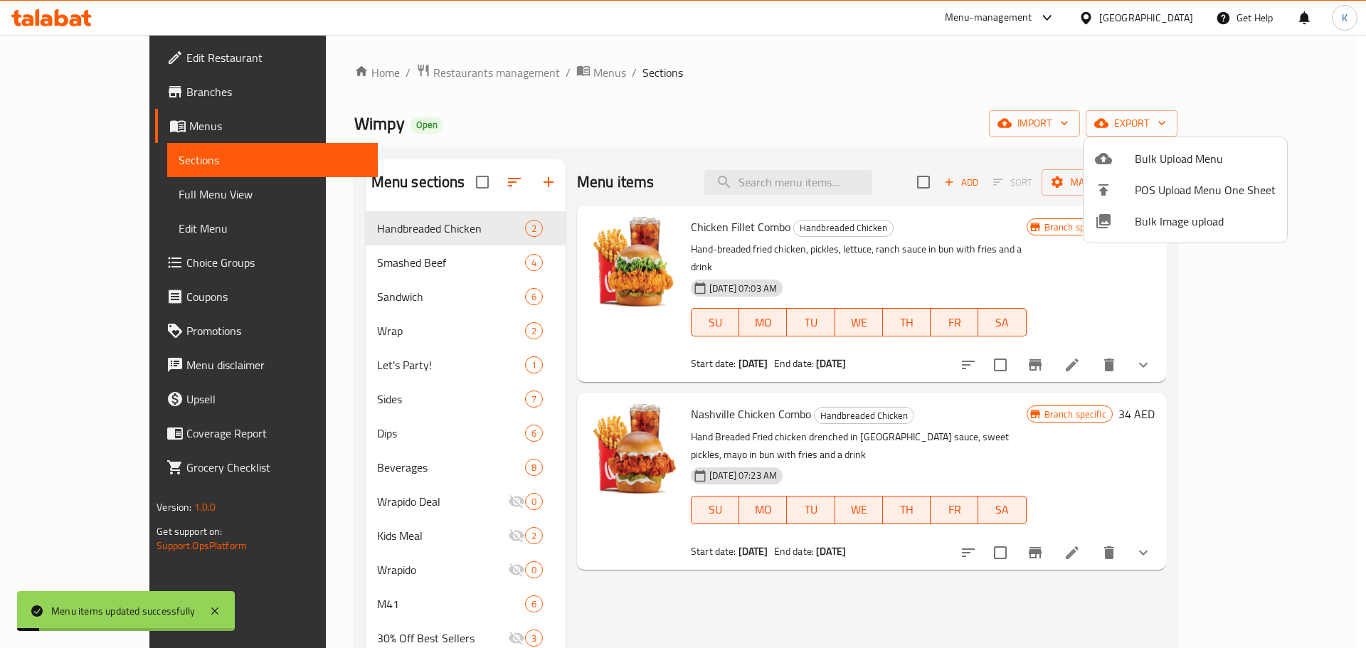
click at [667, 86] on div at bounding box center [683, 324] width 1366 height 648
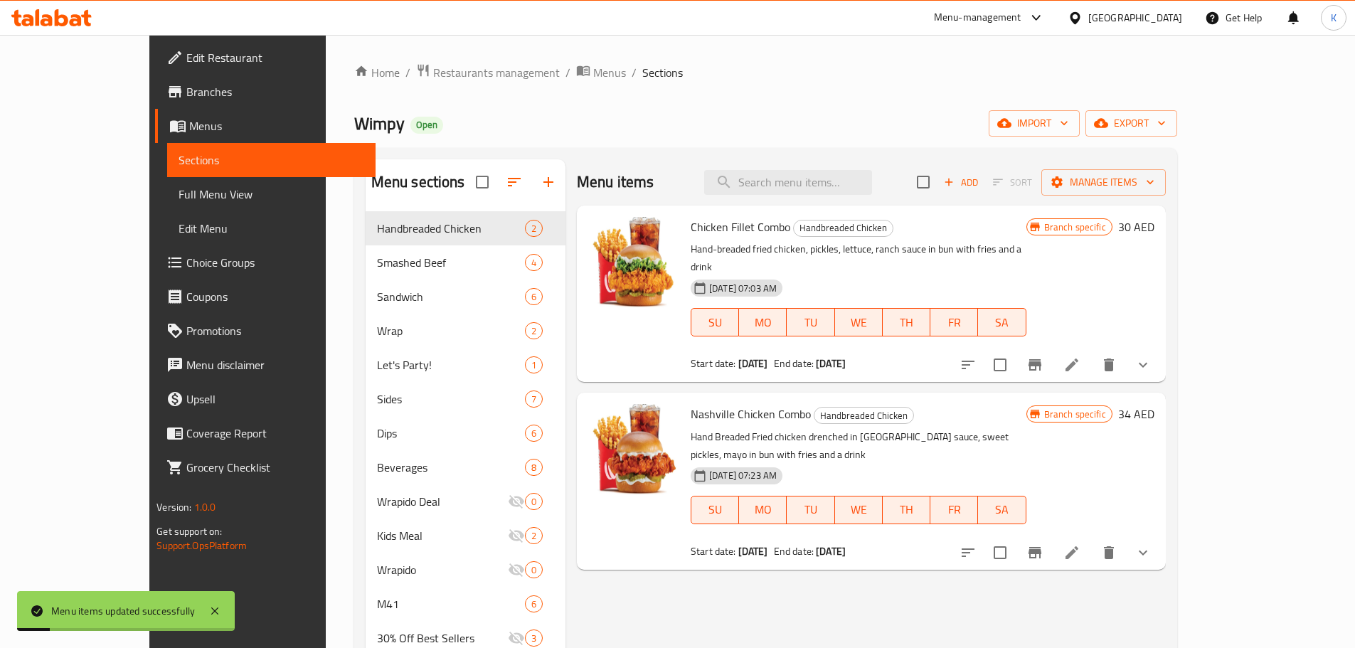
drag, startPoint x: 107, startPoint y: 192, endPoint x: 86, endPoint y: 197, distance: 21.2
click at [179, 192] on span "Full Menu View" at bounding box center [272, 194] width 186 height 17
click at [179, 197] on span "Full Menu View" at bounding box center [272, 194] width 186 height 17
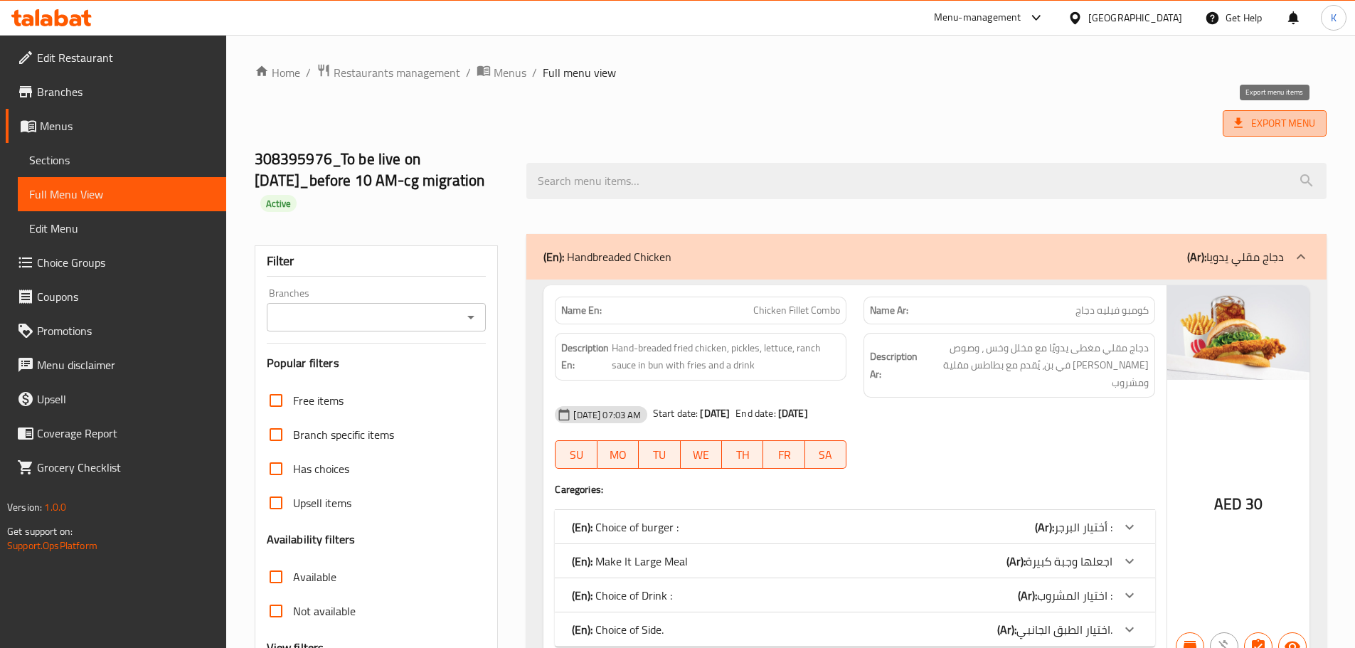
click at [1252, 119] on span "Export Menu" at bounding box center [1274, 124] width 81 height 18
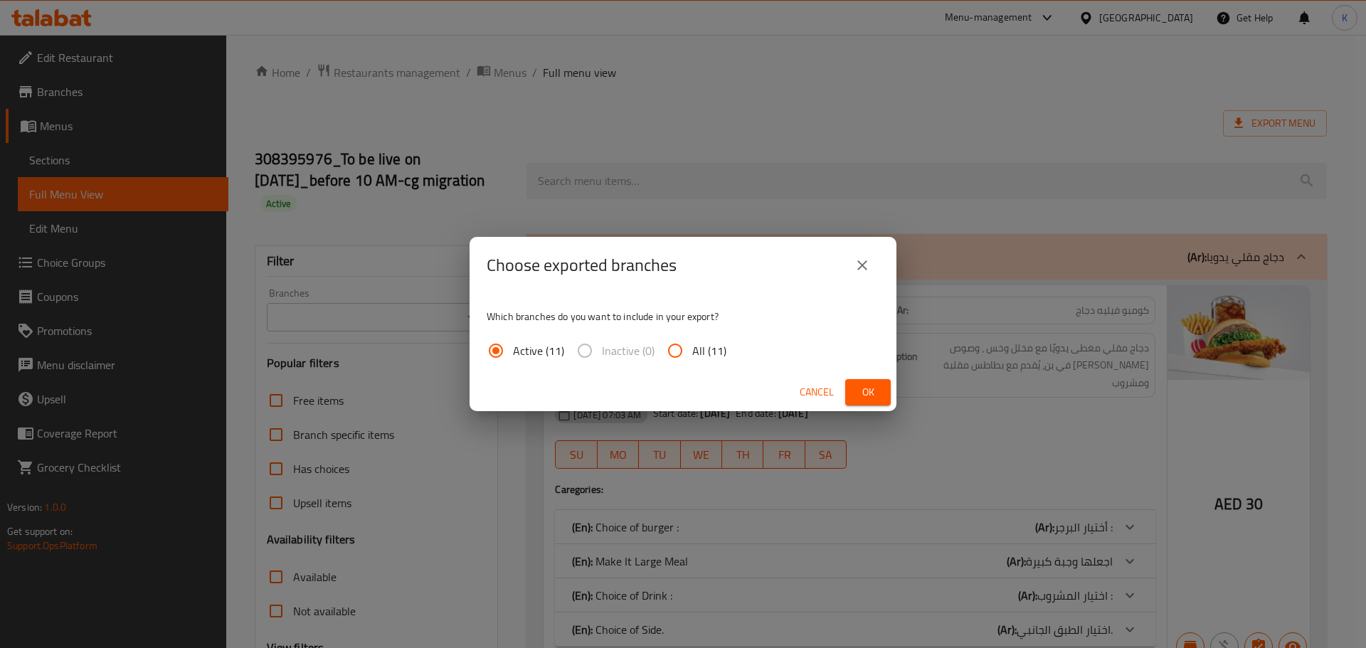
click at [705, 353] on span "All (11)" at bounding box center [709, 350] width 34 height 17
click at [692, 353] on input "All (11)" at bounding box center [675, 351] width 34 height 34
radio input "true"
click at [860, 391] on span "Ok" at bounding box center [867, 392] width 23 height 18
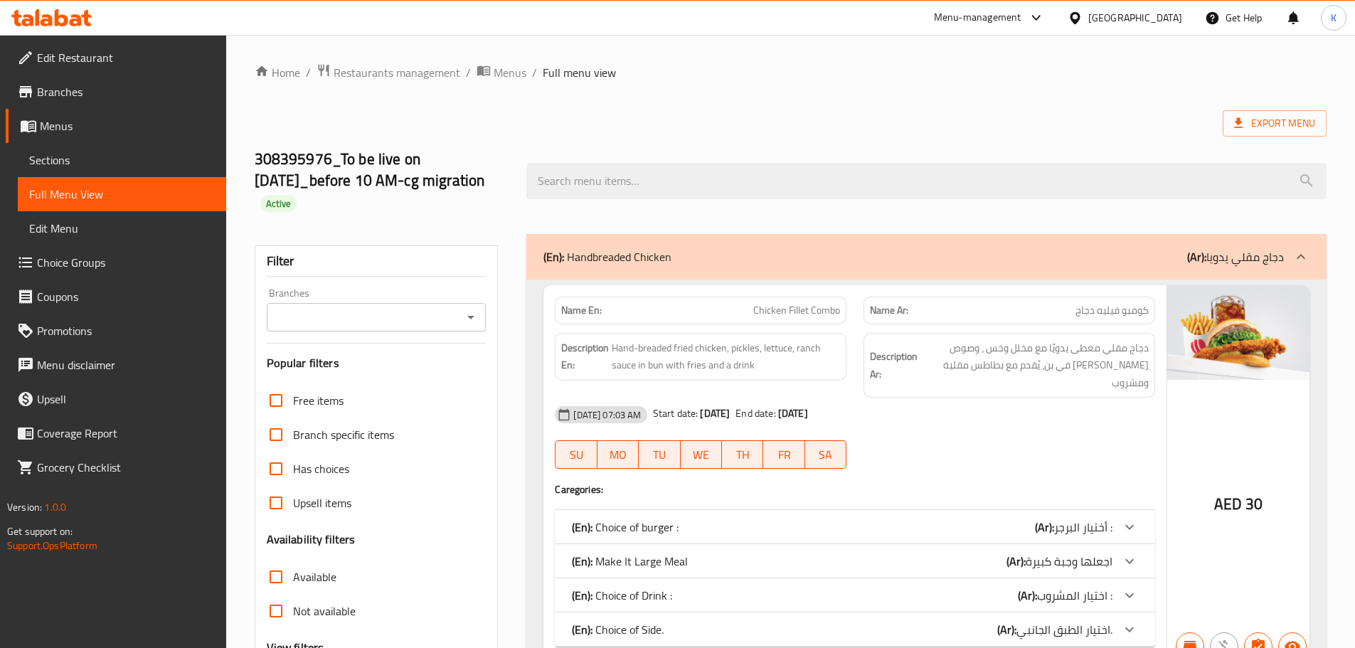
click at [33, 24] on icon at bounding box center [27, 20] width 12 height 12
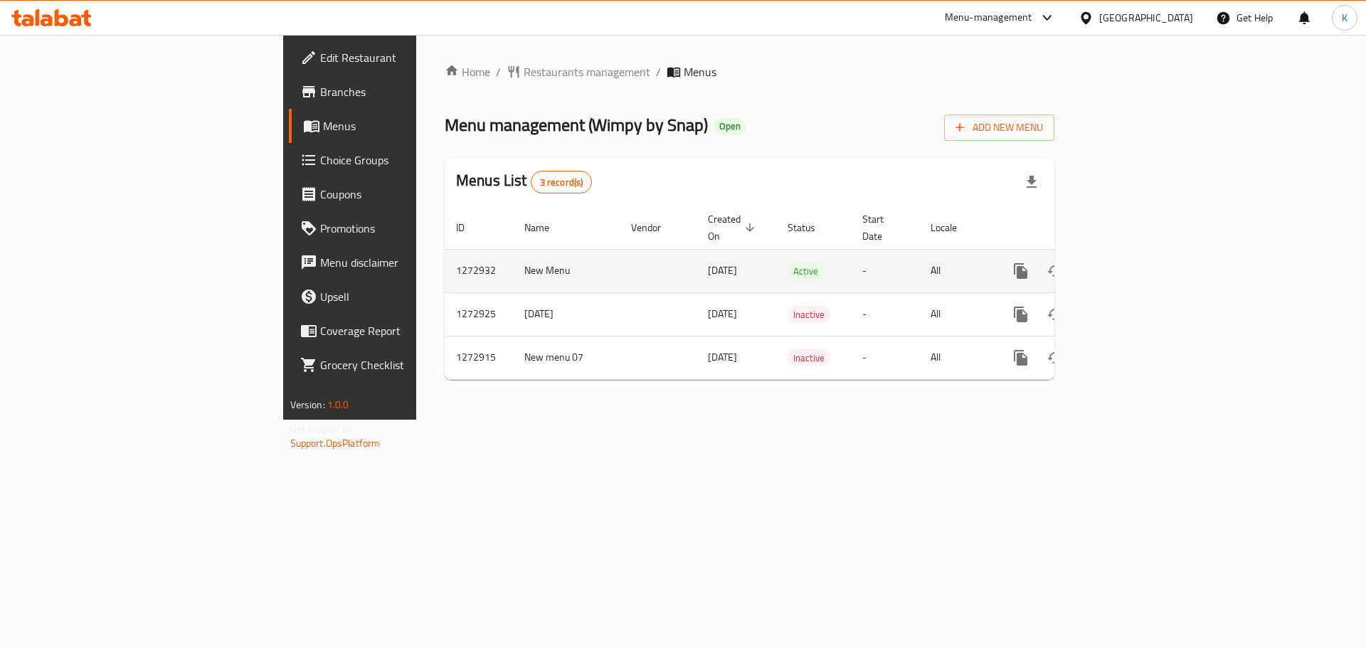
click at [1140, 257] on link "enhanced table" at bounding box center [1123, 271] width 34 height 34
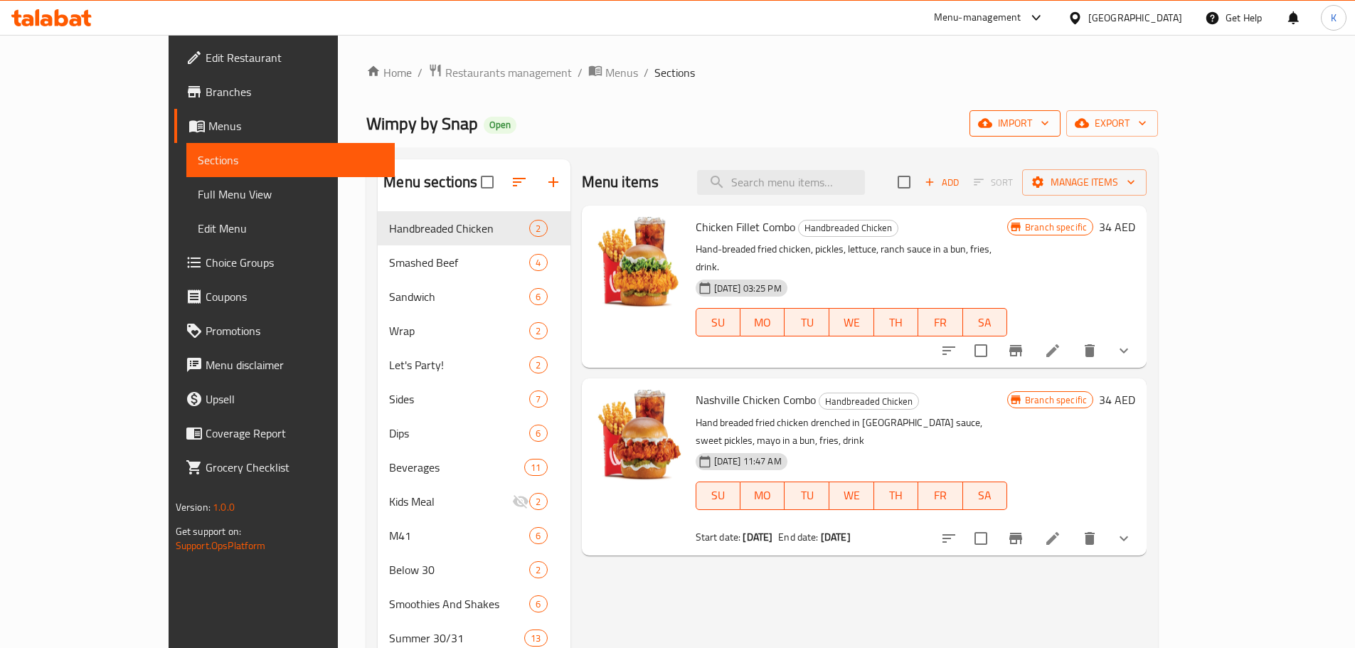
click at [1061, 112] on button "import" at bounding box center [1015, 123] width 91 height 26
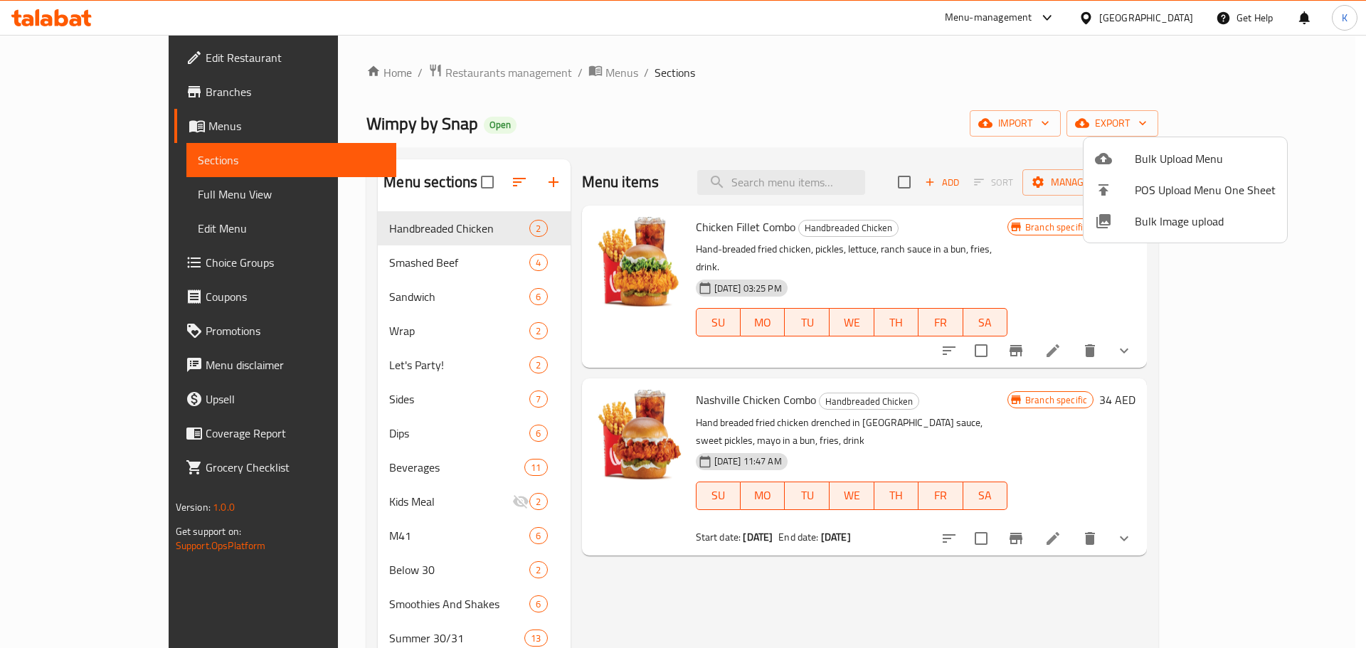
click at [1146, 216] on span "Bulk Image upload" at bounding box center [1205, 221] width 141 height 17
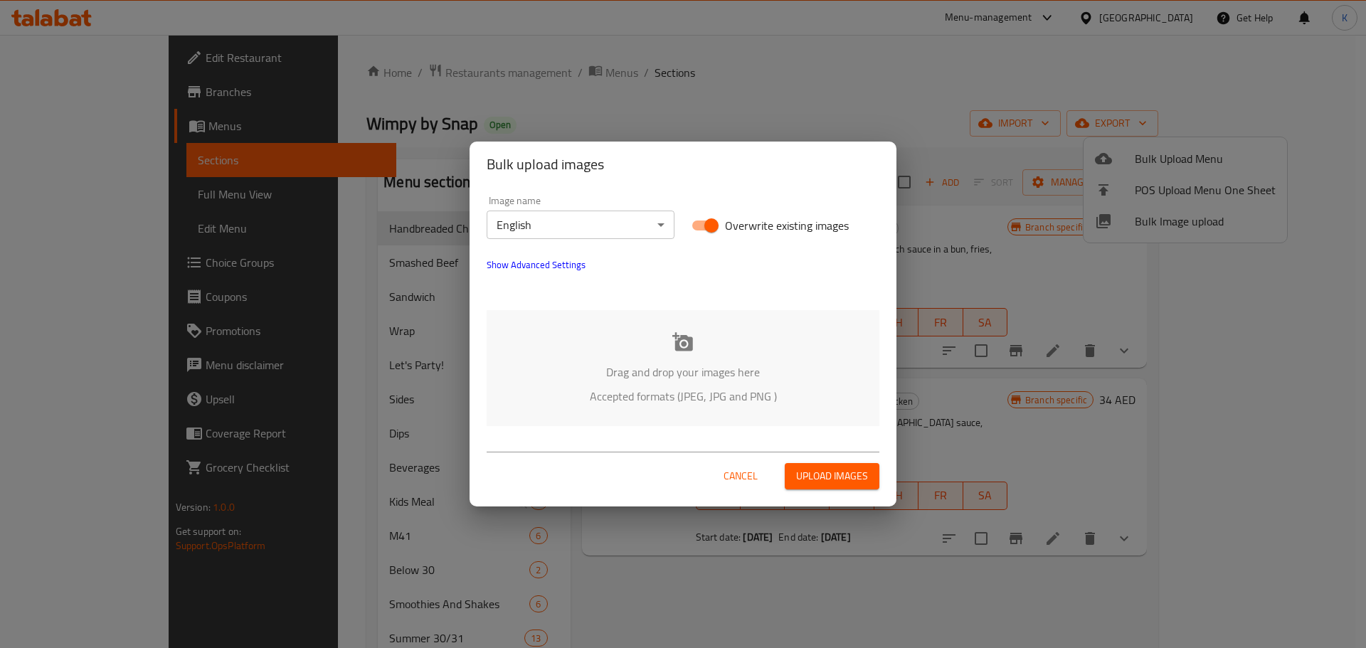
click at [704, 360] on div "Drag and drop your images here Accepted formats (JPEG, JPG and PNG )" at bounding box center [683, 368] width 393 height 116
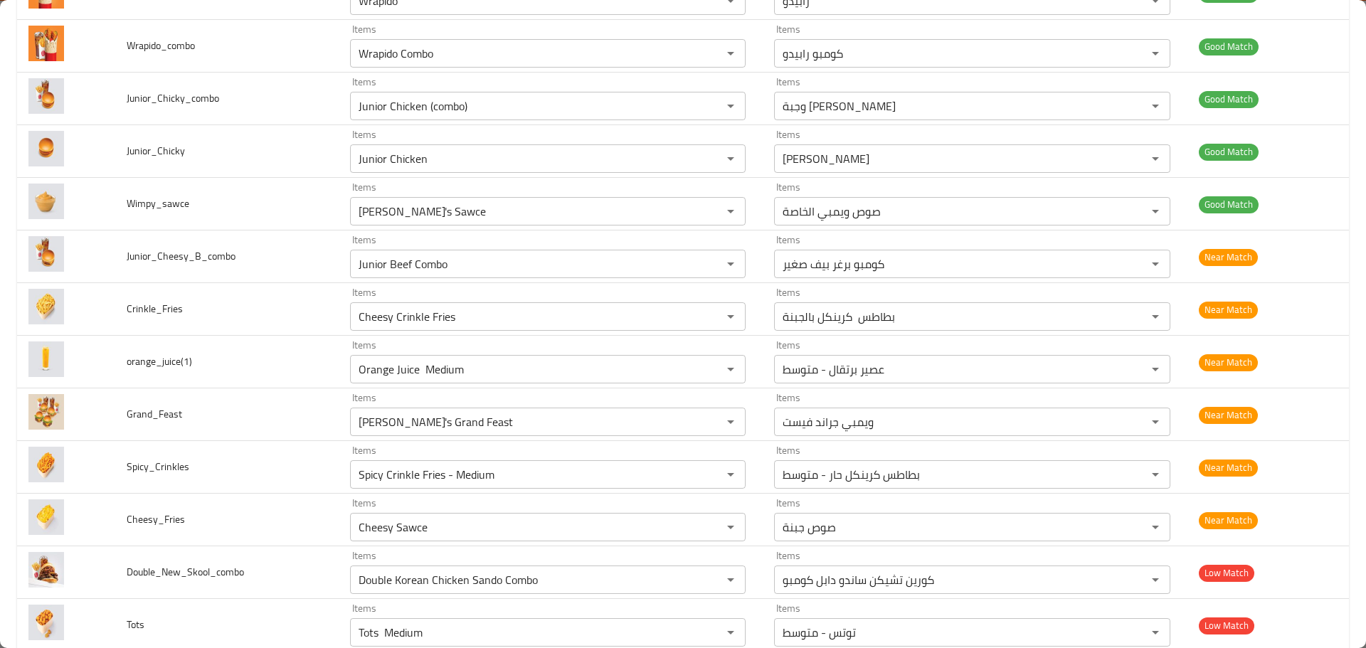
scroll to position [1138, 0]
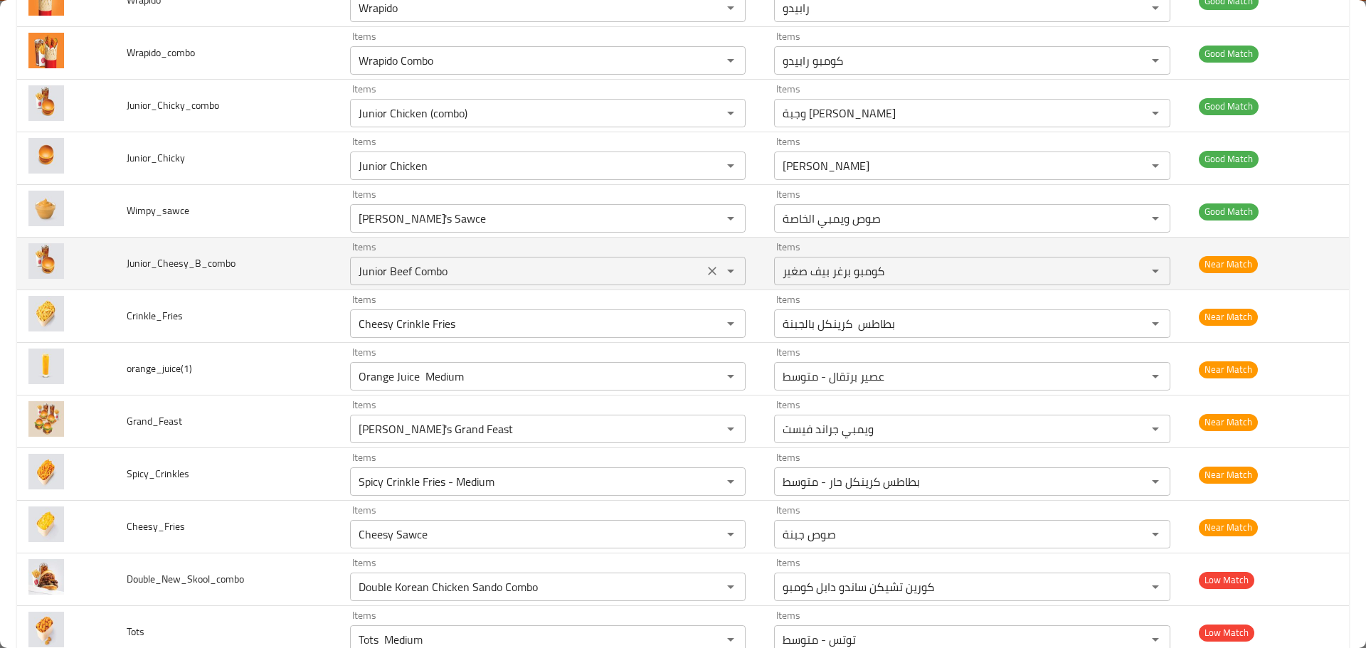
click at [705, 270] on icon "Clear" at bounding box center [712, 271] width 14 height 14
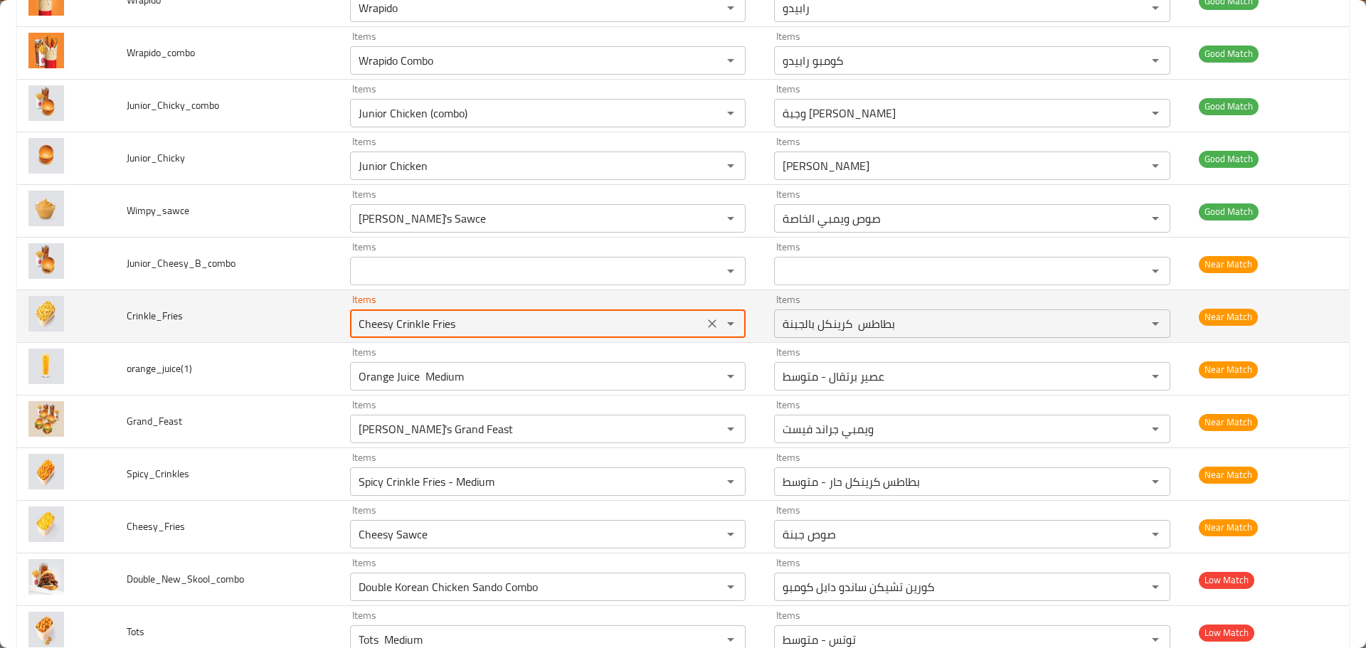
drag, startPoint x: 393, startPoint y: 330, endPoint x: 210, endPoint y: 328, distance: 183.5
click at [211, 330] on tr "Crinkle_Fries Items Cheesy Crinkle Fries Items Items بطاطس كرينكل بالجبنة Items…" at bounding box center [683, 316] width 1332 height 53
type input "Crinkle Fries"
click at [705, 329] on icon "Clear" at bounding box center [712, 324] width 14 height 14
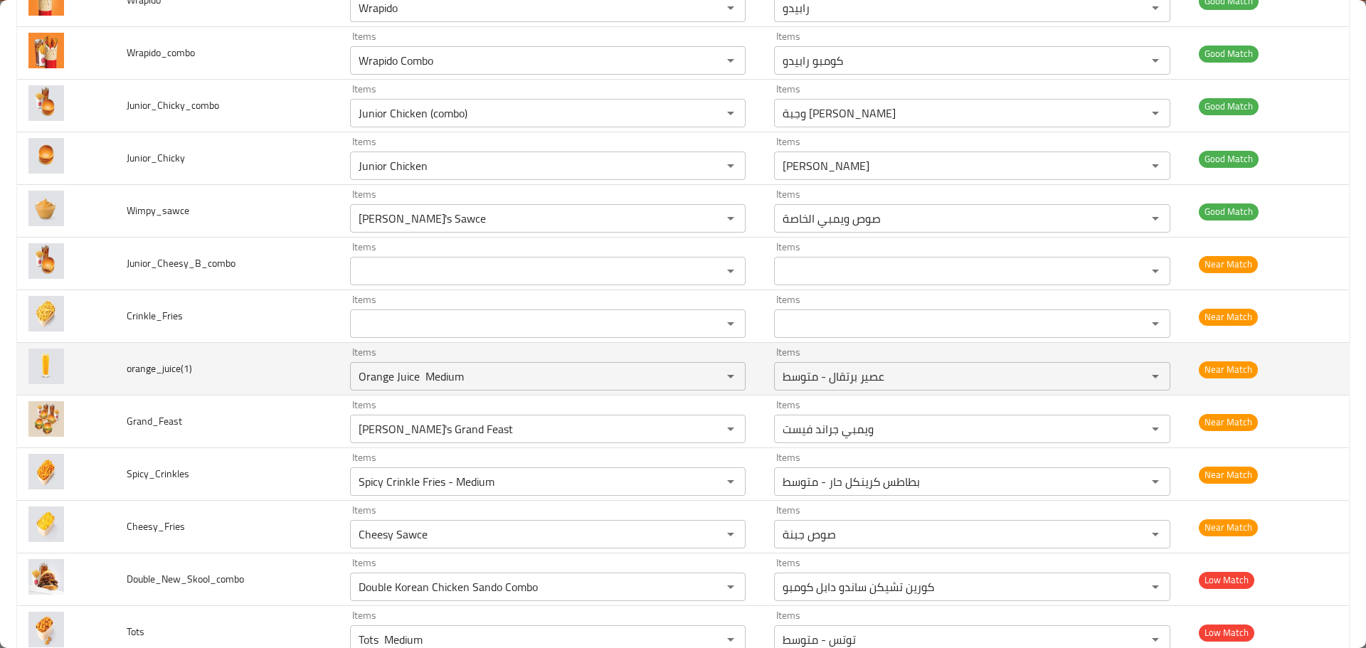
click at [265, 383] on td "orange_juice(1)" at bounding box center [226, 369] width 223 height 53
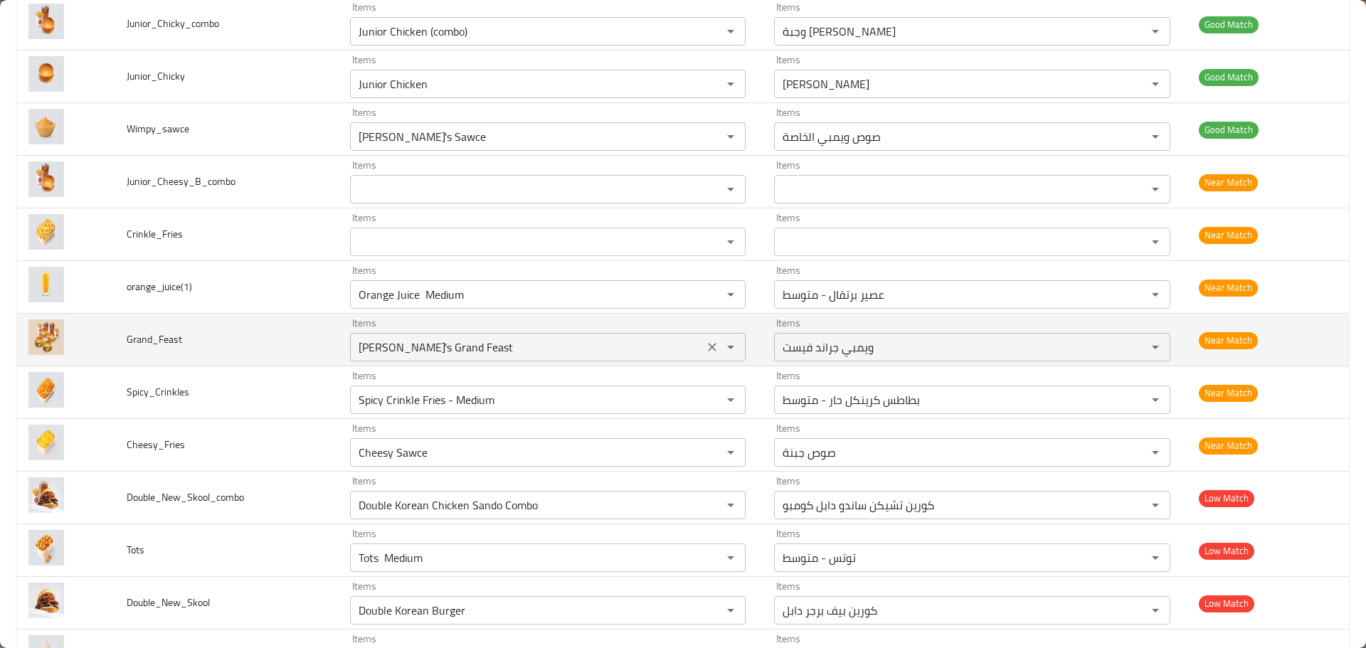
scroll to position [1352, 0]
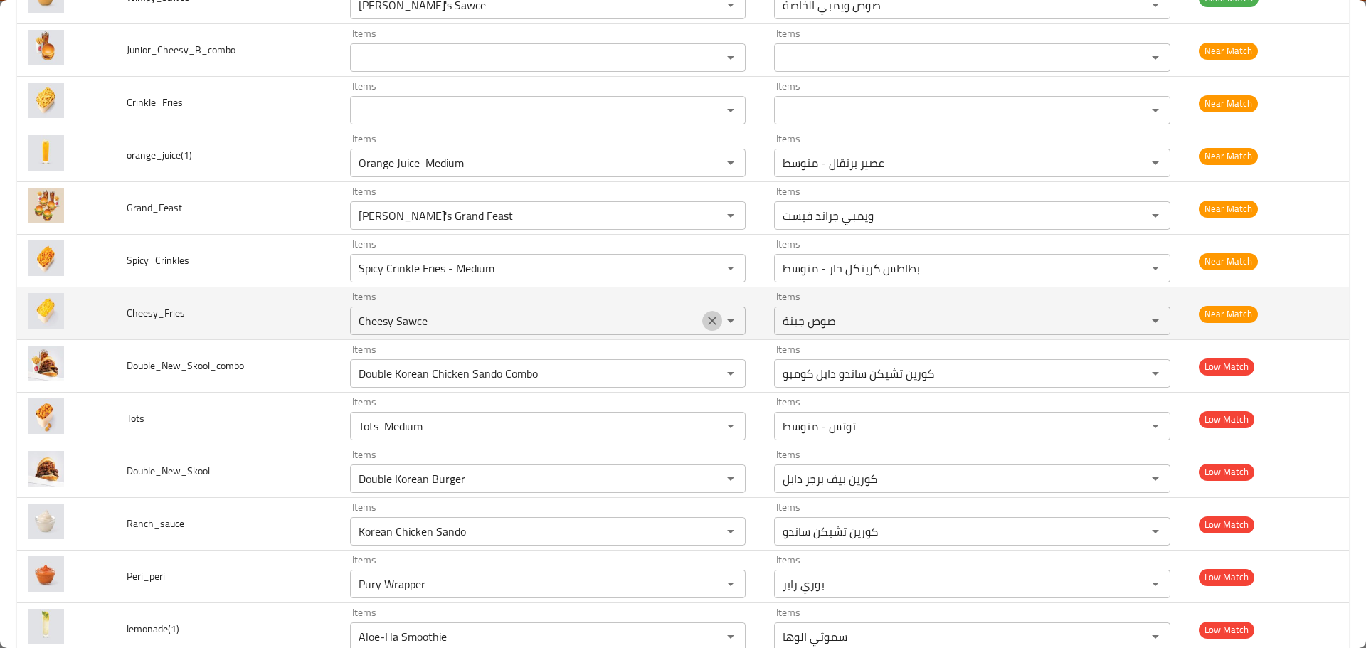
click at [705, 318] on icon "Clear" at bounding box center [712, 321] width 14 height 14
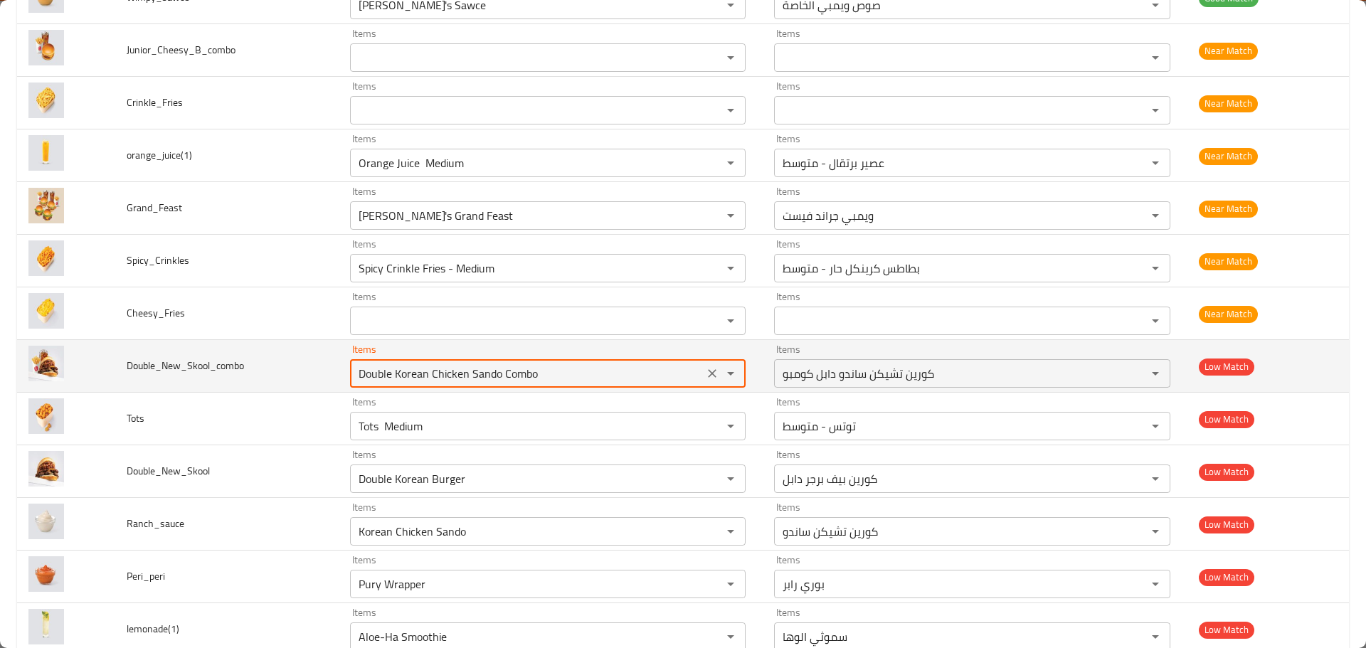
click at [452, 373] on input "Double Korean Chicken Sando Combo" at bounding box center [527, 374] width 346 height 20
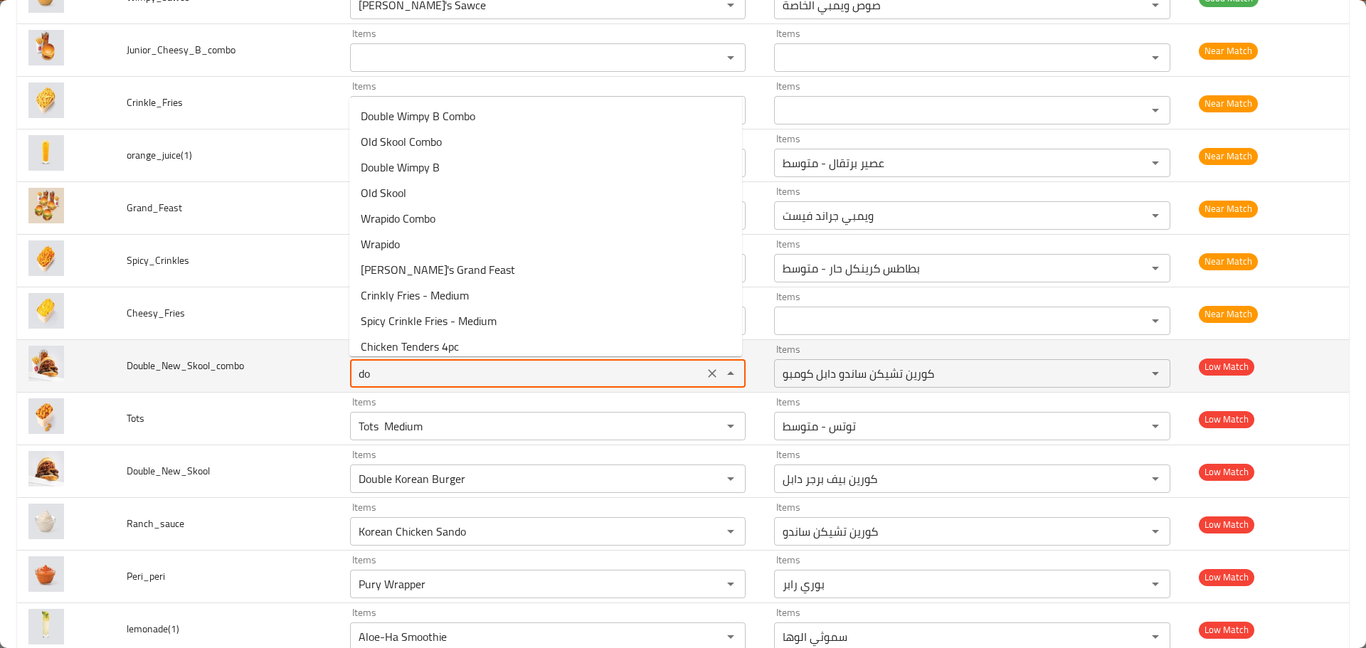
type input "dou"
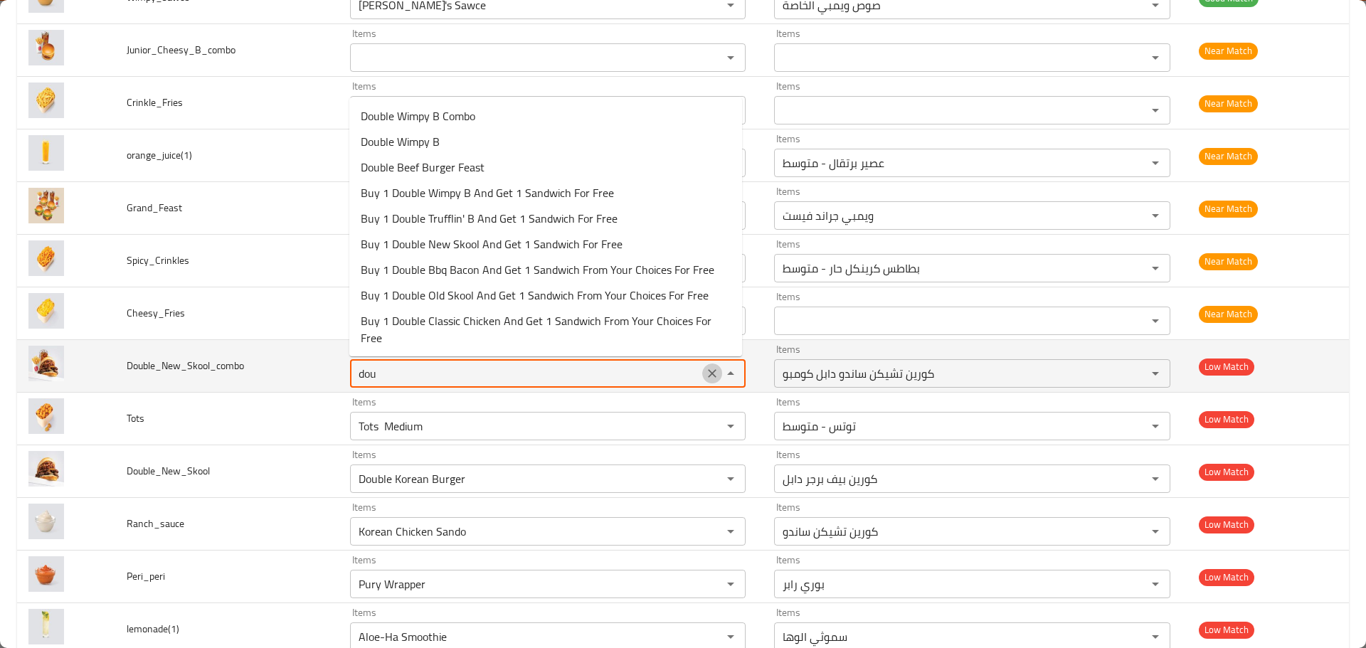
click at [705, 370] on icon "Clear" at bounding box center [712, 373] width 14 height 14
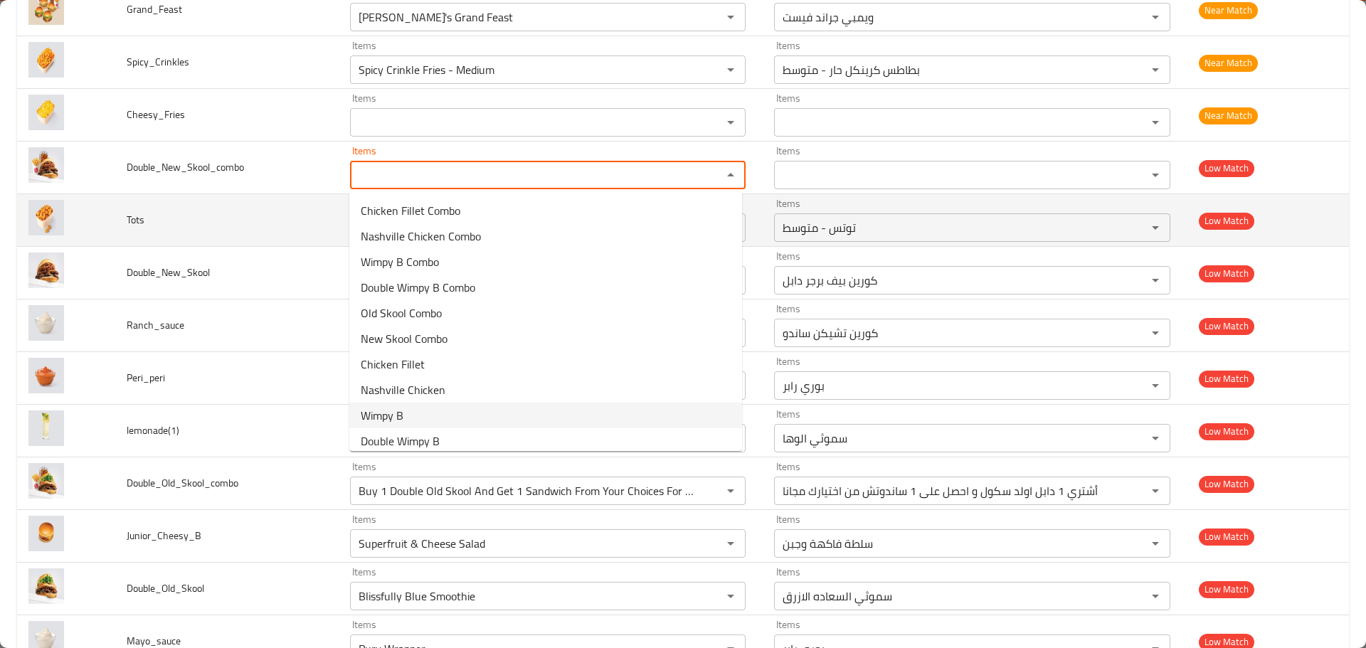
scroll to position [1565, 0]
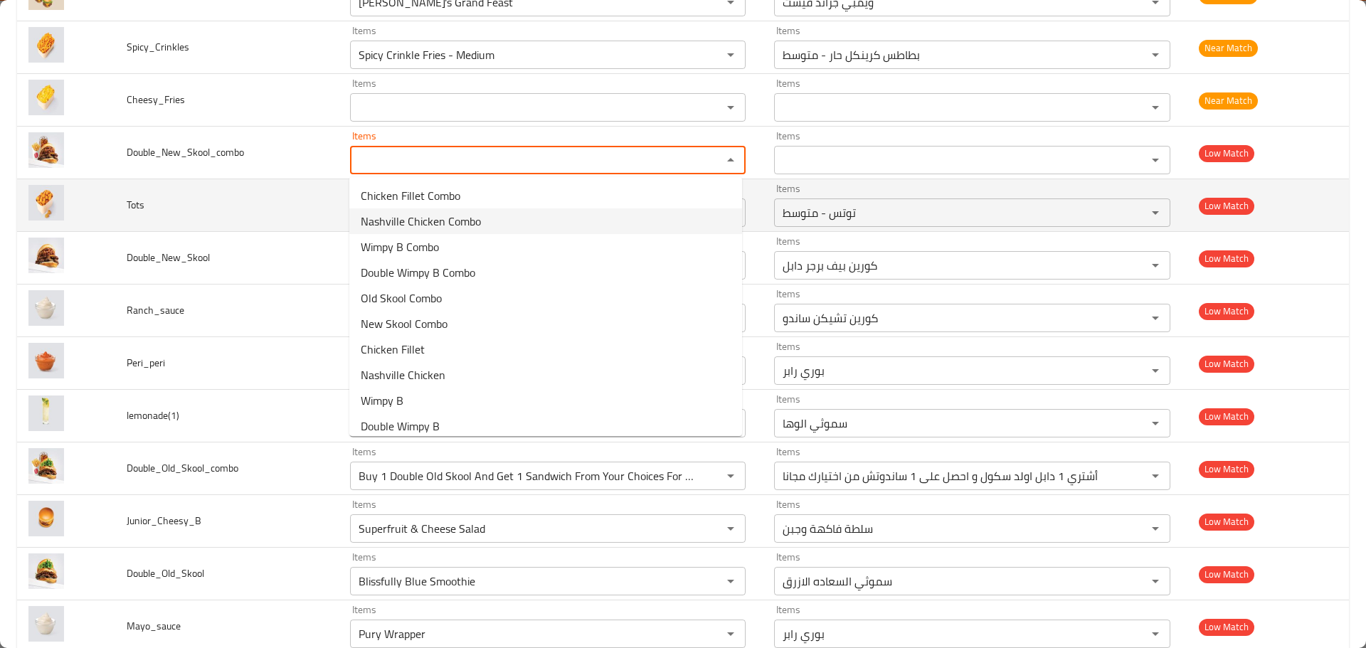
click at [262, 205] on td "Tots" at bounding box center [226, 205] width 223 height 53
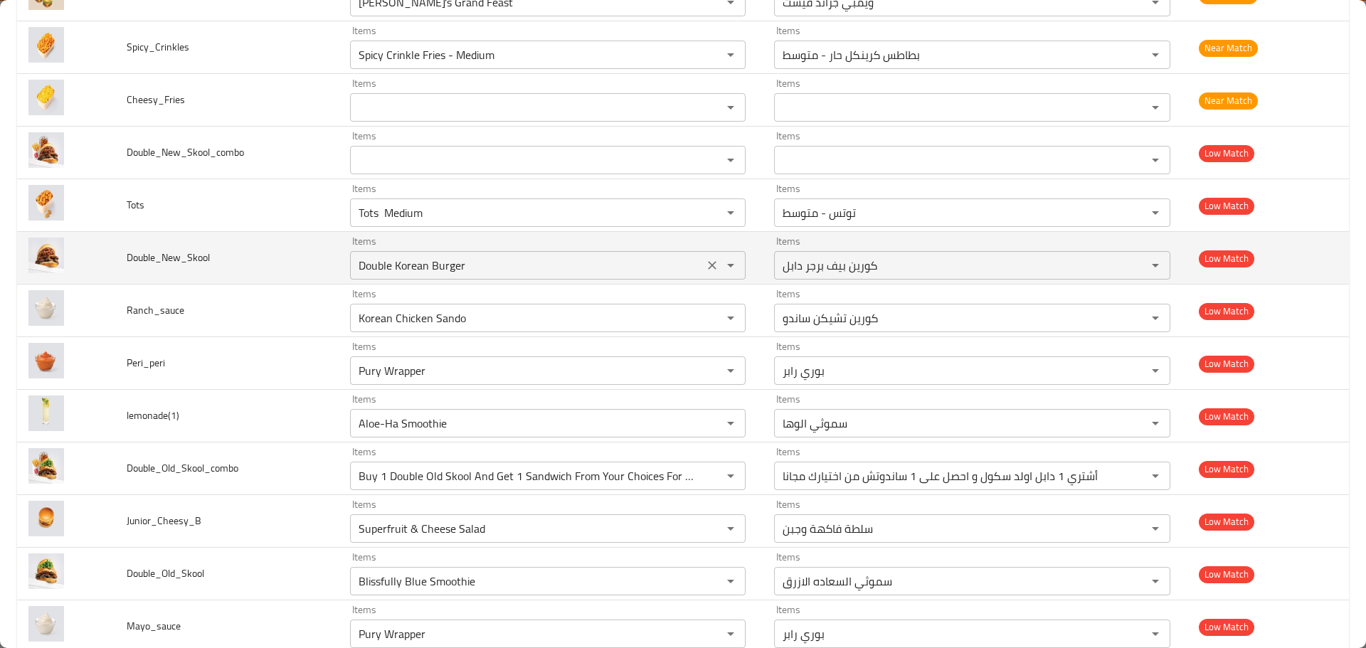
click at [388, 269] on input "Double Korean Burger" at bounding box center [527, 265] width 346 height 20
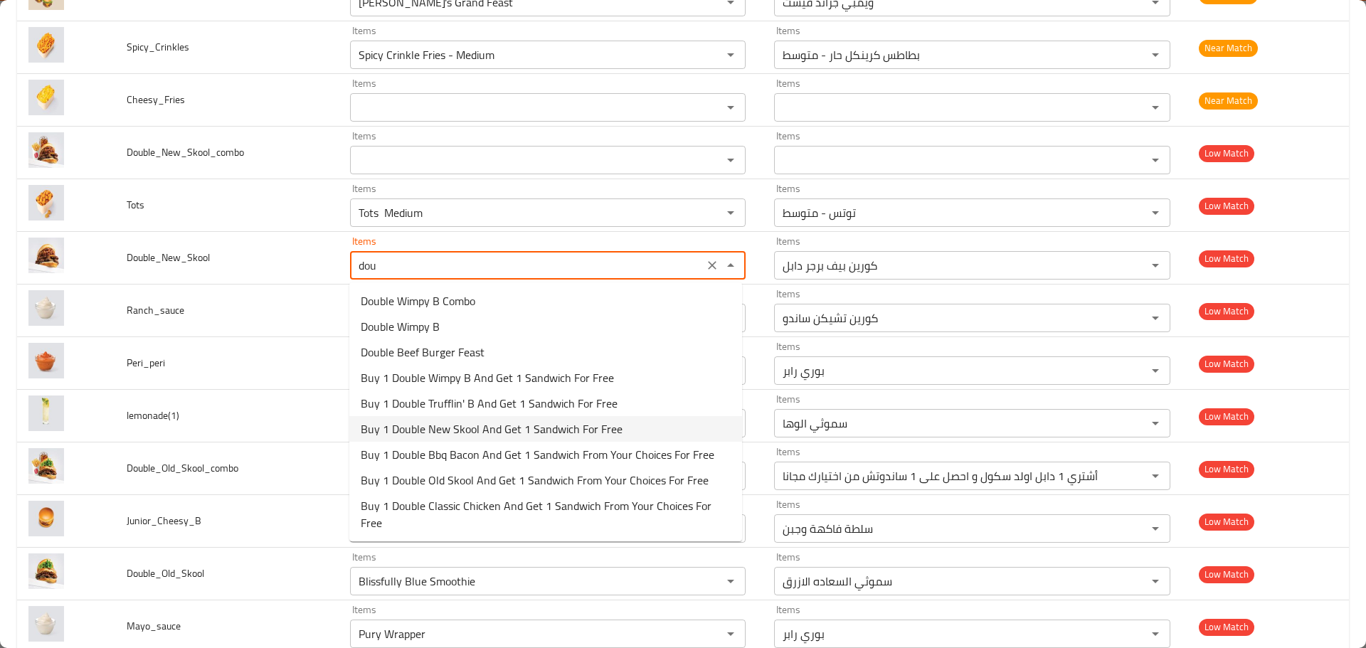
click at [417, 429] on span "Buy 1 Double New Skool And Get 1 Sandwich For Free" at bounding box center [492, 428] width 262 height 17
type input "Buy 1 Double New Skool And Get 1 Sandwich For Free"
type input "أشتري 1 دابل نيو سكول و احصل على 1 ساندوتش من اختيارك مجانا"
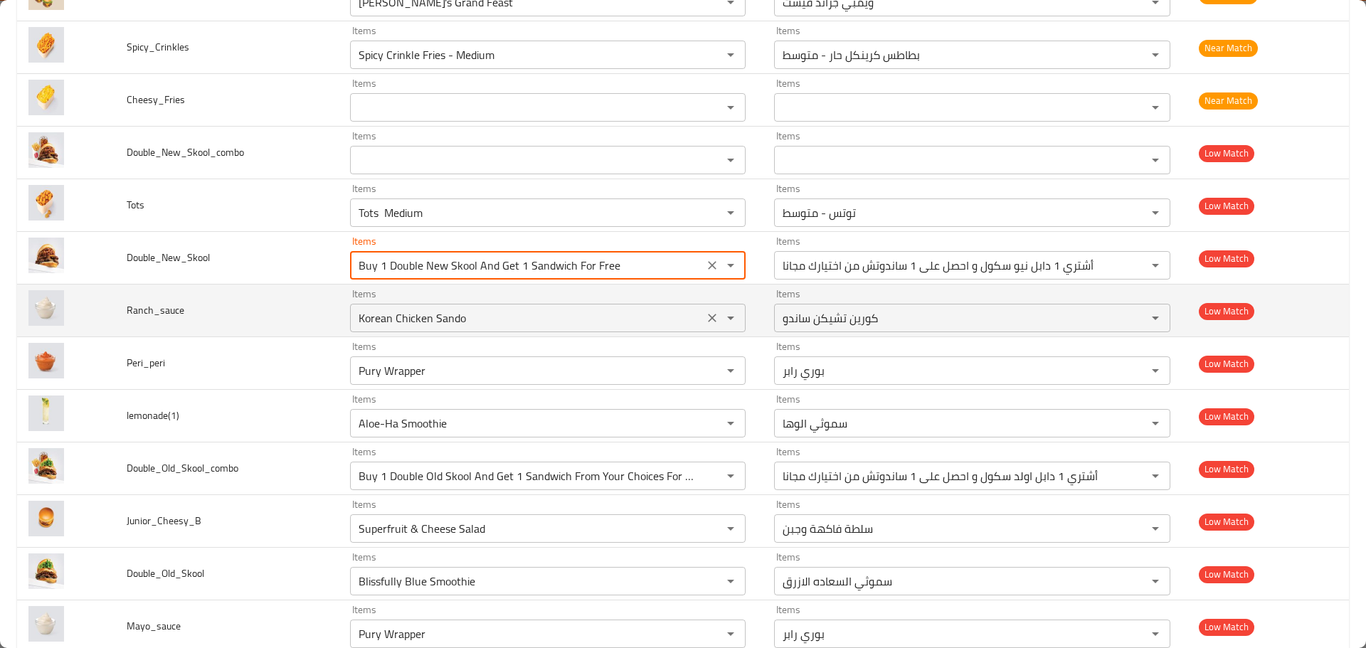
type input "Buy 1 Double New Skool And Get 1 Sandwich For Free"
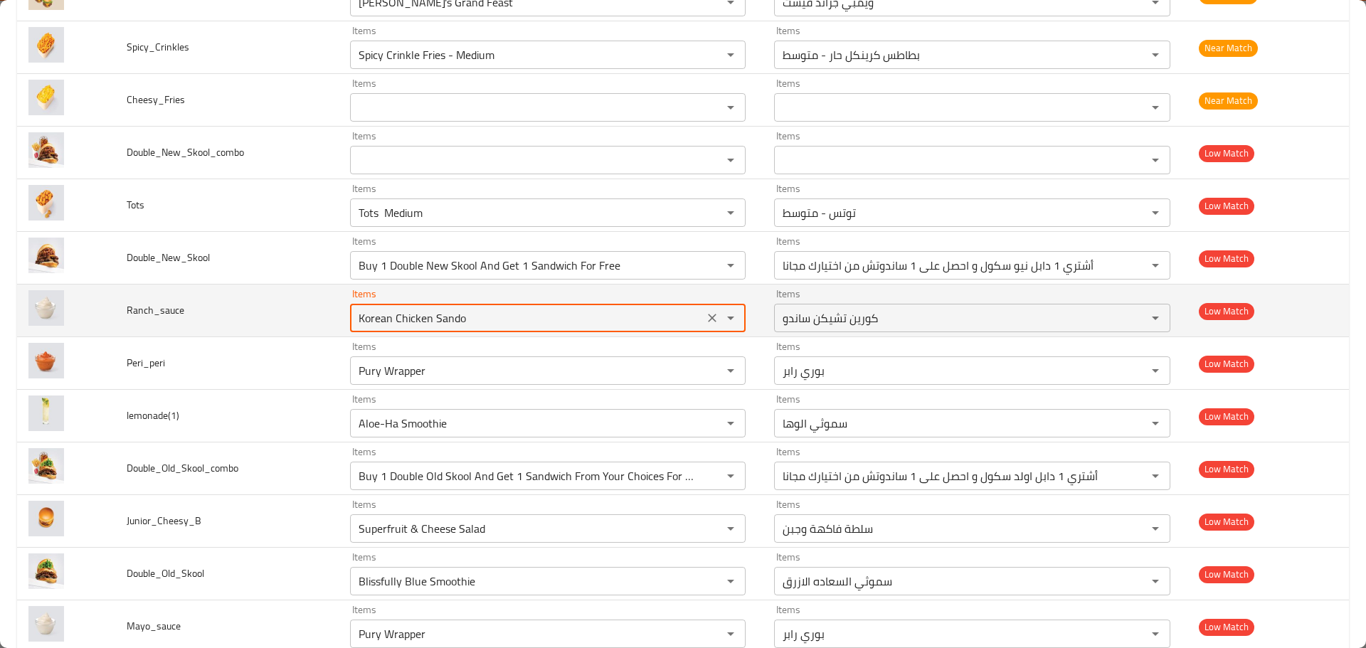
drag, startPoint x: 476, startPoint y: 312, endPoint x: 211, endPoint y: 290, distance: 265.6
click at [211, 290] on tr "Ranch_sauce Items Korean Chicken Sando Items Items كورين تشيكن ساندو Items Low …" at bounding box center [683, 311] width 1332 height 53
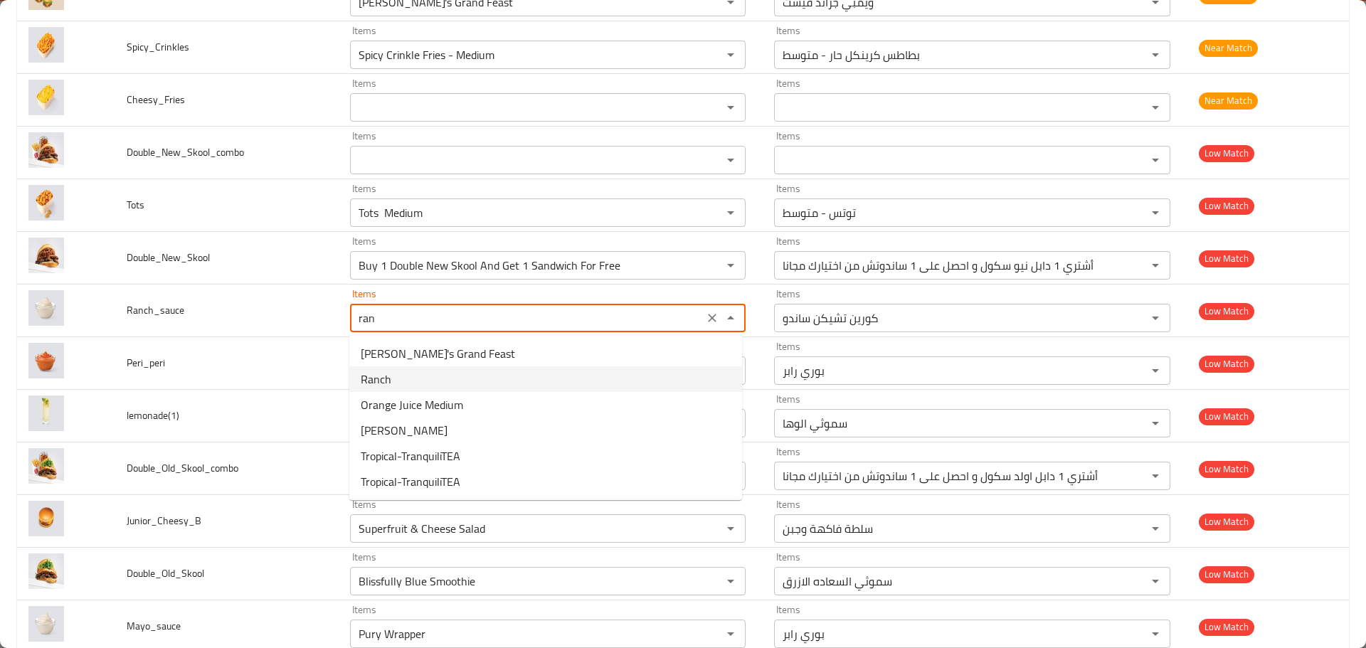
click at [373, 384] on span "Ranch" at bounding box center [376, 379] width 31 height 17
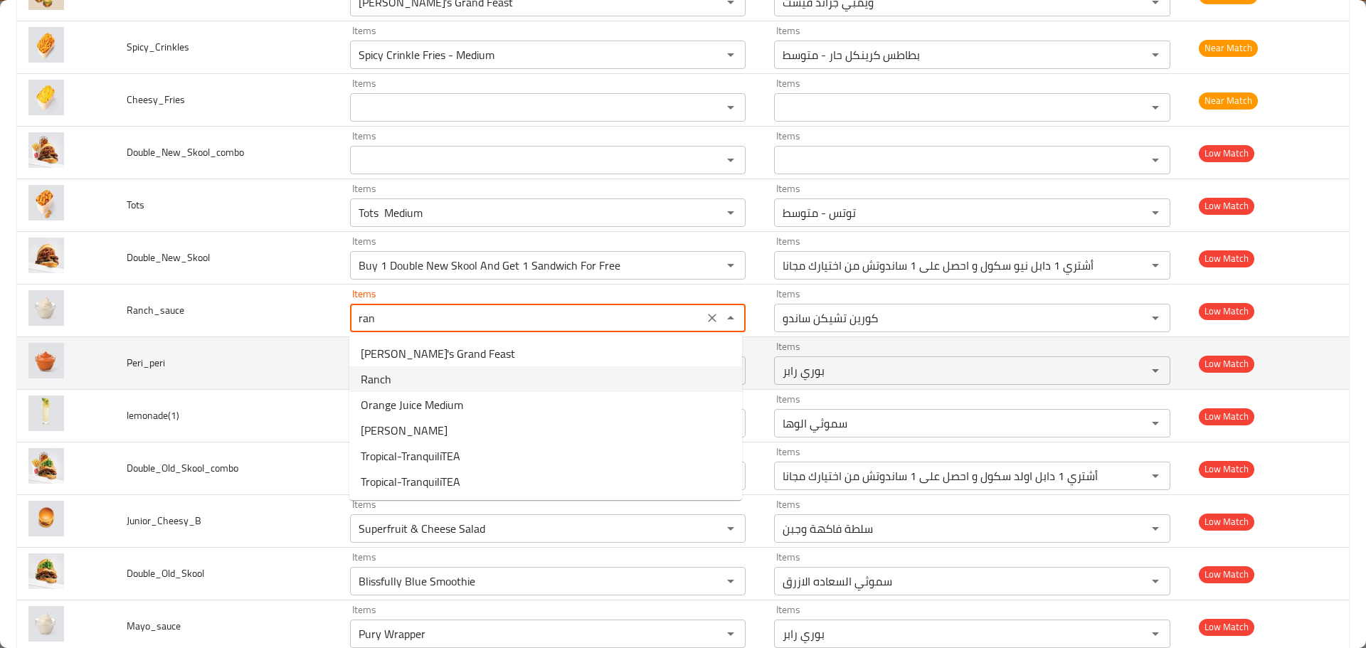
type input "Ranch"
type input "رانش"
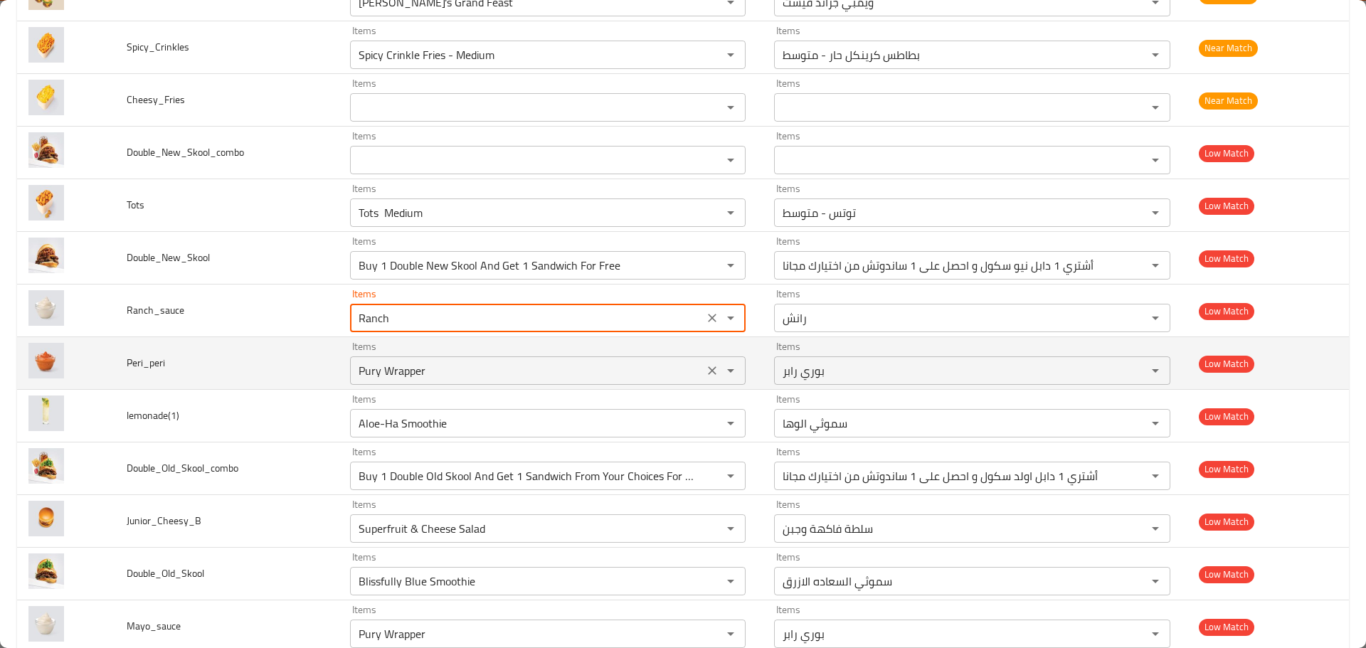
type input "Ranch"
click at [398, 370] on input "Pury Wrapper" at bounding box center [527, 371] width 346 height 20
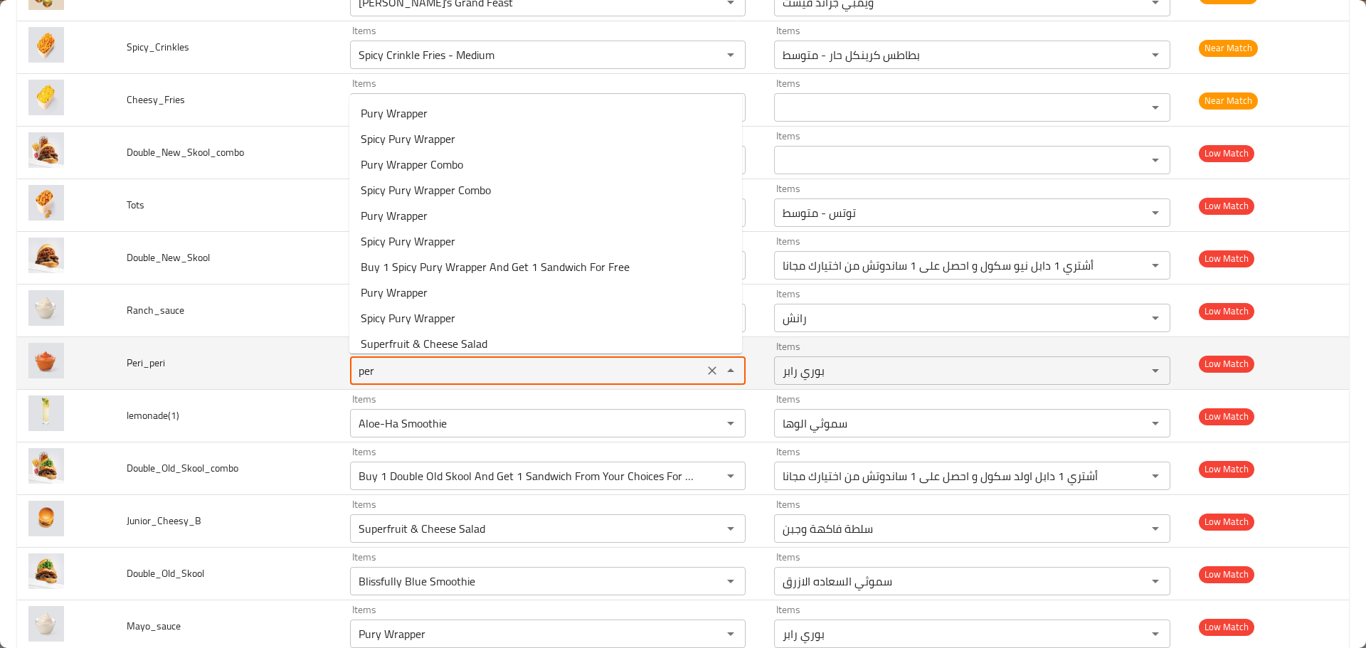
type input "peri"
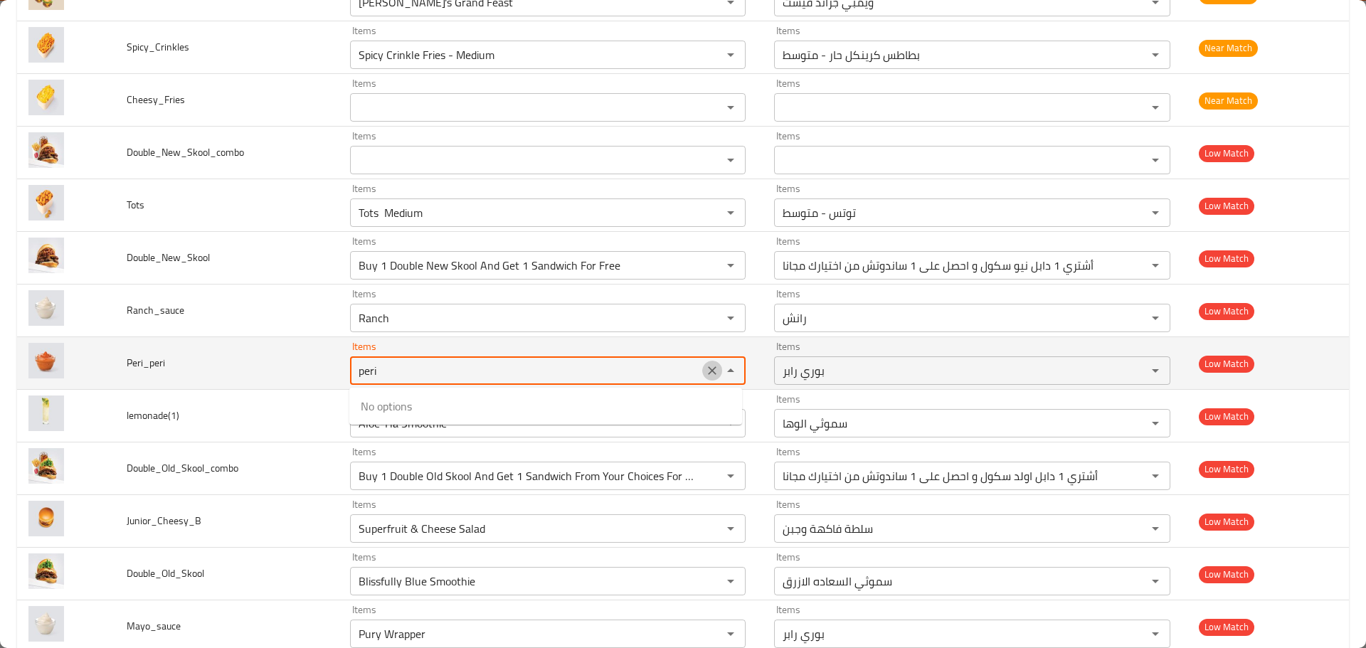
click at [705, 367] on icon "Clear" at bounding box center [712, 371] width 14 height 14
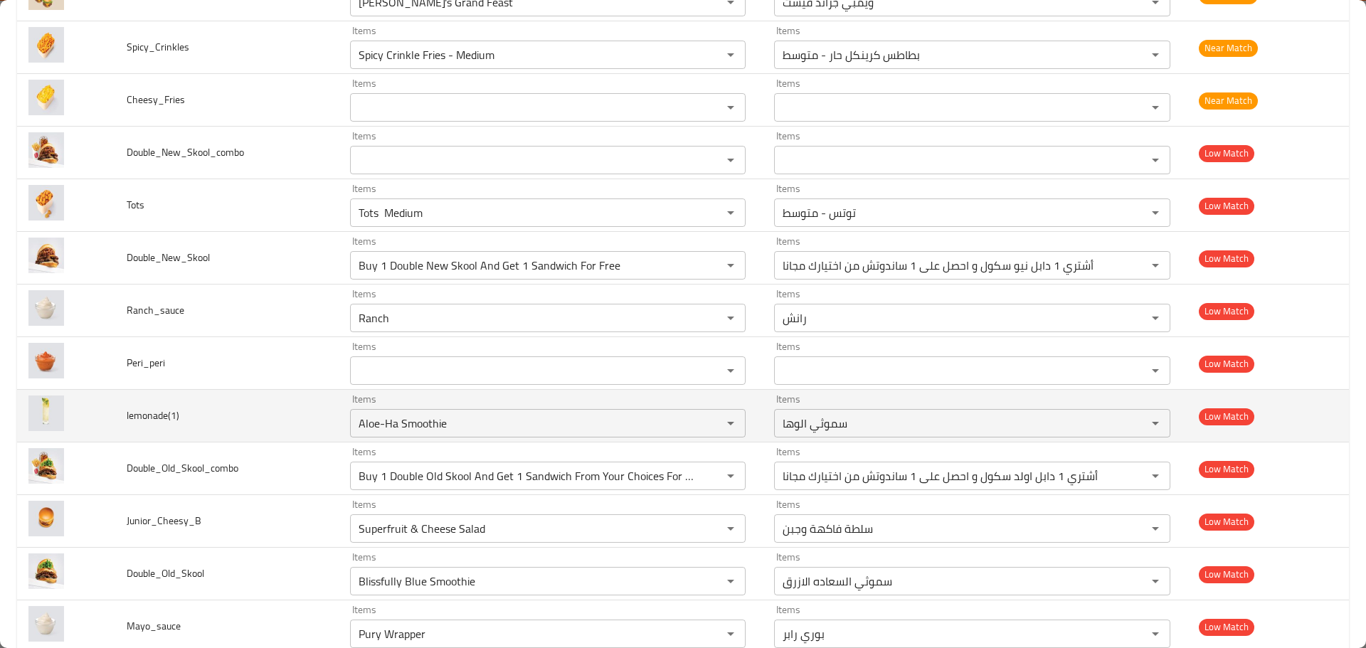
click at [216, 412] on td "lemonade(1)" at bounding box center [226, 416] width 223 height 53
click at [709, 425] on icon "Clear" at bounding box center [713, 423] width 9 height 9
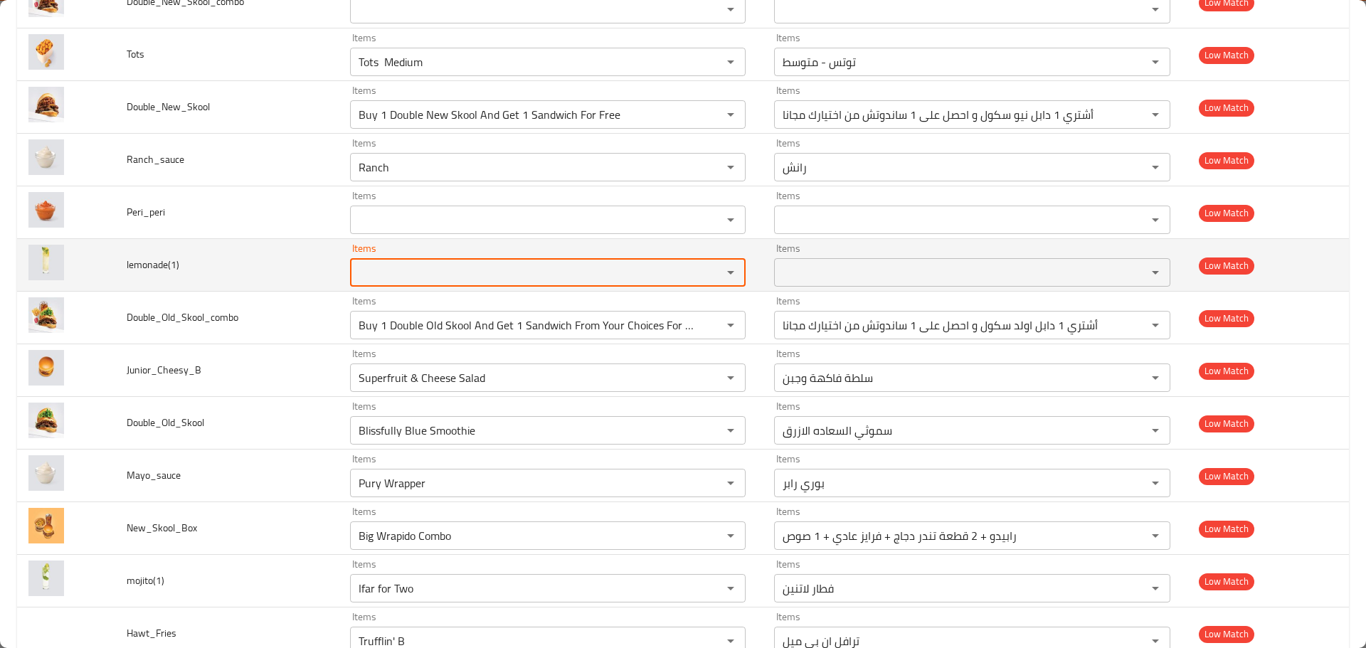
scroll to position [1756, 0]
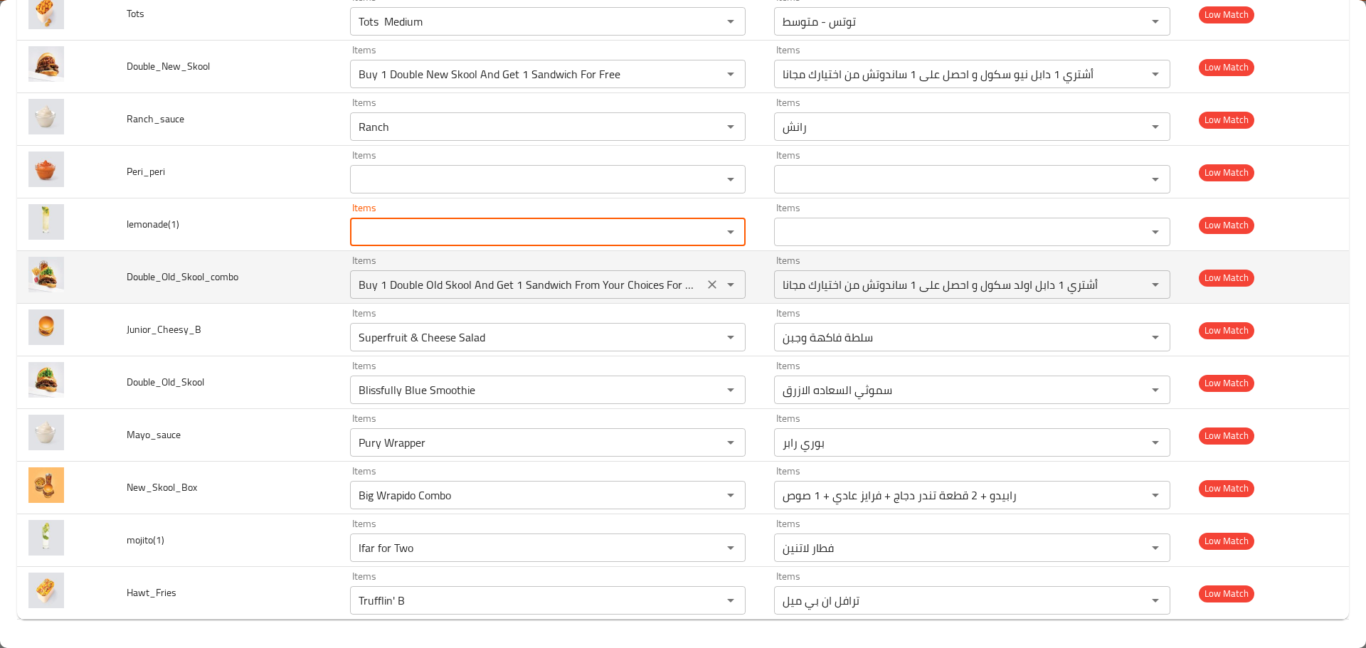
click at [373, 283] on input "Buy 1 Double Old Skool And Get 1 Sandwich From Your Choices For Free" at bounding box center [527, 285] width 346 height 20
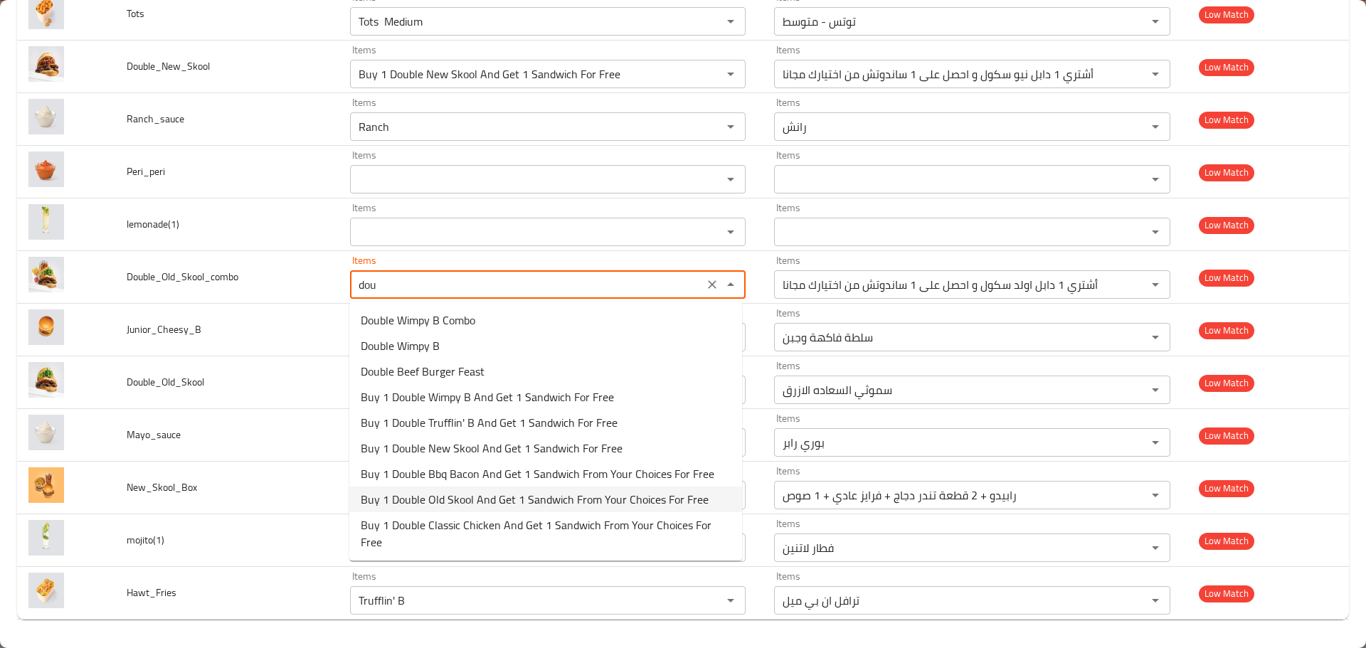
click at [457, 506] on span "Buy 1 Double Old Skool And Get 1 Sandwich From Your Choices For Free" at bounding box center [535, 499] width 348 height 17
type input "Buy 1 Double Old Skool And Get 1 Sandwich From Your Choices For Free"
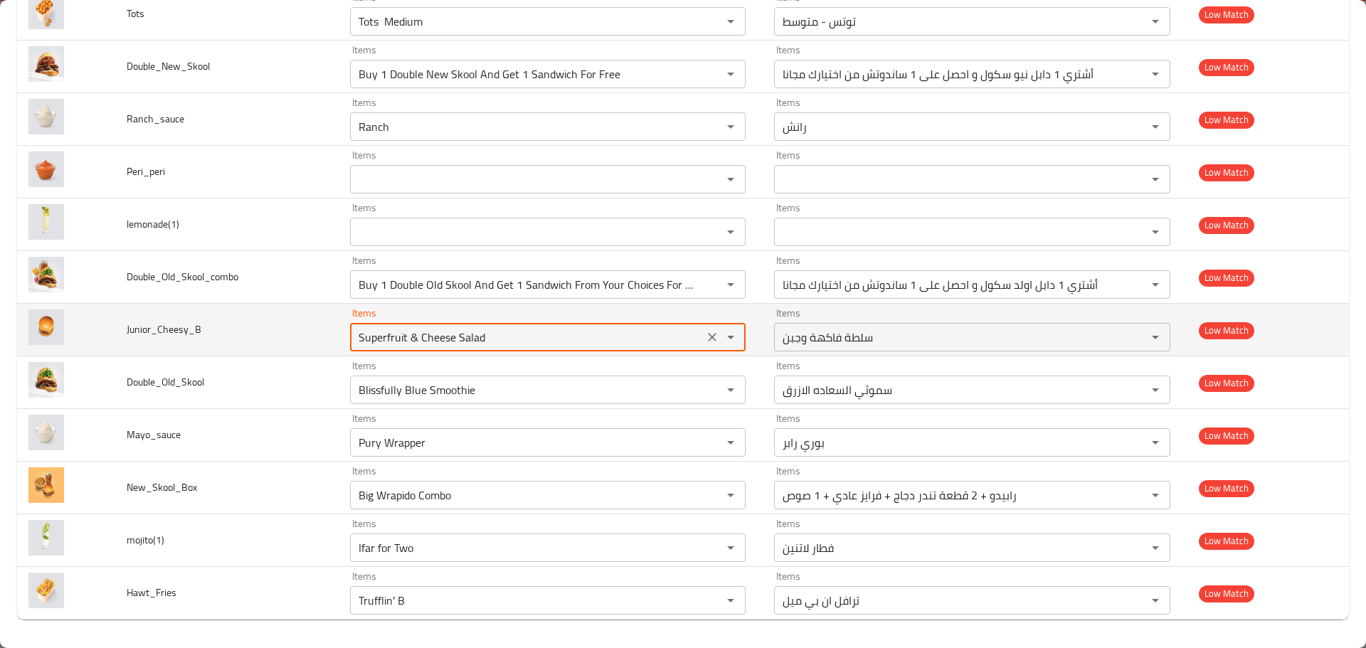
drag, startPoint x: 491, startPoint y: 337, endPoint x: 322, endPoint y: 325, distance: 169.0
click at [331, 327] on tr "Junior_Cheesy_B Items Superfruit & Cheese Salad Items Items سلطة فاكهة وجبن Ite…" at bounding box center [683, 330] width 1332 height 53
type input "jun"
click at [705, 336] on icon "Clear" at bounding box center [712, 337] width 14 height 14
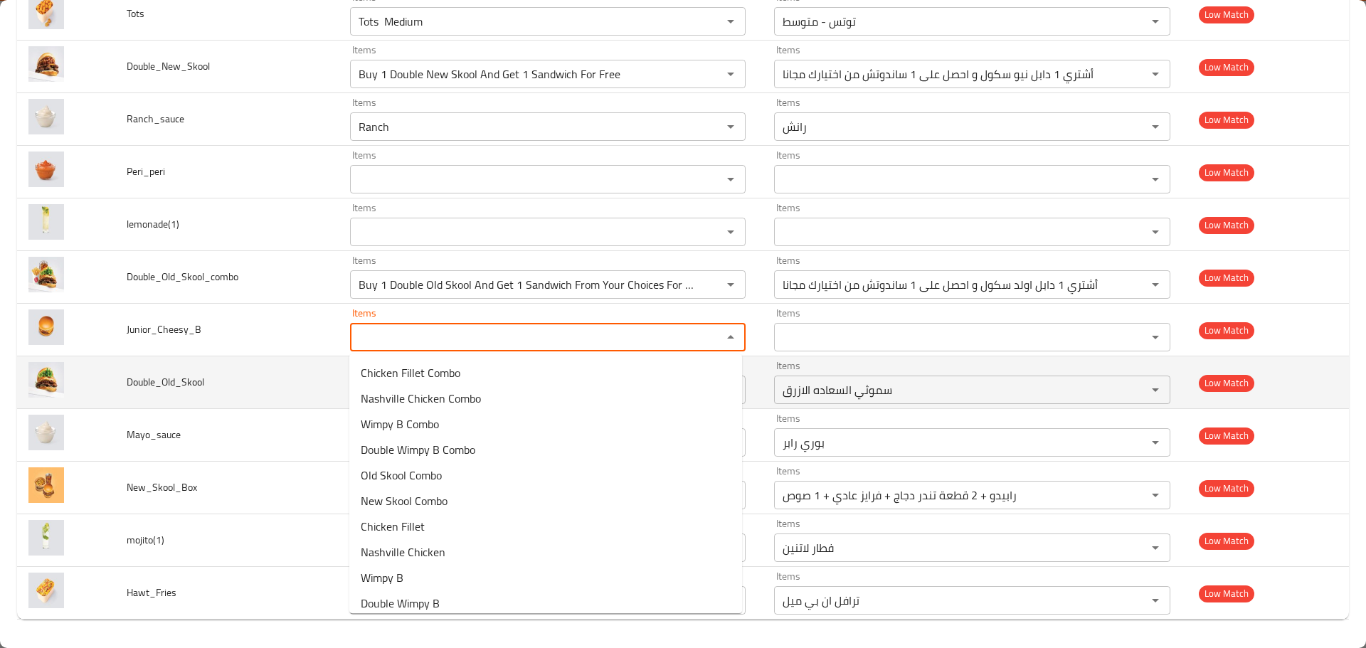
click at [298, 373] on td "Double_Old_Skool" at bounding box center [226, 382] width 223 height 53
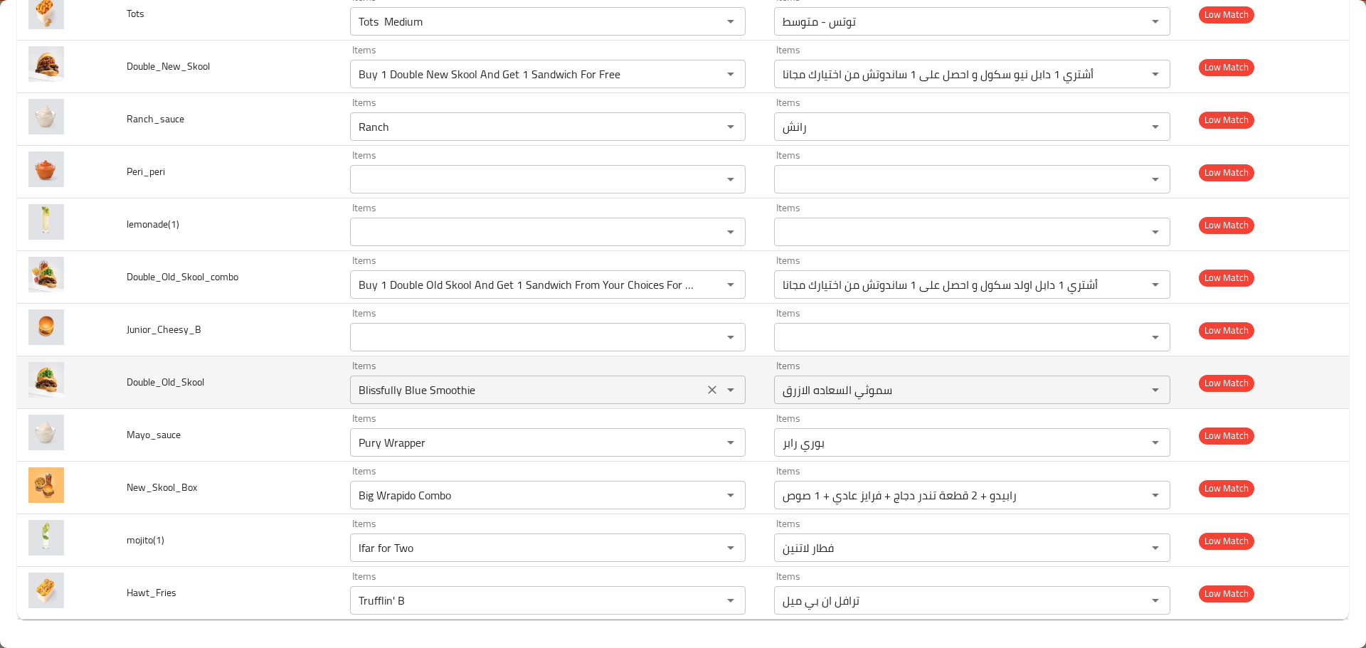
click at [709, 389] on icon "Clear" at bounding box center [713, 390] width 9 height 9
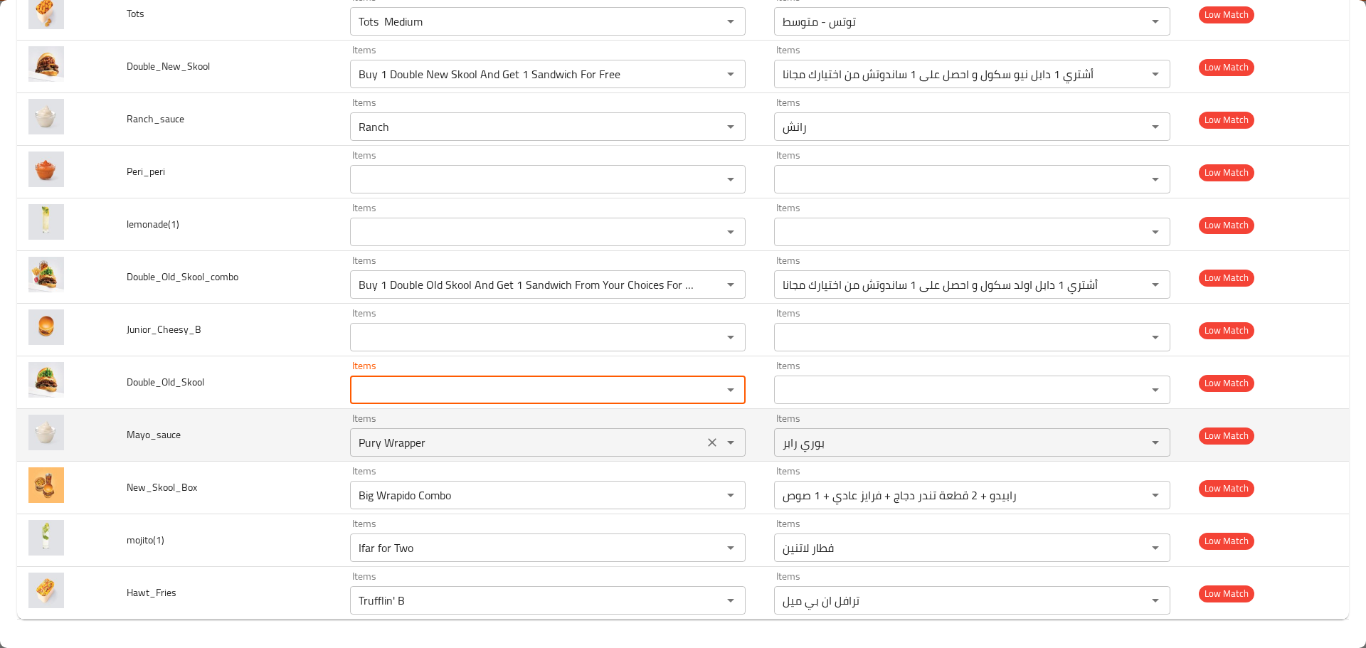
click at [525, 457] on div "Pury Wrapper Items" at bounding box center [548, 442] width 396 height 28
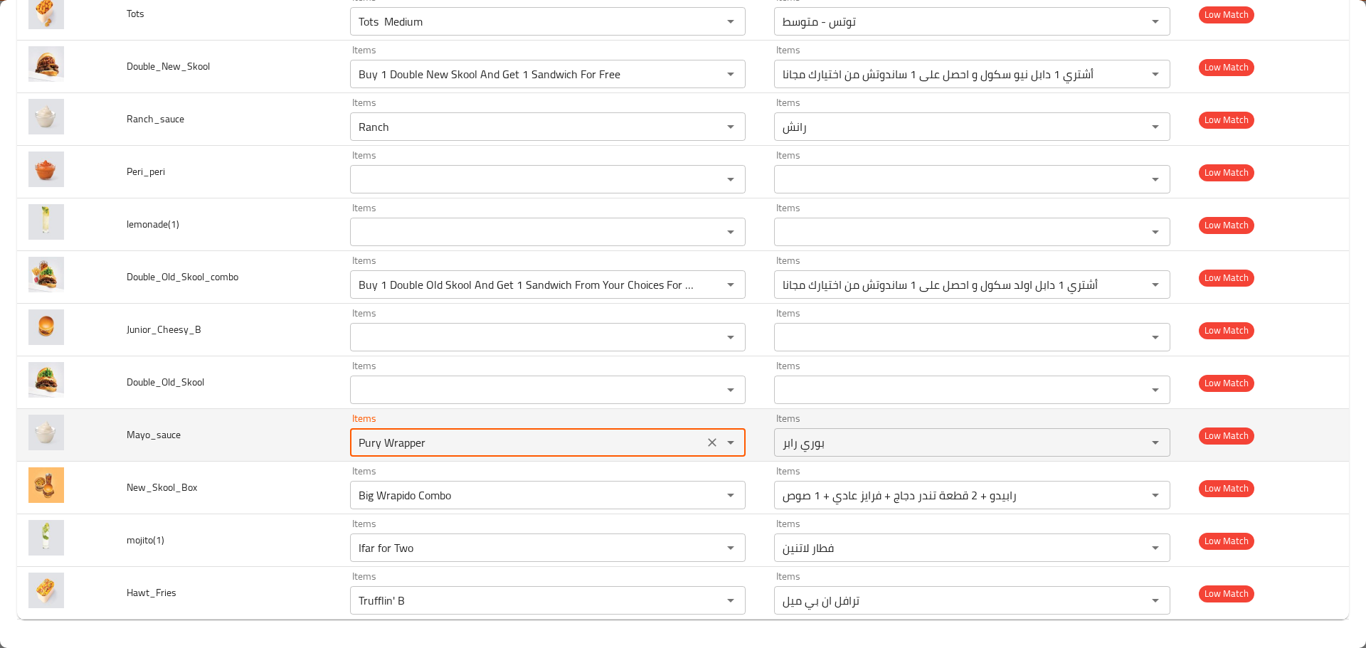
click at [708, 439] on icon "Clear" at bounding box center [712, 442] width 14 height 14
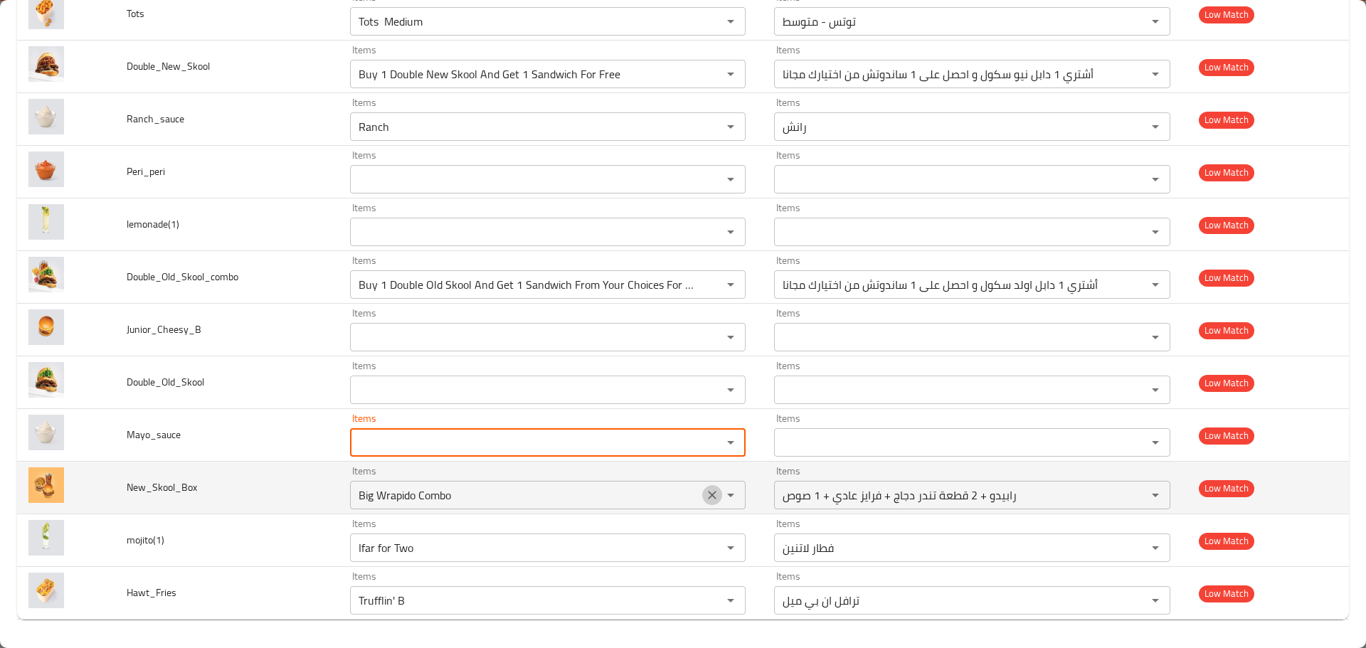
click at [709, 495] on icon "Clear" at bounding box center [713, 495] width 9 height 9
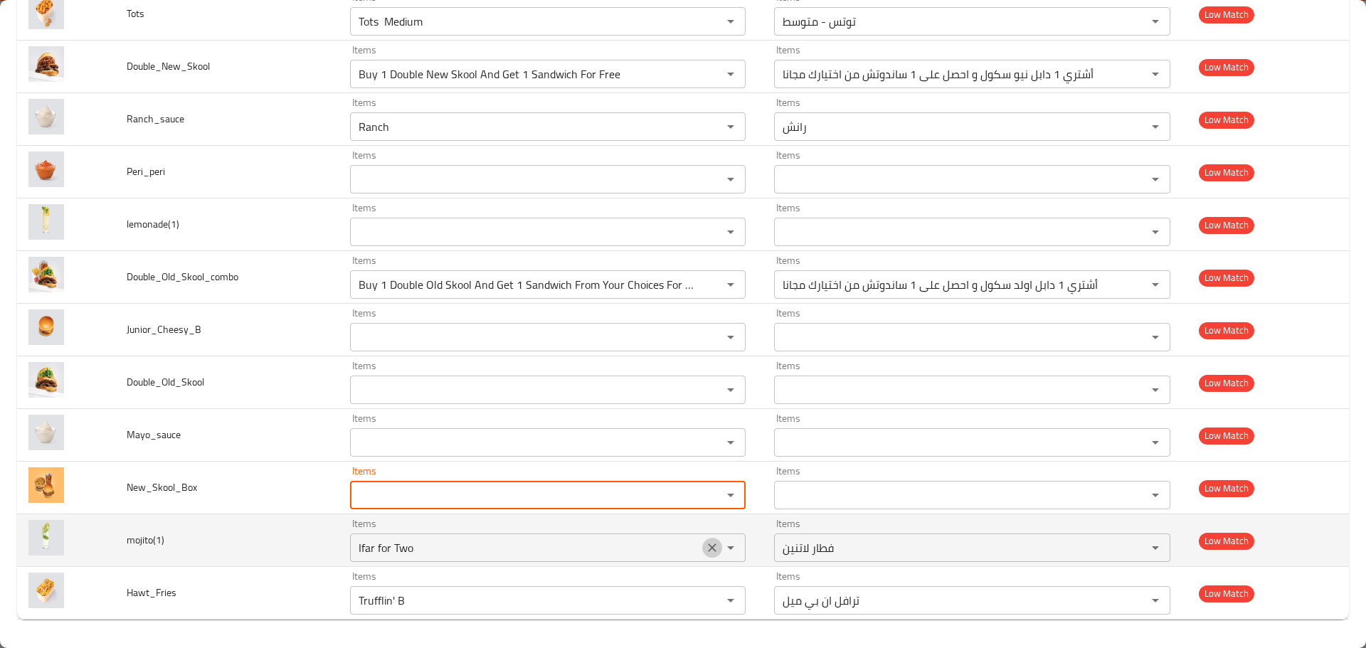
click at [706, 541] on icon "Clear" at bounding box center [712, 548] width 14 height 14
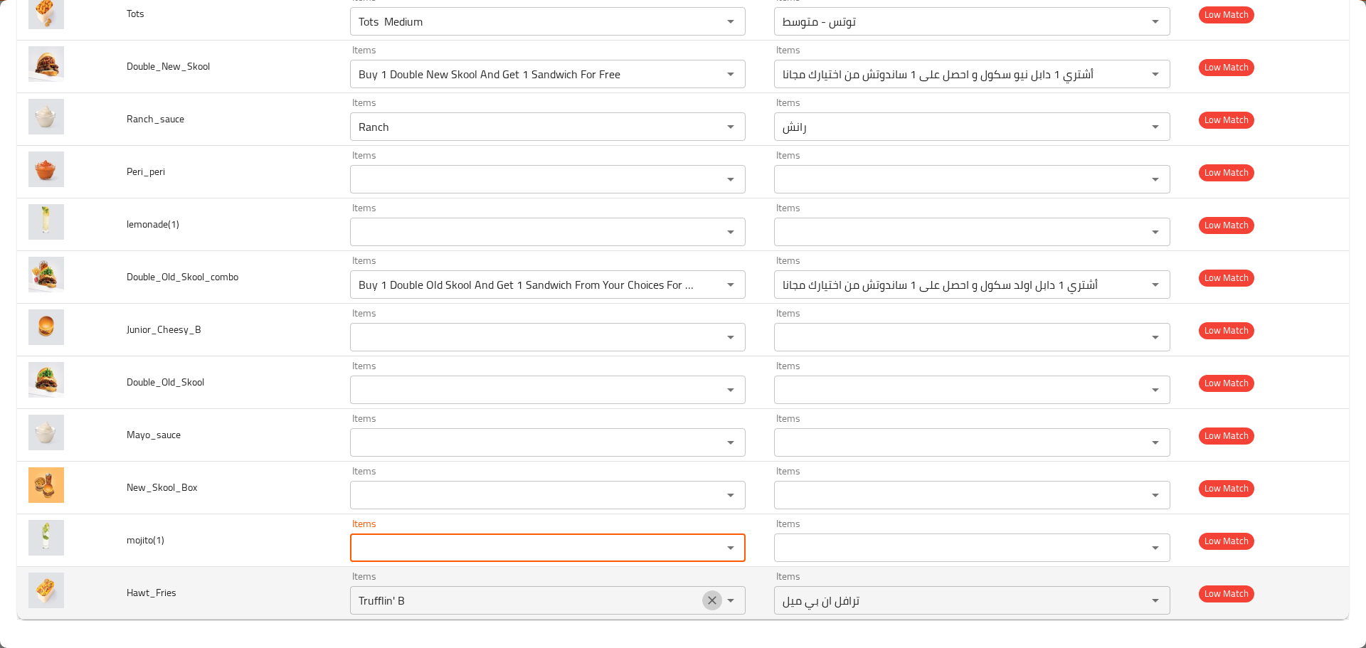
click at [705, 601] on icon "Clear" at bounding box center [712, 600] width 14 height 14
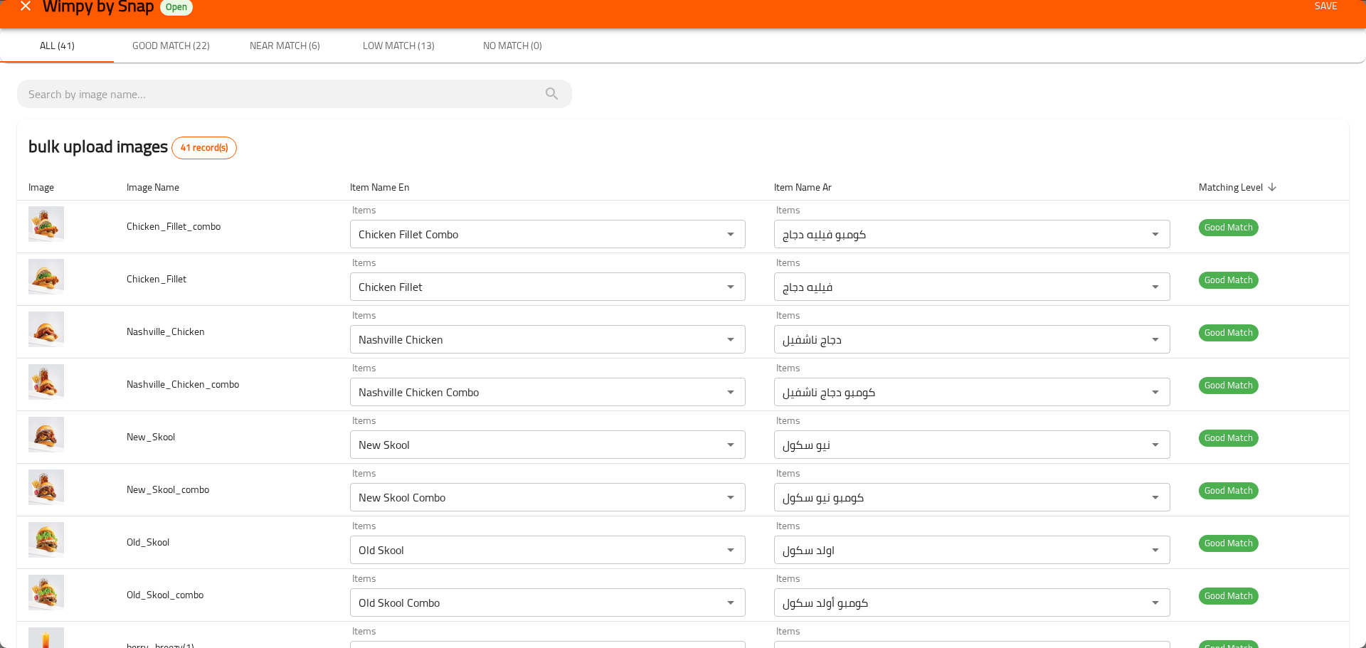
scroll to position [0, 0]
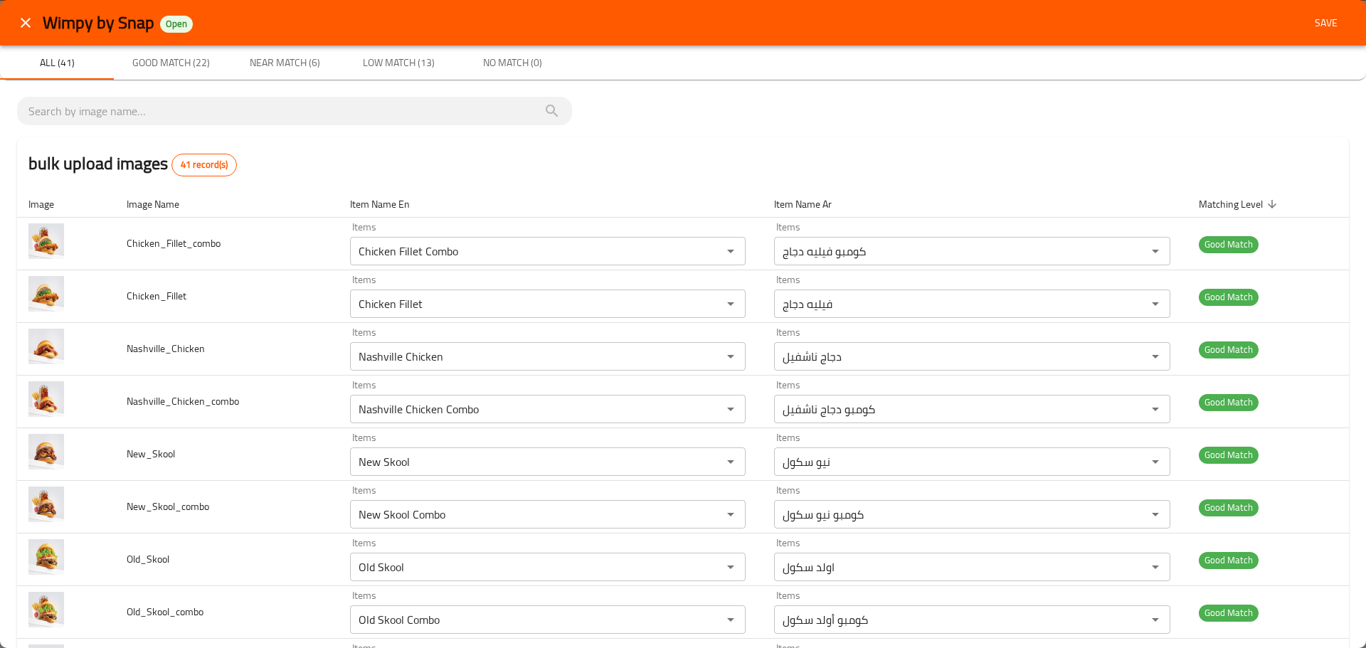
click at [1311, 30] on span "Save" at bounding box center [1326, 23] width 34 height 18
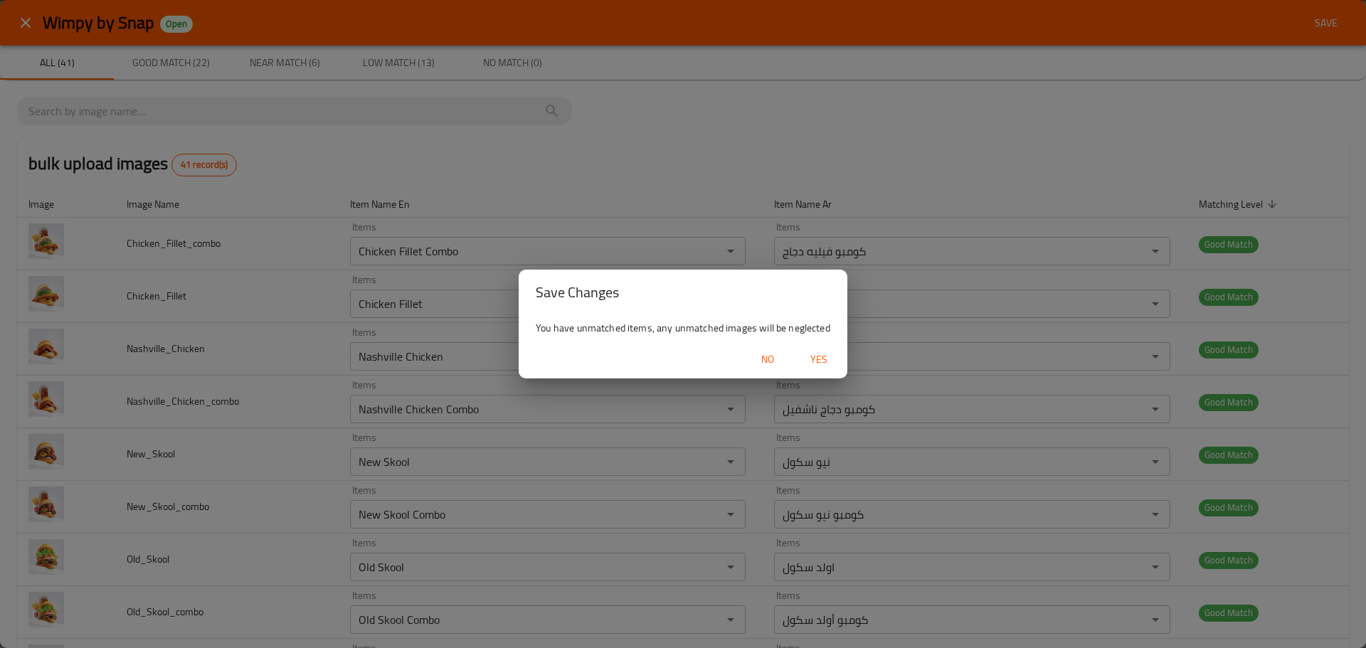
click at [813, 359] on span "Yes" at bounding box center [819, 360] width 34 height 18
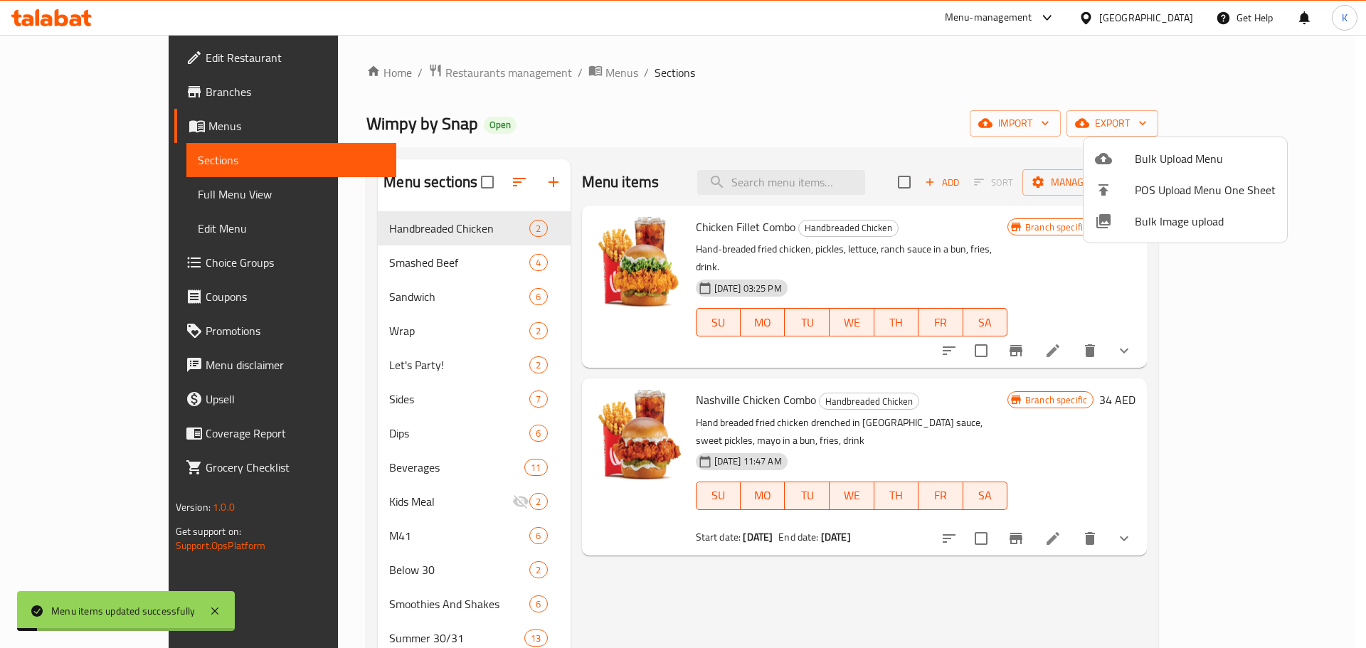
click at [701, 103] on div at bounding box center [683, 324] width 1366 height 648
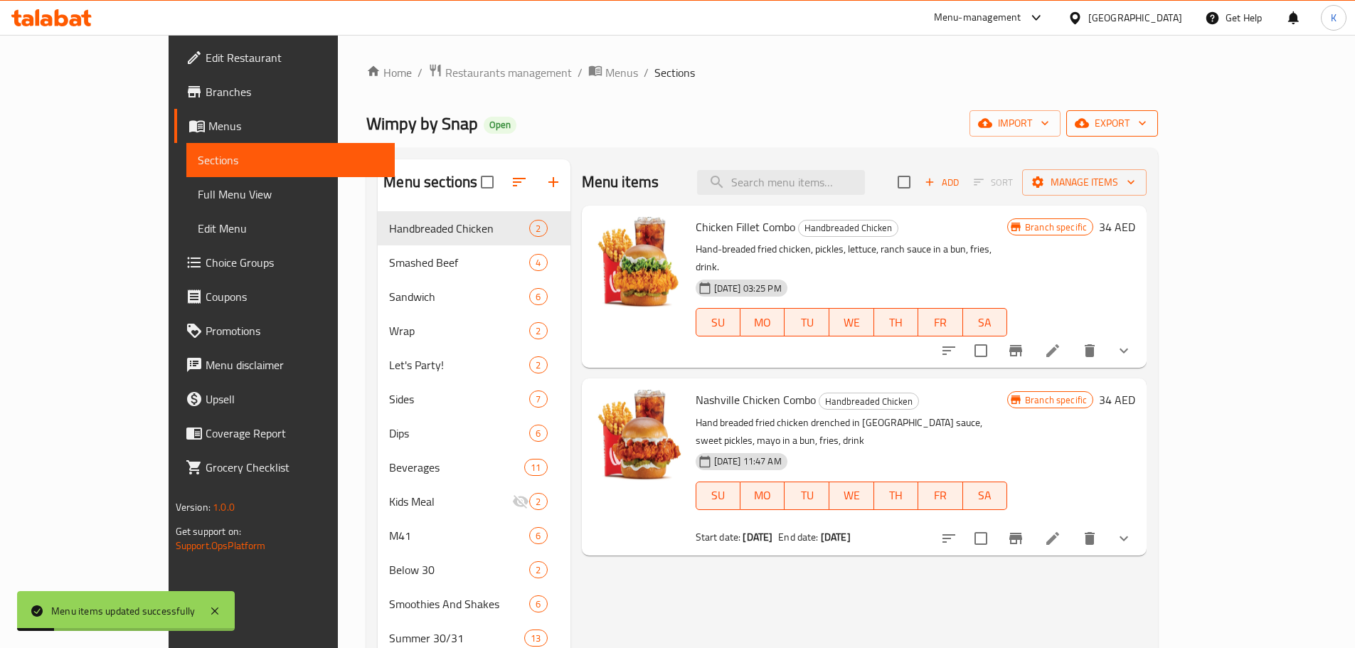
click at [1147, 129] on span "export" at bounding box center [1112, 124] width 69 height 18
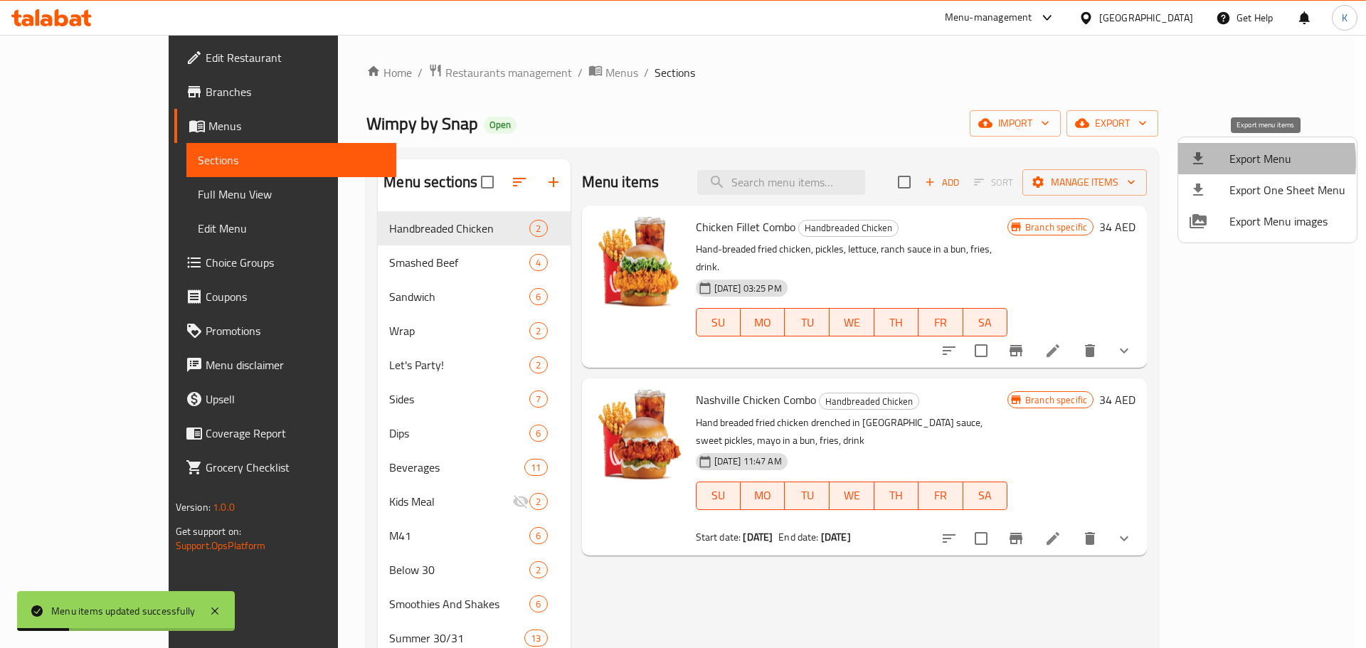
click at [1229, 161] on div at bounding box center [1209, 158] width 40 height 17
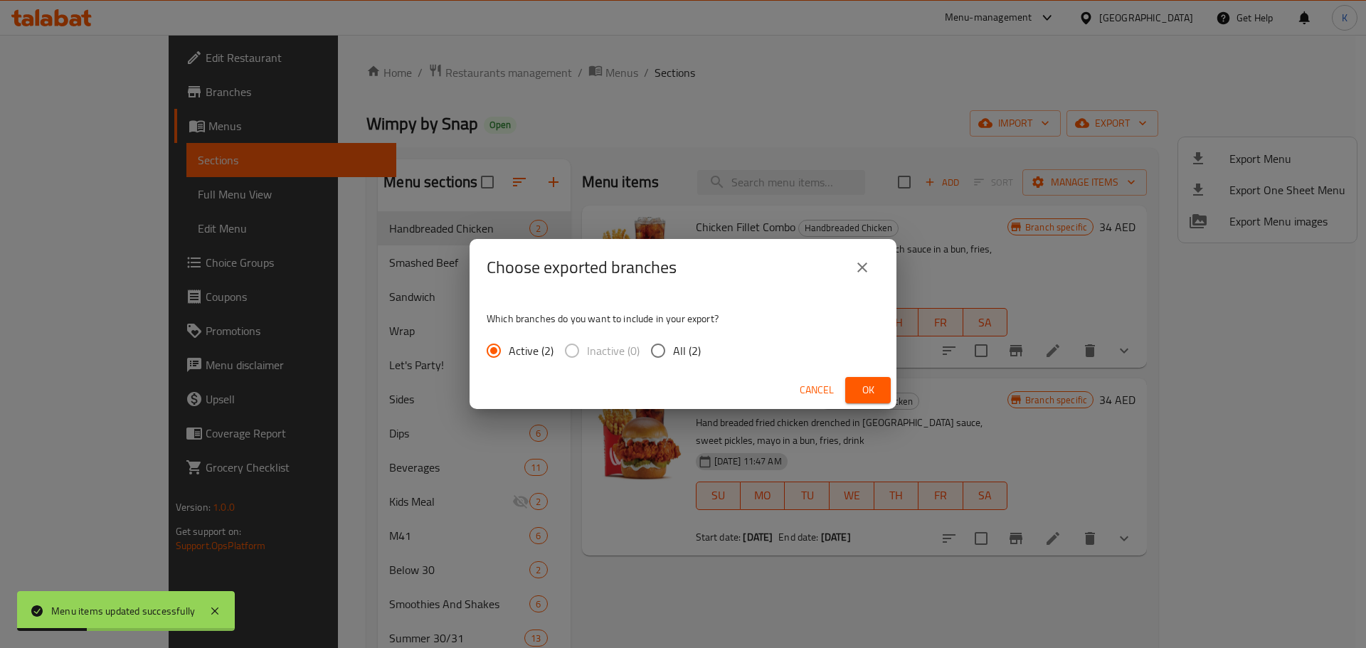
click at [684, 353] on span "All (2)" at bounding box center [687, 350] width 28 height 17
click at [673, 353] on input "All (2)" at bounding box center [658, 351] width 30 height 30
radio input "true"
click at [860, 384] on span "Ok" at bounding box center [867, 390] width 23 height 18
